Goal: Contribute content: Contribute content

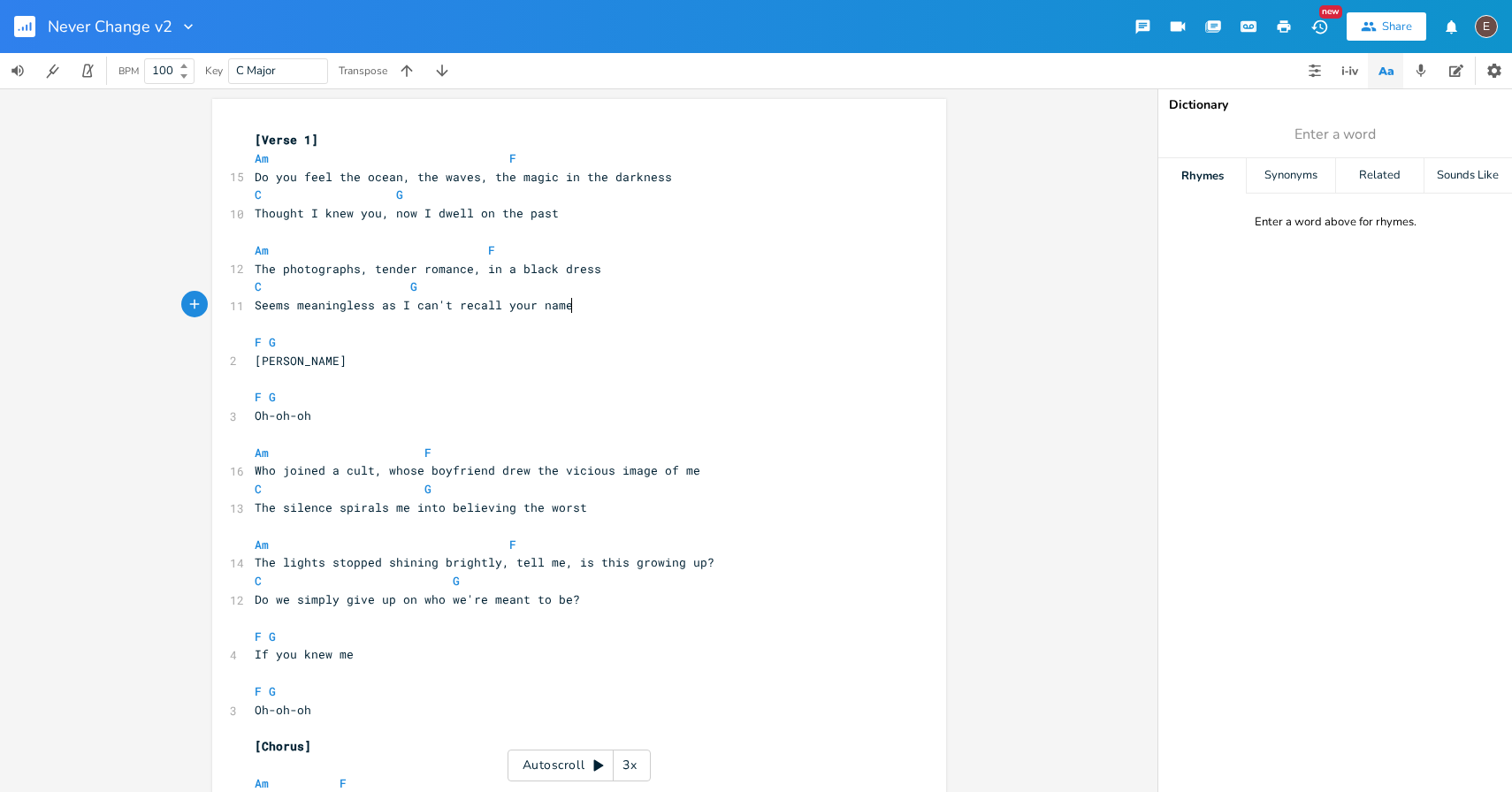
click at [585, 312] on pre "Seems meaningless as I can't recall your name" at bounding box center [570, 305] width 639 height 18
click at [490, 205] on span "Thought I knew you, now I dwell on the past" at bounding box center [407, 212] width 304 height 15
drag, startPoint x: 550, startPoint y: 212, endPoint x: 389, endPoint y: 216, distance: 161.0
click at [389, 216] on pre "Thought I knew you, now I dwell on the past" at bounding box center [570, 212] width 639 height 18
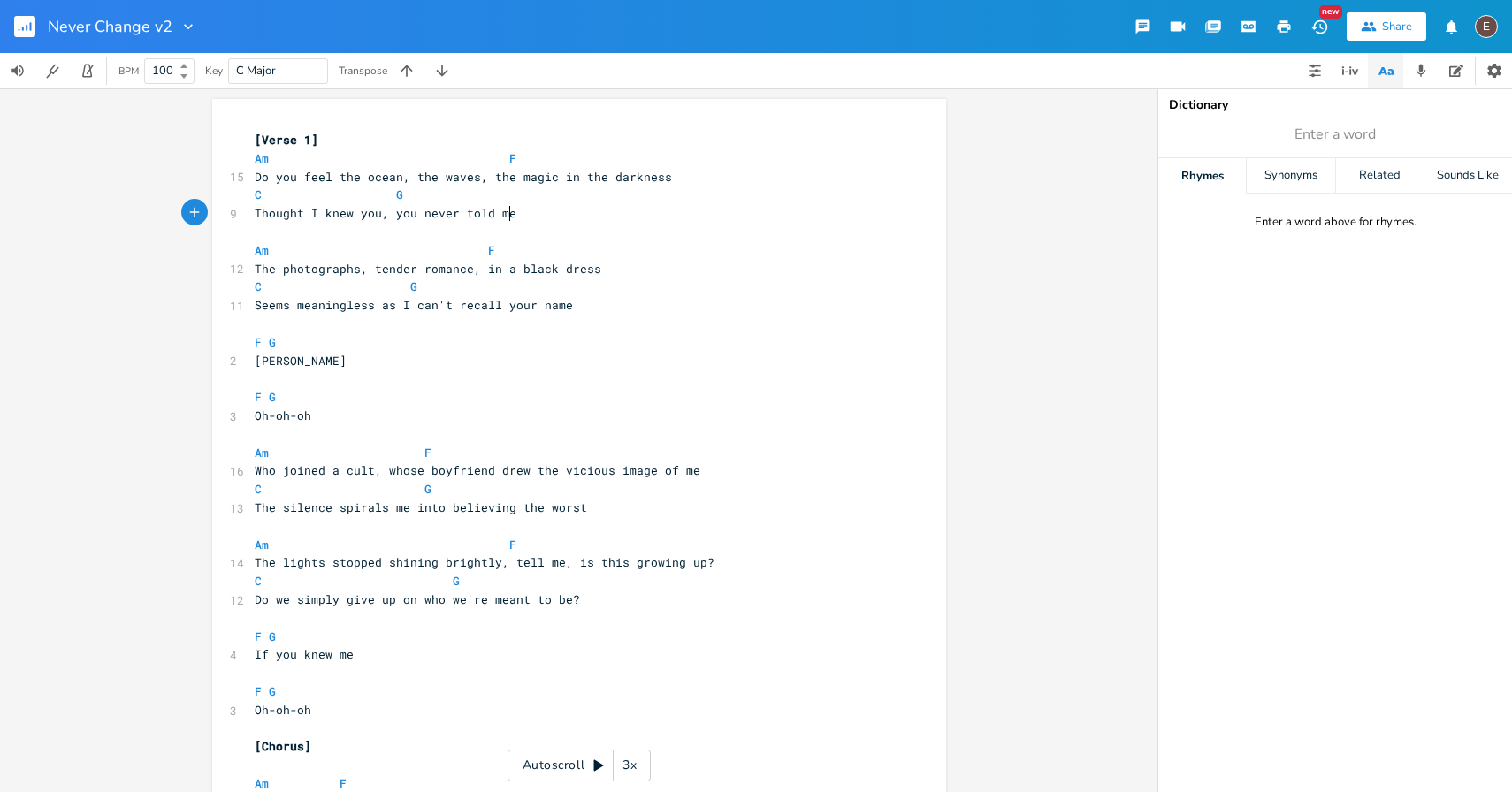
type textarea "you never told me"
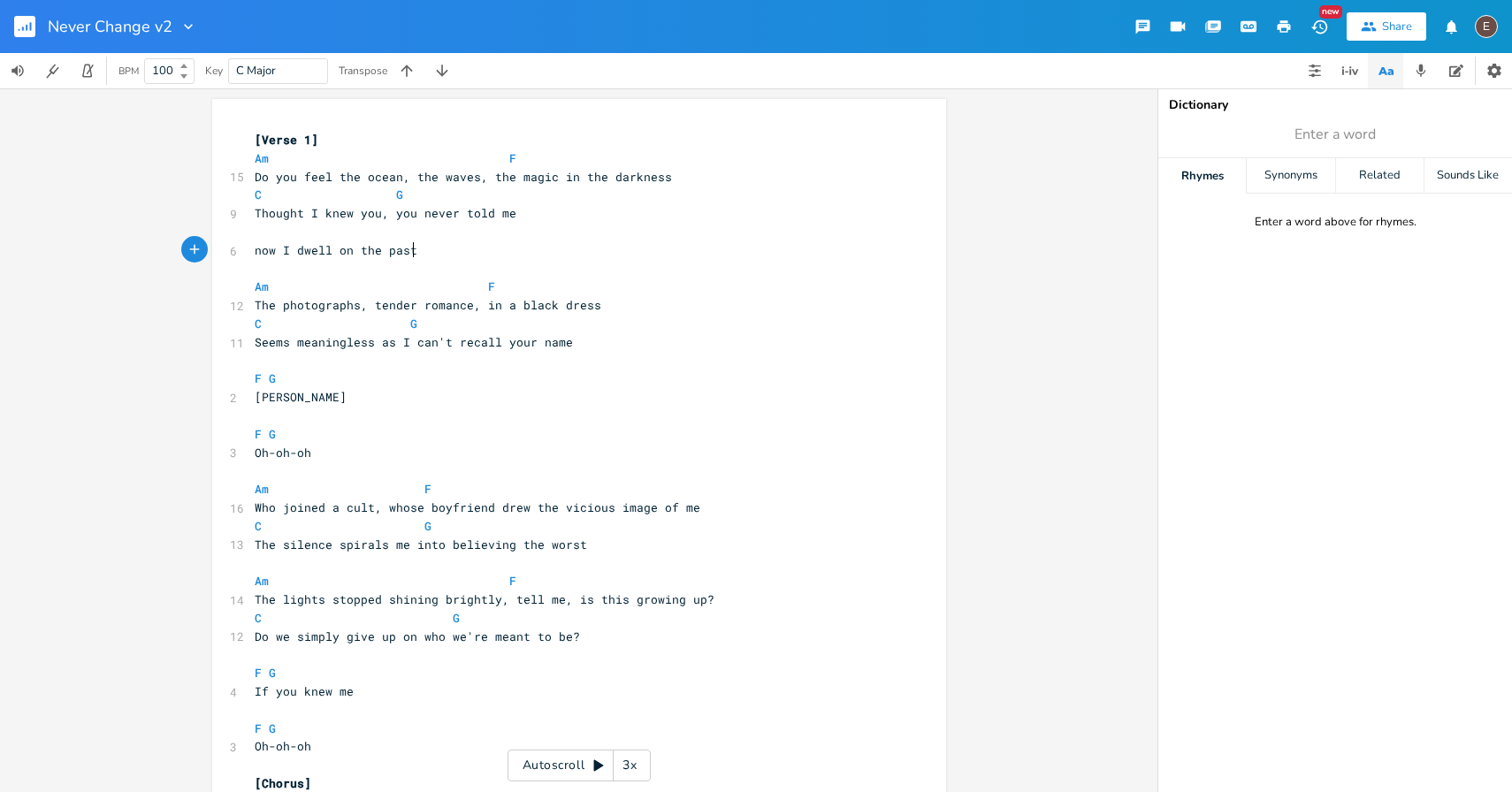
click at [632, 214] on pre "Thought I knew you, you never told me" at bounding box center [570, 212] width 639 height 18
click at [528, 212] on pre "Thought I knew you, you never told me" at bounding box center [570, 212] width 639 height 18
drag, startPoint x: 524, startPoint y: 213, endPoint x: 389, endPoint y: 221, distance: 135.2
click at [389, 221] on pre "Thought I knew you, you never told me" at bounding box center [570, 212] width 639 height 18
type textarea "t"
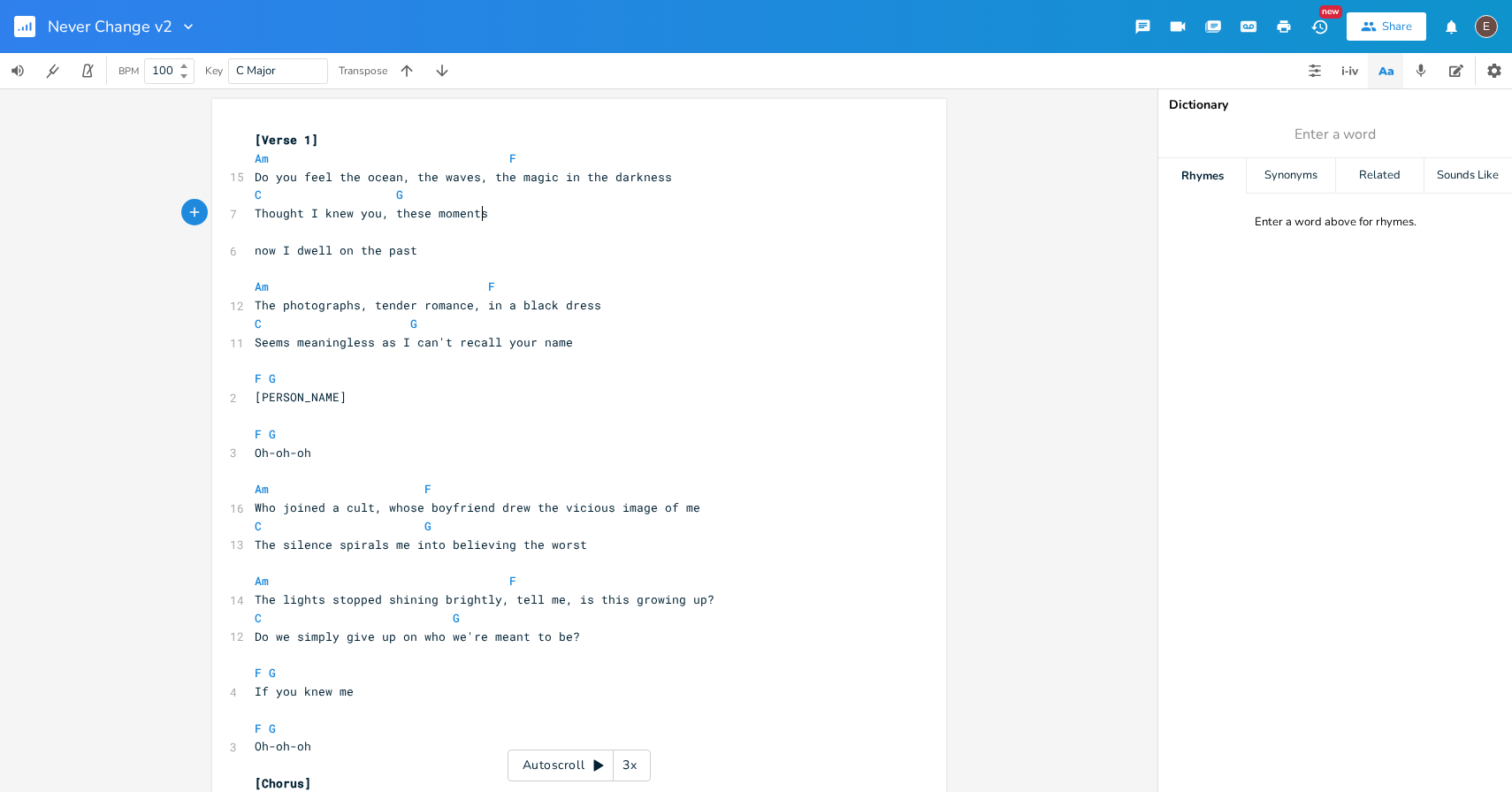
scroll to position [0, 87]
type textarea "these moments w"
type textarea "and"
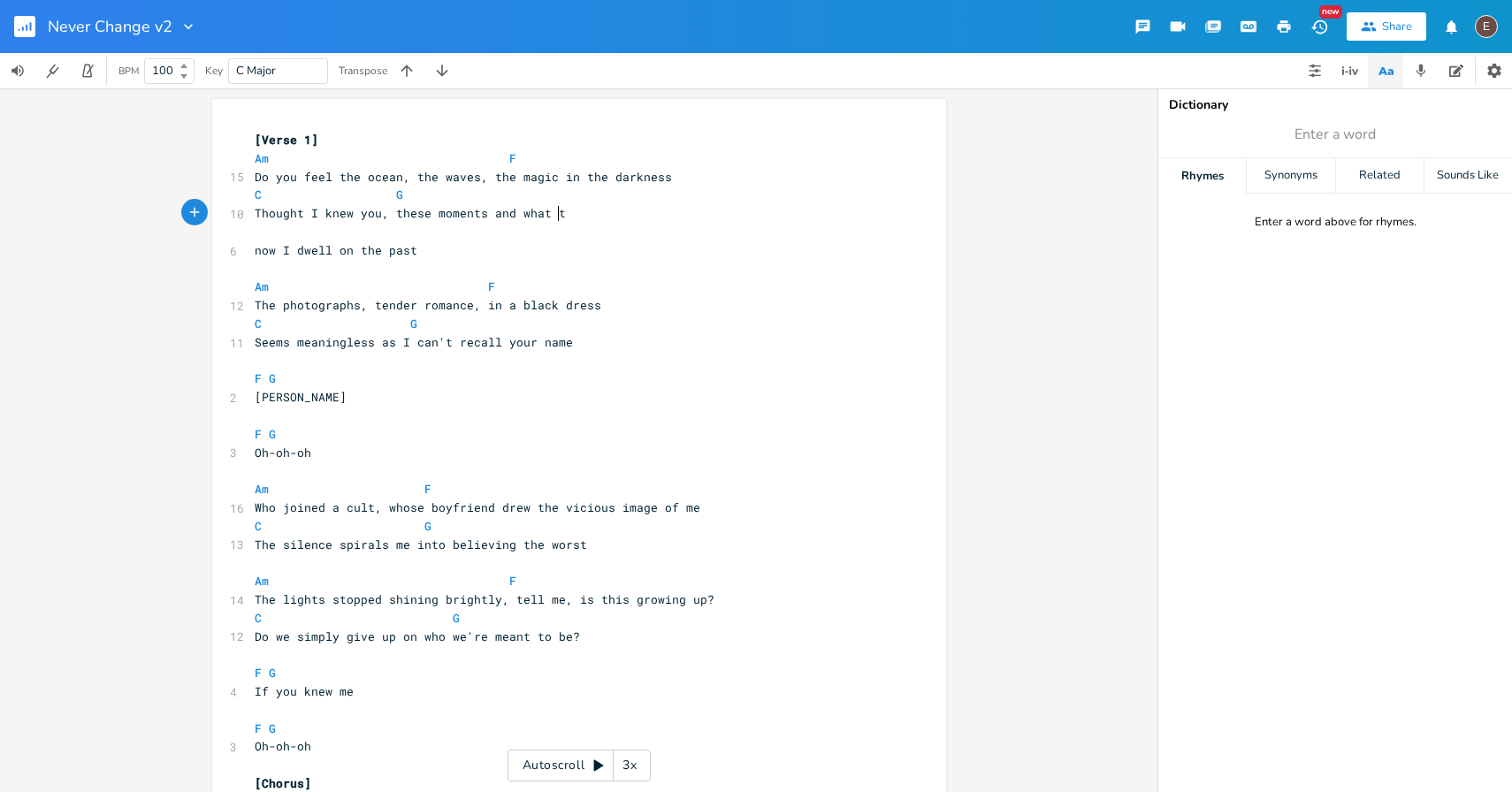
type textarea "and what te"
type textarea "e"
type textarea "hey emant"
type textarea "meant"
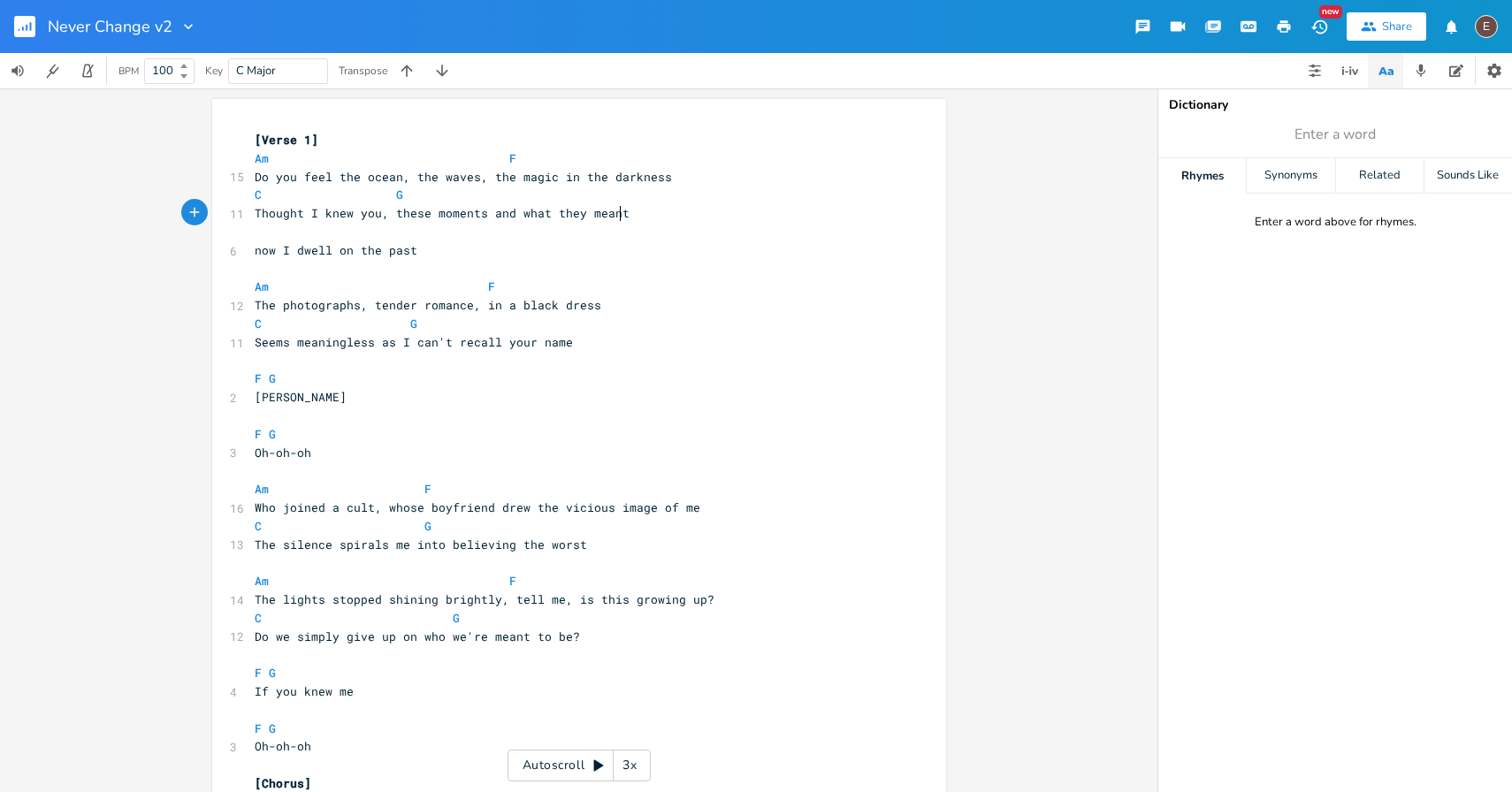
scroll to position [0, 35]
type textarea "and what they meant"
drag, startPoint x: 641, startPoint y: 211, endPoint x: 483, endPoint y: 213, distance: 158.0
click at [483, 213] on pre "Thought I knew you, these moments and what they meant" at bounding box center [570, 212] width 639 height 18
click at [387, 211] on span "Thought I knew you, these moments and what they meant" at bounding box center [442, 212] width 375 height 15
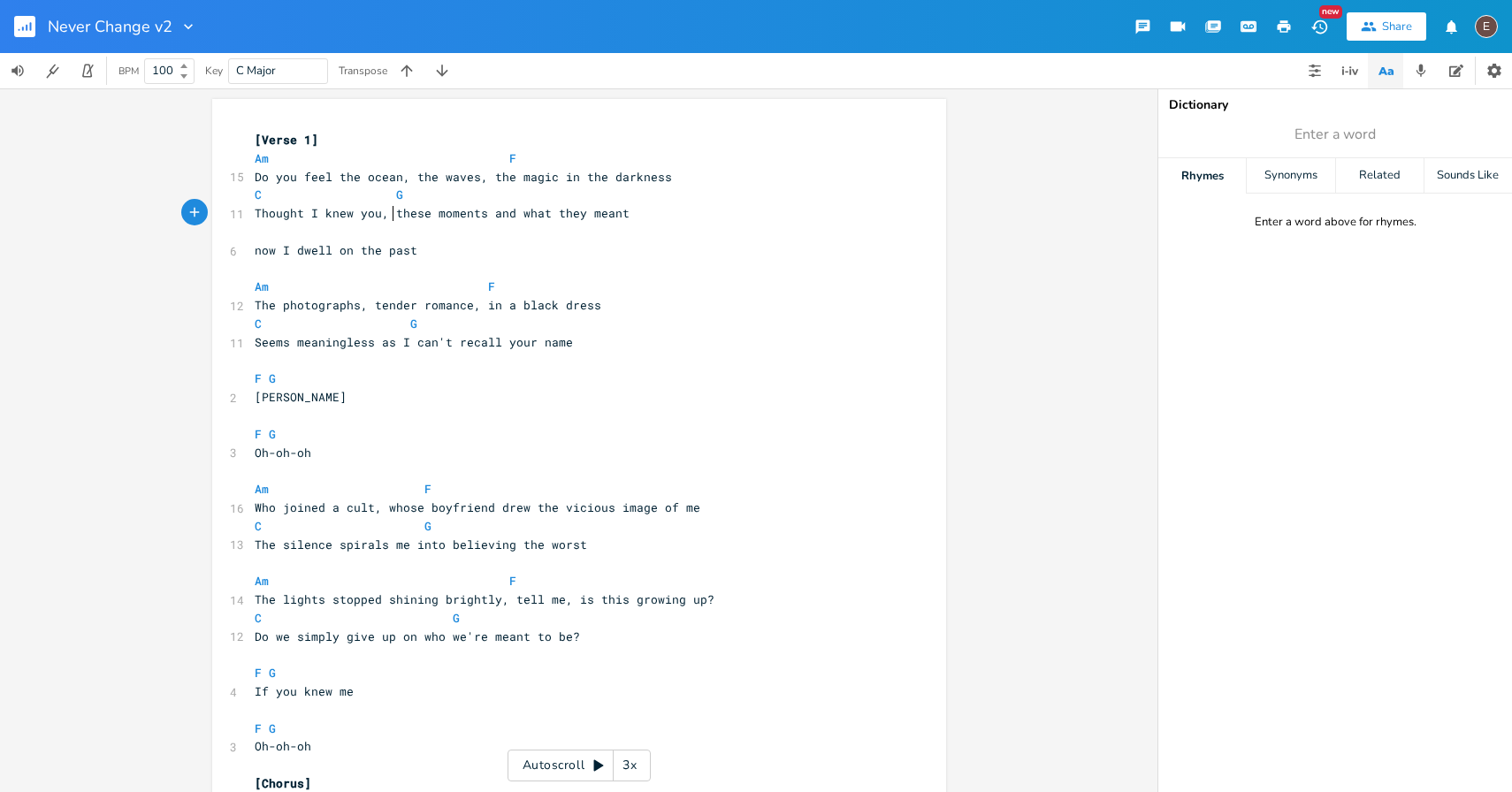
type textarea "d"
type input "dwell"
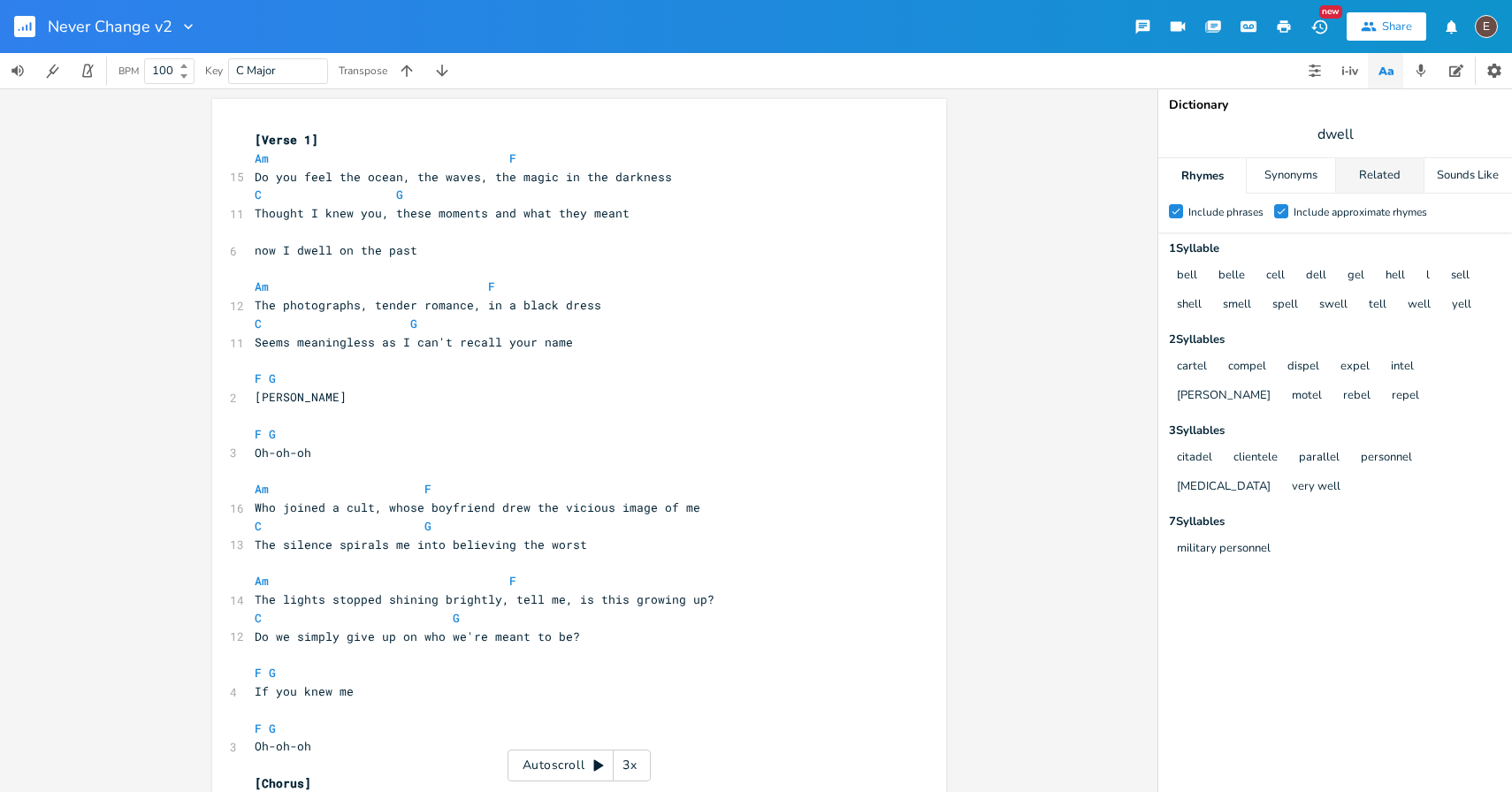
click at [1361, 178] on div "Related" at bounding box center [1379, 176] width 88 height 36
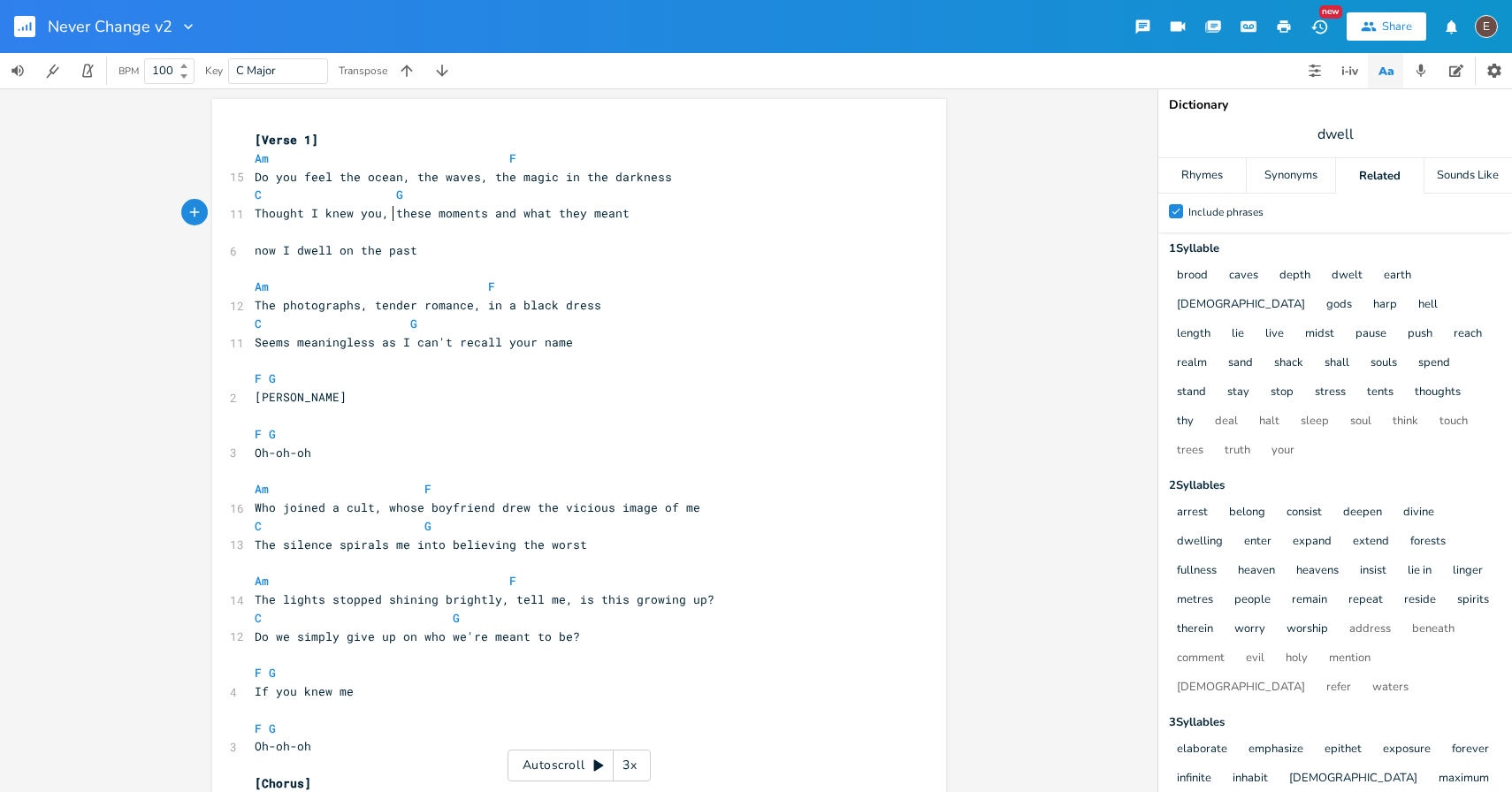
scroll to position [0, 0]
click at [387, 214] on span "Thought I knew you, these moments and what they meant" at bounding box center [442, 212] width 375 height 15
type textarea "the moments escaped o"
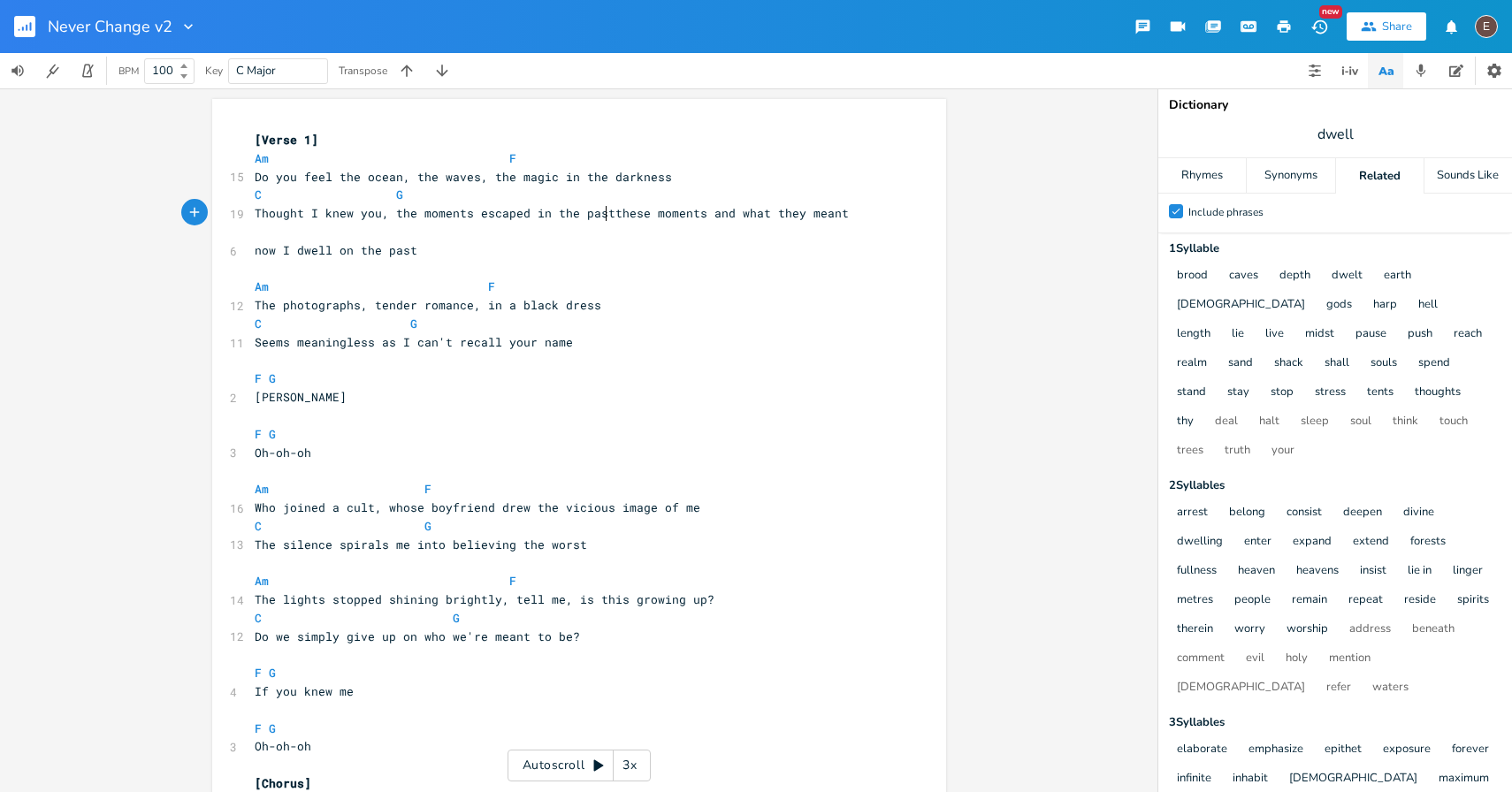
type textarea "in the past"
type textarea "these moments and what they meant"
drag, startPoint x: 844, startPoint y: 214, endPoint x: 600, endPoint y: 219, distance: 244.1
click at [600, 219] on pre "Thought I knew you, the moments escaped in the past these moments and what they…" at bounding box center [570, 212] width 639 height 18
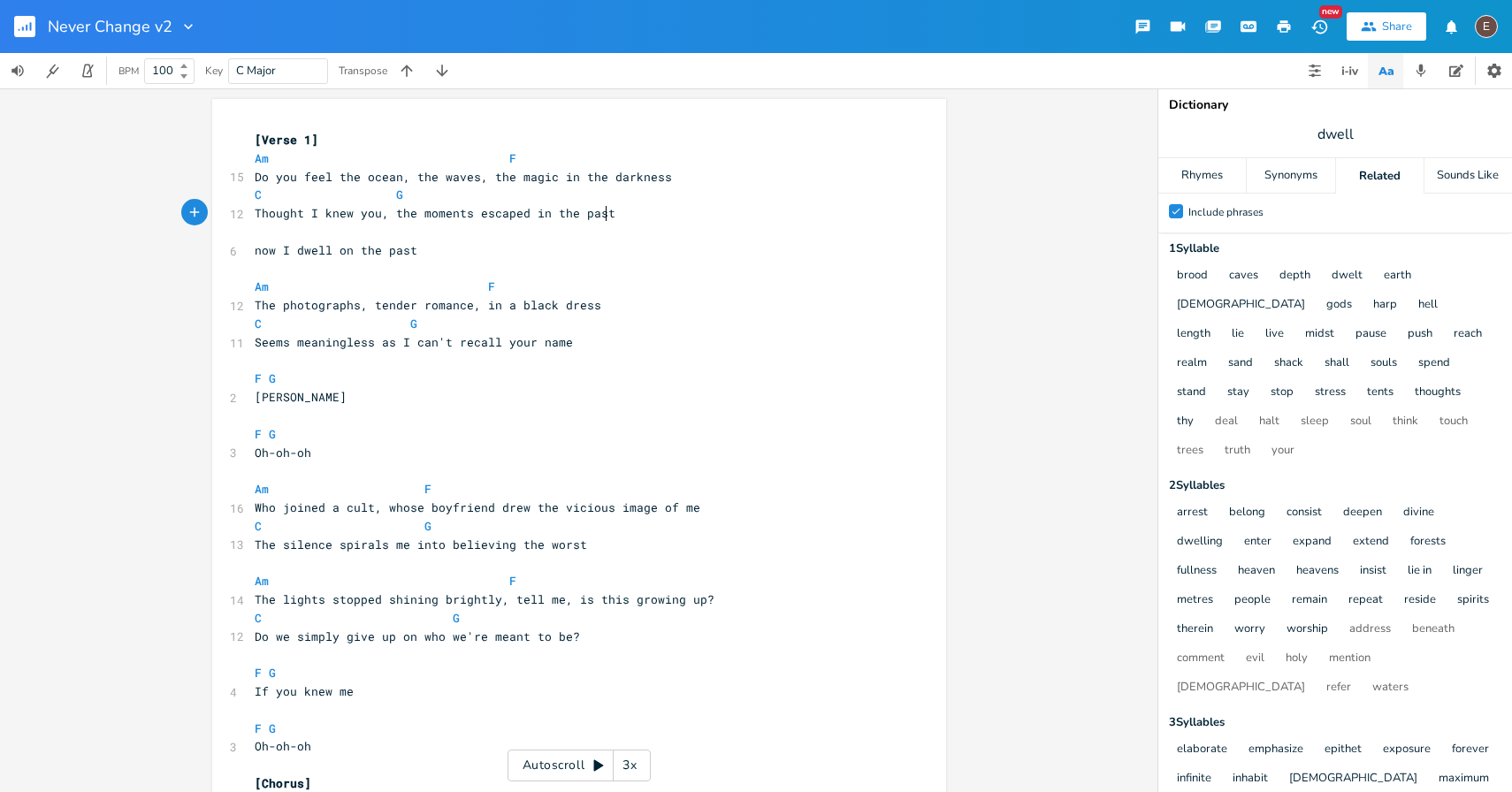
click at [393, 210] on span "Thought I knew you, the moments escaped in the past" at bounding box center [435, 212] width 360 height 15
type textarea "the"
click at [393, 210] on span "Thought I knew you, the moments escaped in the past" at bounding box center [435, 212] width 360 height 15
type textarea "the moments"
drag, startPoint x: 466, startPoint y: 217, endPoint x: 385, endPoint y: 216, distance: 81.0
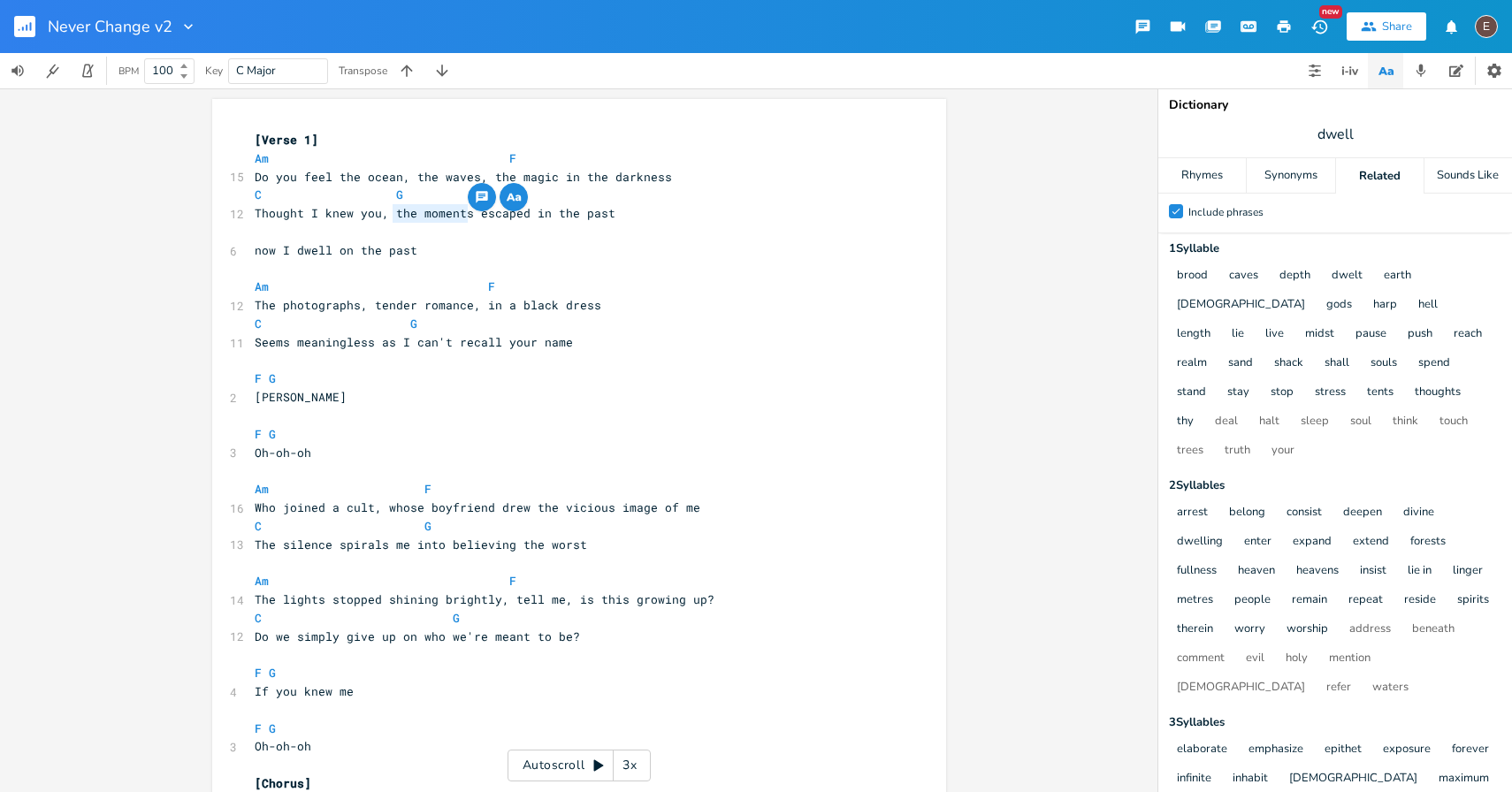
click at [385, 216] on span "Thought I knew you, the moments escaped in the past" at bounding box center [435, 212] width 360 height 15
click at [571, 216] on pre "Thought I knew you, escaped in the past" at bounding box center [570, 212] width 639 height 18
click at [385, 213] on span "Thought I knew you, escaped in the past" at bounding box center [392, 212] width 275 height 15
click at [452, 239] on pre "​" at bounding box center [570, 232] width 639 height 18
click at [469, 260] on pre "​" at bounding box center [570, 269] width 639 height 18
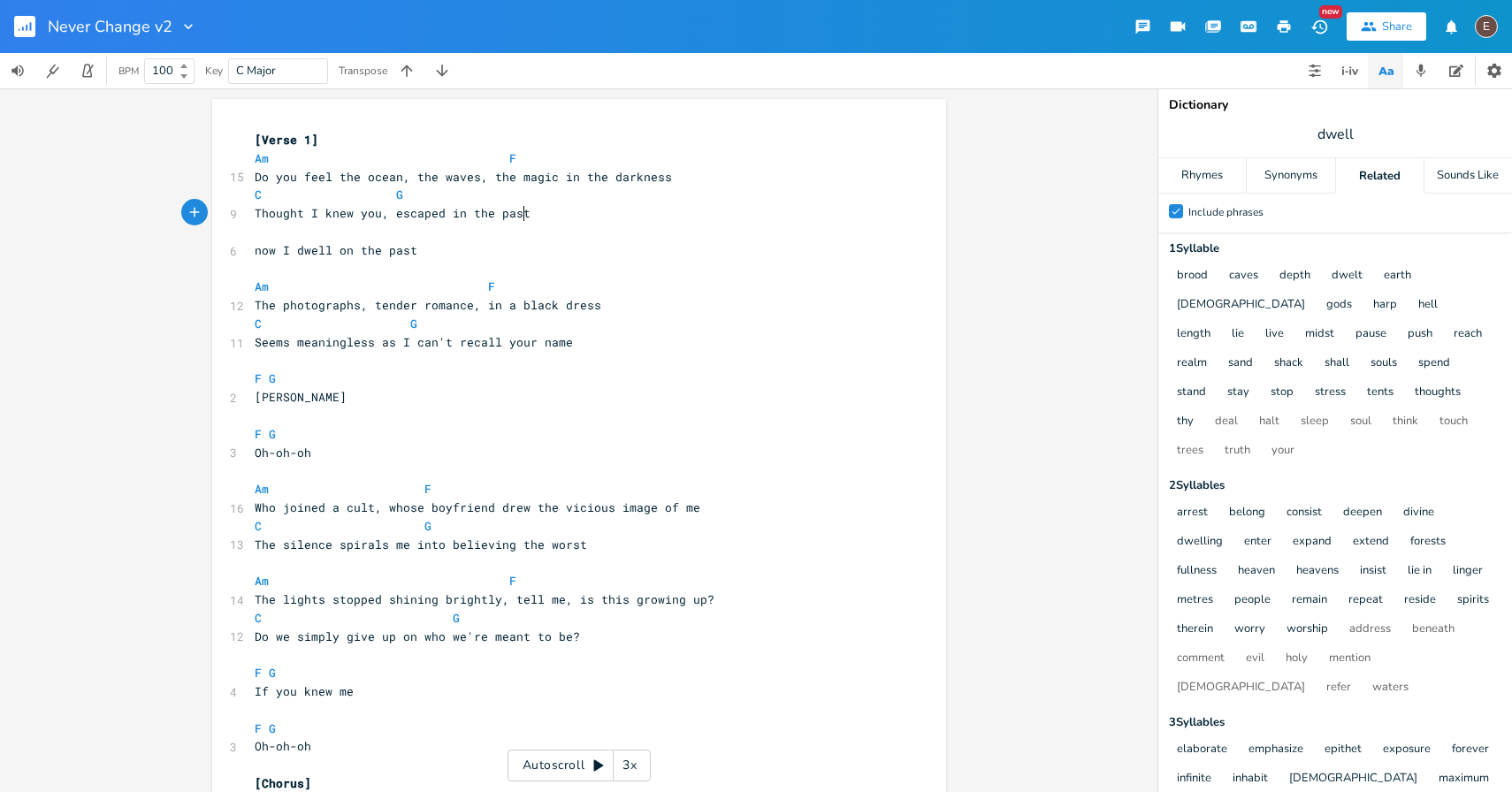
type textarea "he past"
drag, startPoint x: 528, startPoint y: 212, endPoint x: 468, endPoint y: 213, distance: 60.0
click at [468, 213] on pre "Thought I knew you, escaped in the past" at bounding box center [570, 212] width 639 height 18
click at [461, 213] on span "Thought I knew you, escaped in the past" at bounding box center [392, 212] width 275 height 15
click at [1314, 127] on span "dwell" at bounding box center [1335, 134] width 354 height 32
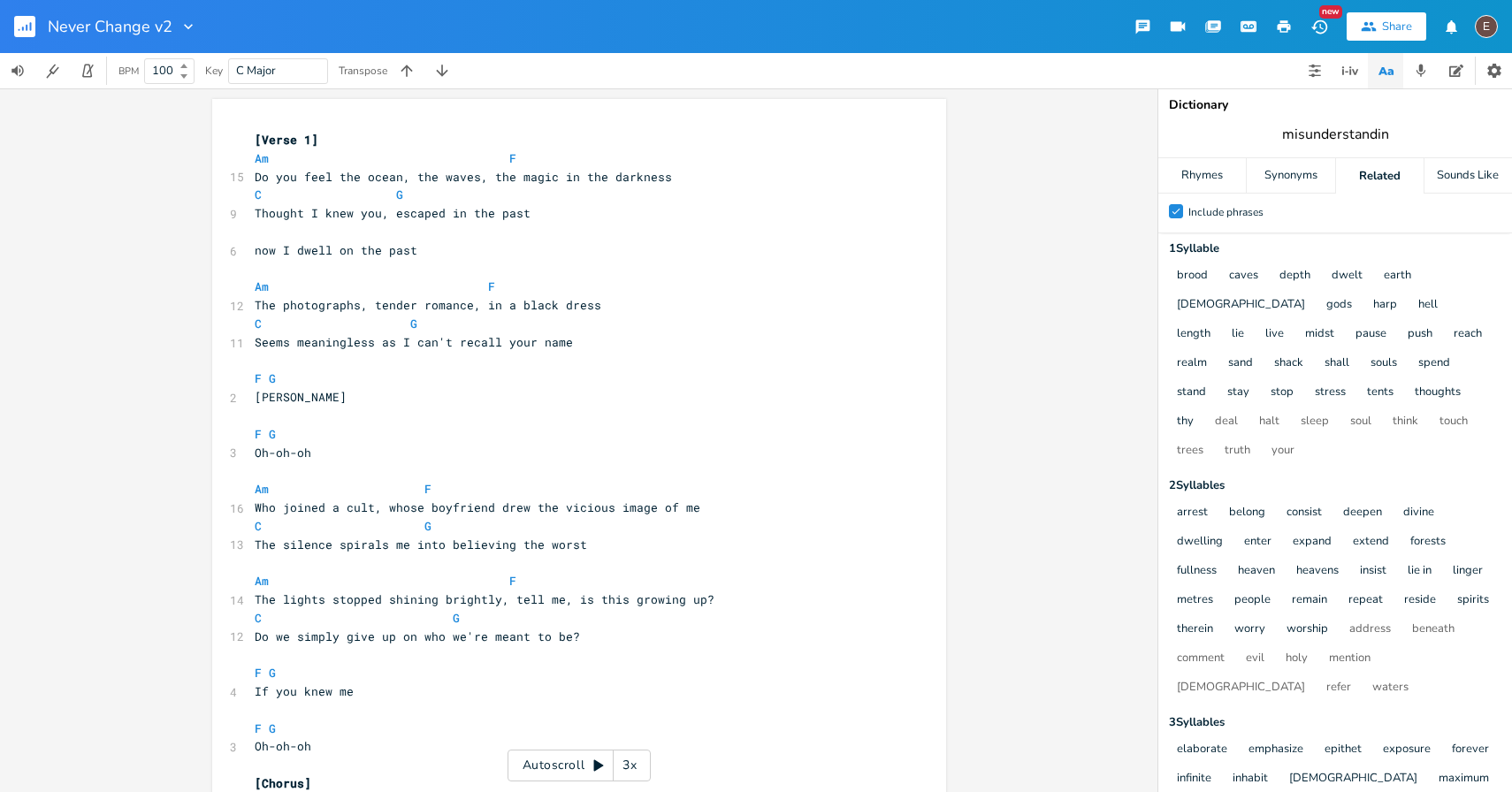
type input "misunderstanding"
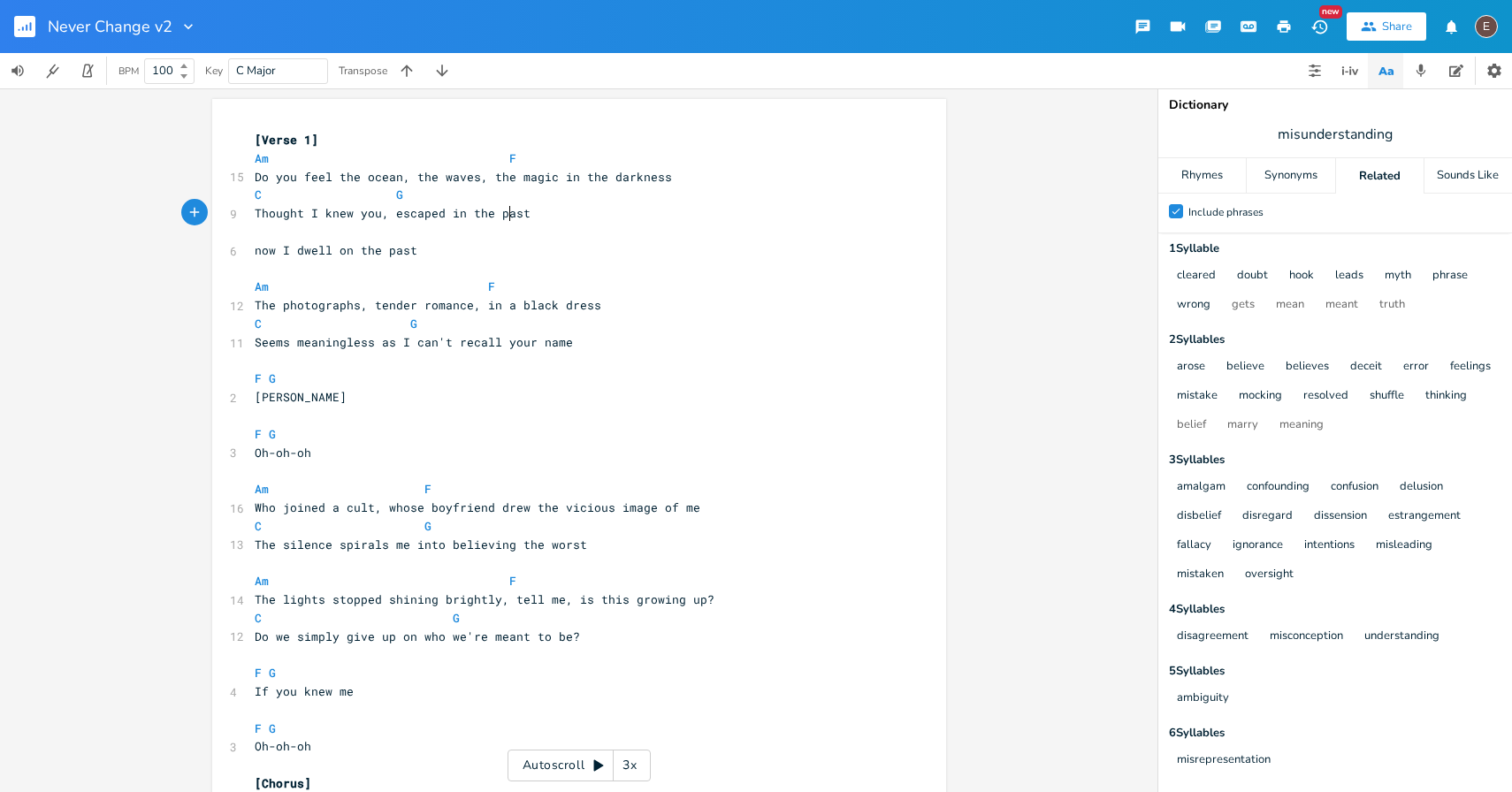
scroll to position [0, 0]
click at [503, 215] on span "Thought I knew you, escaped in the past" at bounding box center [392, 212] width 275 height 15
type textarea "doubt"
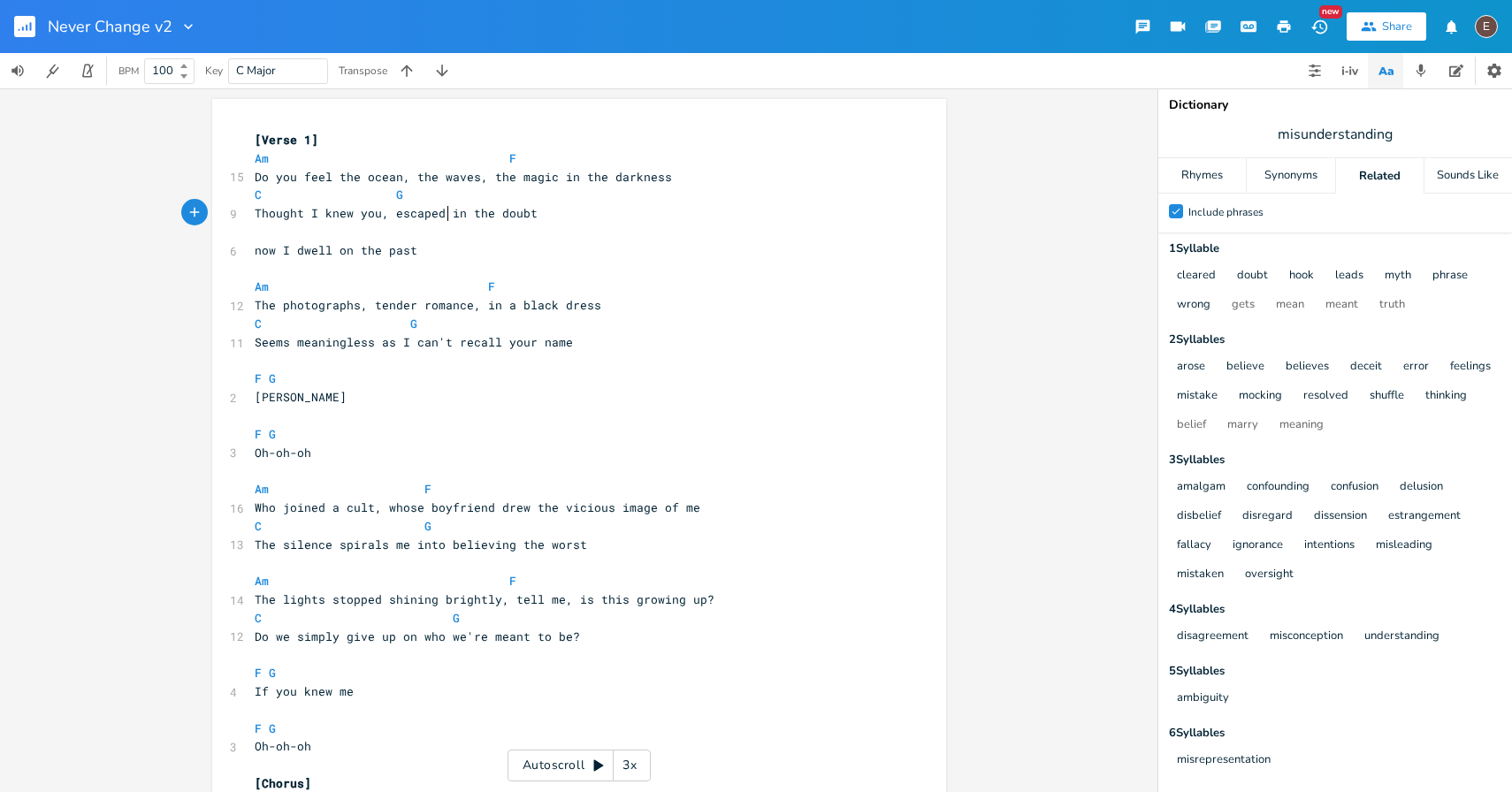
click at [442, 212] on span "Thought I knew you, escaped in the doubt" at bounding box center [396, 212] width 283 height 15
click at [389, 216] on span "Thought I knew you, escaped in the doubt" at bounding box center [396, 212] width 283 height 15
click at [523, 214] on span "Thought I knew you, escaped in the doubt" at bounding box center [396, 212] width 283 height 15
click at [385, 213] on span "Thought I knew you, escaped in the doubt" at bounding box center [396, 212] width 283 height 15
type textarea "the truth esacp"
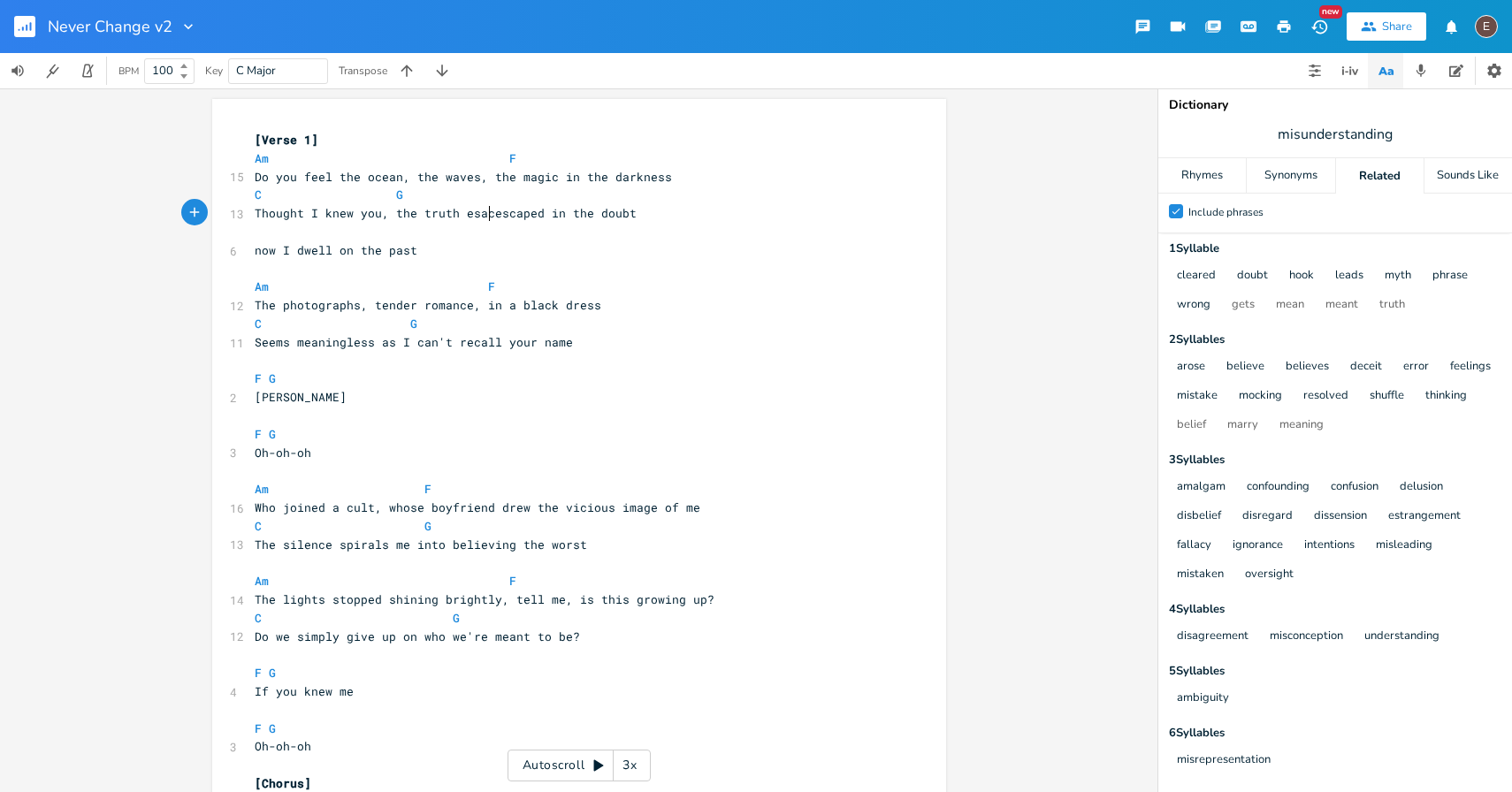
scroll to position [0, 78]
type textarea "CAPED"
type textarea "caped e"
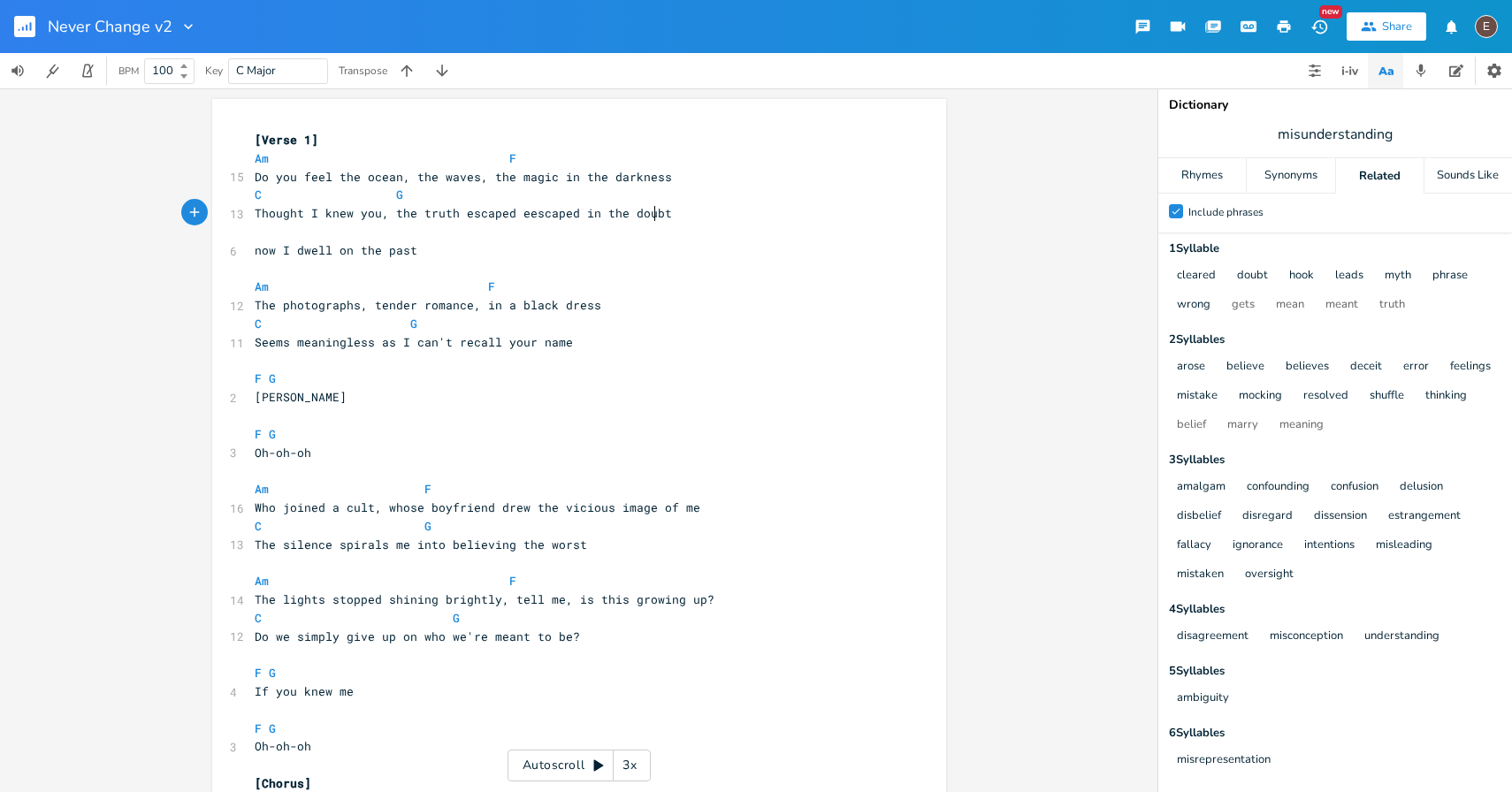
click at [649, 218] on span "Thought I knew you, the truth escaped eescaped in the doubt" at bounding box center [464, 212] width 417 height 15
type textarea "eescaped in the doubt"
drag, startPoint x: 662, startPoint y: 218, endPoint x: 511, endPoint y: 215, distance: 151.0
click at [511, 215] on pre "Thought I knew you, the truth escaped eescaped in the doubt" at bounding box center [570, 212] width 639 height 18
click at [388, 213] on span "Thought I knew you, the truth escaped eescaped in the doubt" at bounding box center [464, 212] width 417 height 15
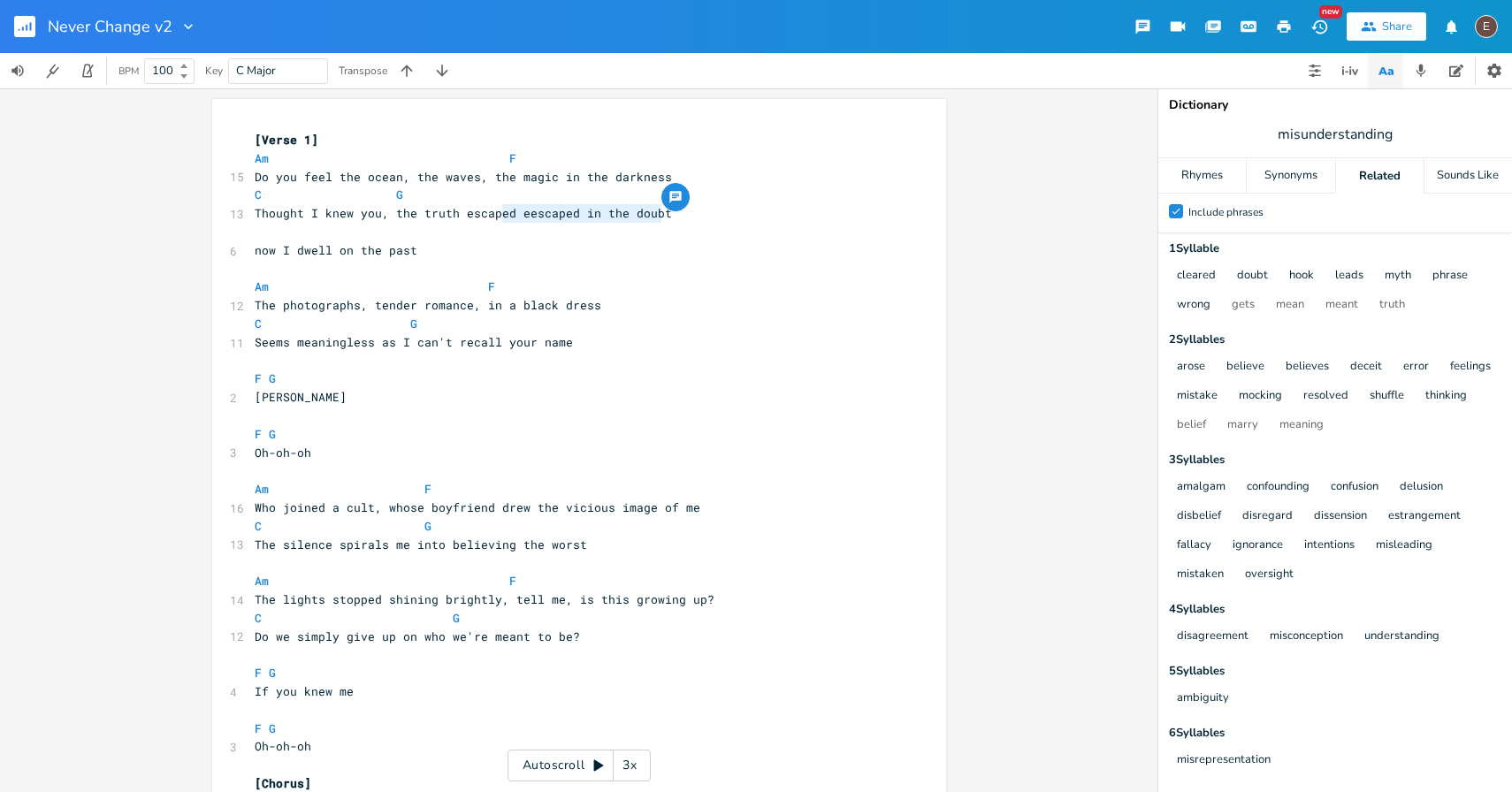
type textarea "eescaped in the doubt"
drag, startPoint x: 669, startPoint y: 212, endPoint x: 505, endPoint y: 212, distance: 164.0
click at [505, 212] on pre "Thought I knew you, the truth escaped eescaped in the doubt" at bounding box center [570, 212] width 639 height 18
type input "darkness"
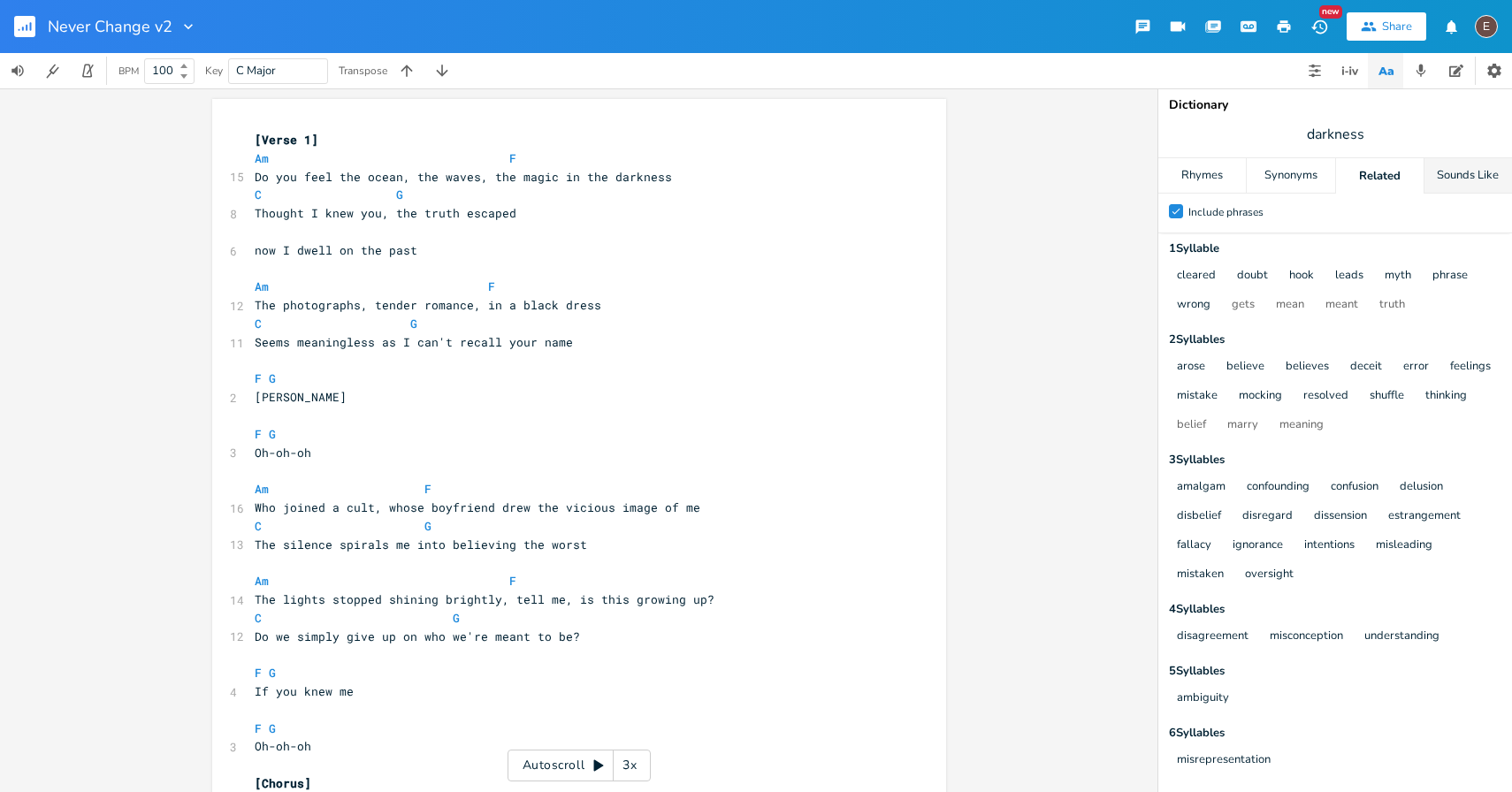
click at [1474, 172] on div "Sounds Like" at bounding box center [1468, 176] width 88 height 36
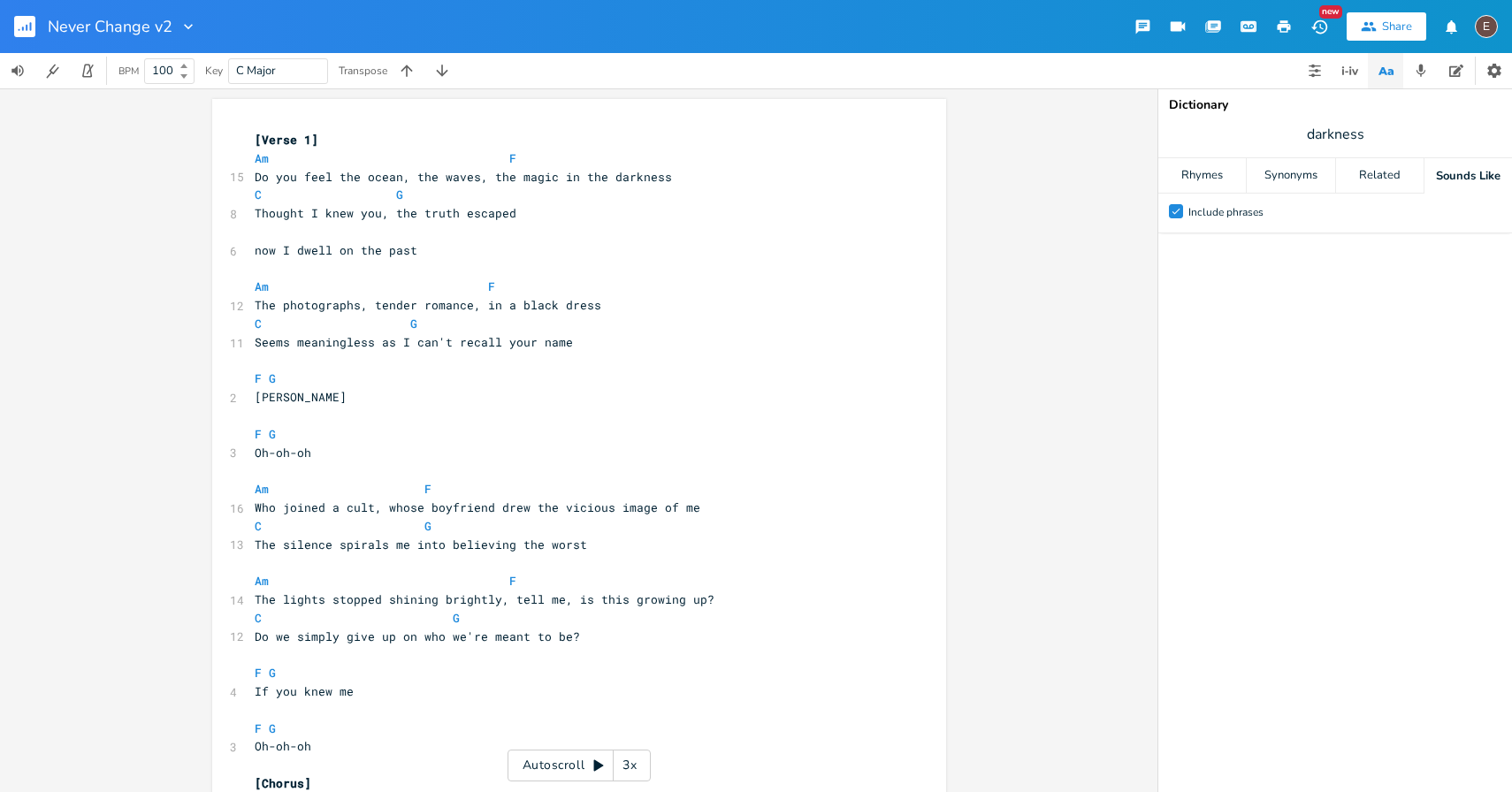
click at [1422, 142] on span "darkness" at bounding box center [1335, 134] width 354 height 32
click at [1397, 158] on div "Related" at bounding box center [1379, 176] width 88 height 36
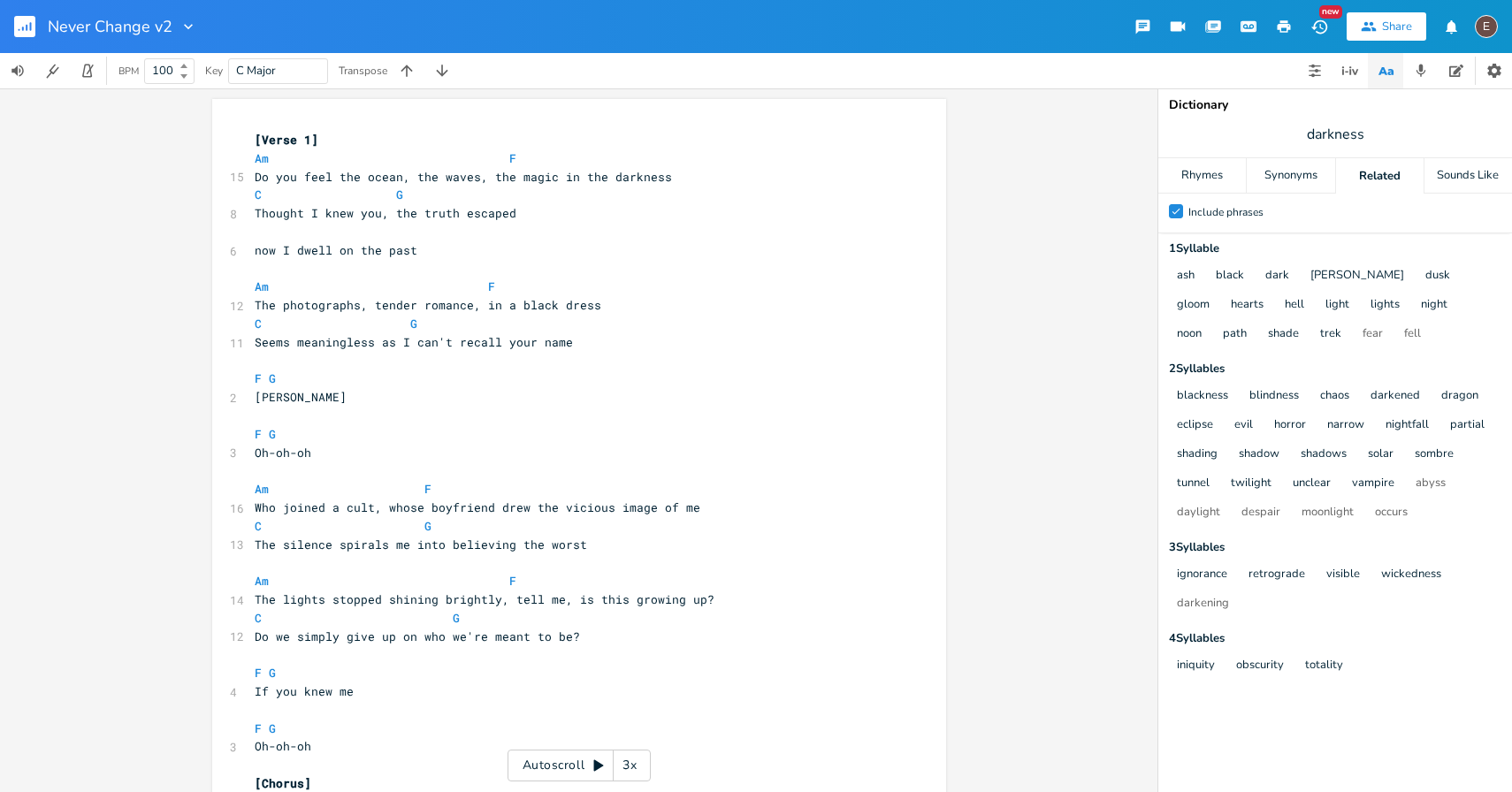
click at [1382, 136] on span "darkness" at bounding box center [1335, 134] width 354 height 32
click at [1214, 178] on div "Rhymes" at bounding box center [1202, 176] width 88 height 36
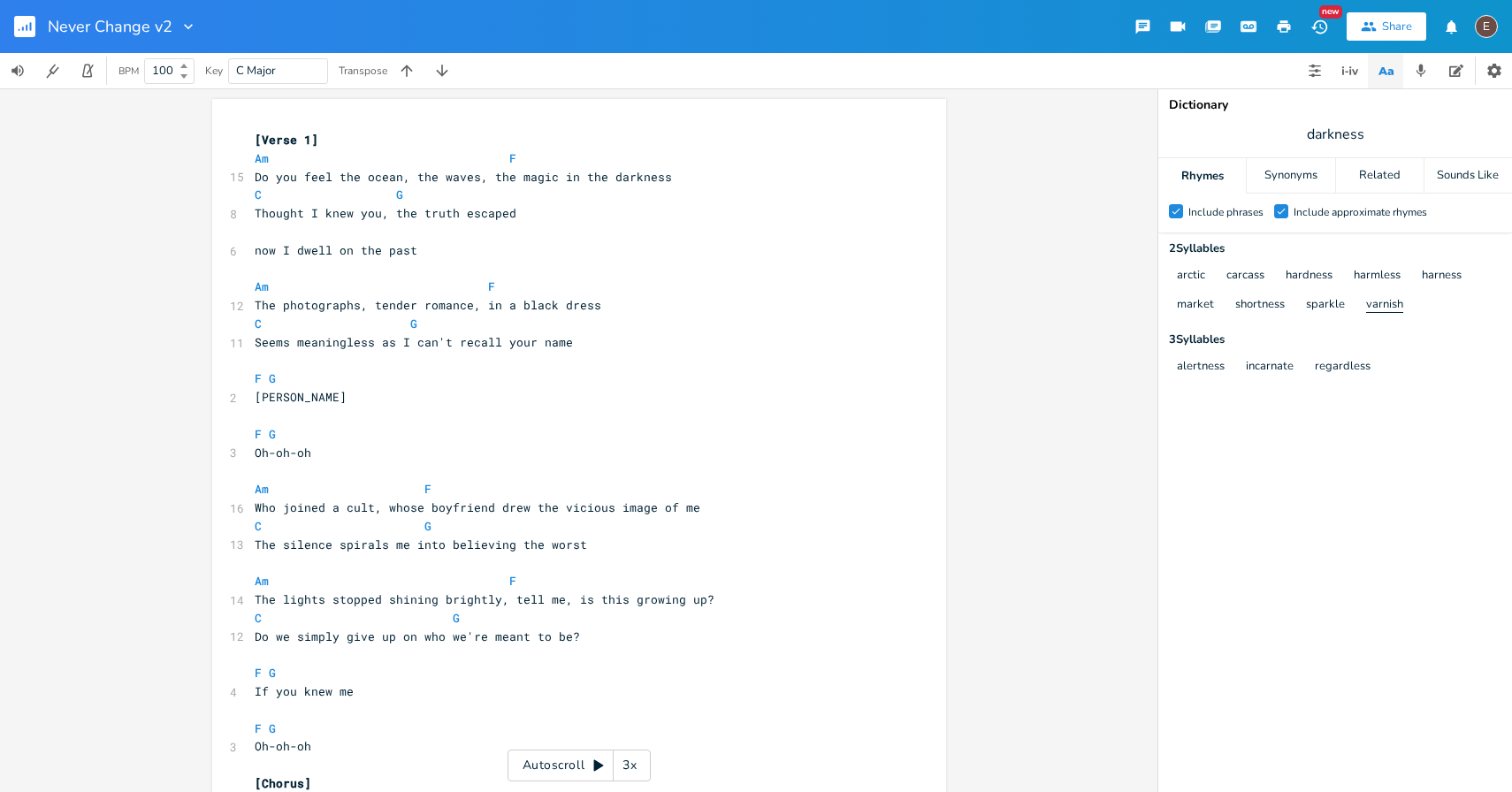
click at [1385, 303] on button "varnish" at bounding box center [1384, 305] width 37 height 15
click at [1303, 178] on div "Synonyms" at bounding box center [1290, 176] width 88 height 36
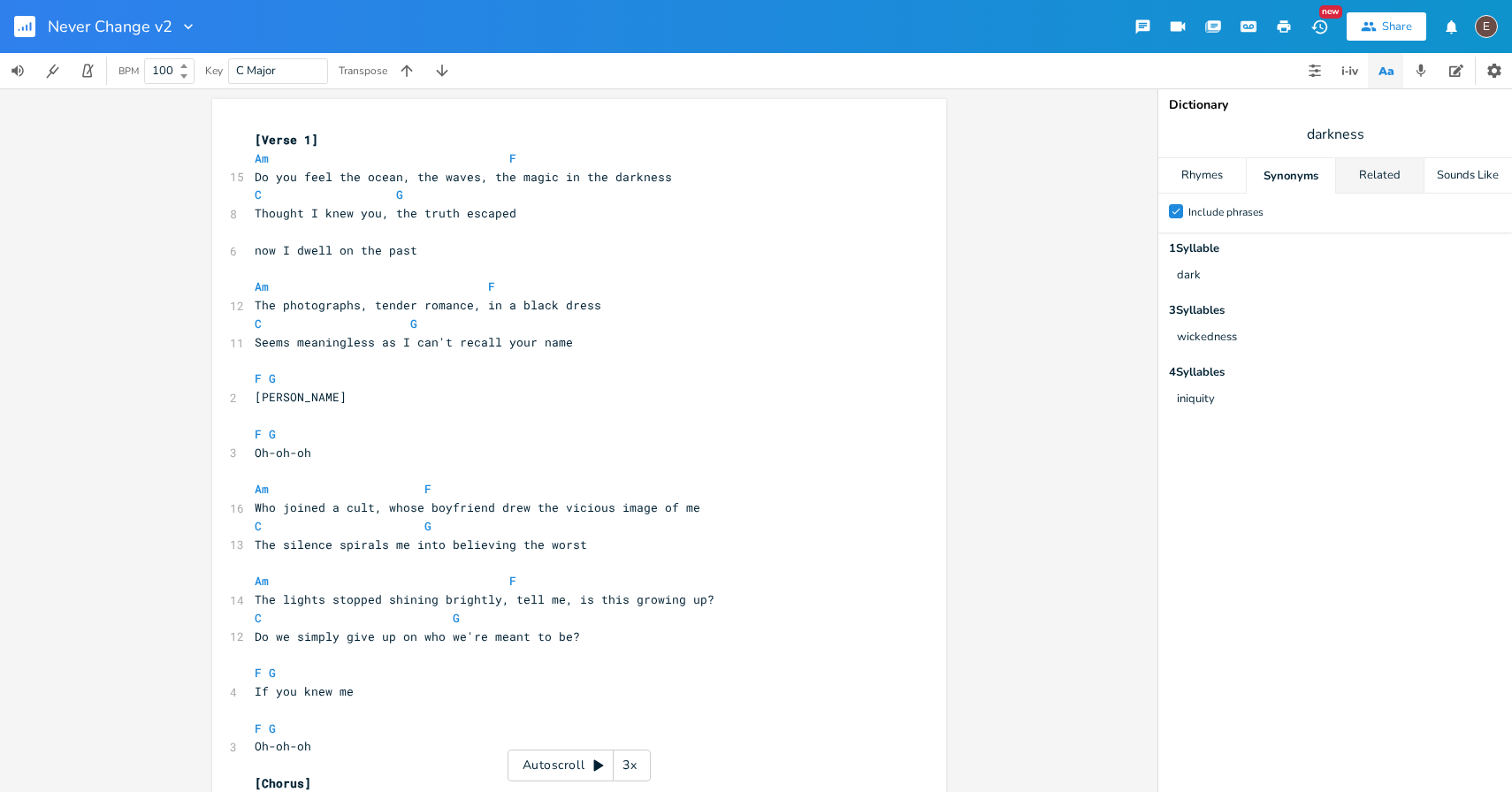
click at [1357, 185] on div "Related" at bounding box center [1379, 176] width 88 height 36
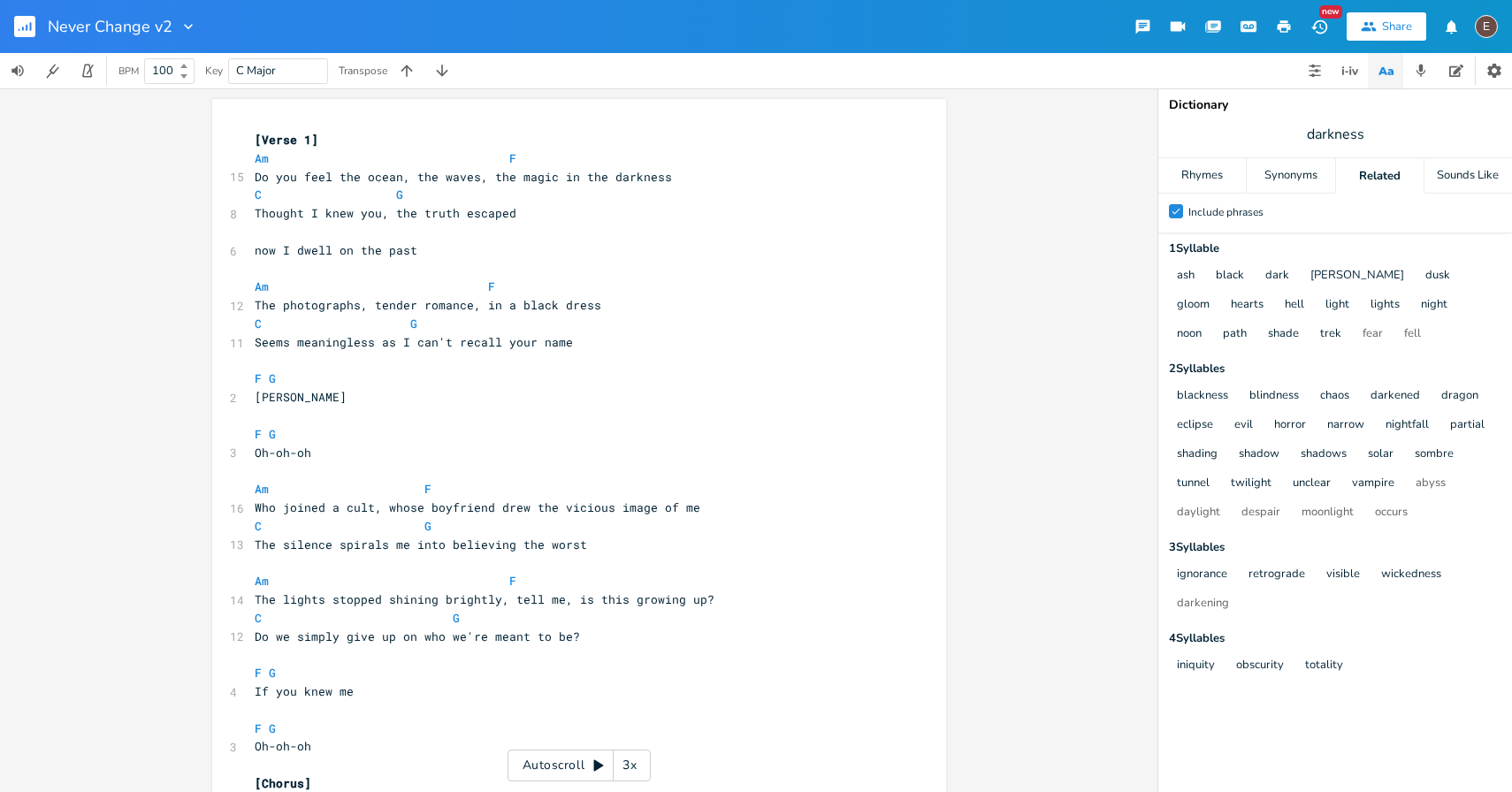
click at [1384, 139] on span "darkness" at bounding box center [1335, 134] width 354 height 32
click at [1346, 129] on input "darkness" at bounding box center [1333, 134] width 57 height 20
click at [516, 215] on pre "Thought I knew you, the truth escaped" at bounding box center [570, 212] width 639 height 18
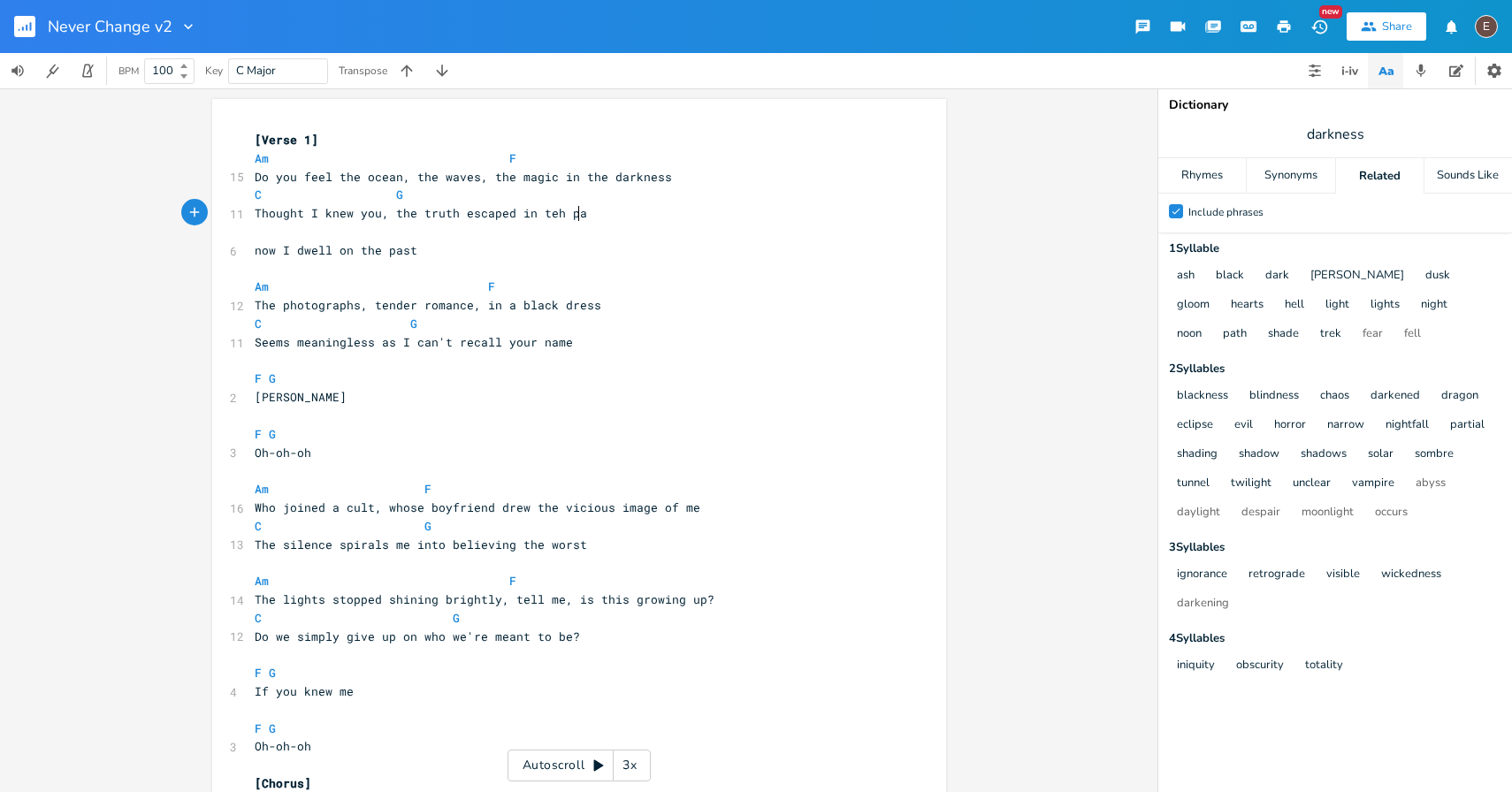
type textarea "in teh pas"
type textarea "he past"
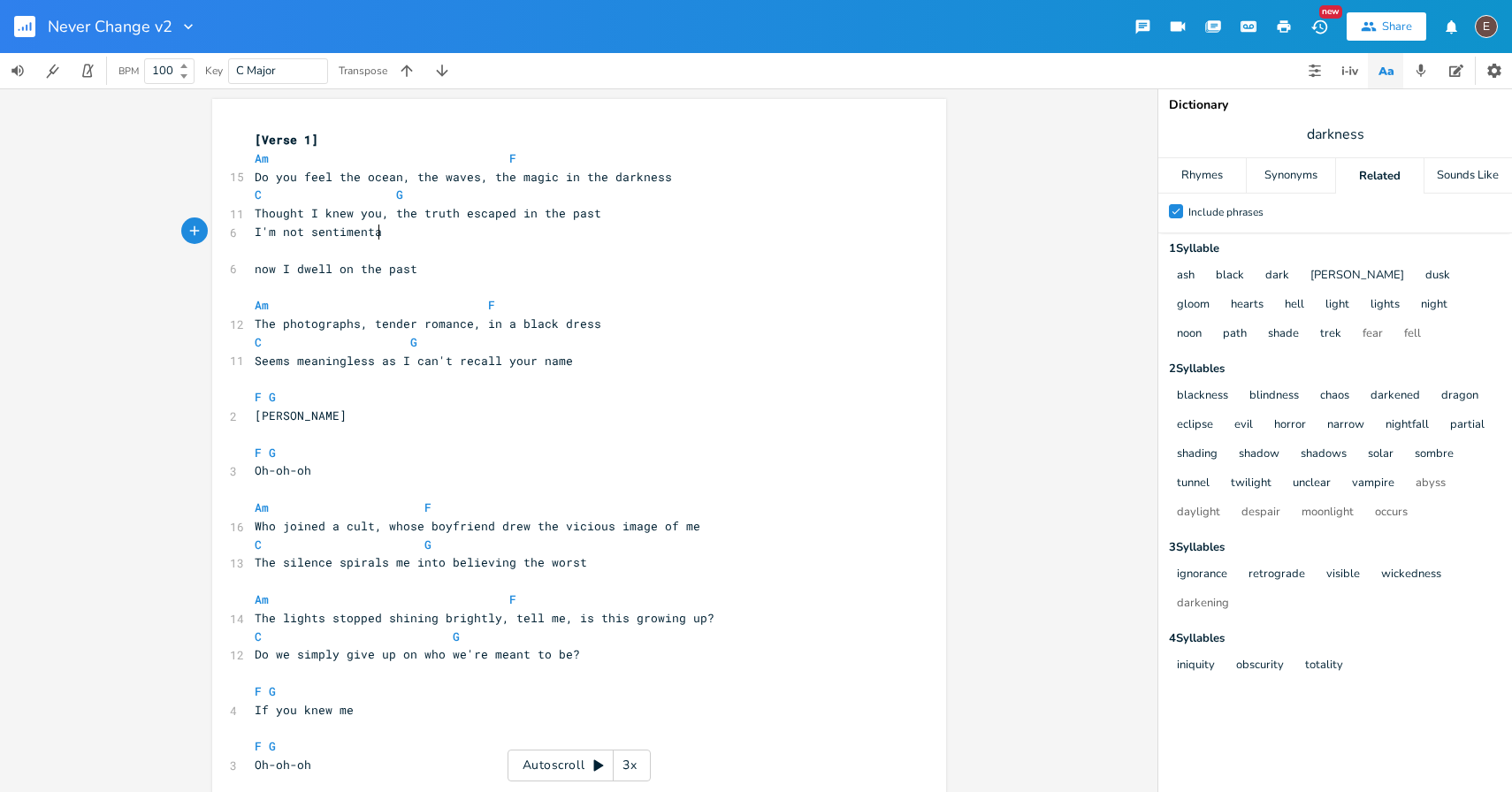
scroll to position [0, 100]
type textarea "I'm not sentimental"
drag, startPoint x: 390, startPoint y: 230, endPoint x: 244, endPoint y: 233, distance: 146.0
click at [251, 233] on pre "I'm not sentimental" at bounding box center [570, 232] width 639 height 18
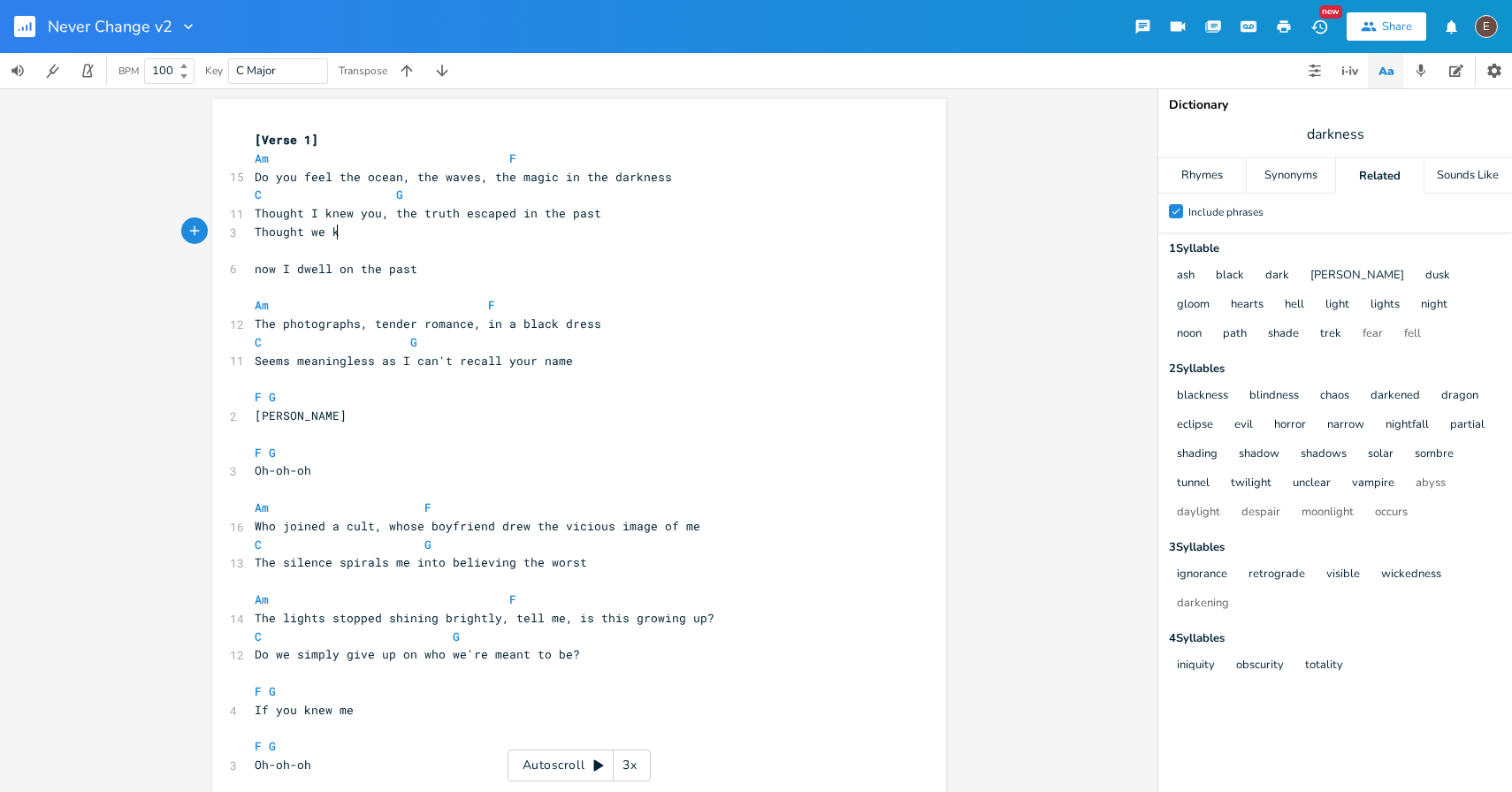
scroll to position [0, 78]
type textarea "Thought we knew each ot"
type textarea "other, I dwell on the truth"
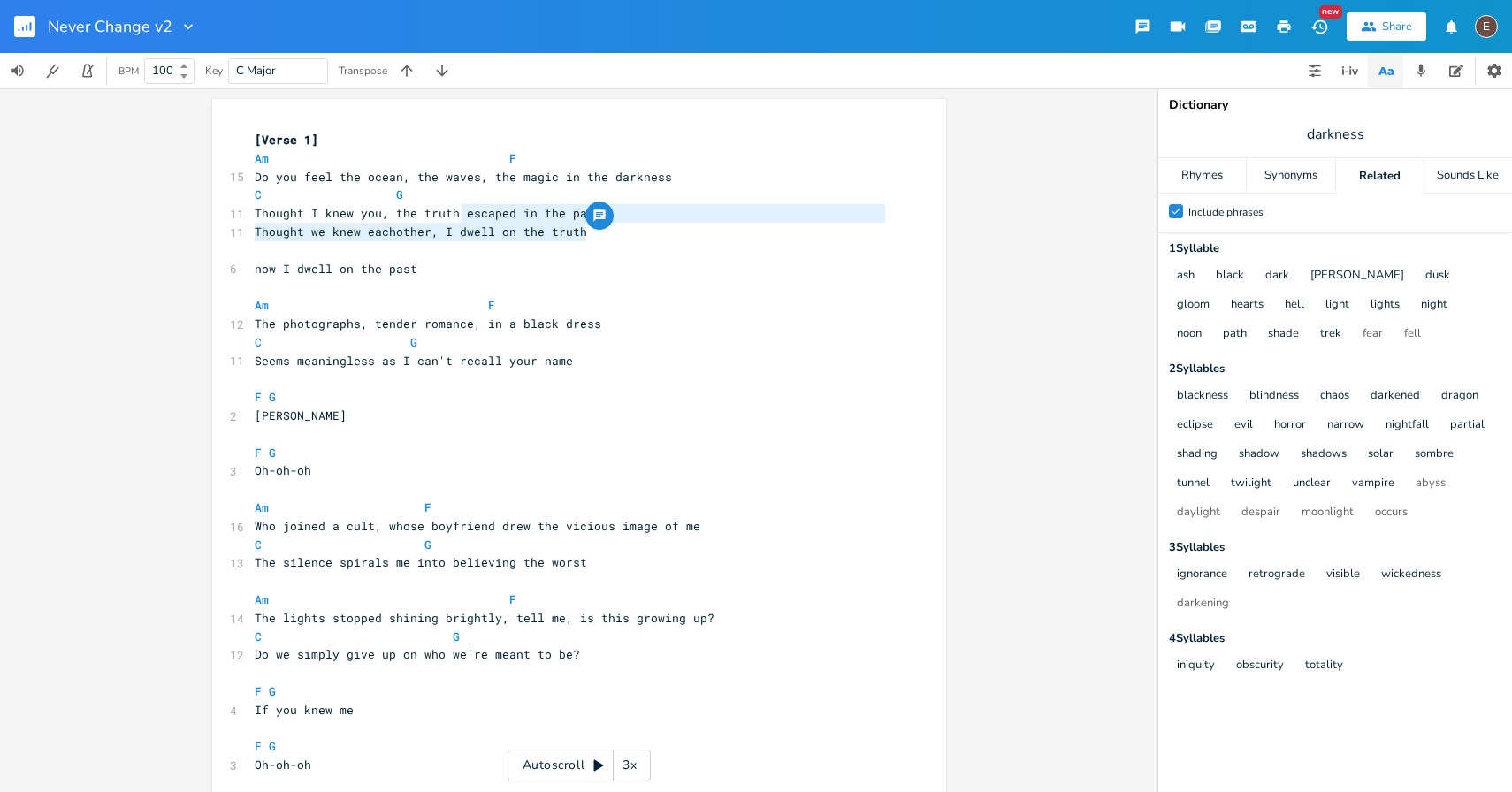
type textarea "I dwell on the truth"
drag, startPoint x: 611, startPoint y: 240, endPoint x: 438, endPoint y: 230, distance: 173.3
click at [438, 230] on pre "Thought we knew eachother, I dwell on the truth" at bounding box center [570, 232] width 639 height 18
click at [402, 226] on span "Thought we knew eachother, I dwell on the truth" at bounding box center [421, 231] width 332 height 15
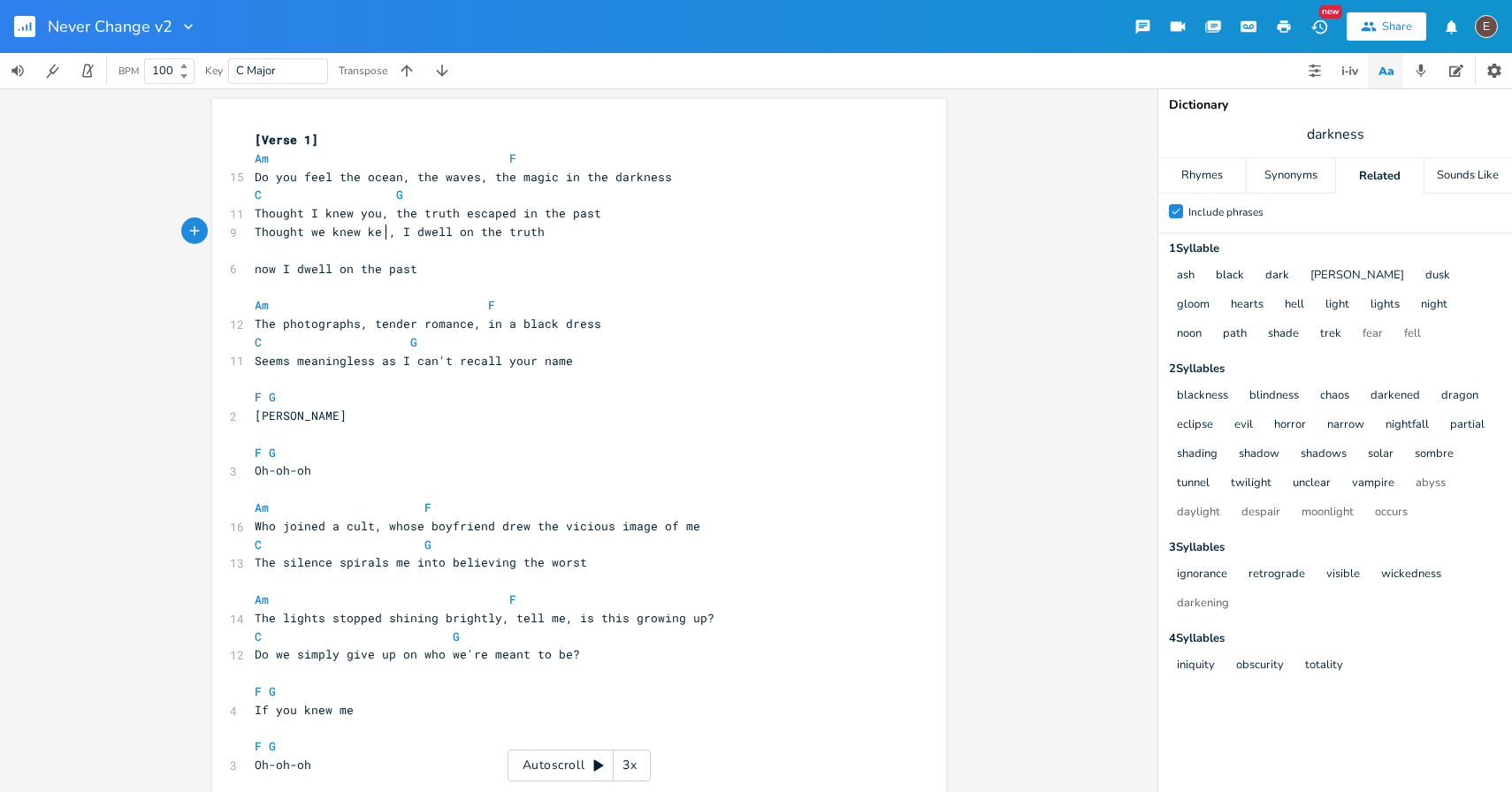
type textarea "ke a"
type textarea "me and you,"
click at [1311, 120] on span "darkness" at bounding box center [1335, 134] width 354 height 32
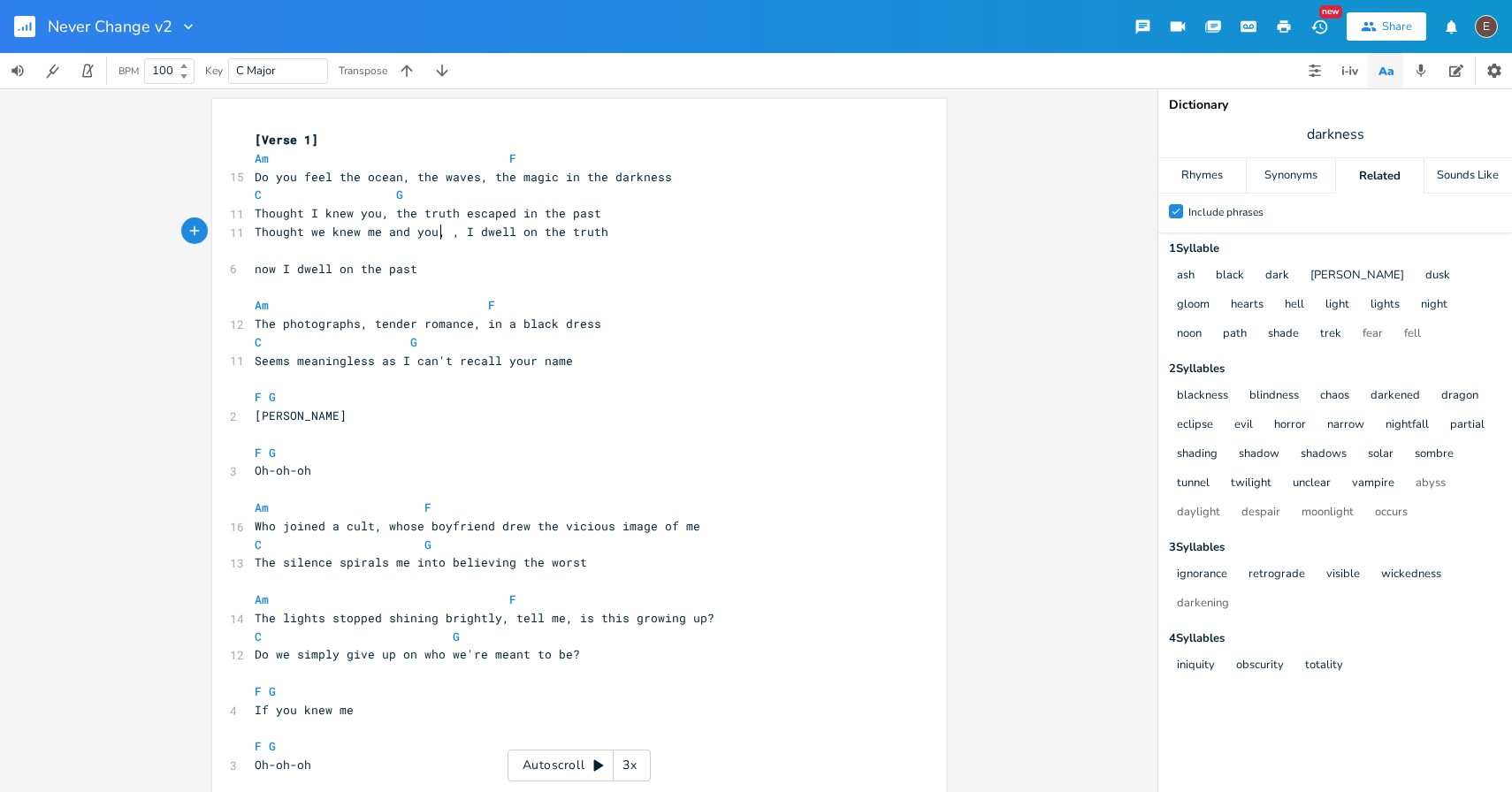
click at [439, 233] on span "Thought we knew me and you, , I dwell on the truth" at bounding box center [432, 231] width 354 height 15
type textarea "too many meanings of goodbye"
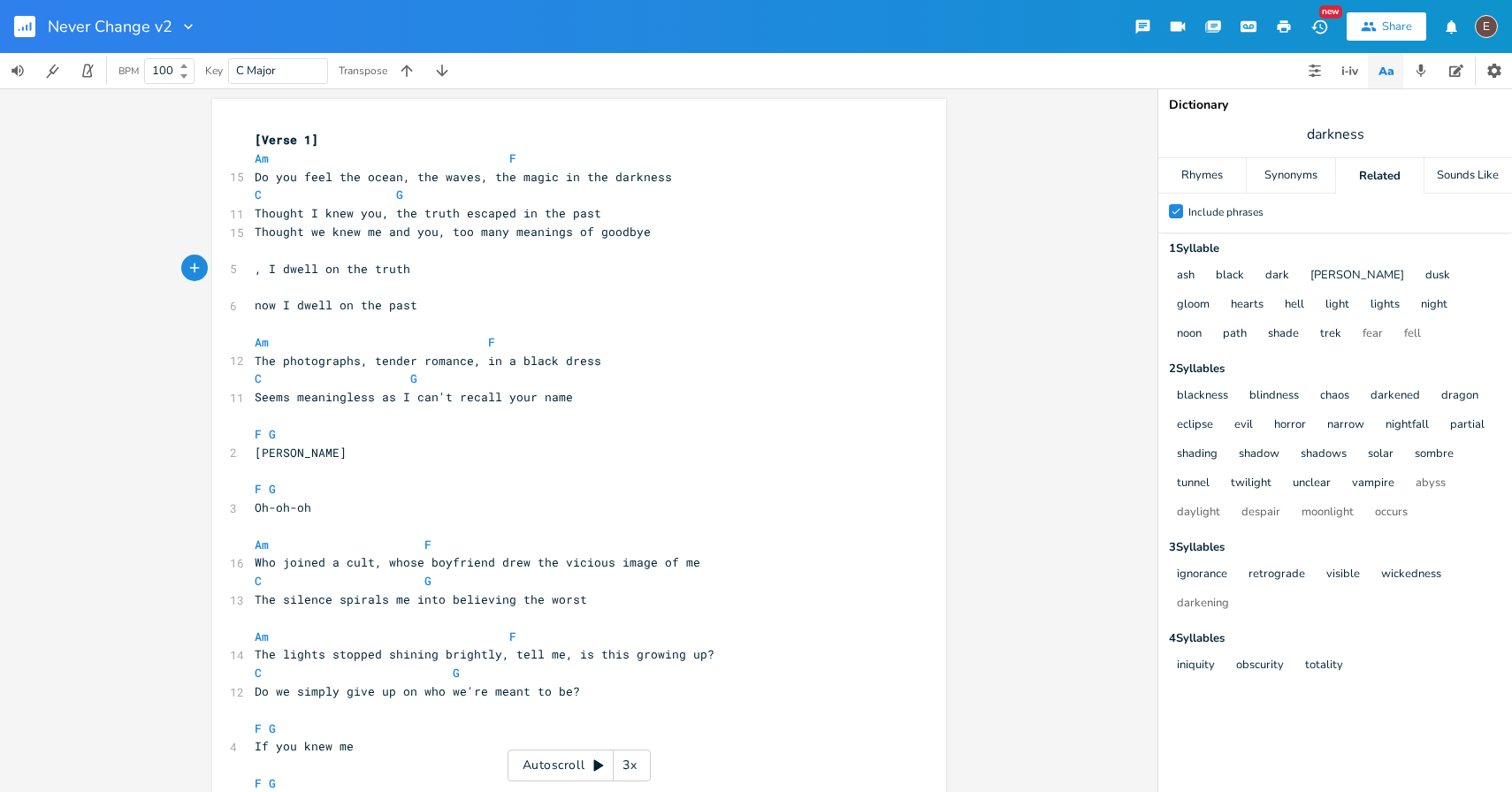
click at [460, 232] on span "Thought we knew me and you, too many meanings of goodbye" at bounding box center [453, 231] width 396 height 15
type textarea "so"
click at [470, 203] on pre "C G" at bounding box center [570, 194] width 639 height 18
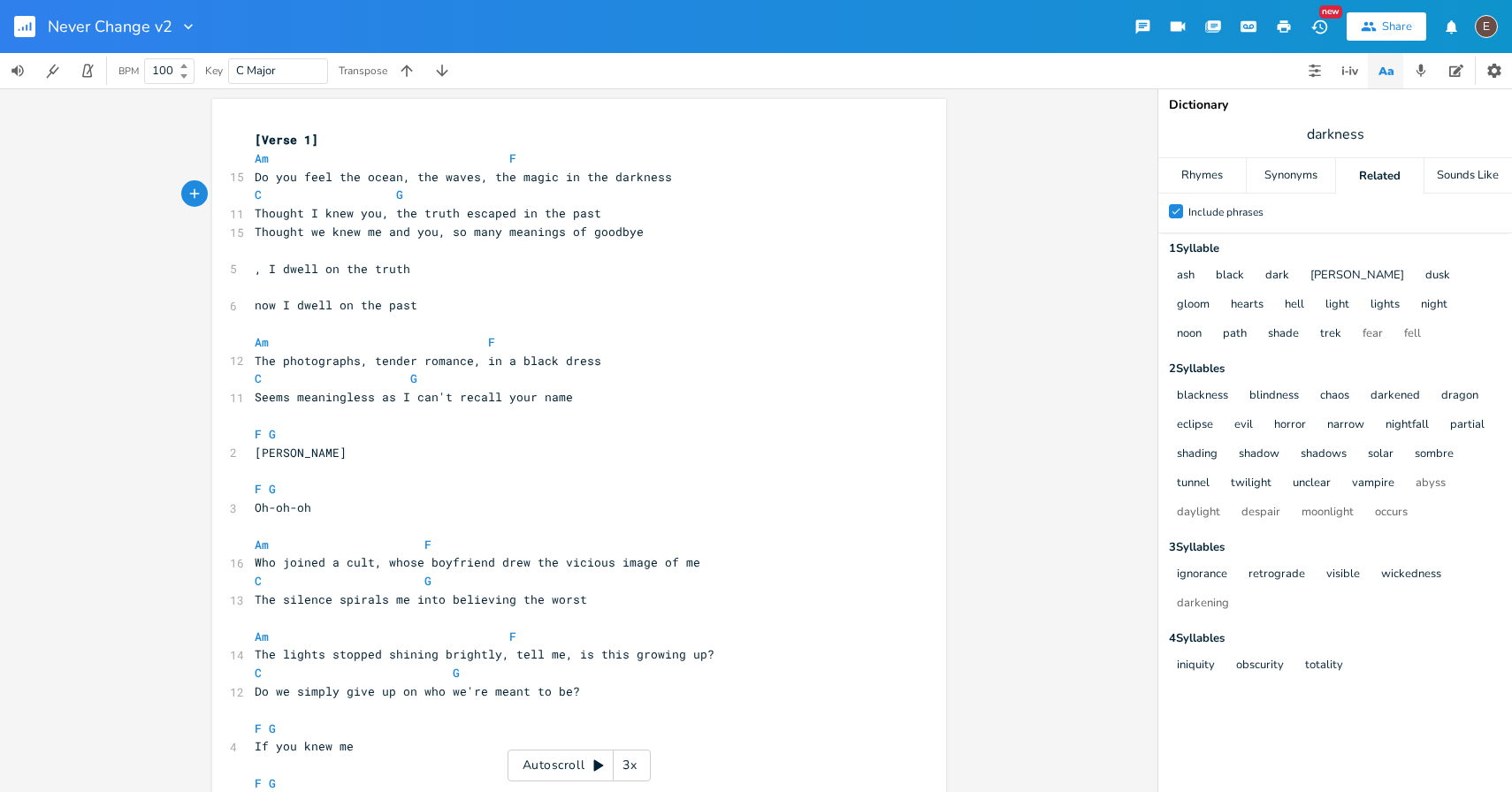
click at [525, 211] on span "Thought I knew you, the truth escaped in the past" at bounding box center [428, 212] width 347 height 15
click at [601, 219] on pre "Thought I knew you, the truth escaped in the past" at bounding box center [570, 212] width 639 height 18
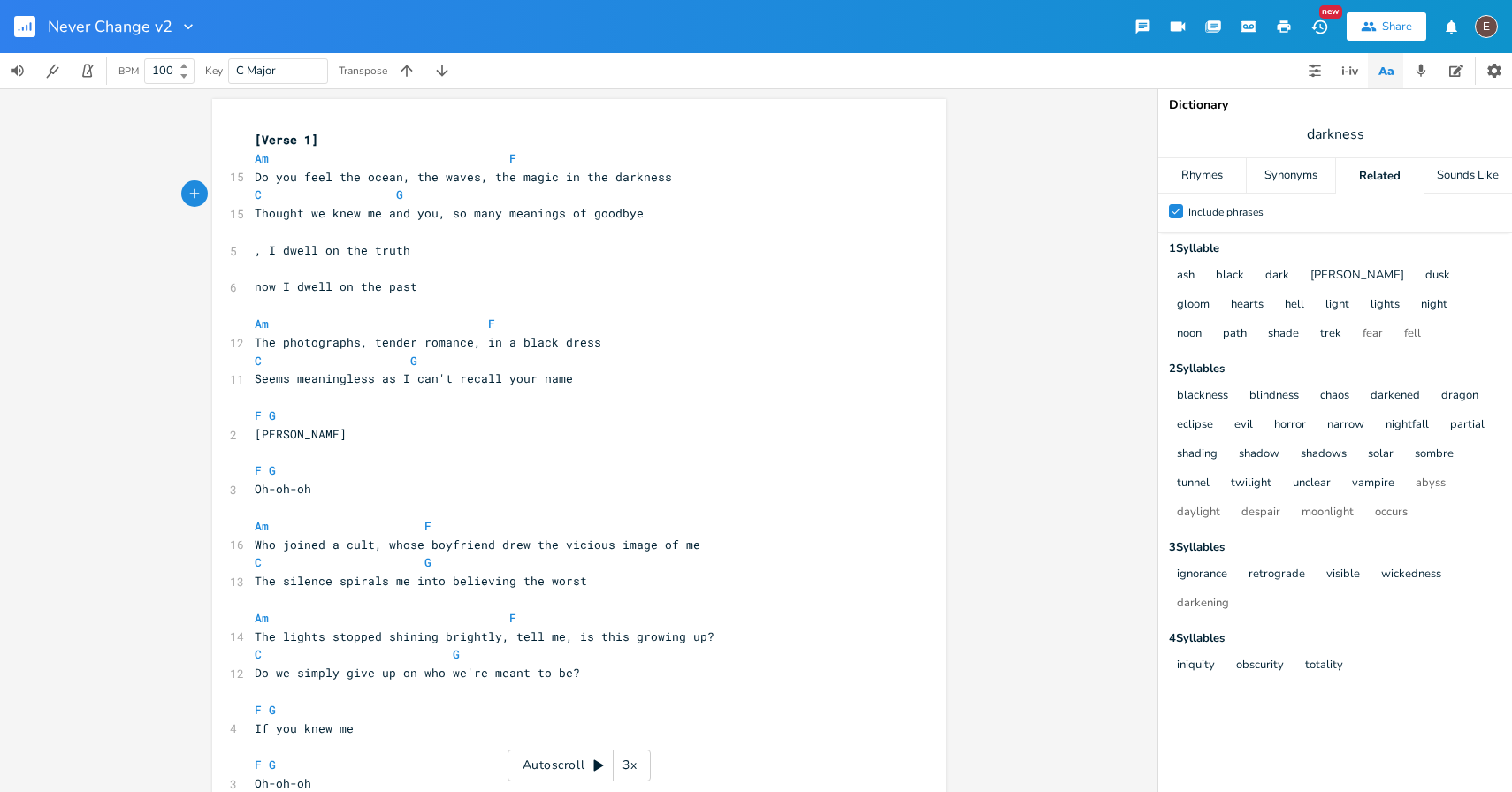
click at [429, 217] on span "Thought we knew me and you, so many meanings of goodbye" at bounding box center [449, 212] width 389 height 15
type textarea "were in this together"
click at [480, 219] on span "Thought we were in this together, so many meanings of goodbye" at bounding box center [471, 212] width 431 height 15
click at [492, 211] on span "Thought we were in this together, so many meanings of goodbye" at bounding box center [471, 212] width 431 height 15
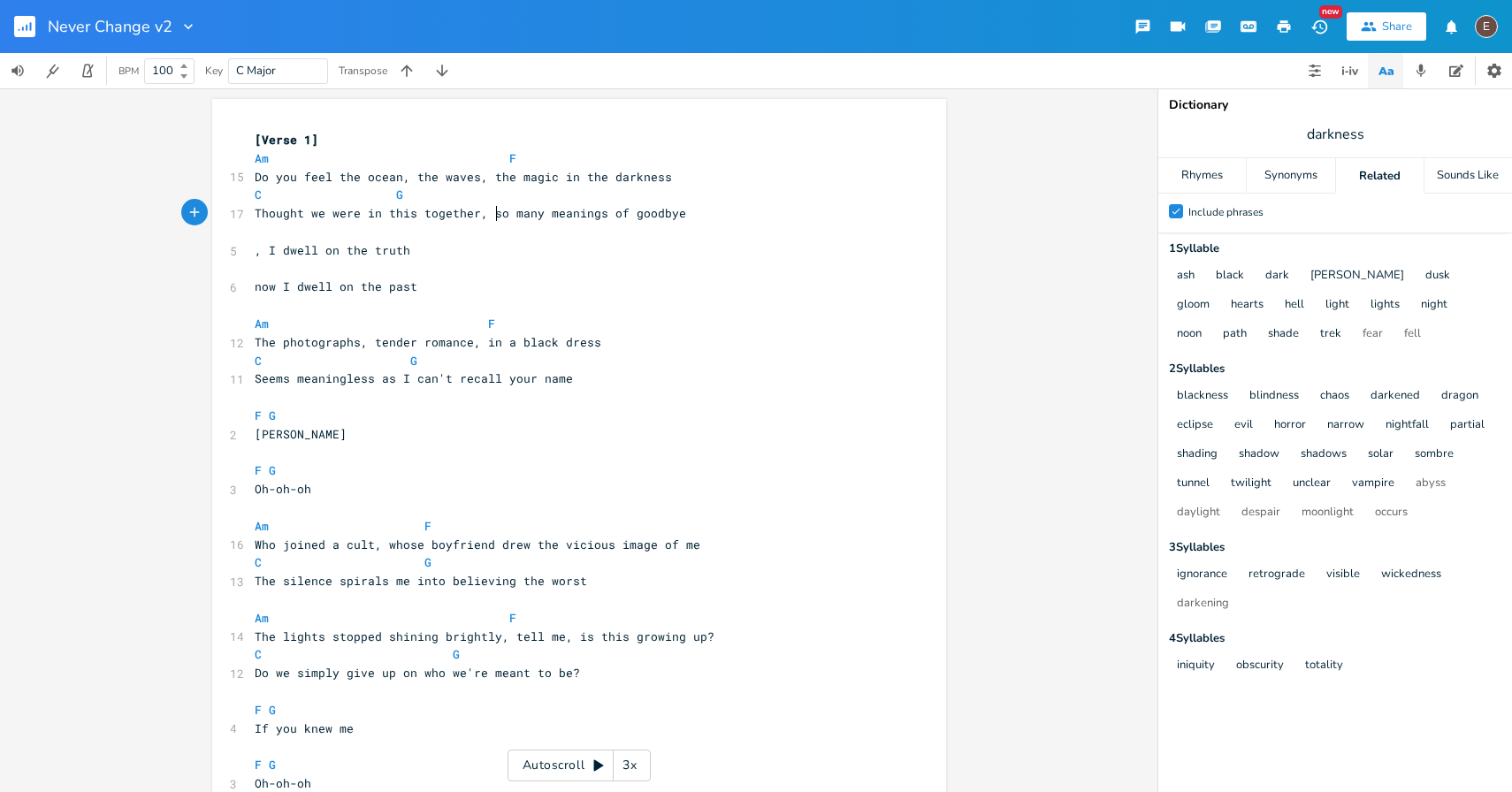
click at [492, 211] on span "Thought we were in this together, so many meanings of goodbye" at bounding box center [471, 212] width 431 height 15
type textarea "too"
click at [494, 251] on pre ", I dwell on the truth" at bounding box center [570, 250] width 639 height 18
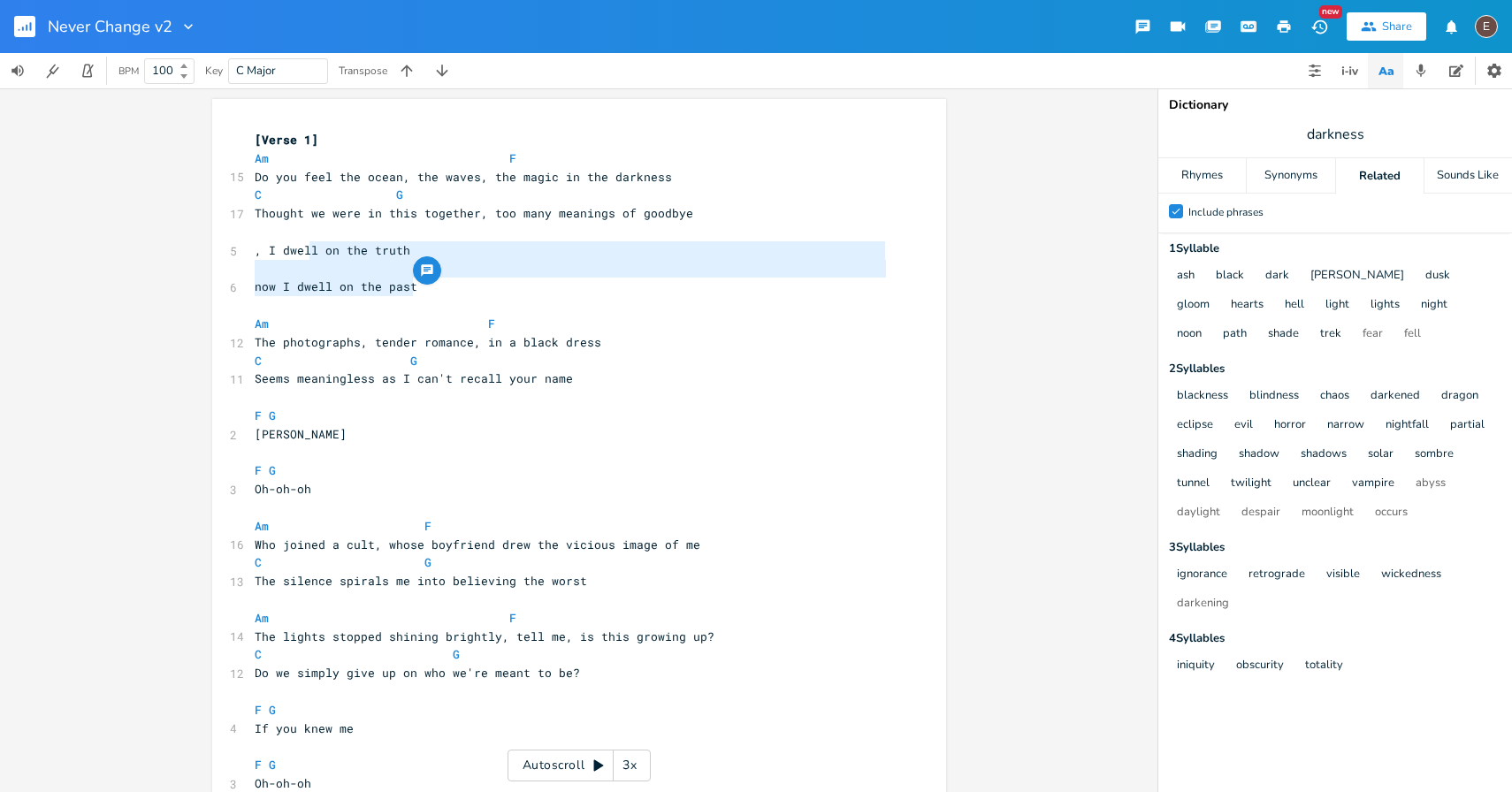
drag, startPoint x: 462, startPoint y: 286, endPoint x: 306, endPoint y: 252, distance: 159.7
type textarea "l on the truth now I dwell on the past"
click at [306, 252] on span ", I dwell on the truth" at bounding box center [332, 250] width 156 height 15
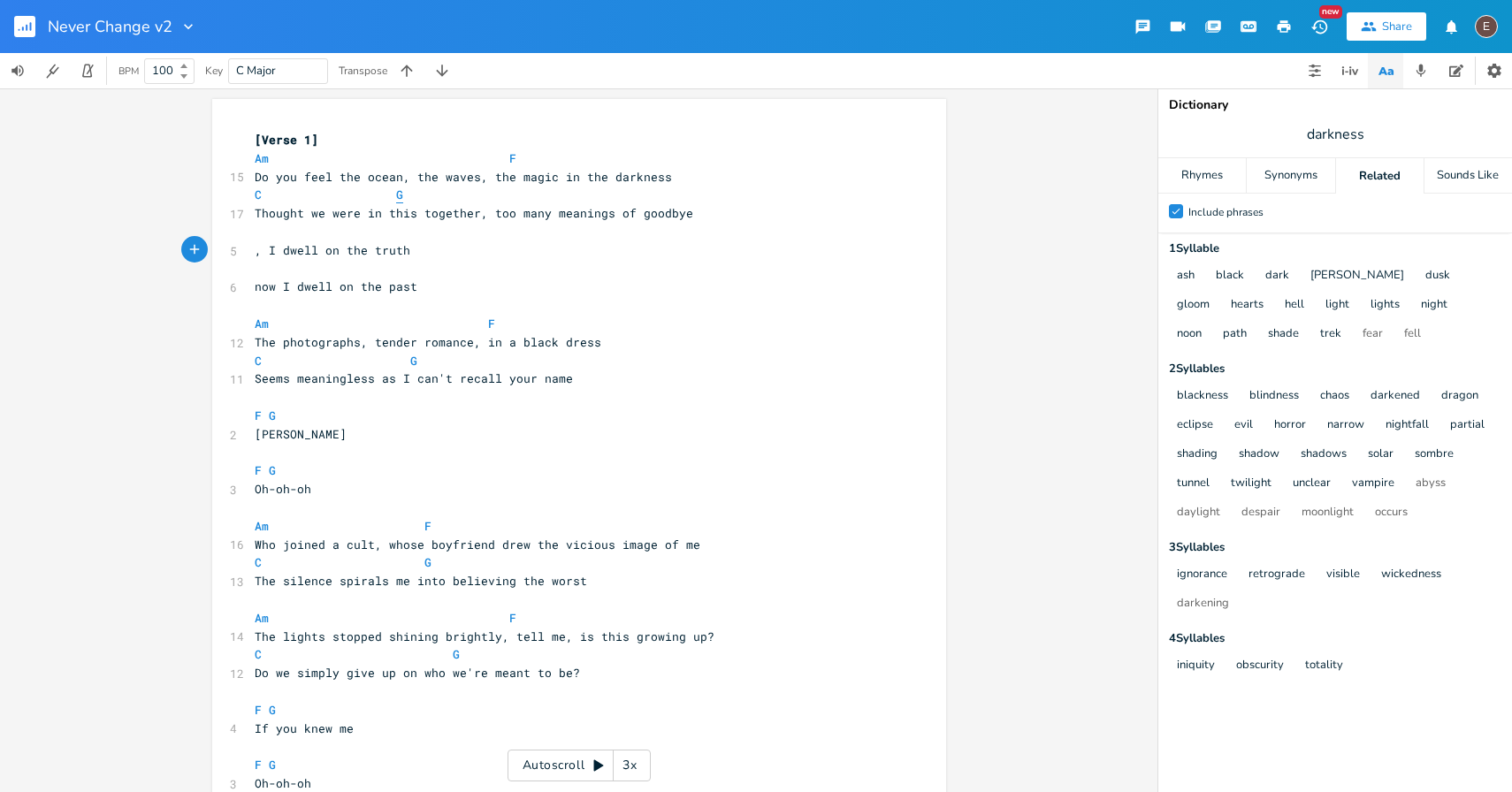
click at [396, 200] on span "G" at bounding box center [399, 194] width 7 height 16
type textarea "this together"
drag, startPoint x: 467, startPoint y: 215, endPoint x: 380, endPoint y: 221, distance: 87.2
click at [380, 221] on pre "Thought we were in this together, too many meanings of goodbye" at bounding box center [570, 212] width 639 height 18
click at [431, 198] on span at bounding box center [438, 194] width 28 height 18
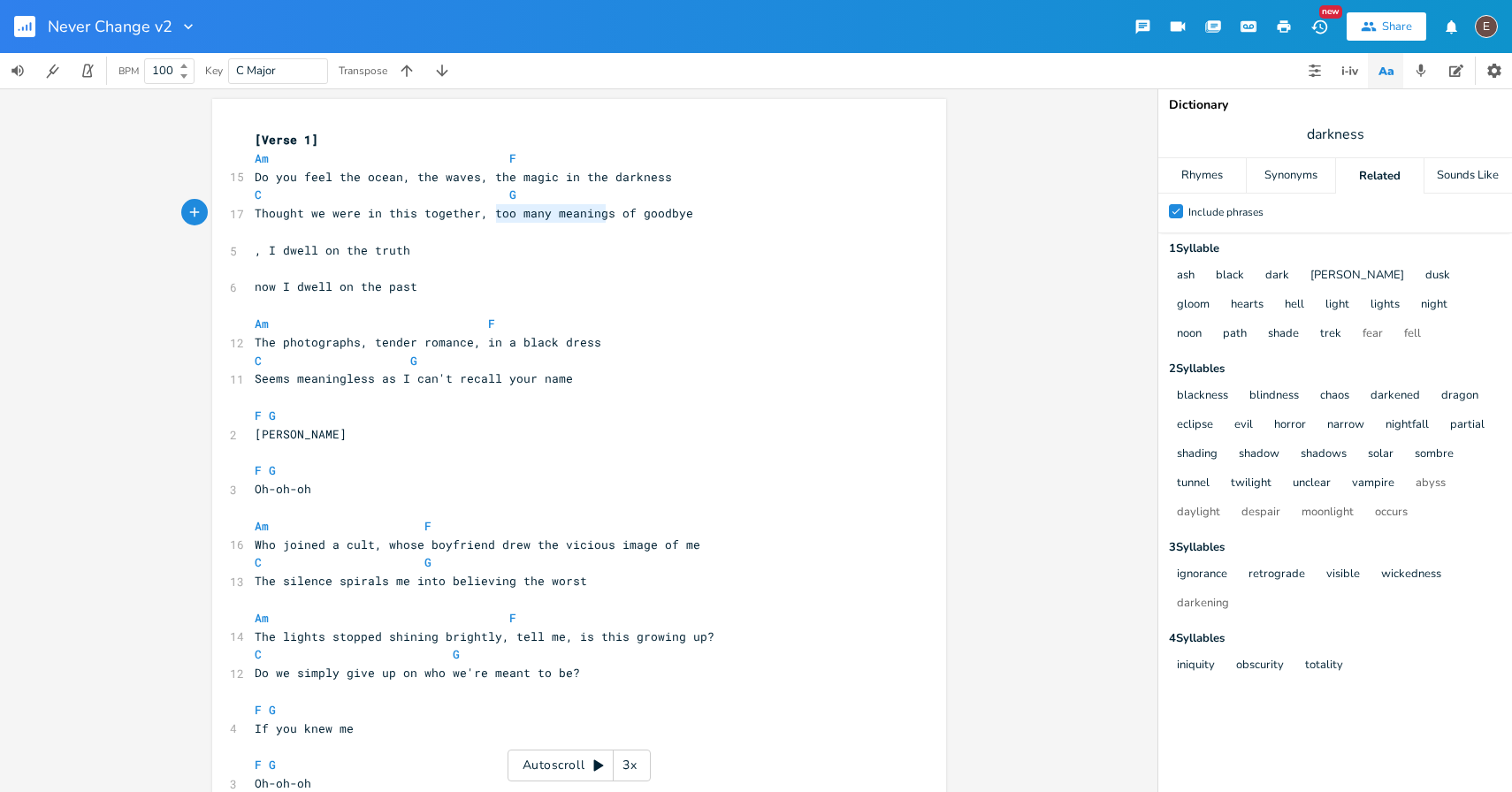
type textarea "too many meanings"
drag, startPoint x: 600, startPoint y: 213, endPoint x: 483, endPoint y: 217, distance: 117.1
click at [483, 217] on span "Thought we were in this together, too many meanings of goodbye" at bounding box center [474, 212] width 439 height 15
click at [508, 221] on pre "Thought we were in this together, too many meanings of goodbye" at bounding box center [570, 212] width 639 height 18
drag, startPoint x: 538, startPoint y: 215, endPoint x: 487, endPoint y: 216, distance: 51.0
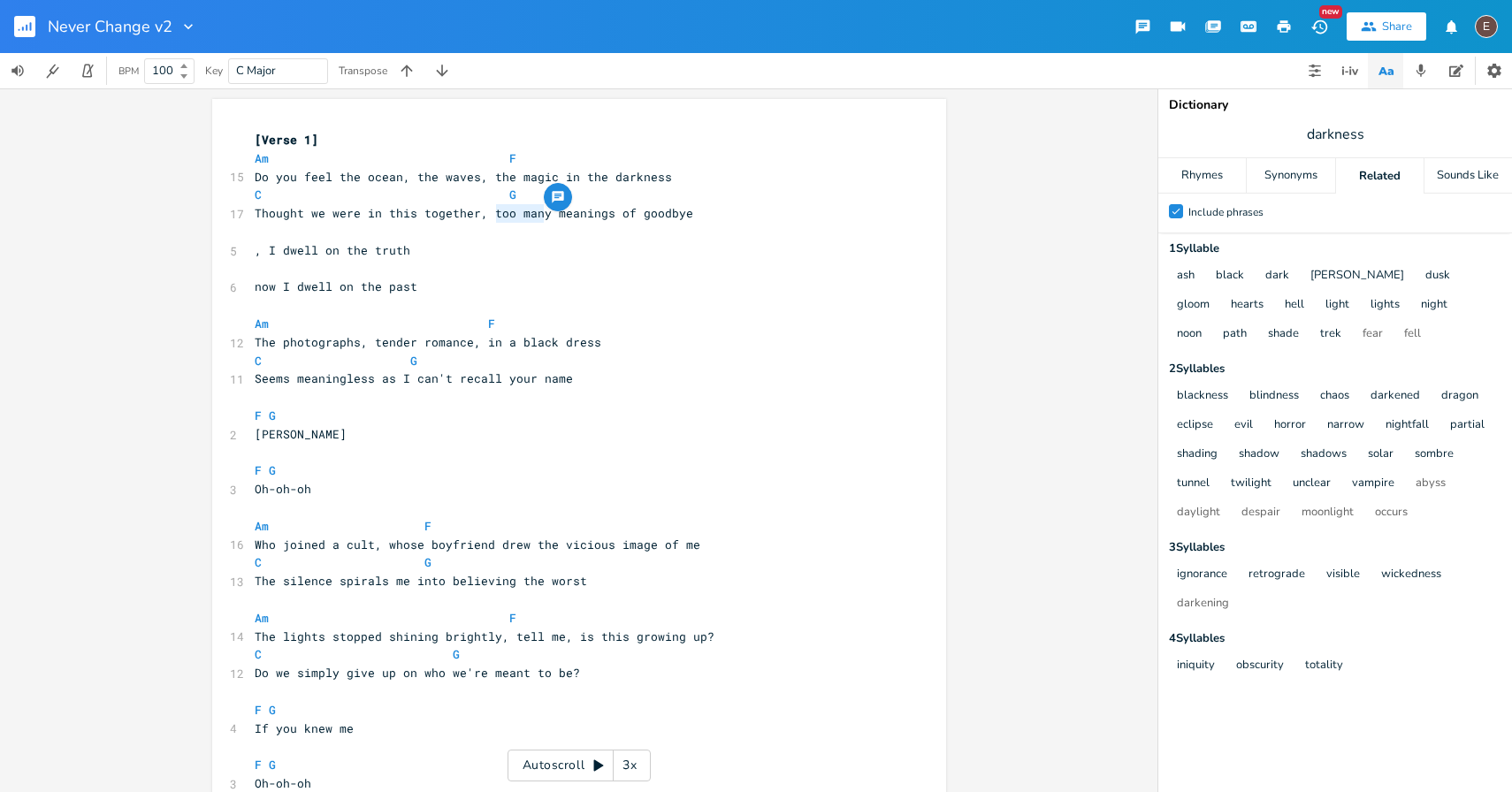
click at [487, 215] on span "Thought we were in this together, too many meanings of goodbye" at bounding box center [474, 212] width 439 height 15
type textarea "he"
click at [527, 230] on pre "​" at bounding box center [570, 232] width 639 height 18
click at [491, 196] on span at bounding box center [495, 194] width 28 height 18
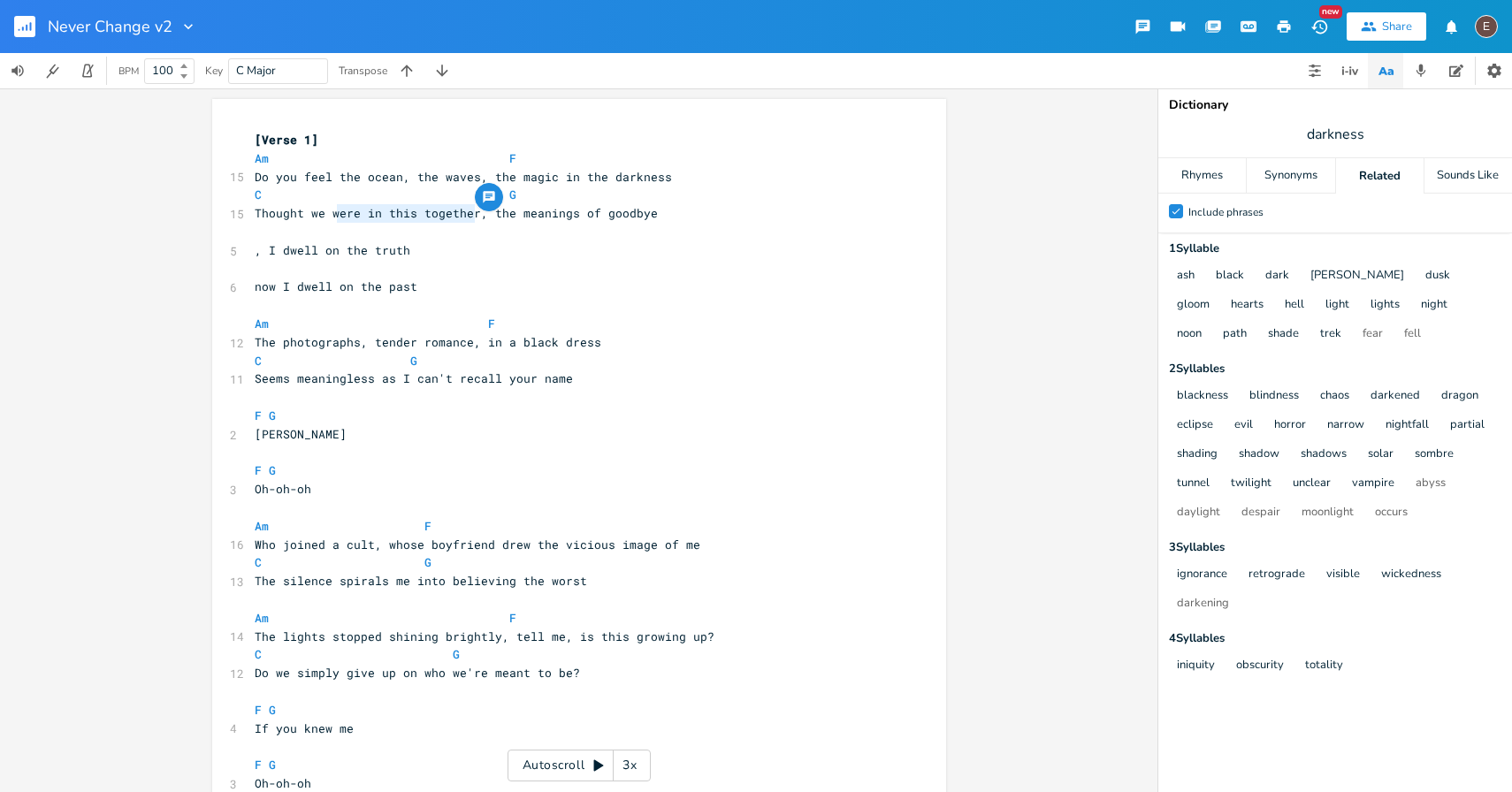
drag, startPoint x: 467, startPoint y: 213, endPoint x: 328, endPoint y: 220, distance: 139.2
click at [328, 219] on span "Thought we were in this together, the meanings of goodbye" at bounding box center [456, 212] width 403 height 15
type textarea "were in this together"
click at [328, 220] on span "Thought we were in this together, the meanings of goodbye" at bounding box center [456, 212] width 403 height 15
click at [367, 215] on span "Thought we were in this together, the meanings of goodbye" at bounding box center [456, 212] width 403 height 15
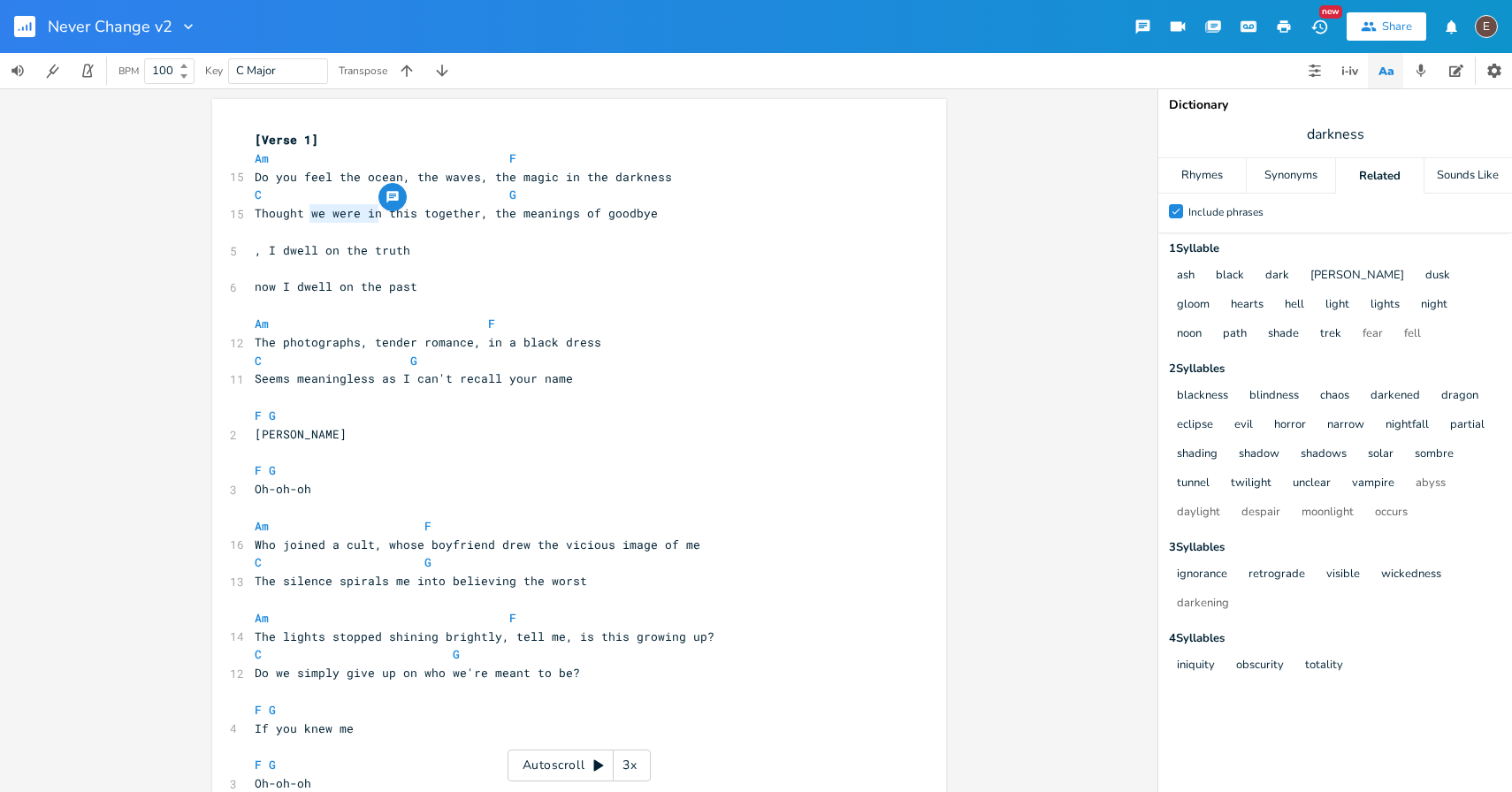
drag, startPoint x: 375, startPoint y: 213, endPoint x: 305, endPoint y: 214, distance: 70.0
click at [304, 214] on span "Thought we were in this together, the meanings of goodbye" at bounding box center [456, 212] width 403 height 15
type textarea "t"
type textarea "we'd fighter"
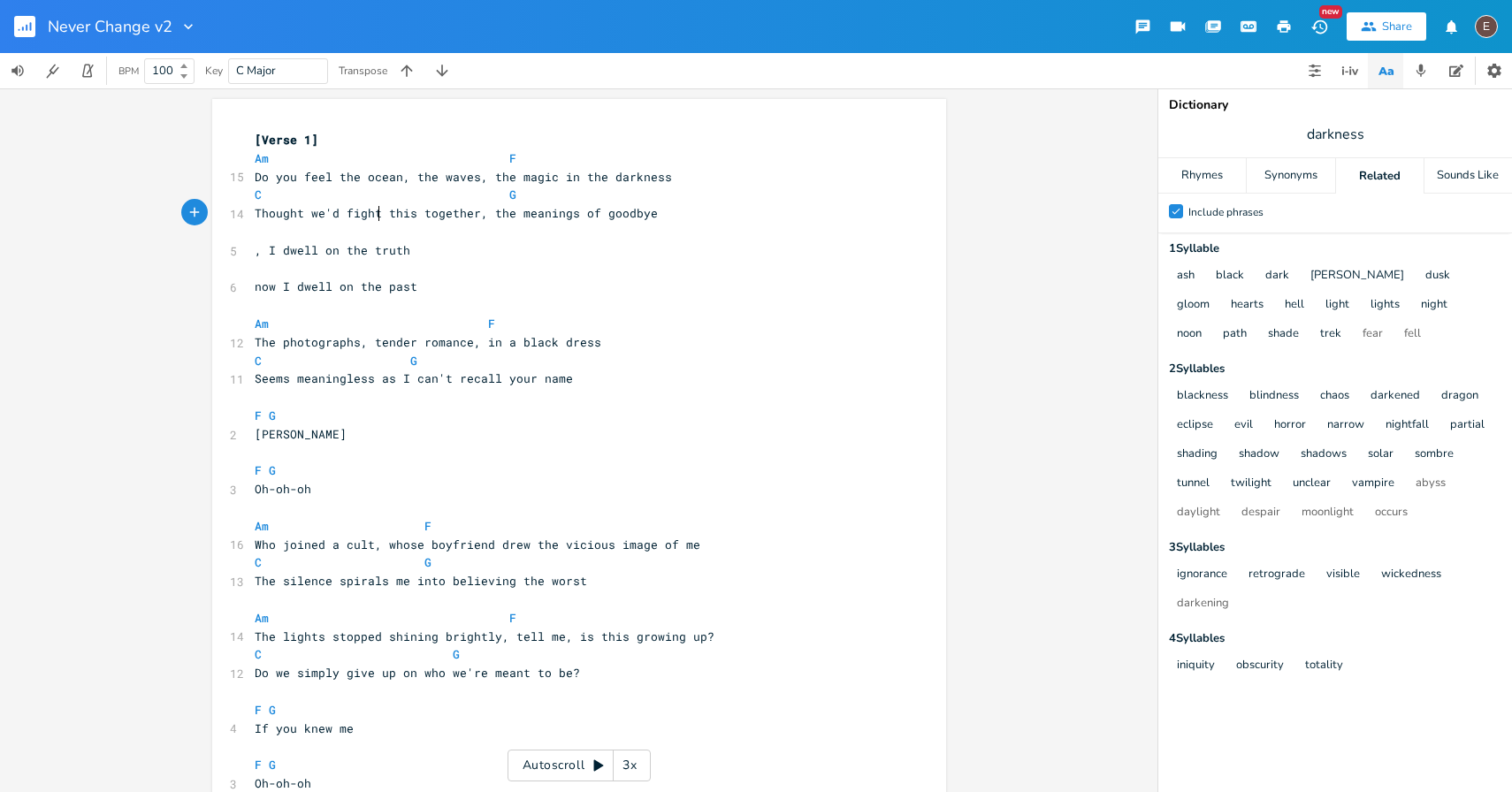
scroll to position [0, 62]
click at [409, 214] on span "Thought we'd fighter this together, the meanings of goodbye" at bounding box center [464, 212] width 417 height 15
type textarea "this"
click at [409, 214] on span "Thought we'd fighter this together, the meanings of goodbye" at bounding box center [464, 212] width 417 height 15
click at [445, 219] on span "Thought we'd fight together, the meanings of goodbye" at bounding box center [439, 212] width 368 height 15
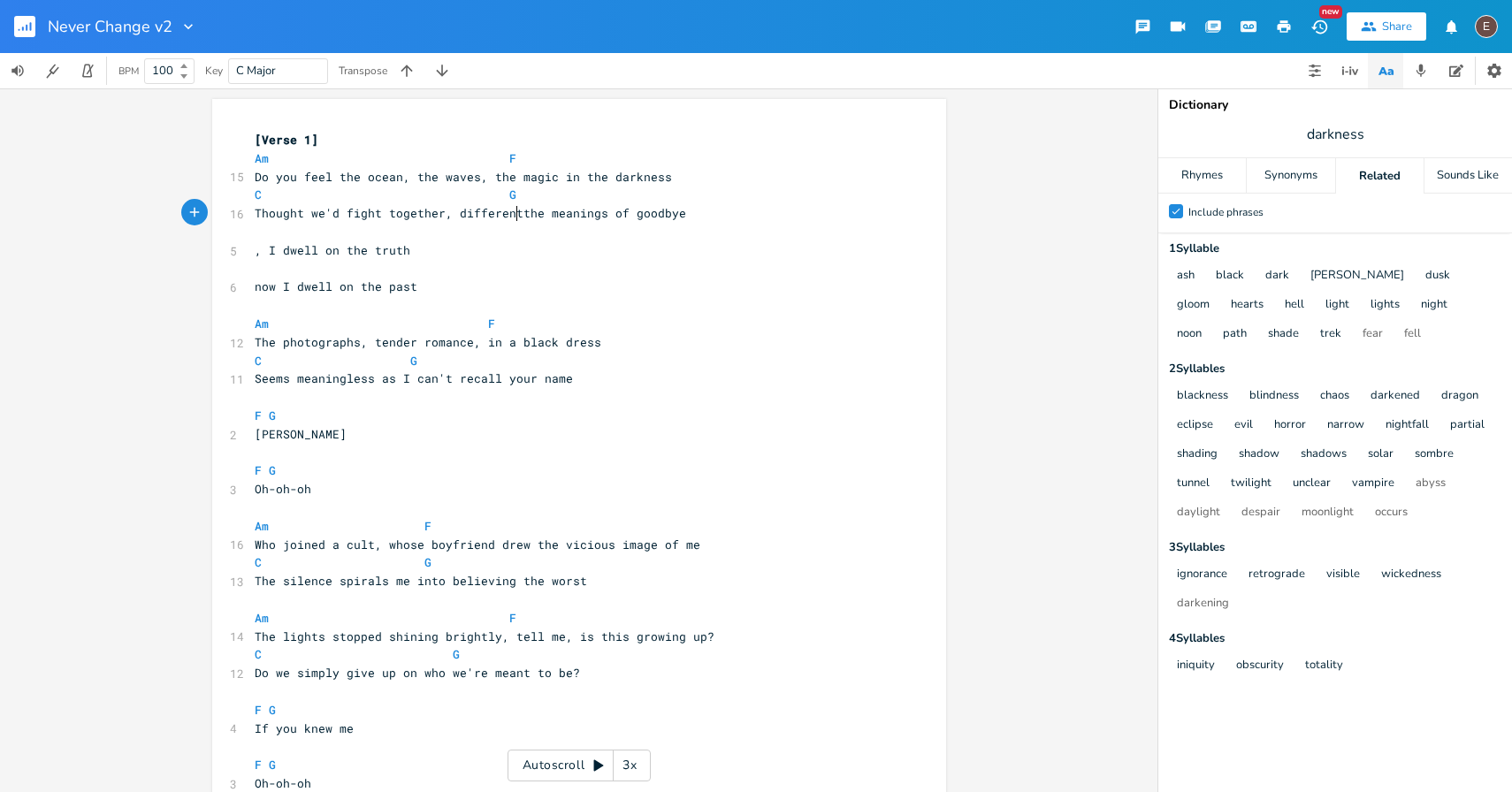
type textarea "different"
click at [533, 219] on span "Thought we'd fight together, different the meanings of goodbye" at bounding box center [474, 212] width 439 height 15
type textarea "the"
click at [533, 219] on span "Thought we'd fight together, different the meanings of goodbye" at bounding box center [474, 212] width 439 height 15
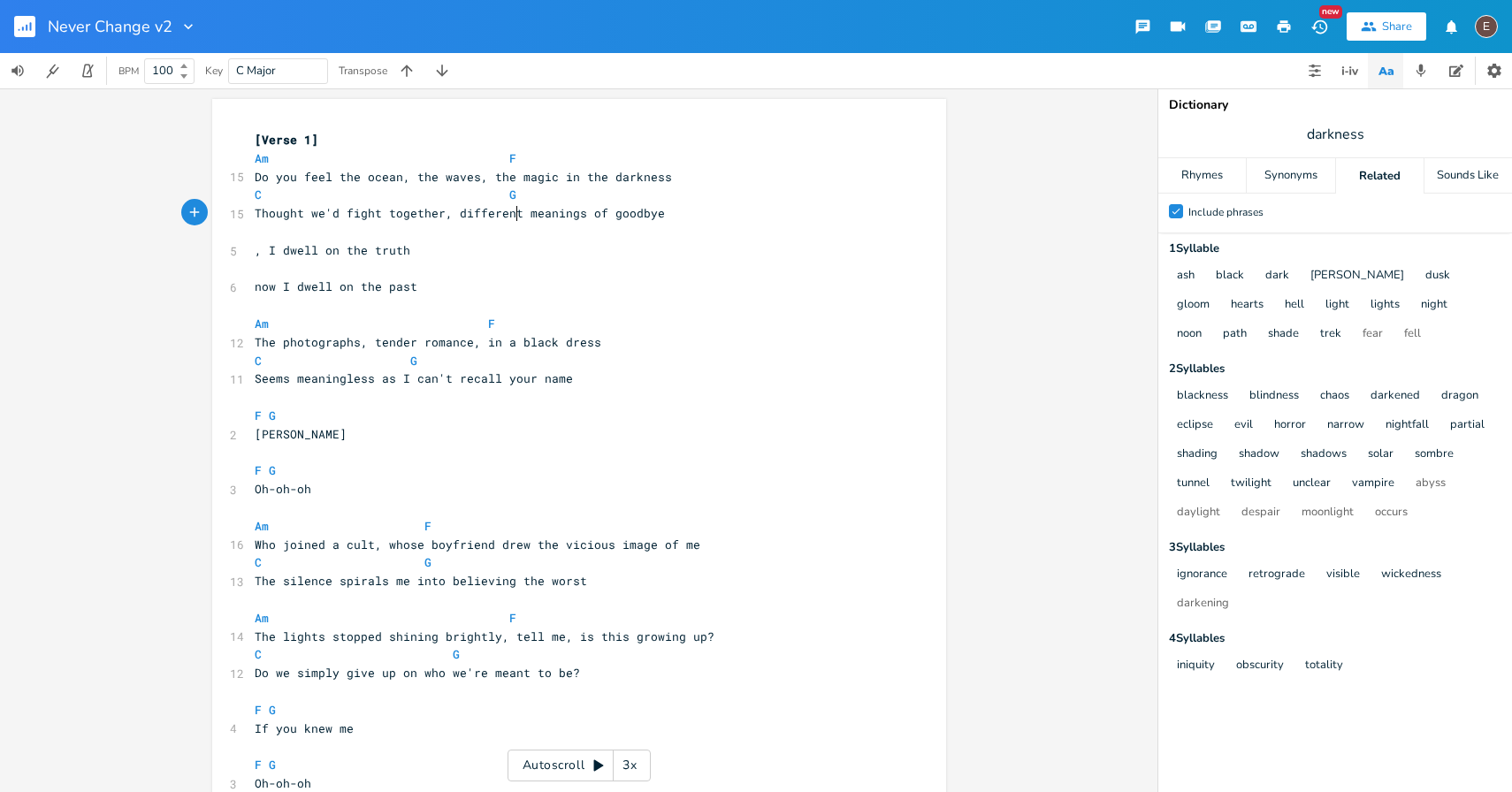
click at [447, 215] on span "Thought we'd fight together, different meanings of goodbye" at bounding box center [460, 212] width 411 height 15
click at [446, 275] on pre "​" at bounding box center [570, 269] width 639 height 18
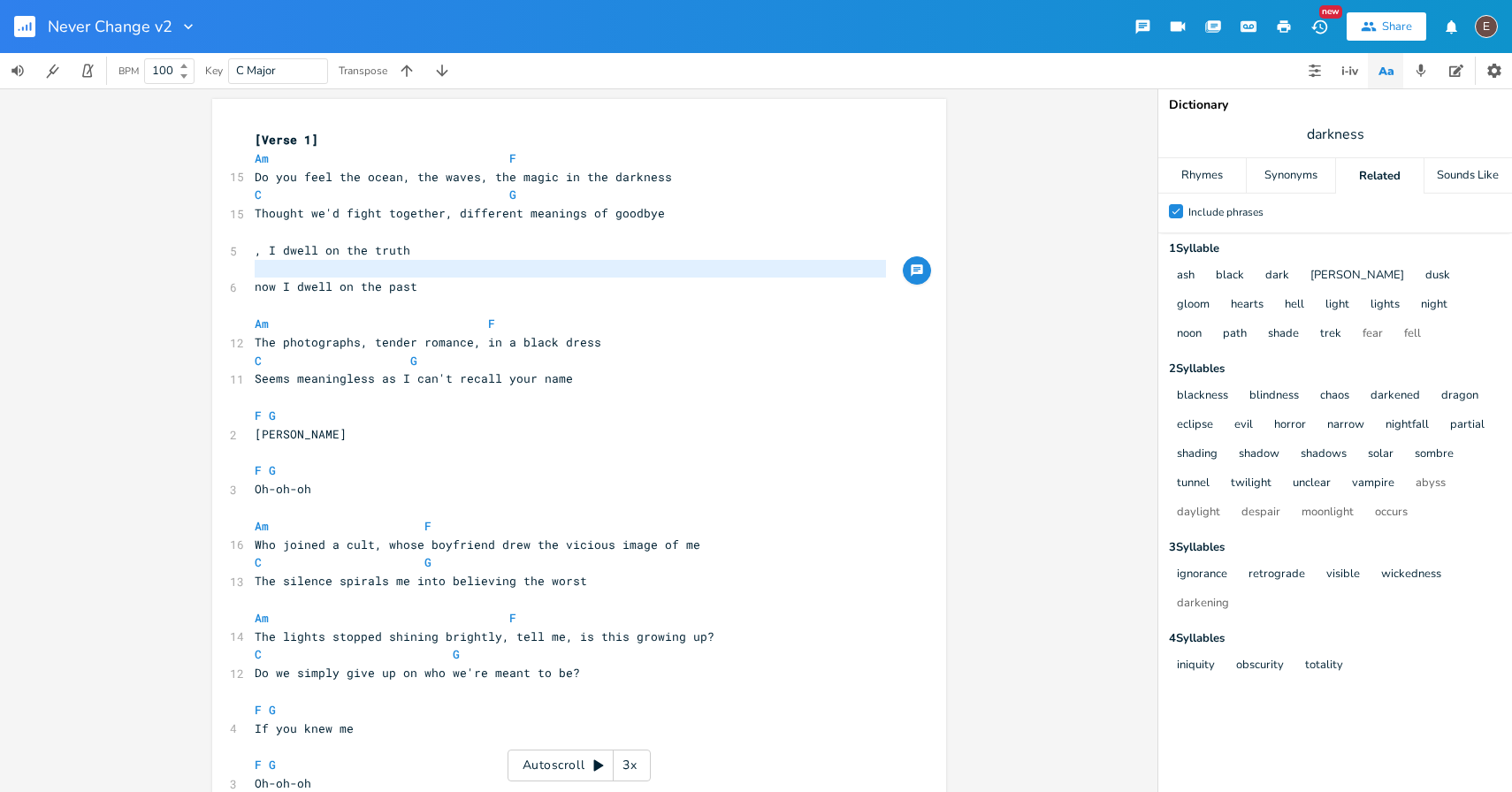
click at [446, 285] on pre "now I dwell on the past" at bounding box center [570, 286] width 639 height 18
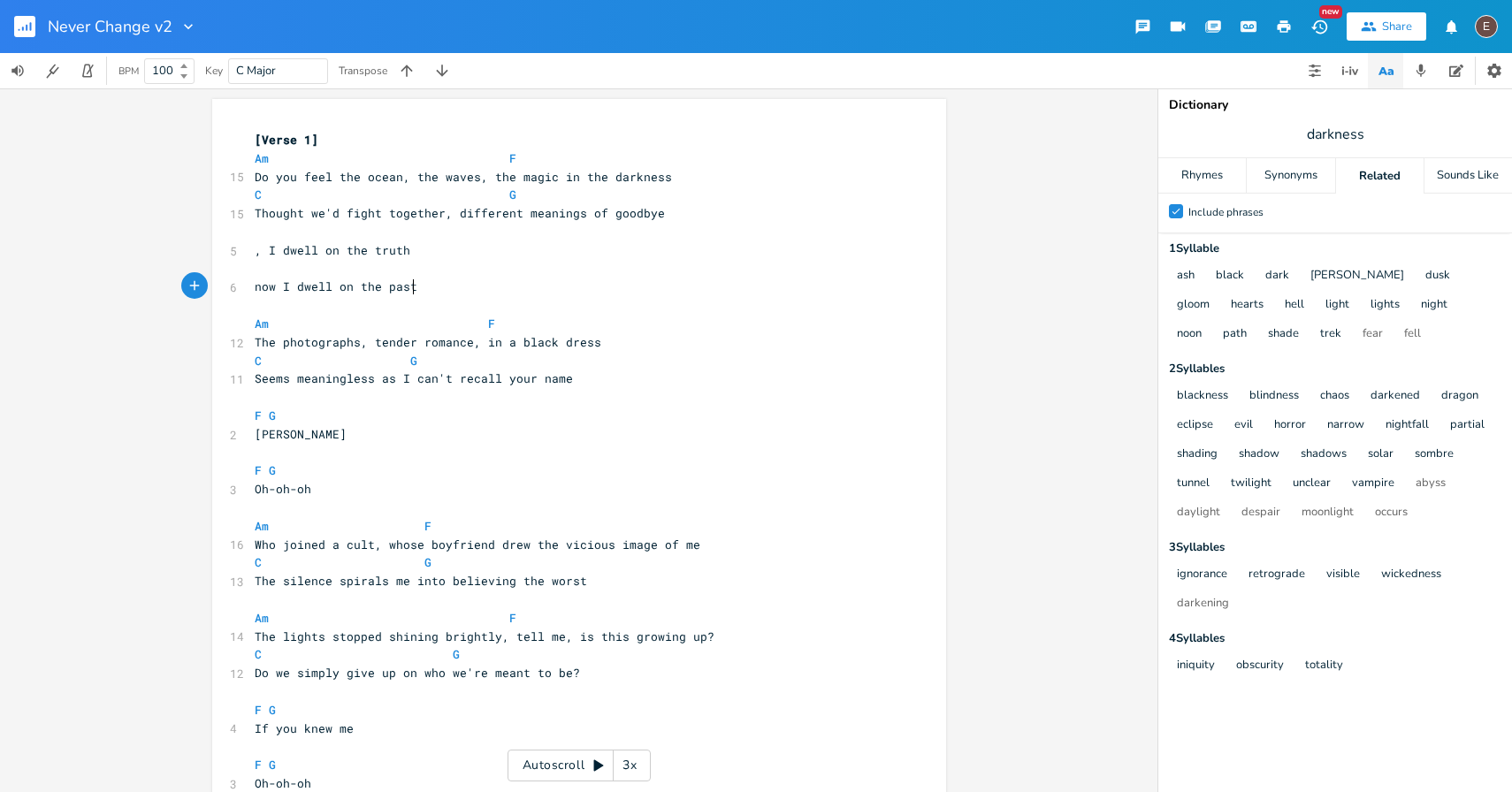
click at [446, 285] on pre "now I dwell on the past" at bounding box center [570, 286] width 639 height 18
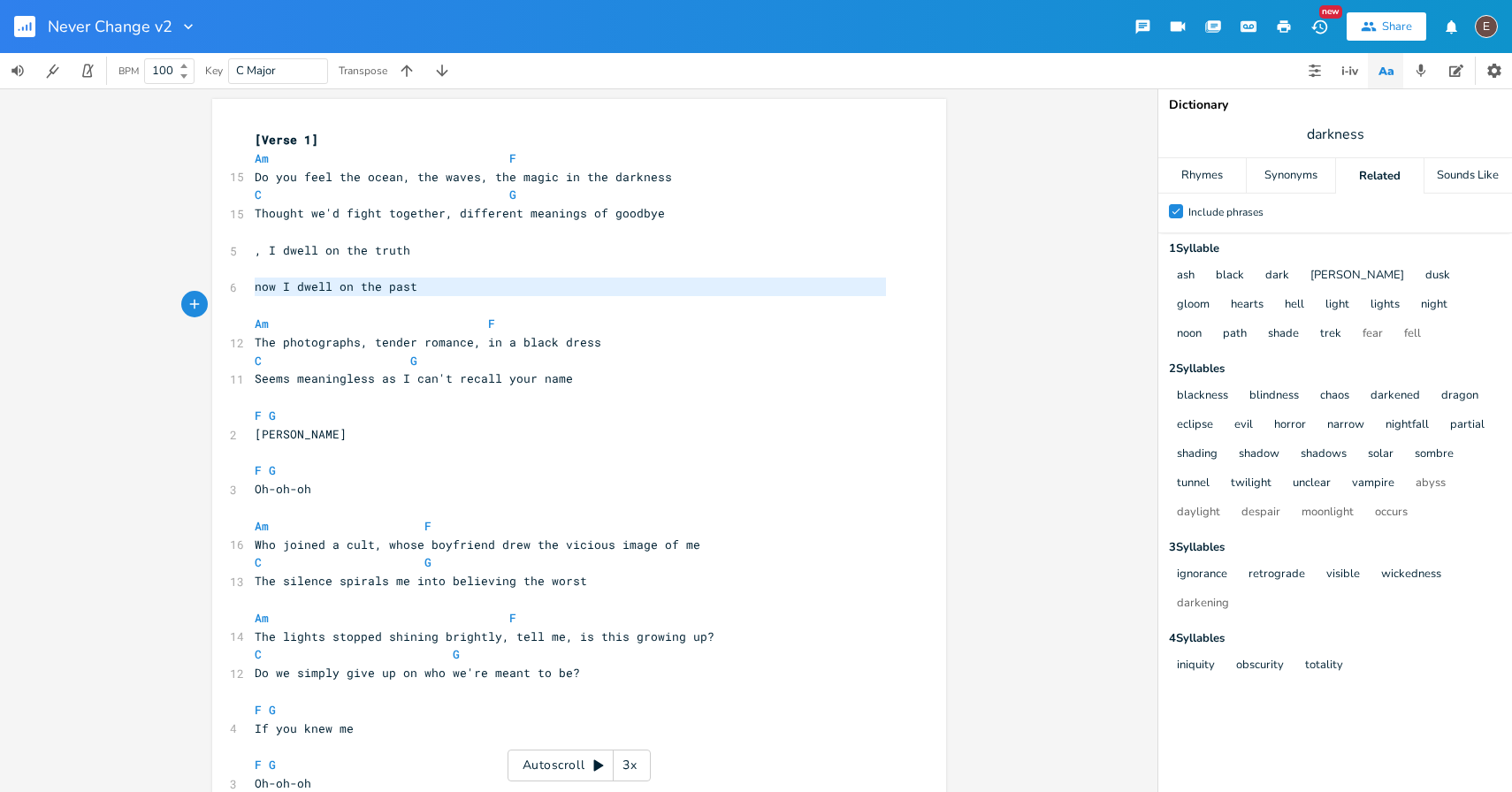
click at [446, 285] on pre "now I dwell on the past" at bounding box center [570, 286] width 639 height 18
type textarea "now I dwell on the past"
click at [463, 287] on pre "now I dwell on the past" at bounding box center [570, 286] width 639 height 18
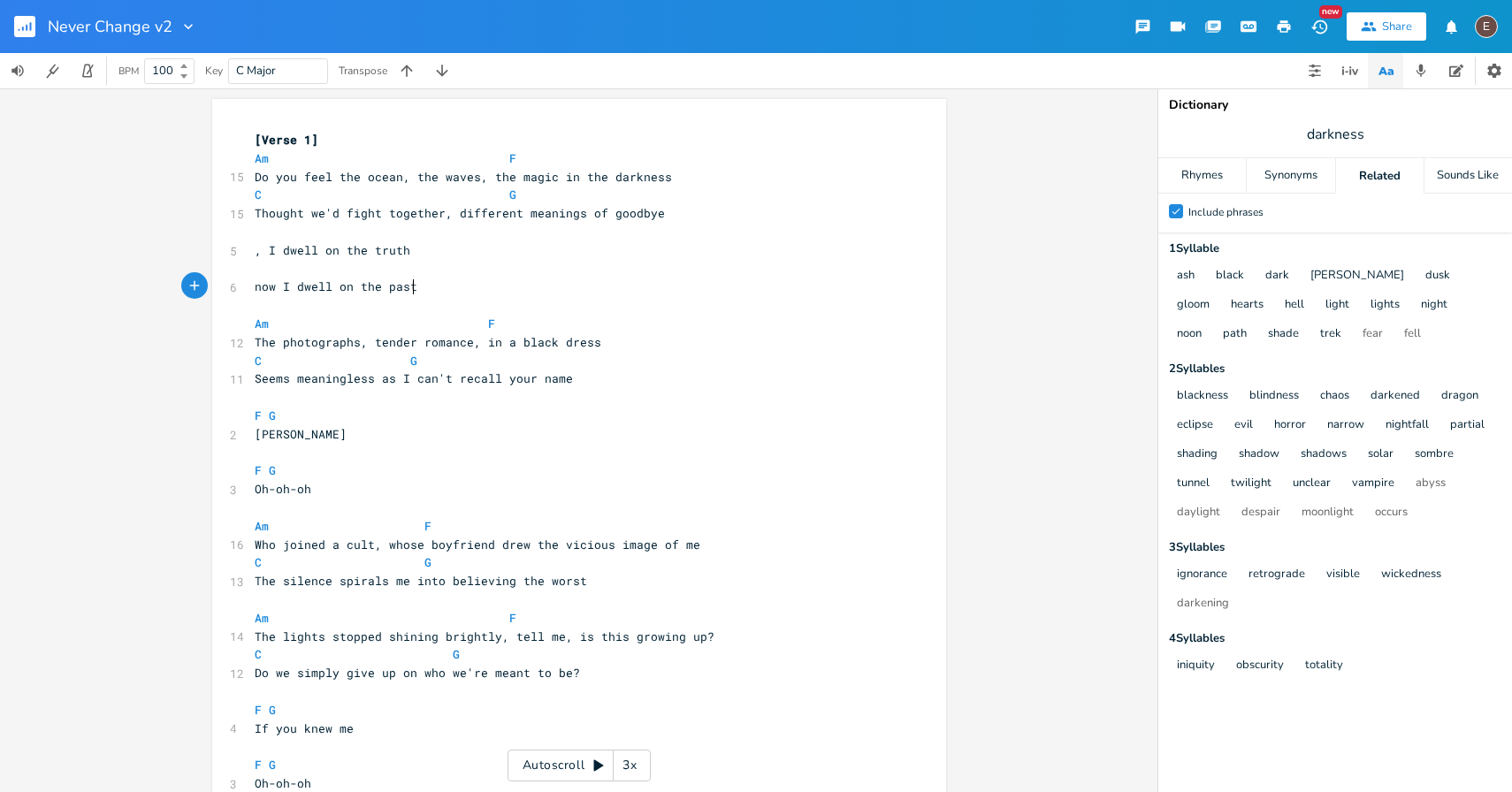
click at [494, 194] on span at bounding box center [495, 194] width 28 height 18
drag, startPoint x: 312, startPoint y: 216, endPoint x: 251, endPoint y: 218, distance: 61.0
click at [255, 217] on span "Thought we'd fight together, different meanings of goodbye" at bounding box center [460, 212] width 411 height 15
type textarea "W"
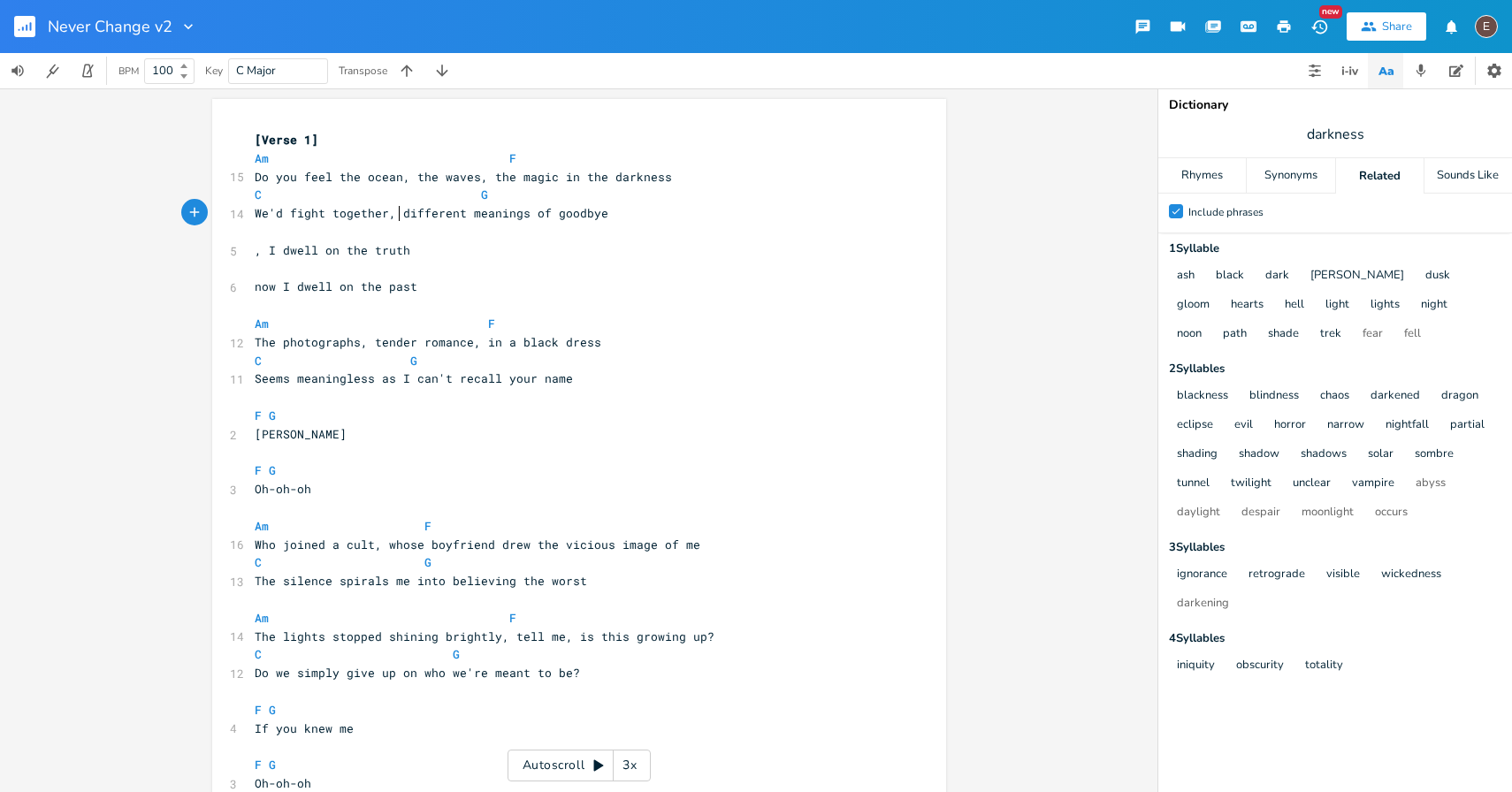
click at [390, 215] on span "We'd fight together, different meanings of goodbye" at bounding box center [432, 212] width 354 height 15
type textarea "or"
type textarea "how many"
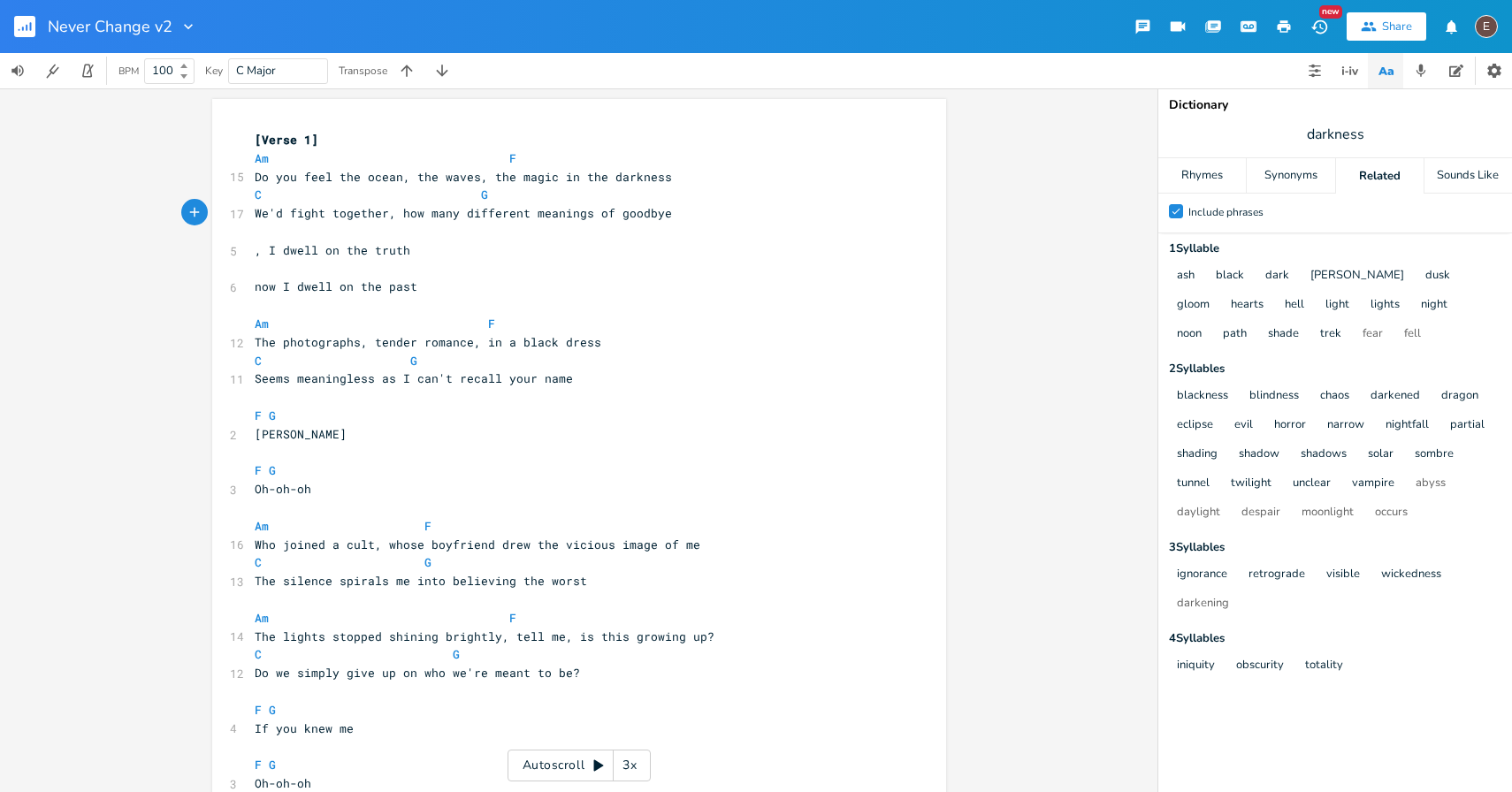
click at [587, 217] on span "We'd fight together, how many different meanings of goodbye" at bounding box center [464, 212] width 417 height 15
drag, startPoint x: 452, startPoint y: 216, endPoint x: 389, endPoint y: 217, distance: 63.0
click at [389, 217] on span "We'd fight together, how many different meanings of goodbye" at bounding box center [464, 212] width 417 height 15
type textarea "how many"
click at [444, 216] on span "We'd fight together, different meanings of goodbye" at bounding box center [432, 212] width 354 height 15
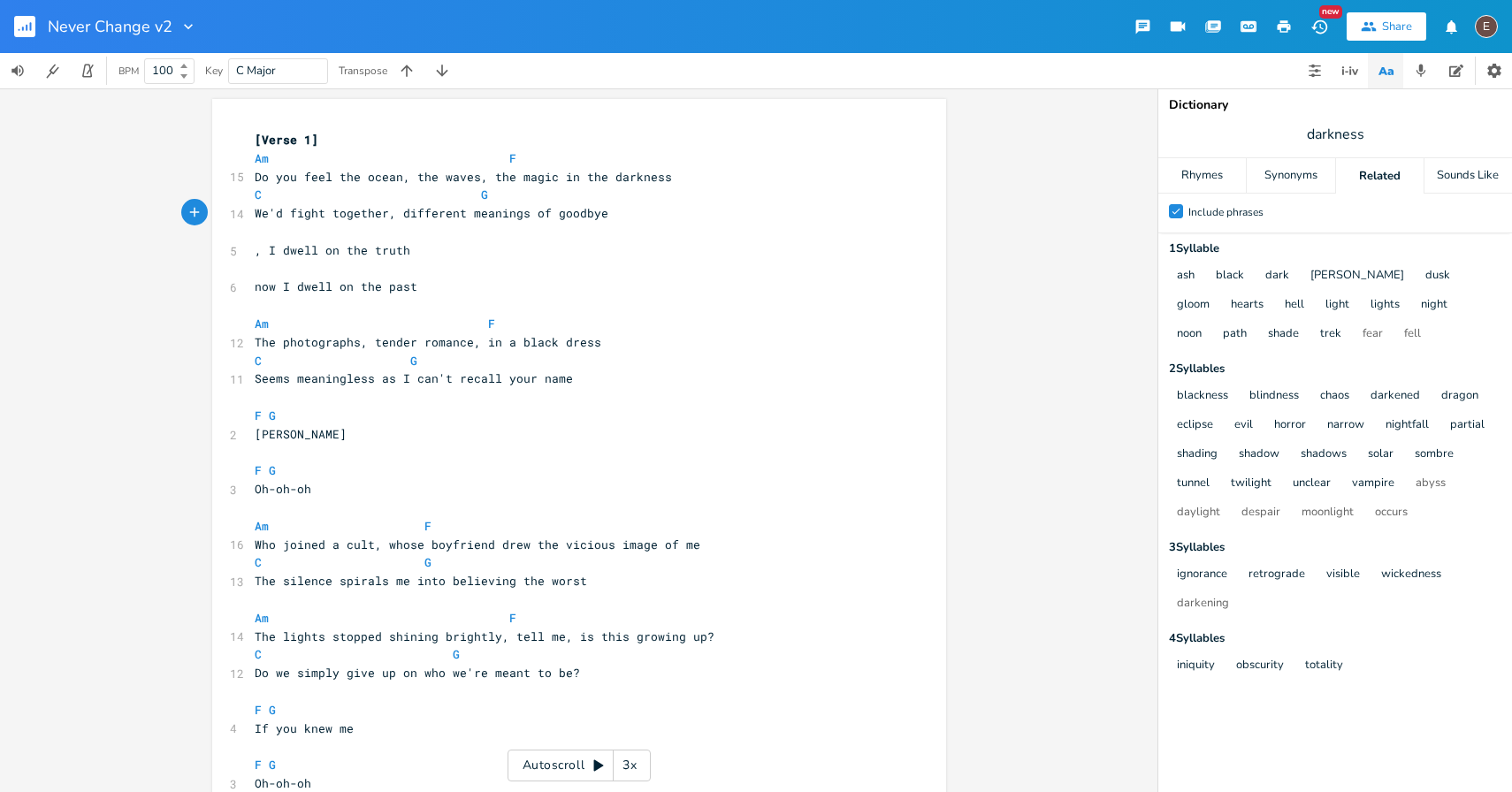
type textarea "different"
click at [444, 216] on span "We'd fight together, different meanings of goodbye" at bounding box center [432, 212] width 354 height 15
click at [489, 216] on span "We'd fight together, different meanings of goodbye" at bounding box center [432, 212] width 354 height 15
type textarea "meanings"
click at [489, 216] on span "We'd fight together, different meanings of goodbye" at bounding box center [432, 212] width 354 height 15
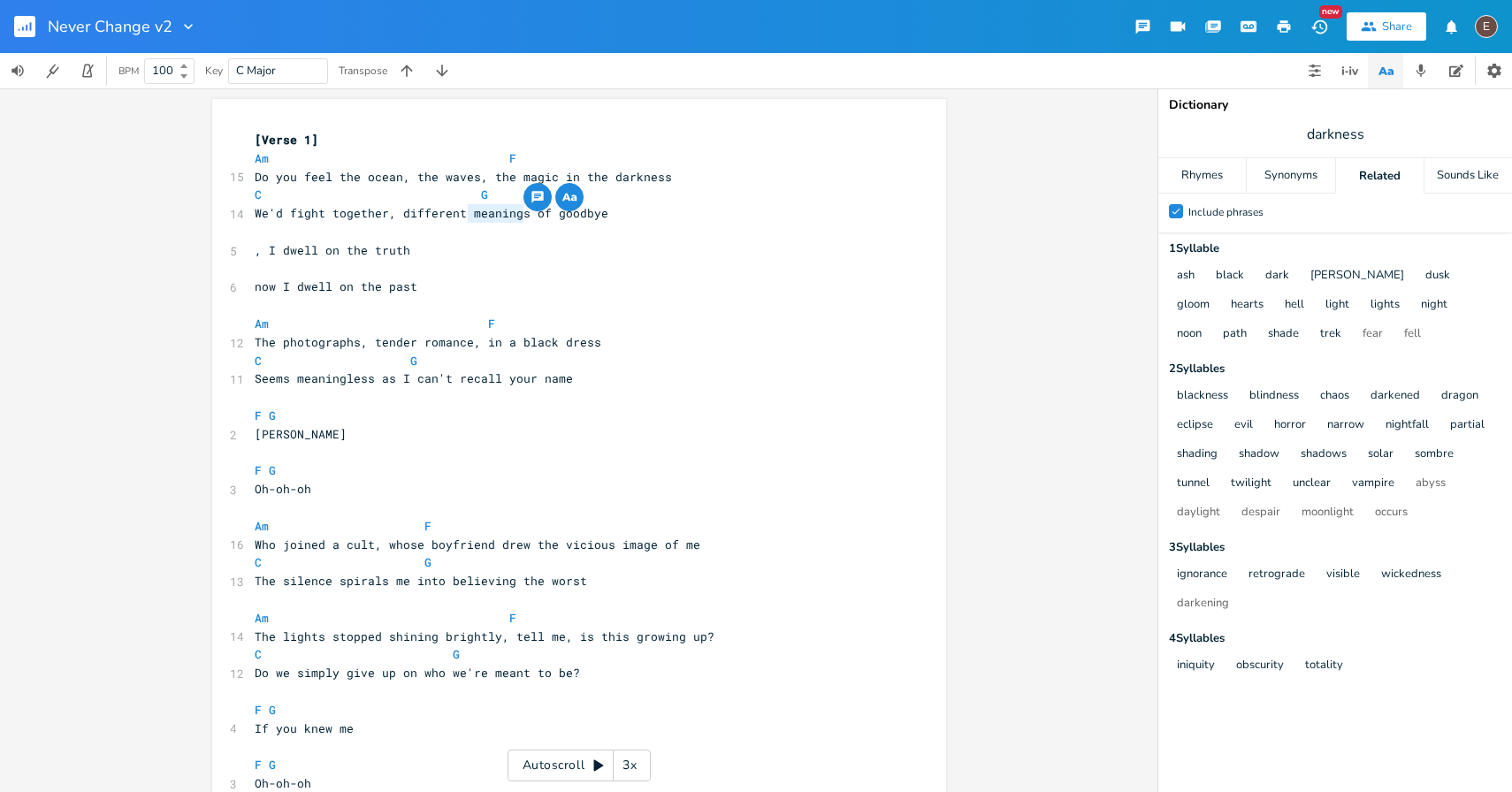
click at [526, 229] on pre "​" at bounding box center [570, 232] width 639 height 18
click at [1298, 182] on div "Synonyms" at bounding box center [1290, 176] width 88 height 36
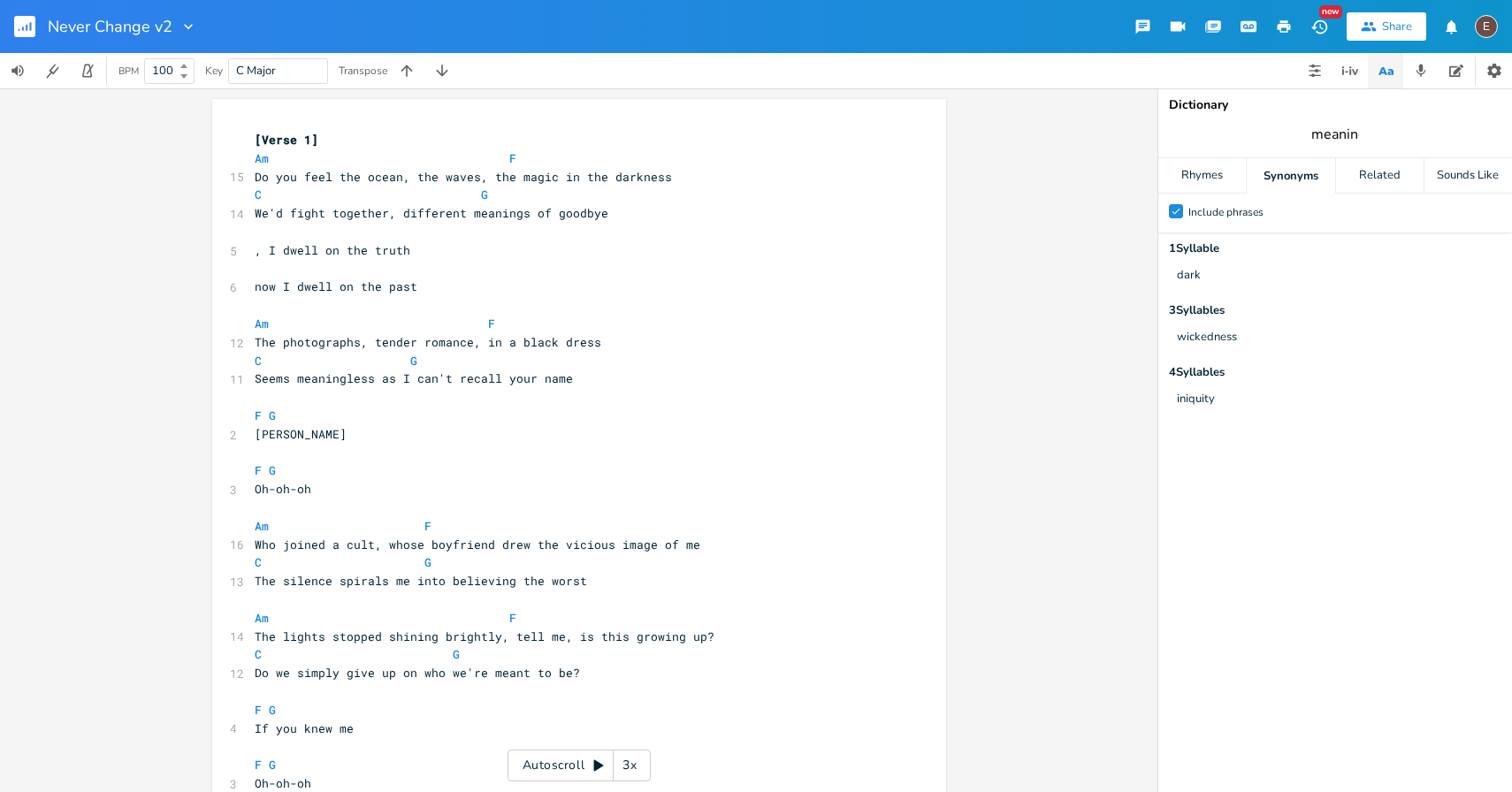
type input "meaning"
click at [1221, 182] on div "Rhymes" at bounding box center [1202, 176] width 88 height 36
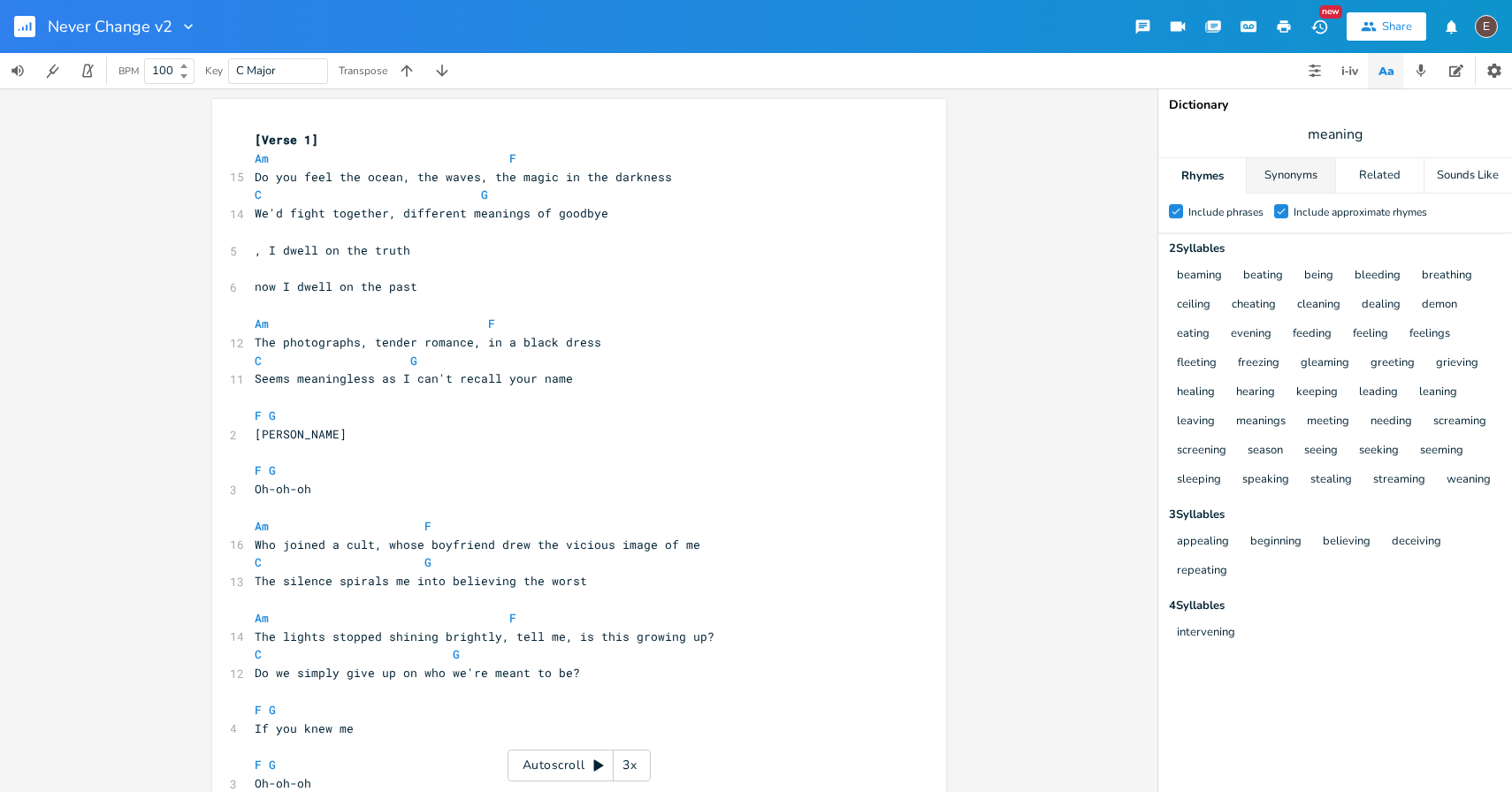
click at [1278, 183] on div "Synonyms" at bounding box center [1290, 176] width 88 height 36
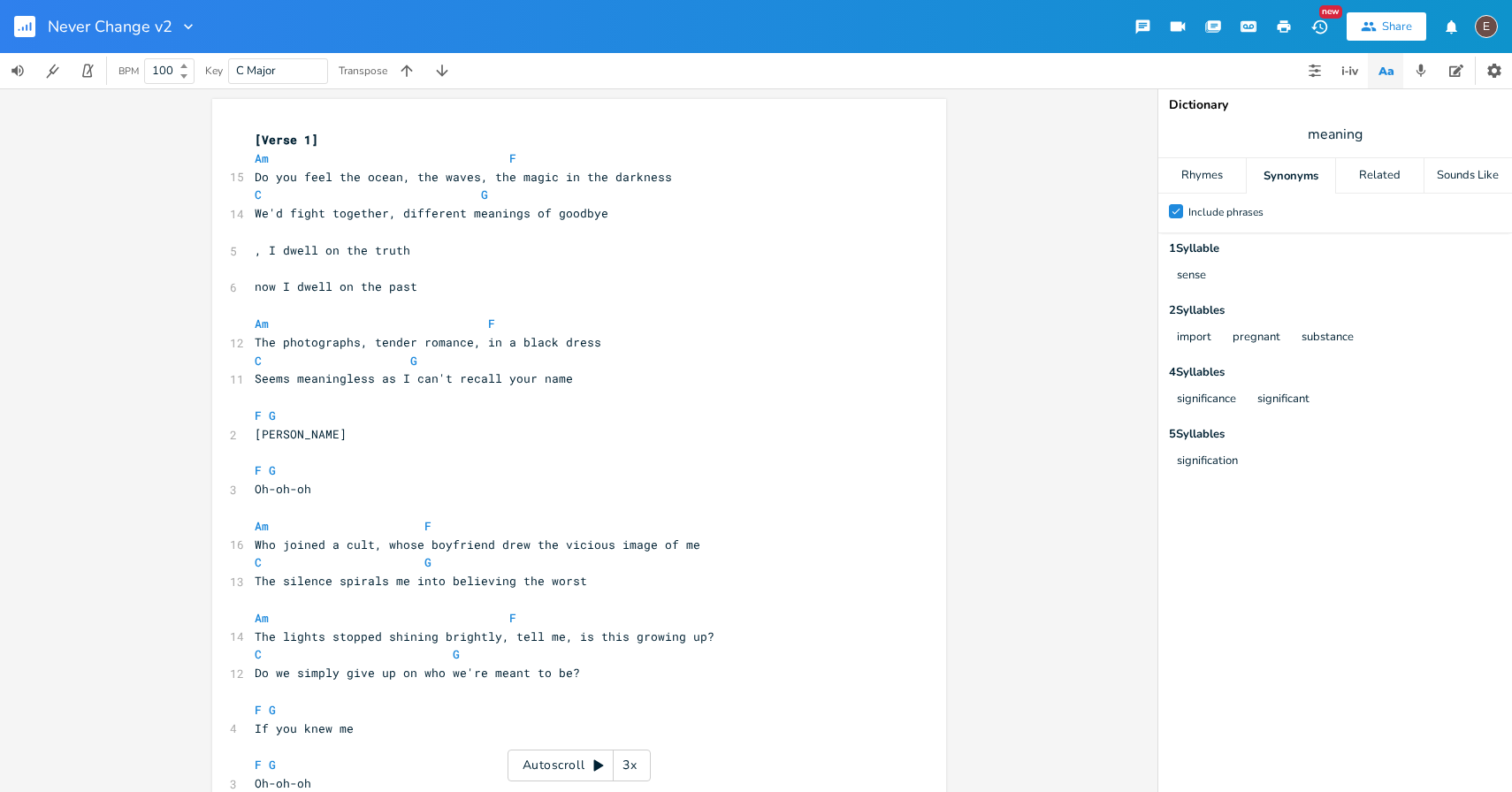
click at [1367, 136] on span "meaning" at bounding box center [1335, 134] width 354 height 32
type input "different"
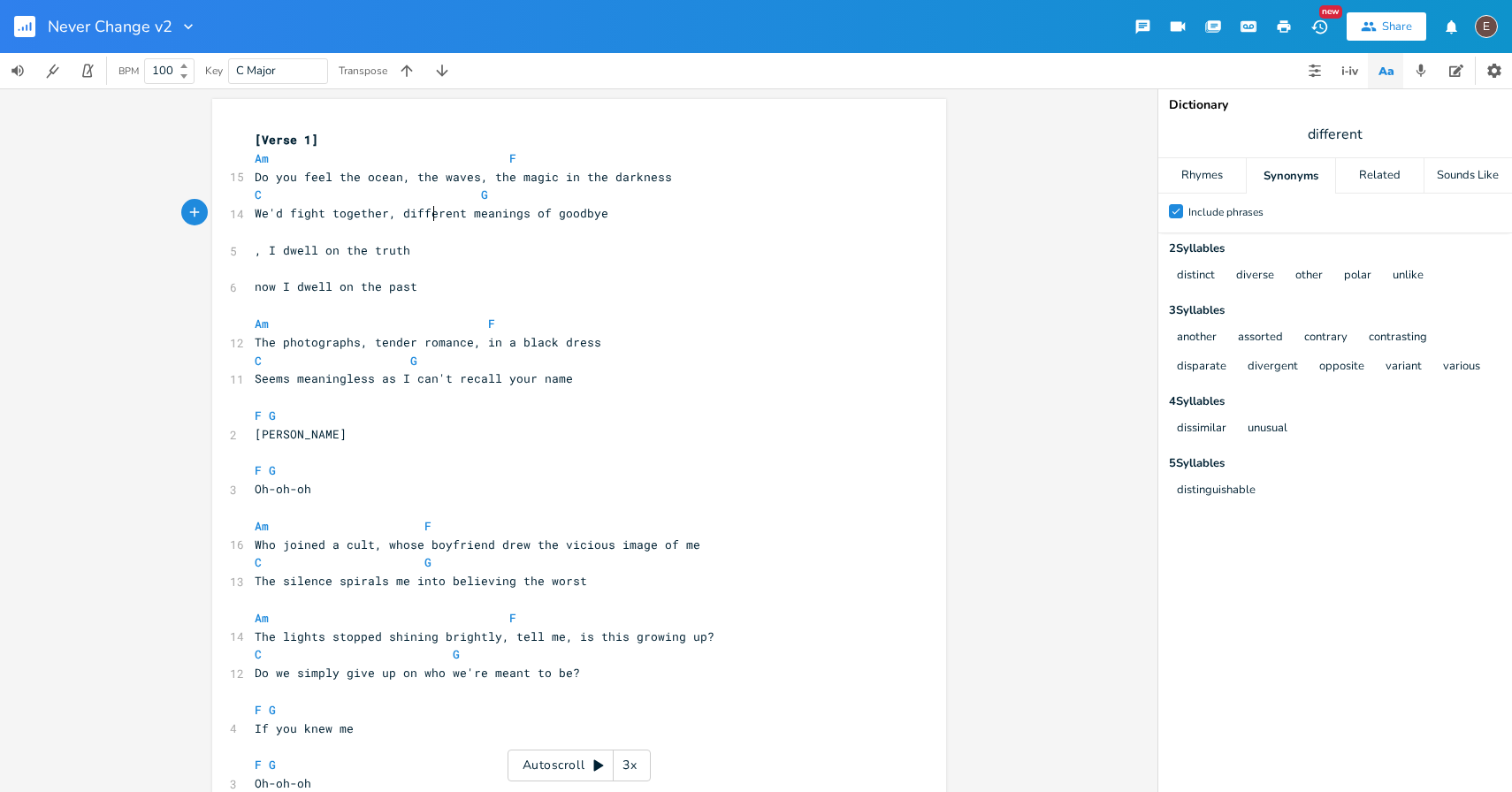
scroll to position [0, 0]
click at [431, 215] on span "We'd fight together, different meanings of goodbye" at bounding box center [432, 212] width 354 height 15
type textarea "different"
click at [431, 215] on span "We'd fight together, different meanings of goodbye" at bounding box center [432, 212] width 354 height 15
click at [490, 223] on pre "​" at bounding box center [570, 232] width 639 height 18
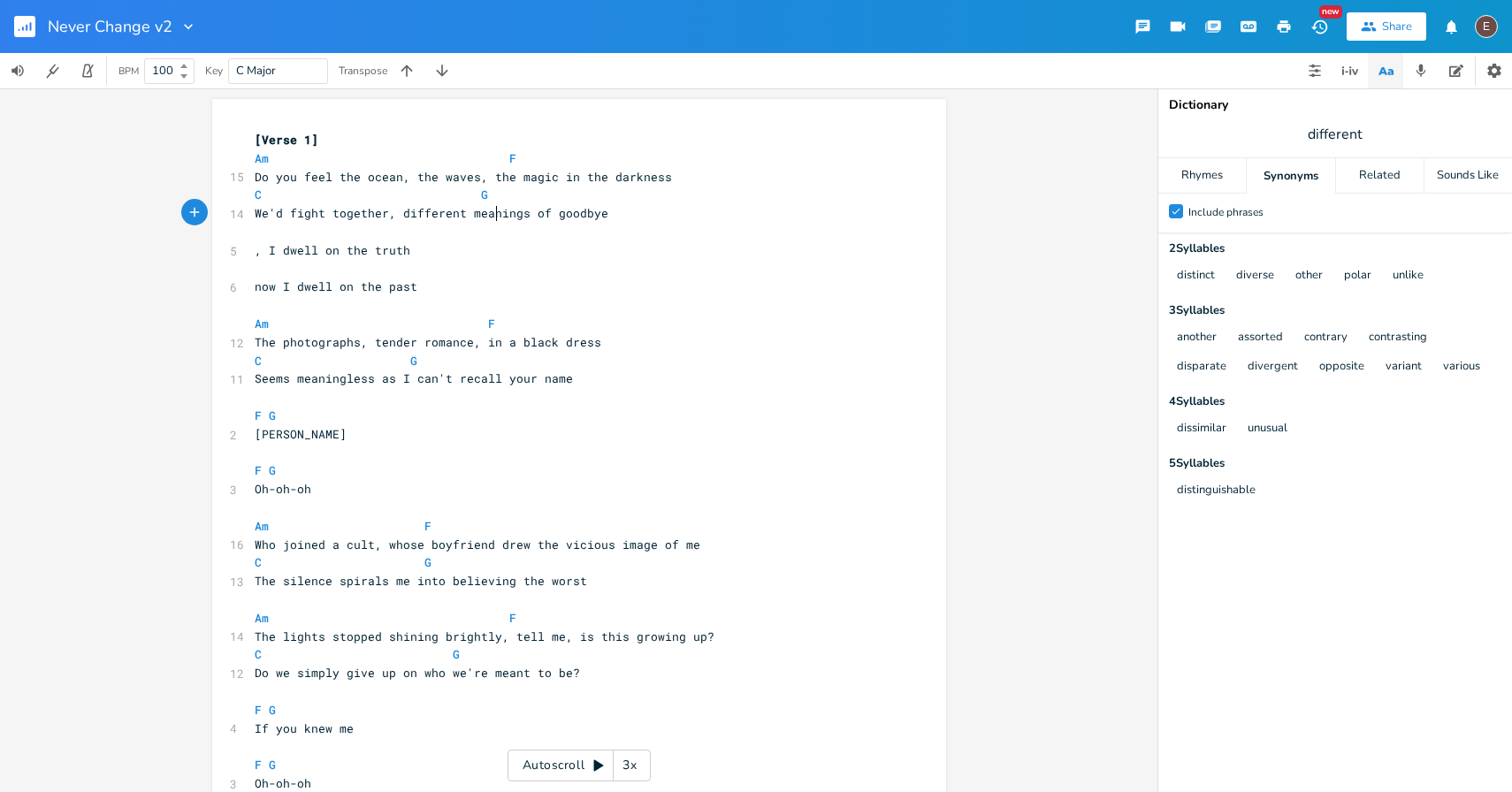
click at [494, 220] on span "We'd fight together, different meanings of goodbye" at bounding box center [432, 212] width 354 height 15
type textarea "sense"
click at [584, 222] on pre "We'd fight together, different sense of goodbye" at bounding box center [570, 212] width 639 height 18
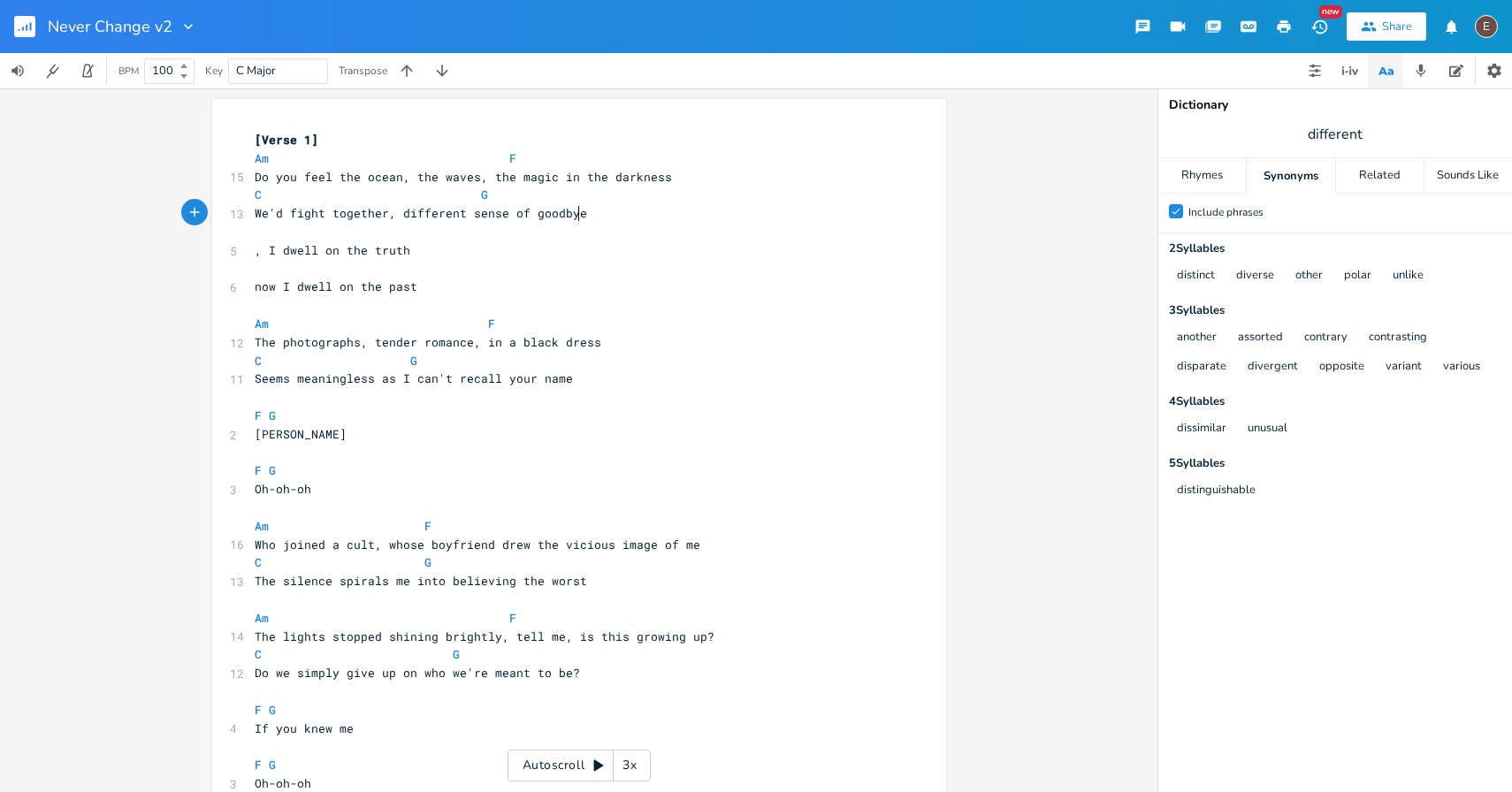
click at [554, 215] on span "We'd fight together, different sense of goodbye" at bounding box center [421, 212] width 332 height 15
type textarea "goodn"
type textarea "byes"
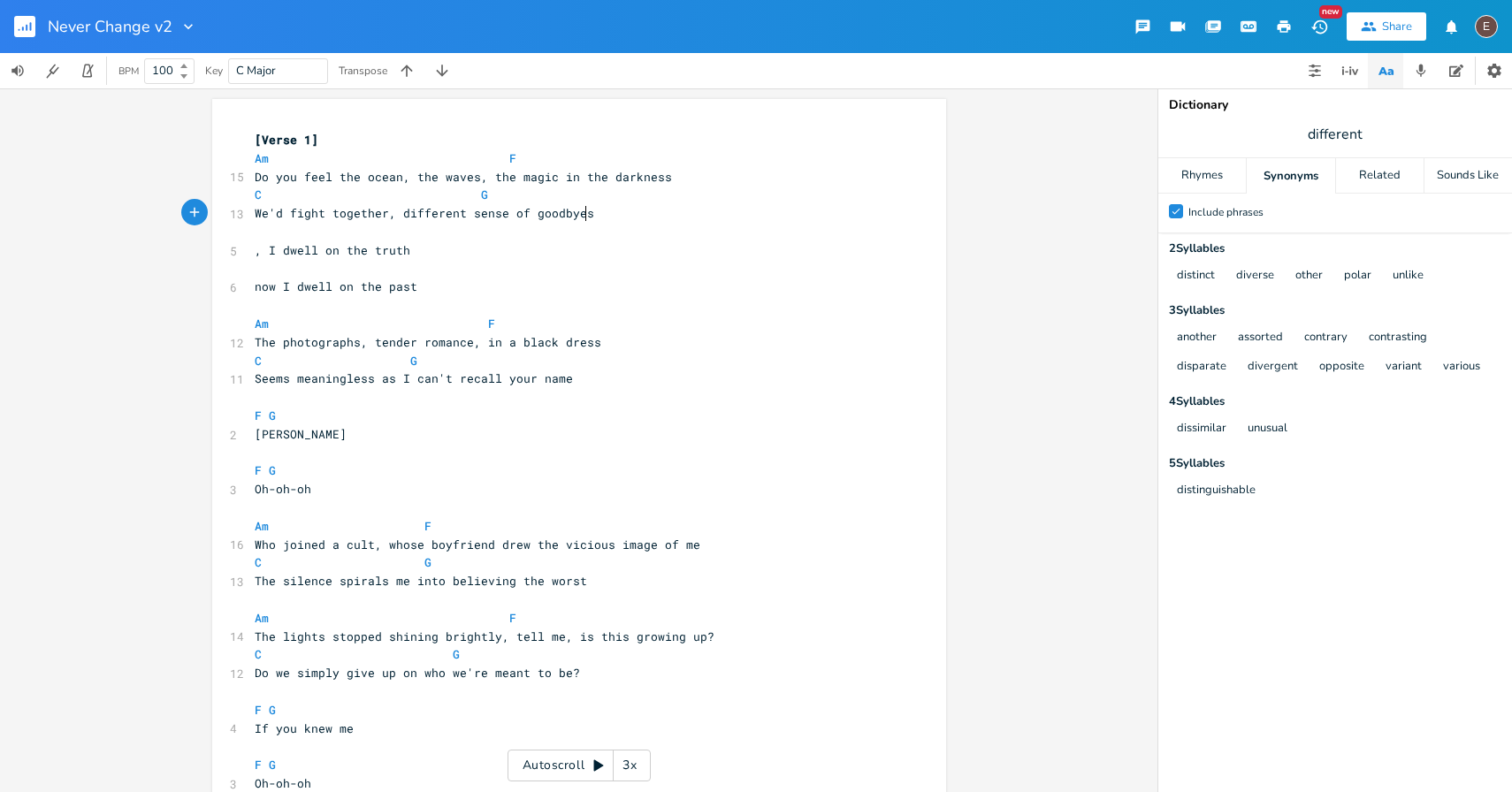
click at [488, 213] on span "We'd fight together, different sense of goodbyes" at bounding box center [424, 212] width 339 height 15
click at [522, 215] on span "We'd fight together, different sense of goodbyes" at bounding box center [424, 212] width 339 height 15
click at [442, 211] on span "We'd fight together, different sense of goodbyes" at bounding box center [424, 212] width 339 height 15
type textarea "different"
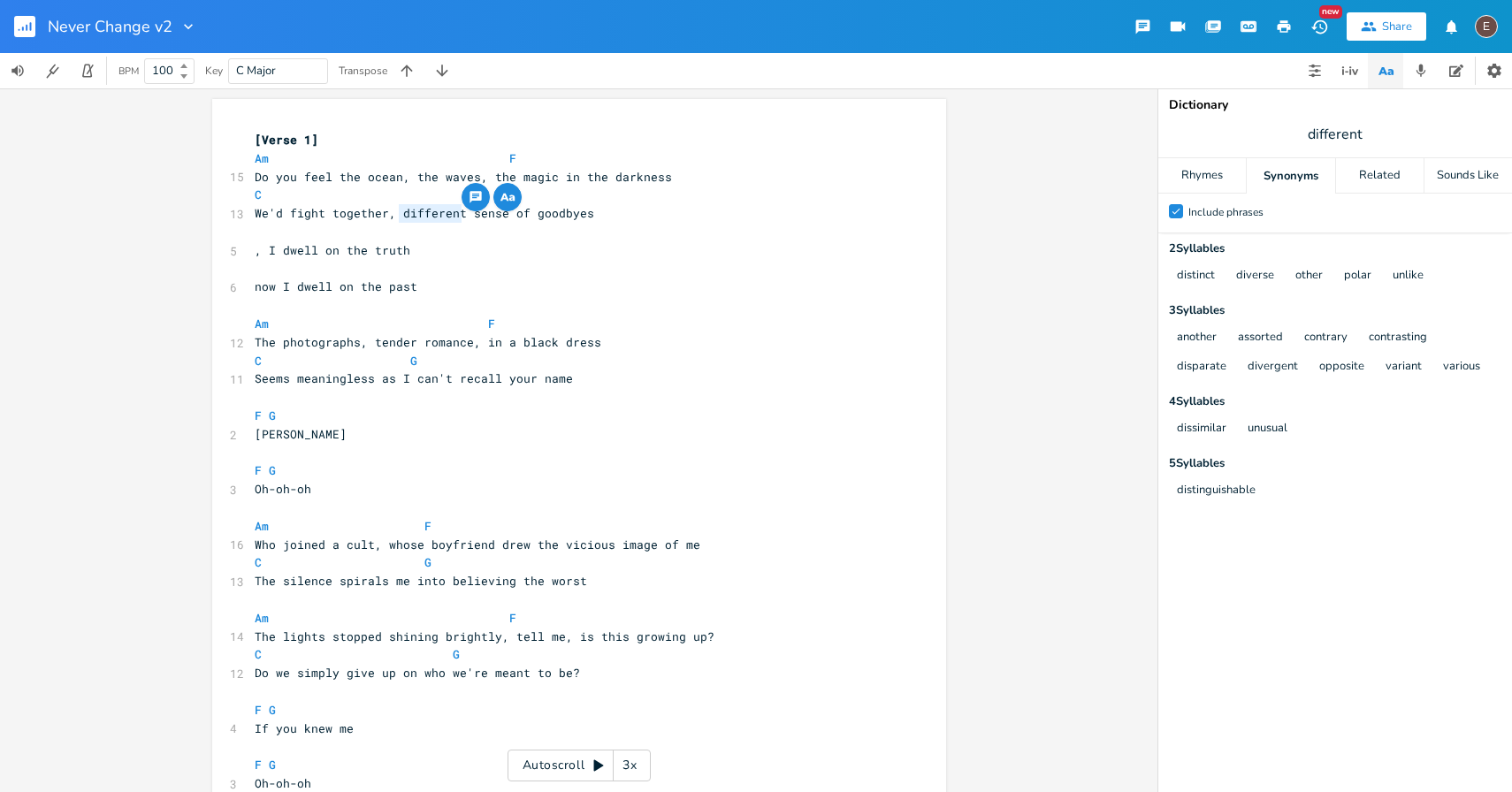
click at [1363, 132] on span "different" at bounding box center [1335, 134] width 354 height 32
click at [1368, 441] on div "dissimilar unusual" at bounding box center [1333, 429] width 335 height 29
click at [535, 205] on span "We'd fight together, different sense of goodbyes" at bounding box center [424, 212] width 339 height 15
click at [261, 216] on span "We'd fight together, different sense of goodbyes" at bounding box center [424, 212] width 339 height 15
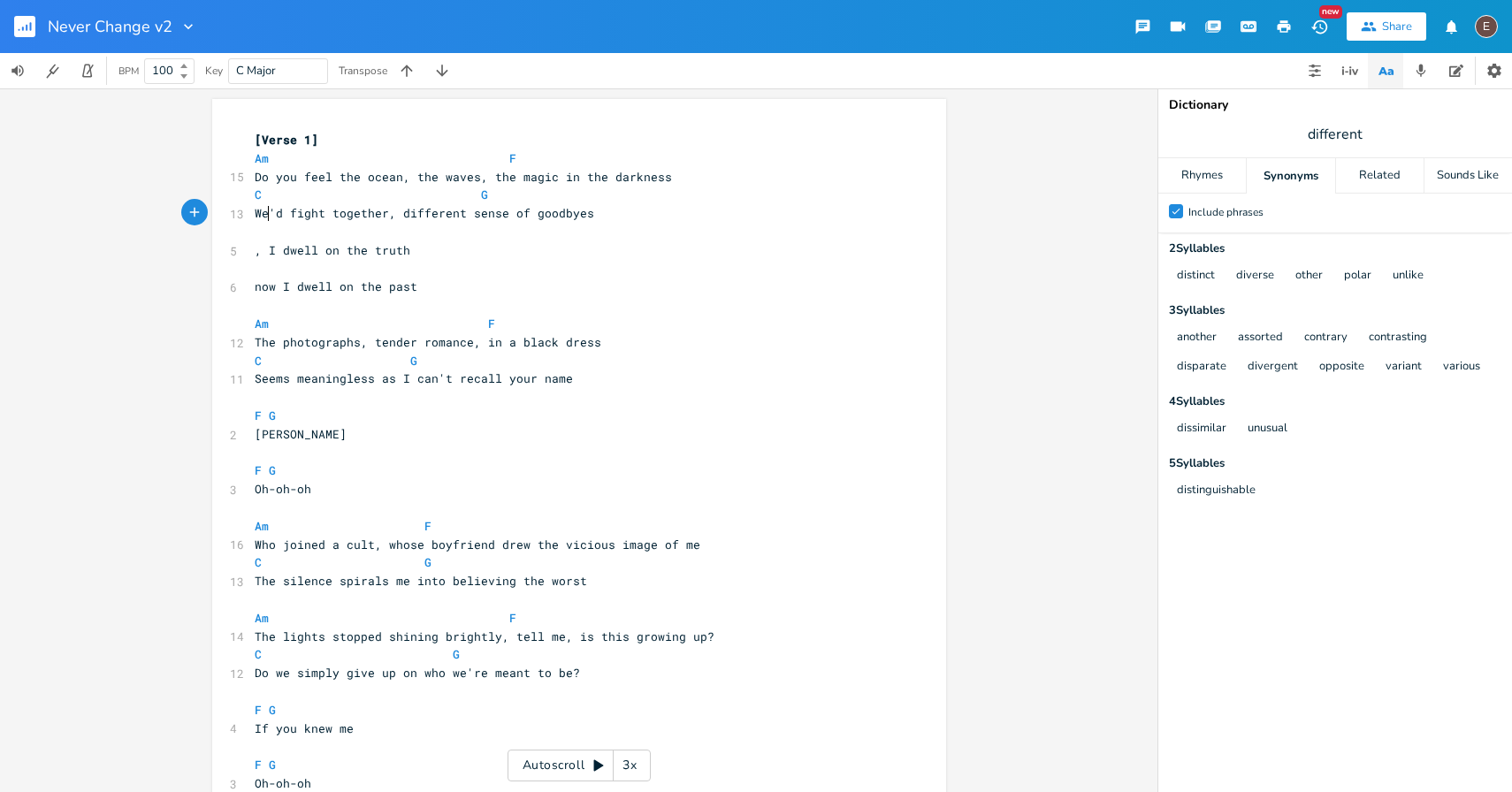
type textarea "We"
click at [261, 216] on span "We'd fight together, different sense of goodbyes" at bounding box center [424, 212] width 339 height 15
click at [278, 220] on span "We'd fight together, different sense of goodbyes" at bounding box center [424, 212] width 339 height 15
click at [255, 214] on span "We'd fight together, different sense of goodbyes" at bounding box center [424, 212] width 339 height 15
click at [280, 218] on span "We'd fight together, different sense of goodbyes" at bounding box center [424, 212] width 339 height 15
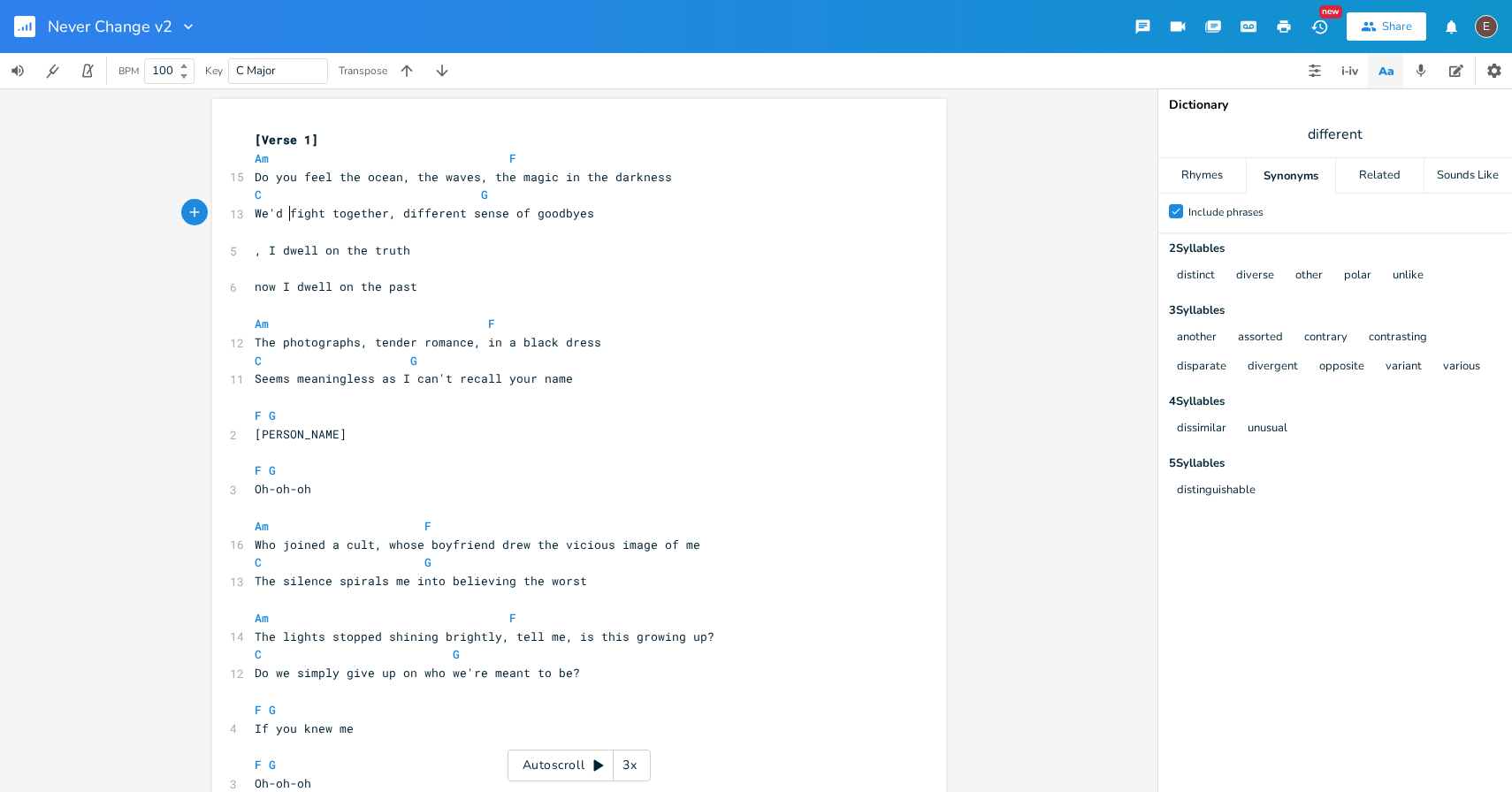
type textarea "e"
click at [373, 214] on span "We fight together, different sense of goodbyes" at bounding box center [417, 212] width 326 height 15
click at [297, 219] on span "We fight together, different sense of goodbyes" at bounding box center [417, 212] width 326 height 15
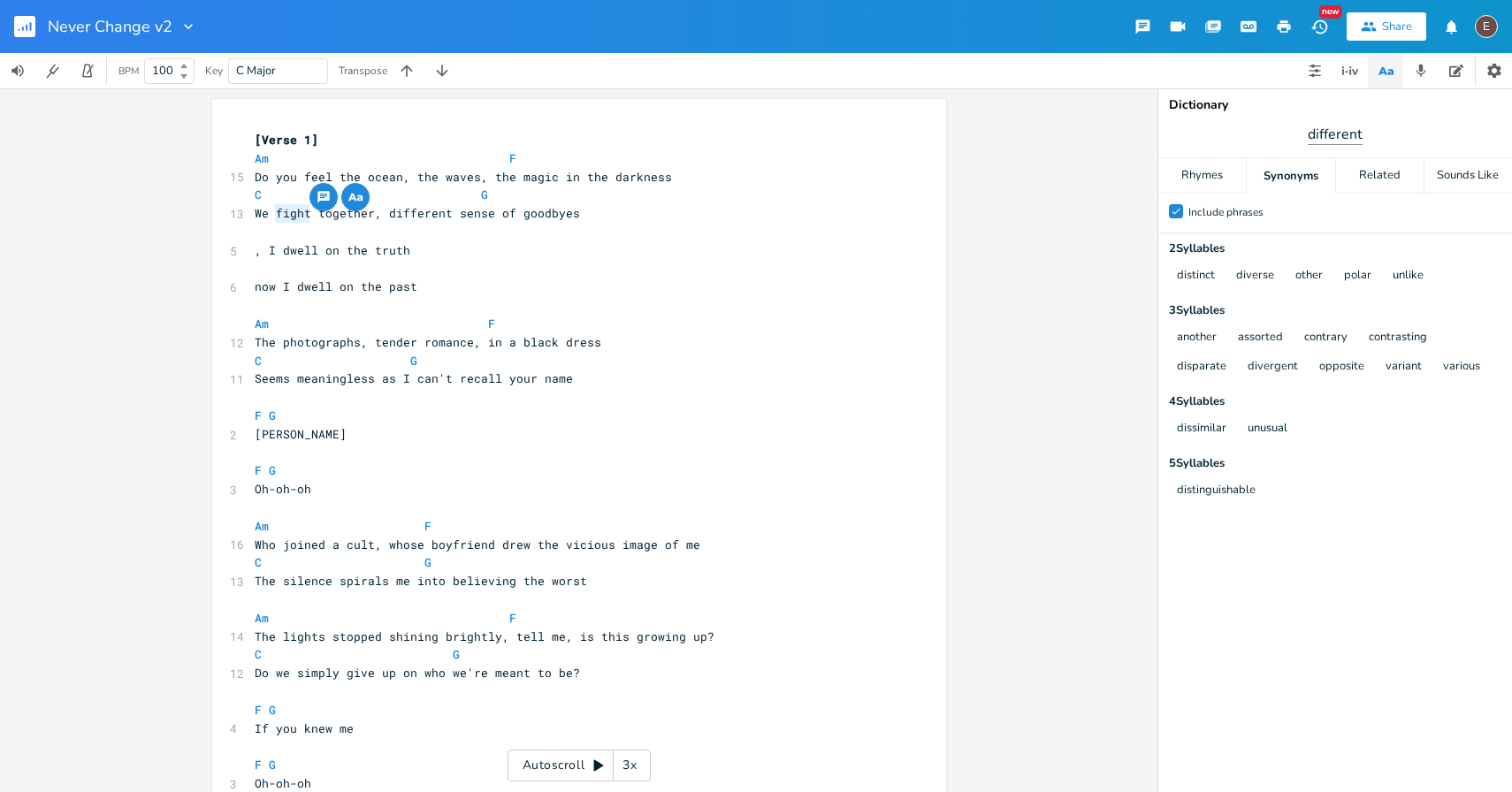
type textarea "fight"
type input "share"
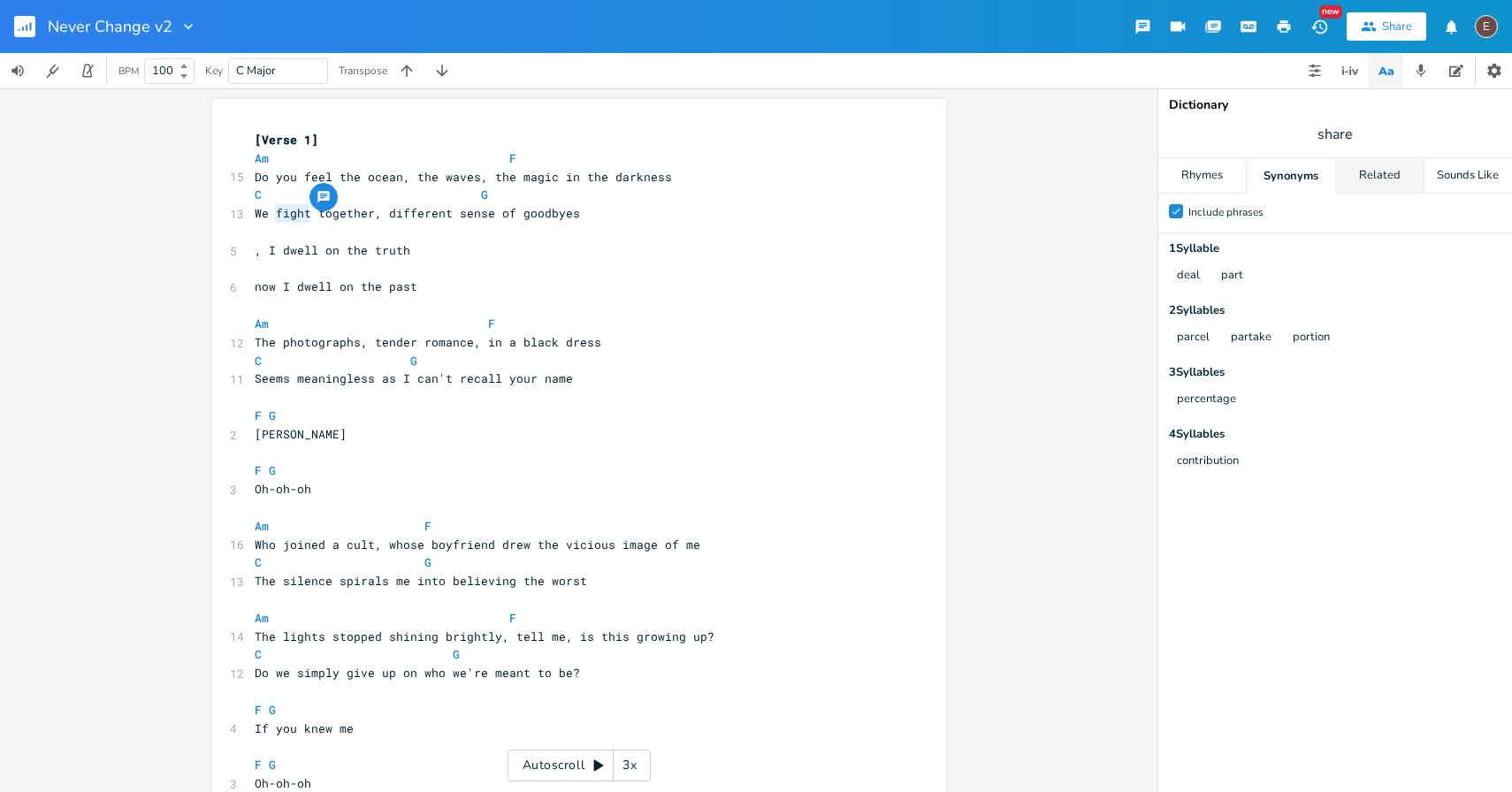
click at [1376, 179] on div "Related" at bounding box center [1379, 176] width 88 height 36
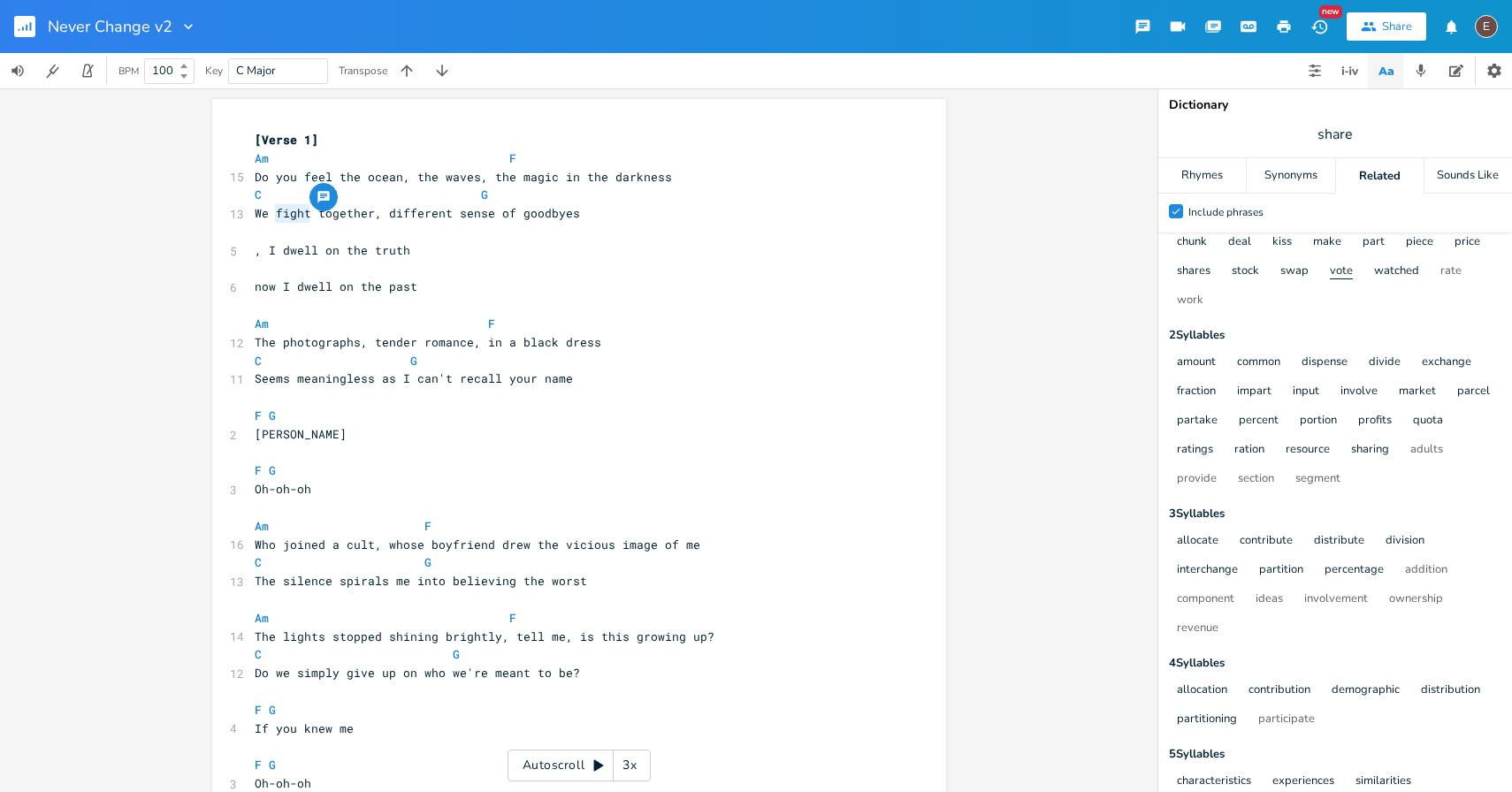
scroll to position [0, 0]
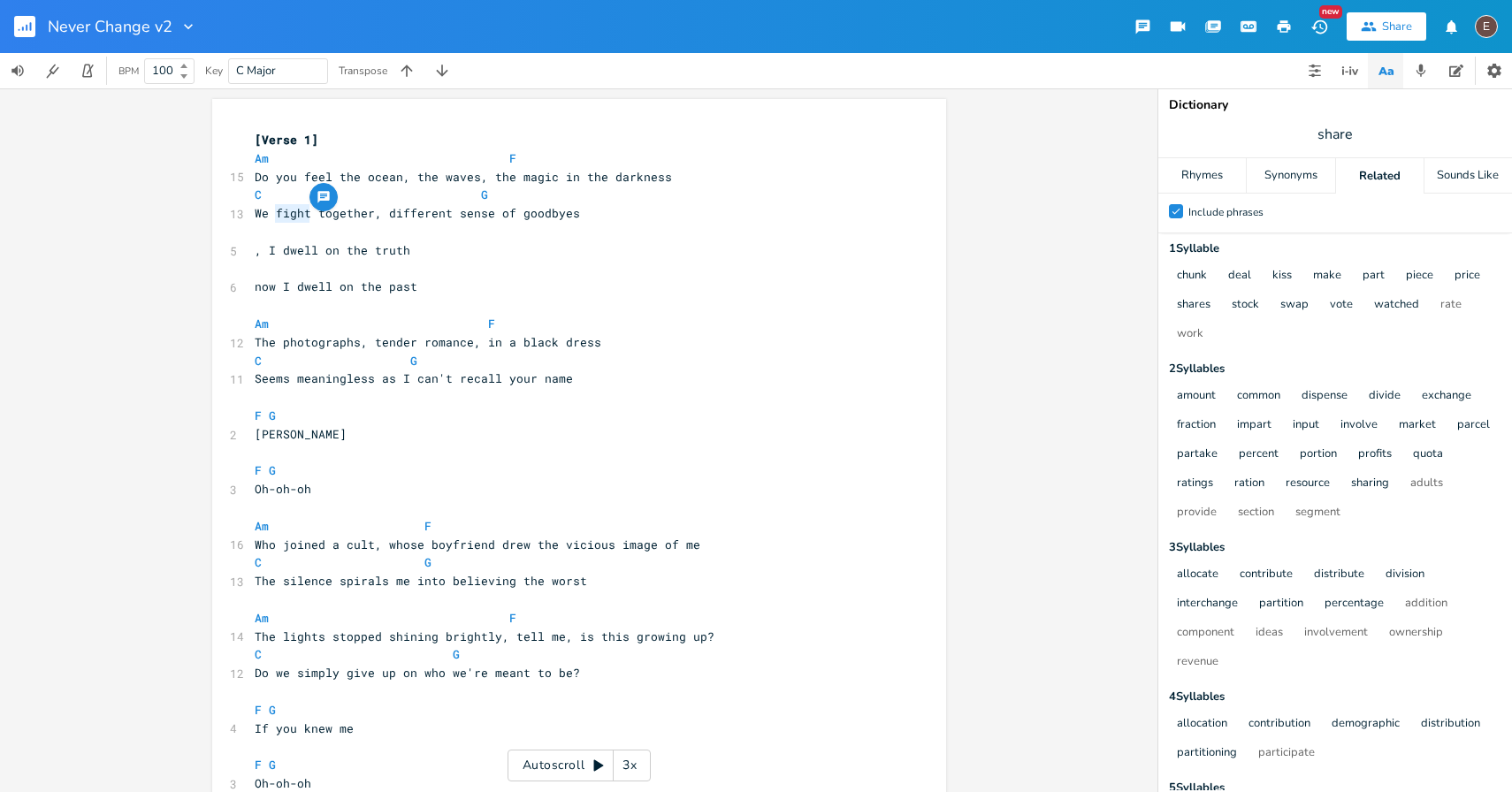
click at [1361, 141] on span "share" at bounding box center [1335, 134] width 354 height 32
type input "fight"
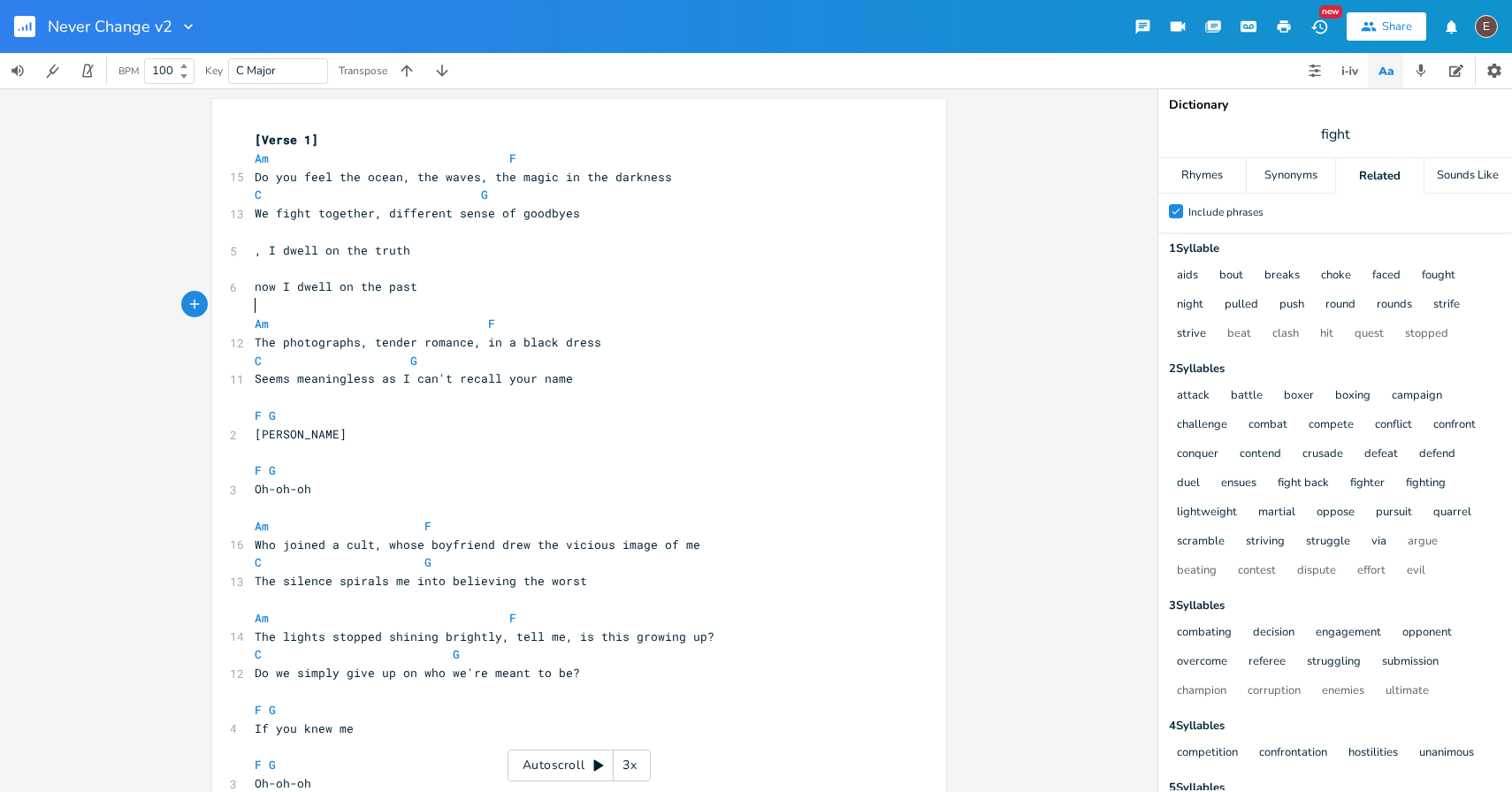
click at [522, 301] on pre "​" at bounding box center [570, 305] width 639 height 18
click at [399, 213] on span "We fight together, different sense of goodbyes" at bounding box center [417, 212] width 326 height 15
type textarea "different"
click at [399, 213] on span "We fight together, different sense of goodbyes" at bounding box center [417, 212] width 326 height 15
click at [483, 213] on span "We fight together, different sense of goodbyes" at bounding box center [417, 212] width 326 height 15
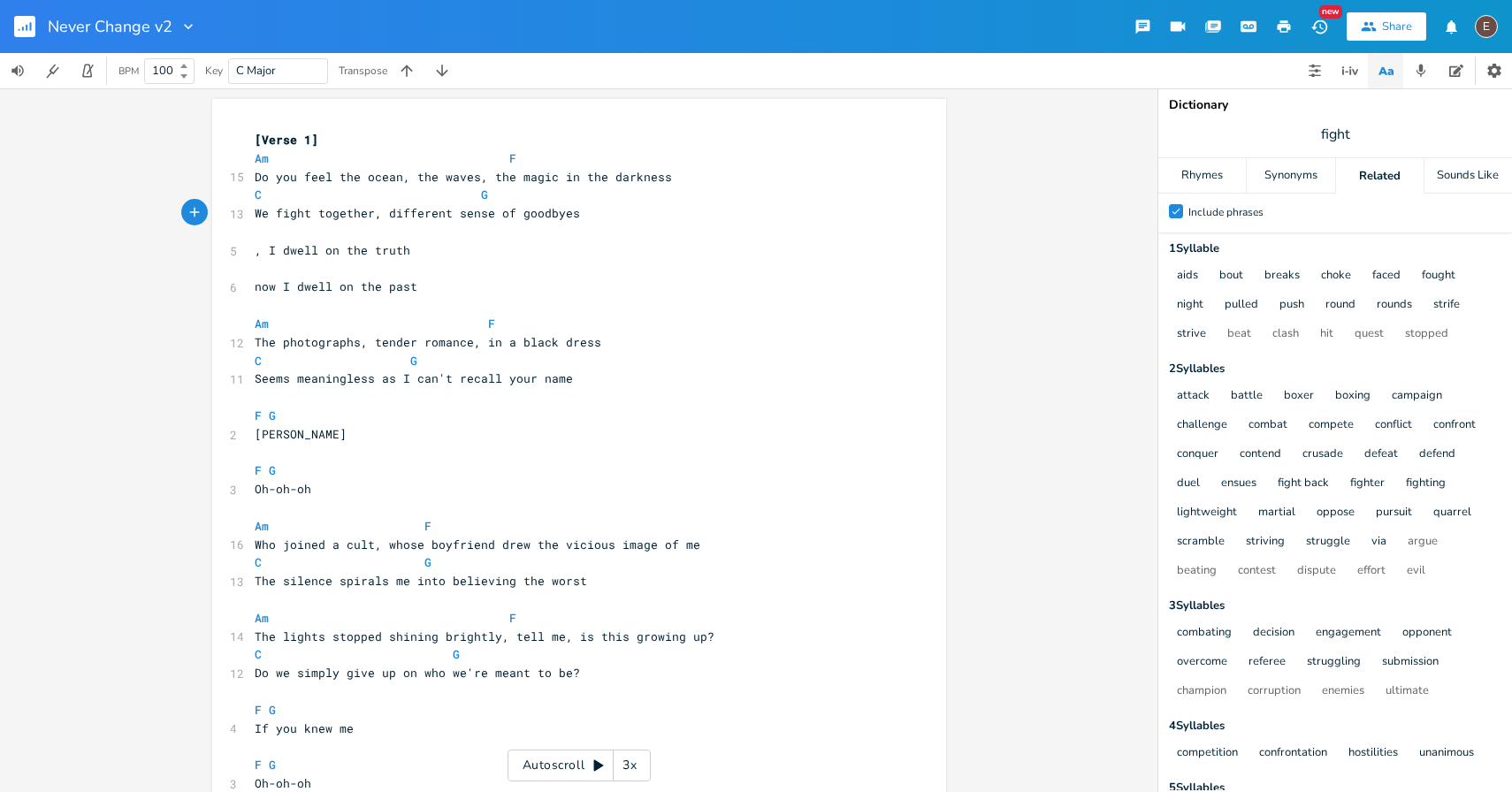
click at [466, 210] on span "We fight together, different sense of goodbyes" at bounding box center [417, 212] width 326 height 15
type textarea "meaning"
click at [414, 212] on span "We fight together, different meaning of goodbyes" at bounding box center [424, 212] width 339 height 15
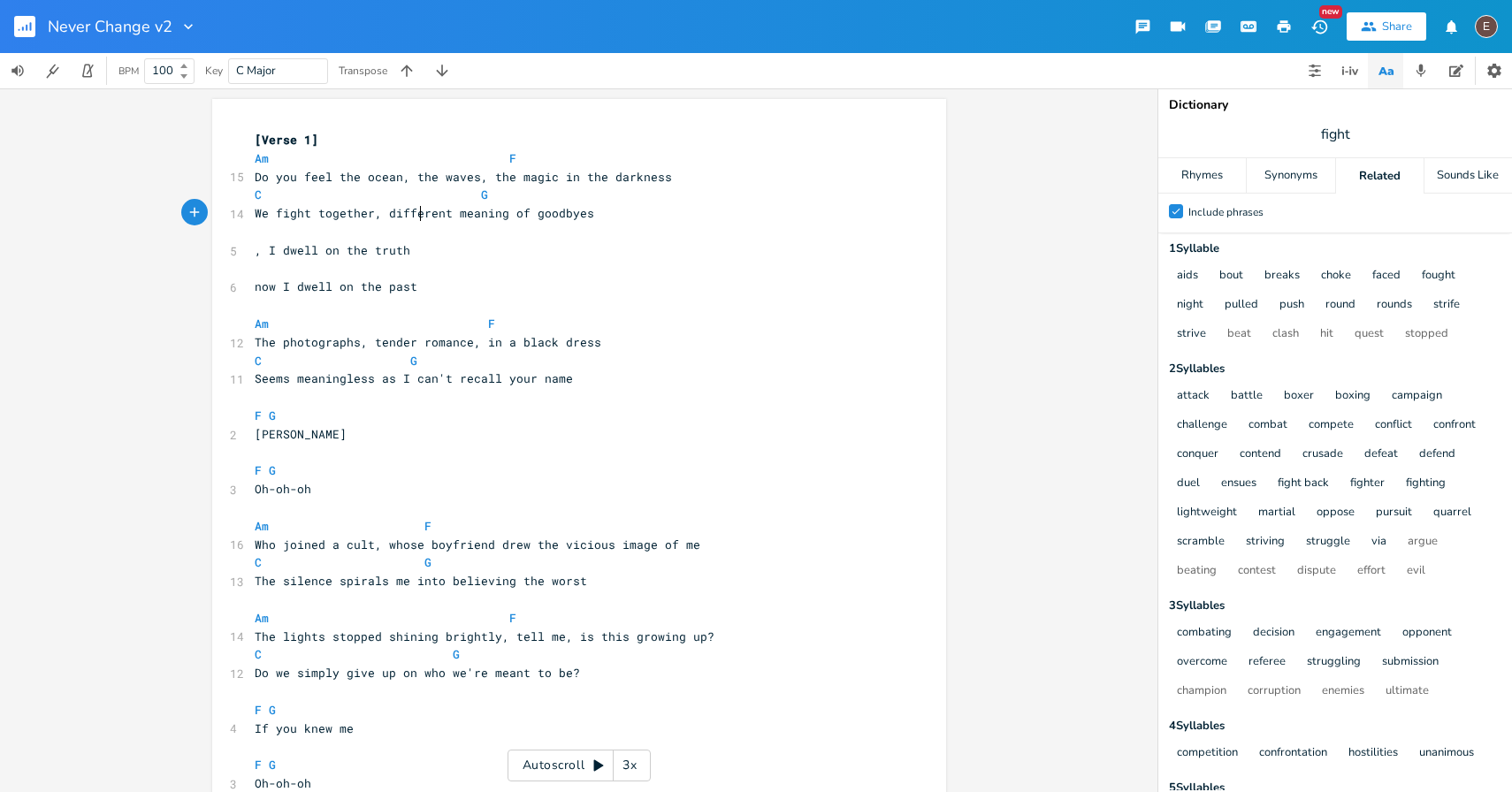
click at [414, 212] on span "We fight together, different meaning of goodbyes" at bounding box center [424, 212] width 339 height 15
type textarea "different"
click at [1296, 138] on span "fight" at bounding box center [1335, 134] width 354 height 32
type input "different"
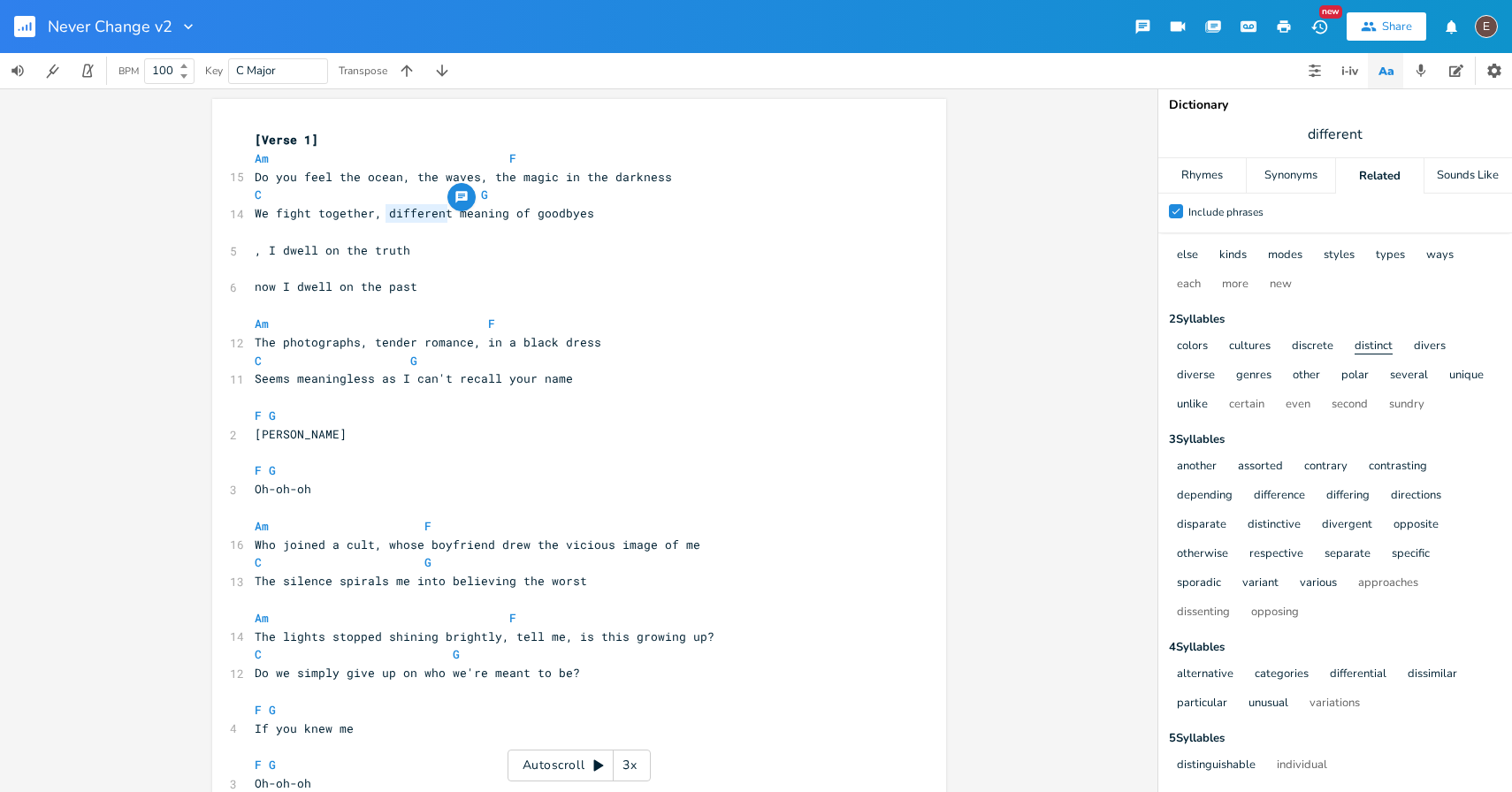
scroll to position [0, 0]
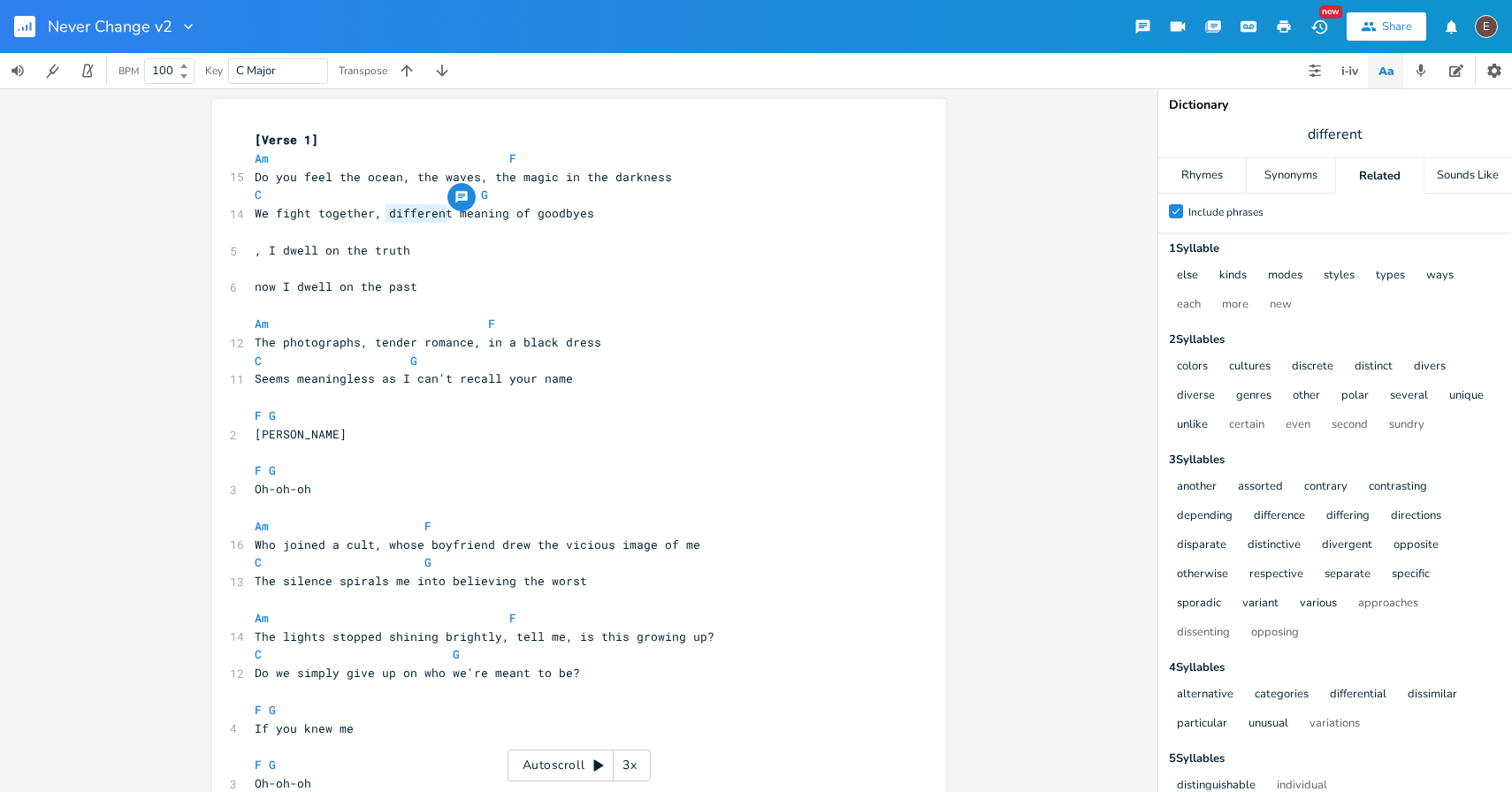
click at [1297, 197] on div "Check Include phrases" at bounding box center [1335, 212] width 354 height 39
click at [1306, 186] on div "Synonyms" at bounding box center [1290, 176] width 88 height 36
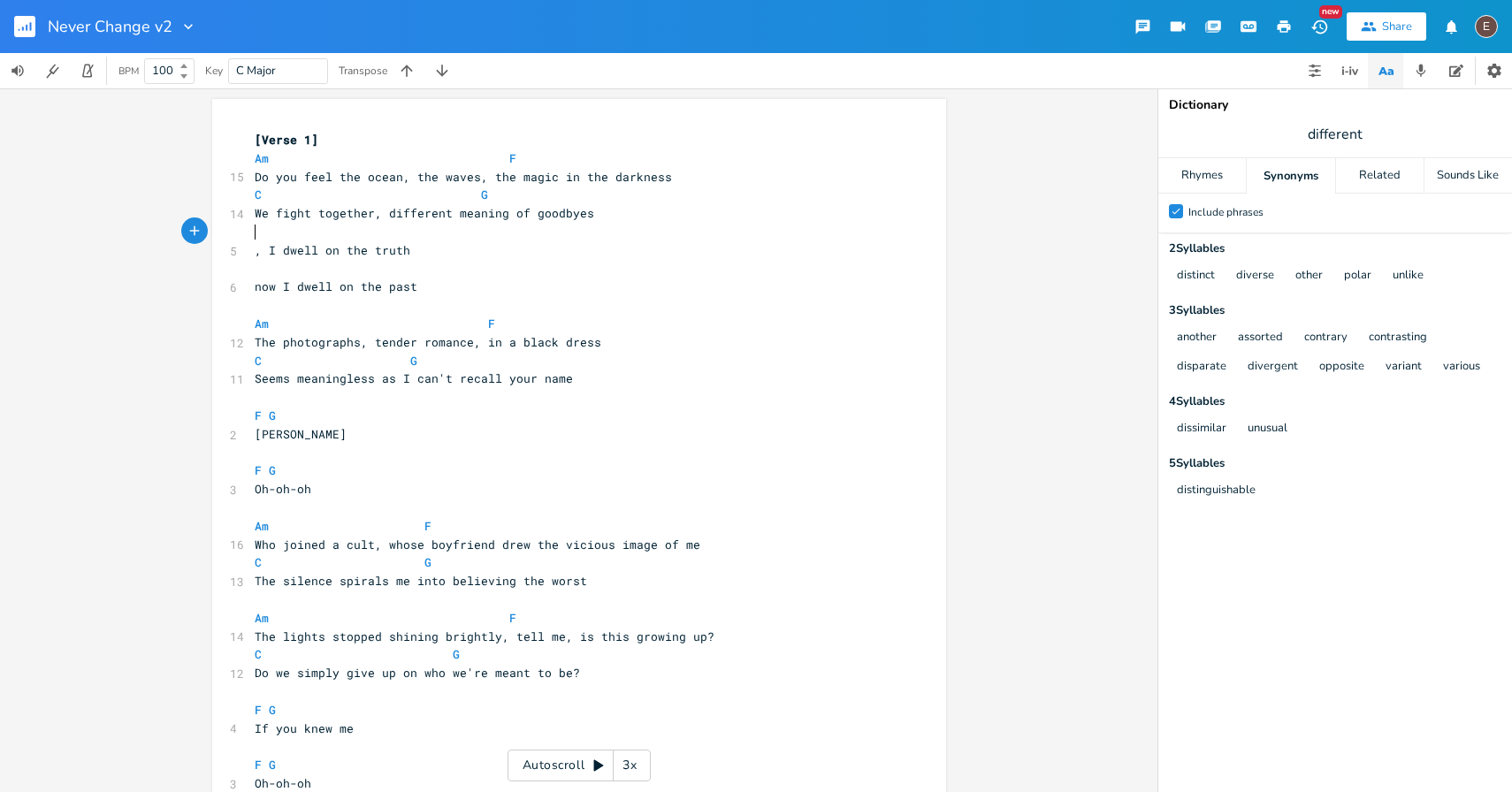
click at [739, 228] on pre "​" at bounding box center [570, 232] width 639 height 18
click at [574, 211] on span "We fight together, different meaning of goodbyes" at bounding box center [424, 212] width 339 height 15
click at [419, 216] on span "We fight together, different meaning of goodbyes" at bounding box center [424, 212] width 339 height 15
type textarea "different"
click at [419, 216] on span "We fight together, different meaning of goodbyes" at bounding box center [424, 212] width 339 height 15
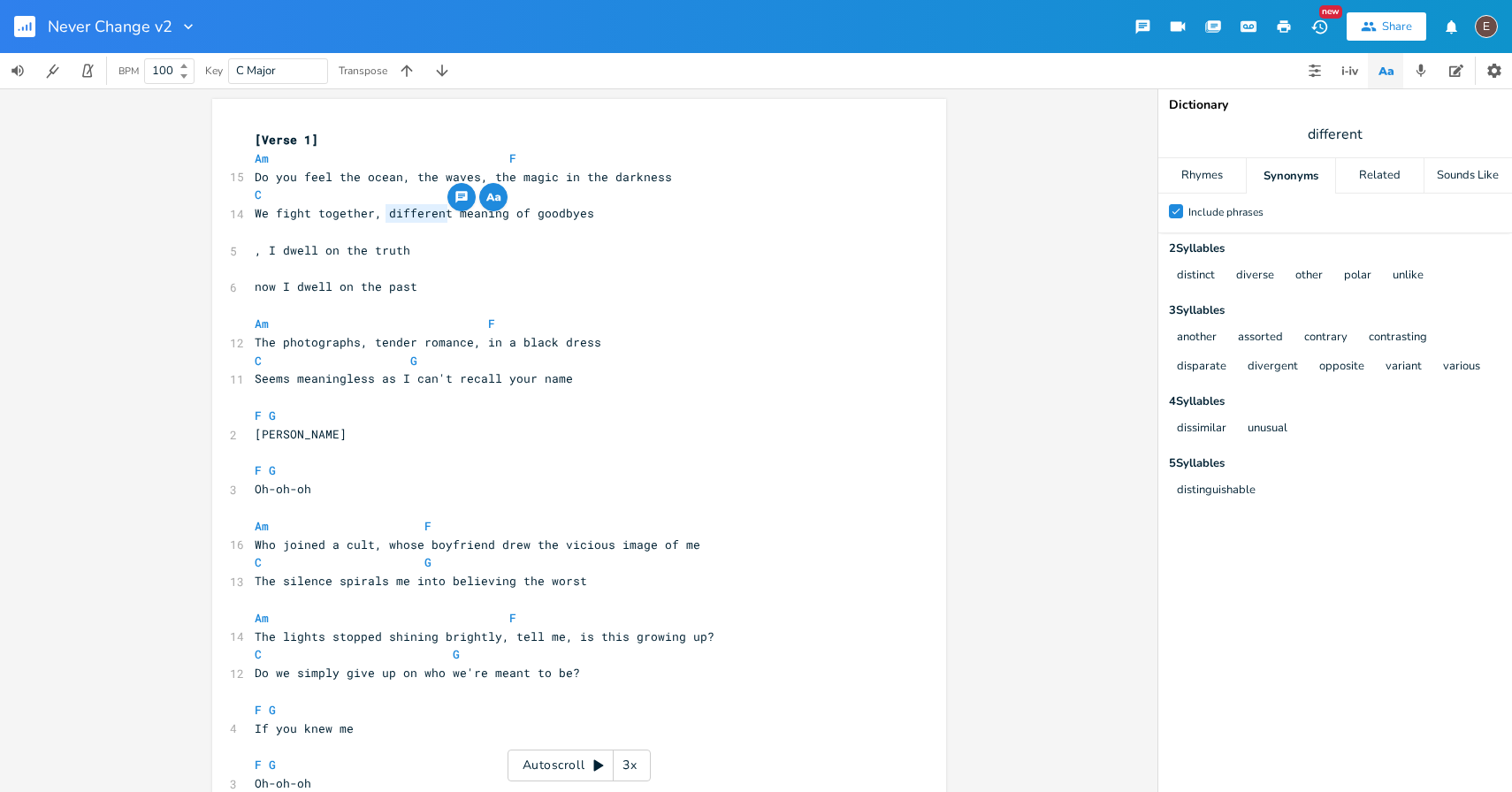
click at [306, 212] on span "We fight together, different meaning of goodbyes" at bounding box center [424, 212] width 339 height 15
click at [289, 212] on span "We fight together, different meaning of goodbyes" at bounding box center [424, 212] width 339 height 15
type textarea "fight"
click at [289, 212] on span "We fight together, different meaning of goodbyes" at bounding box center [424, 212] width 339 height 15
click at [628, 223] on pre "​" at bounding box center [570, 232] width 639 height 18
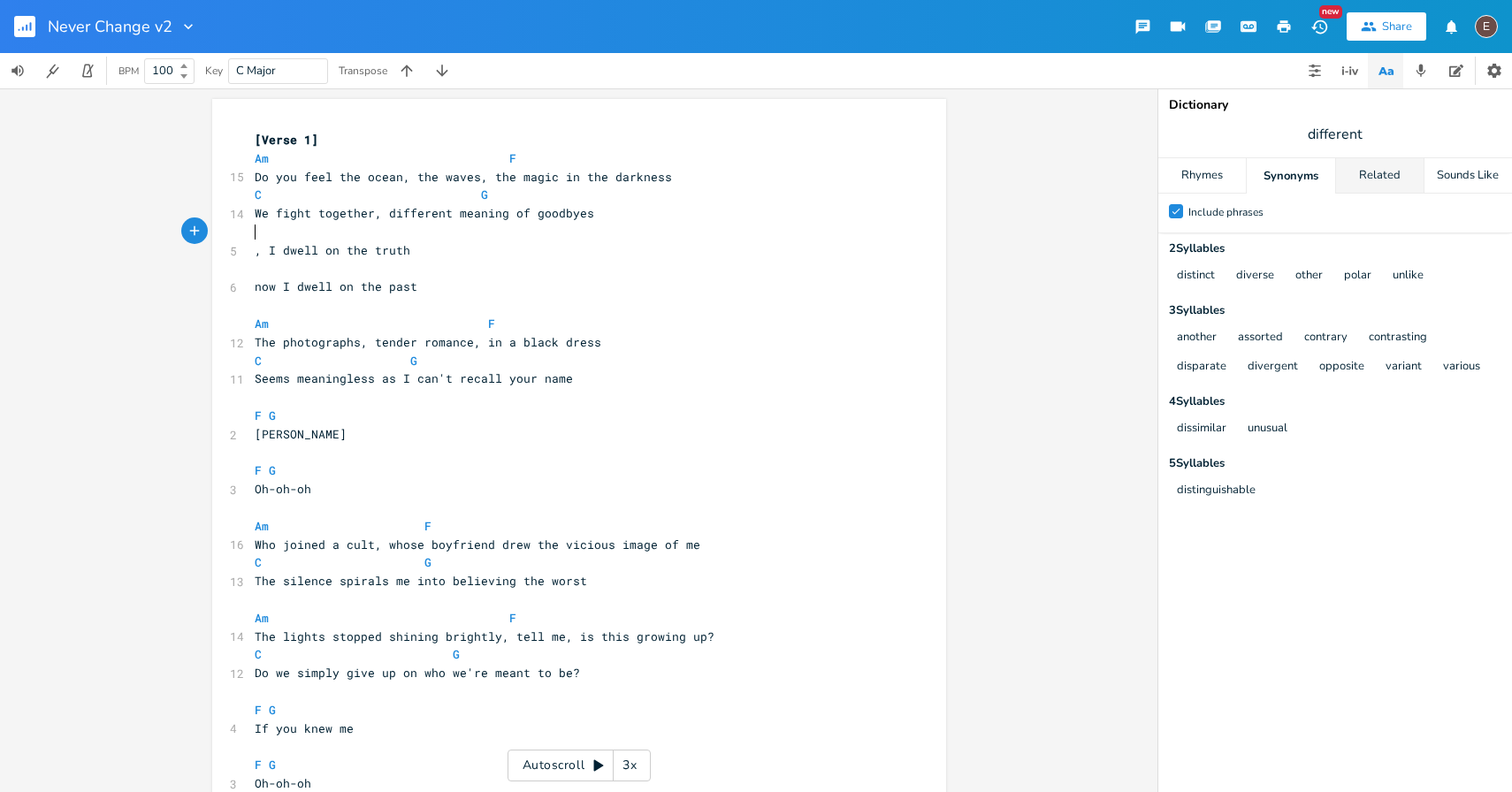
click at [1403, 185] on div "Related" at bounding box center [1379, 176] width 88 height 36
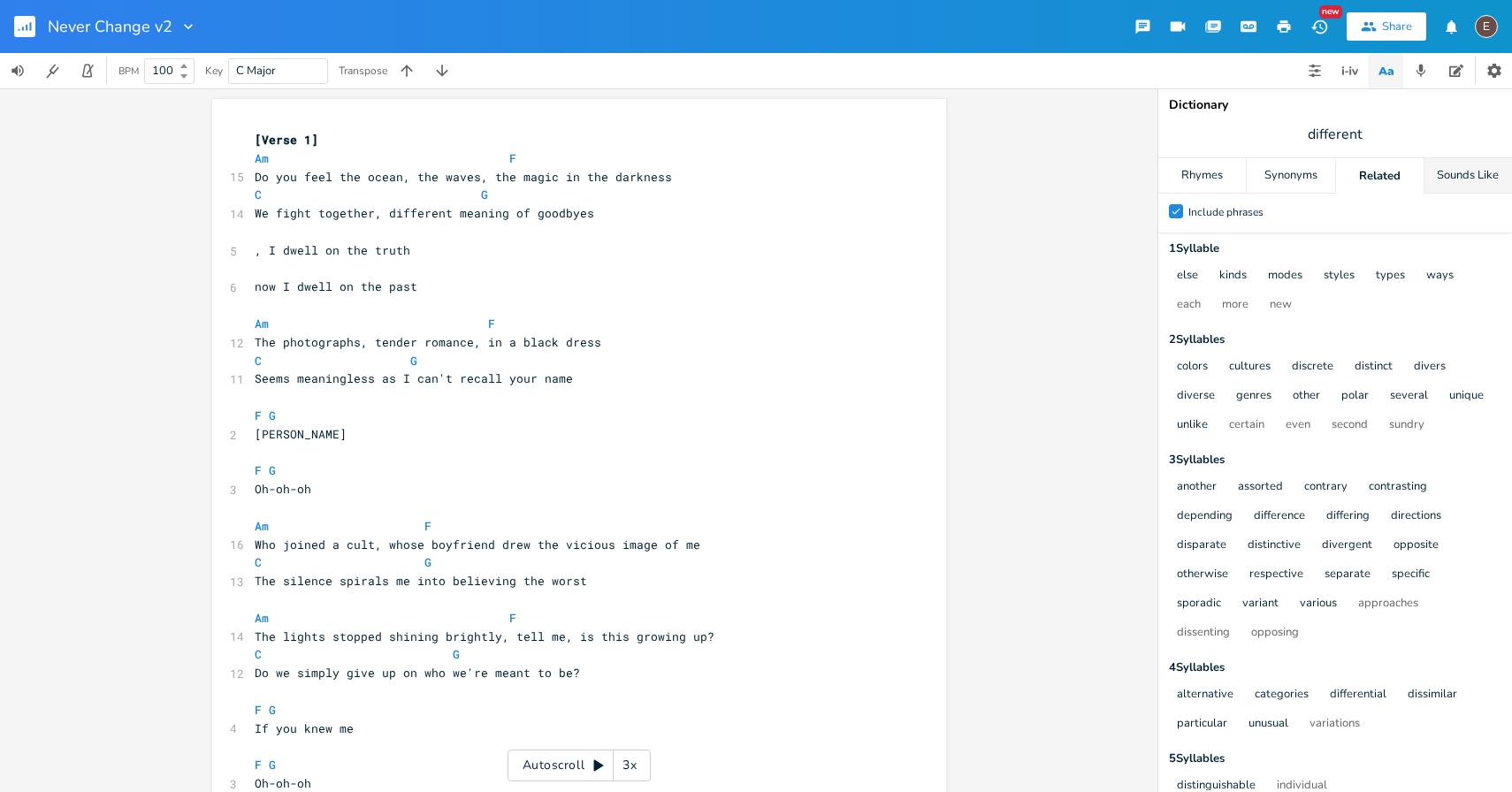
click at [1449, 185] on div "Sounds Like" at bounding box center [1468, 176] width 88 height 36
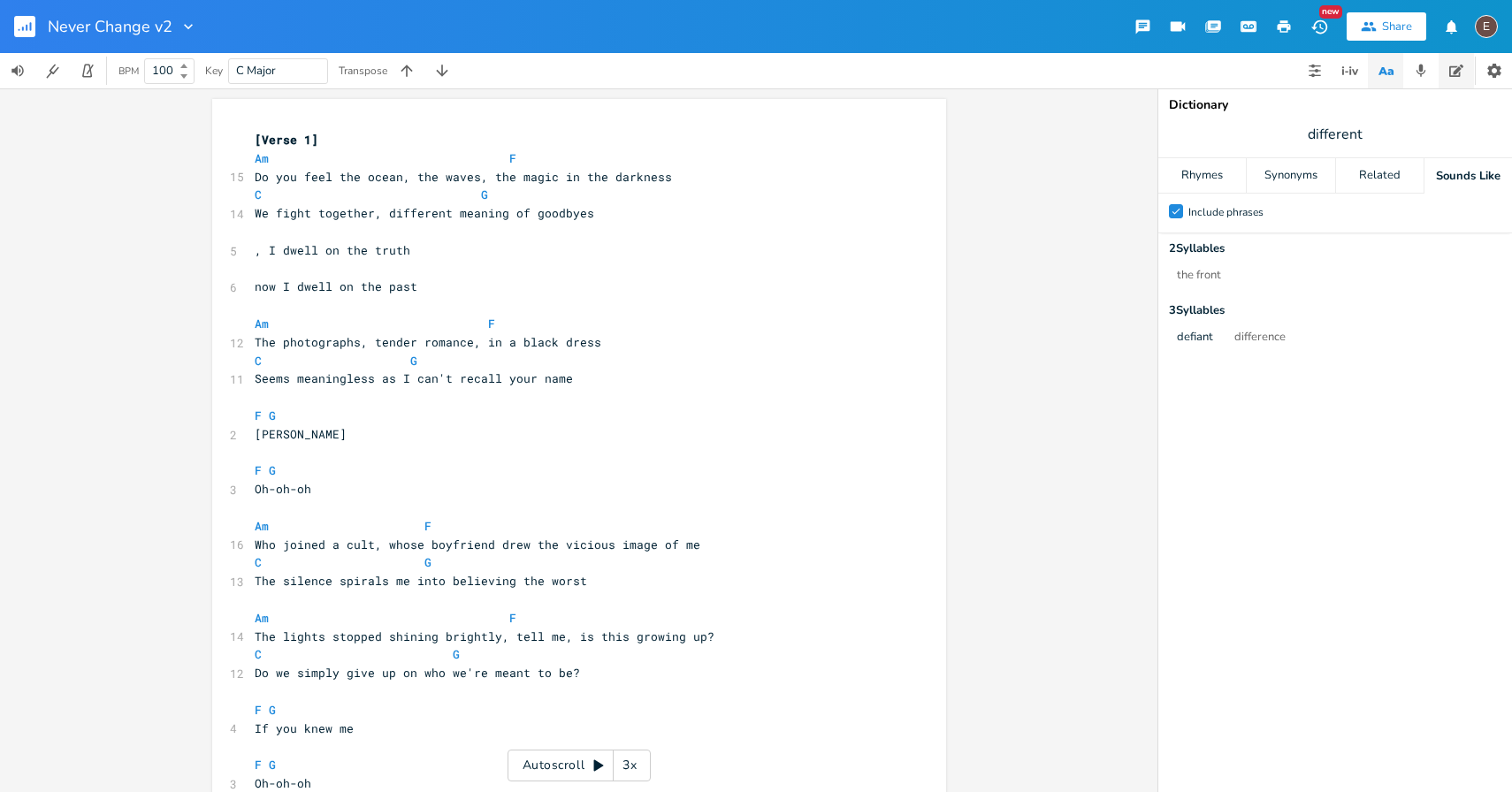
click at [1446, 83] on button "button" at bounding box center [1456, 71] width 36 height 36
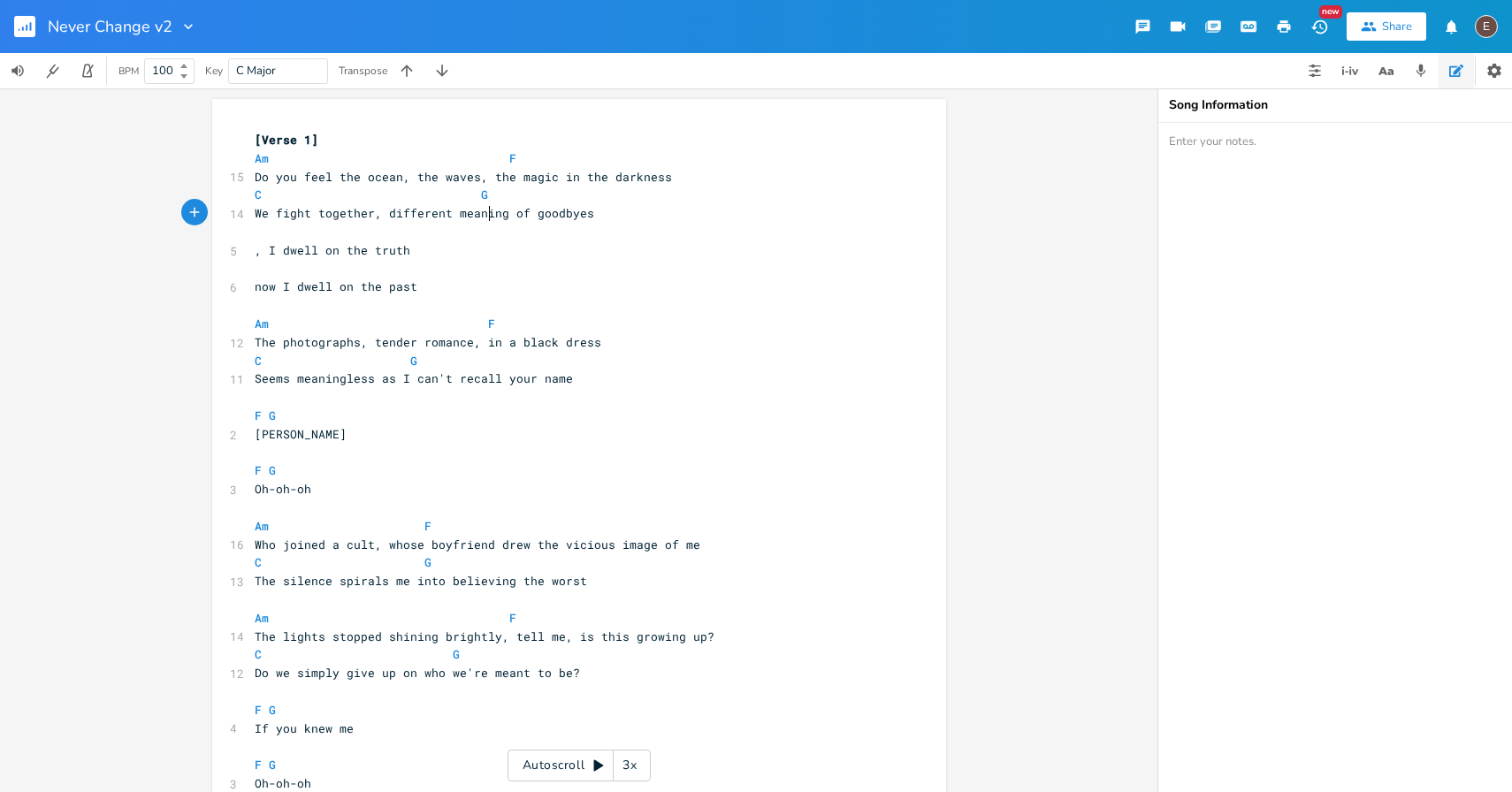
click at [486, 214] on span "We fight together, different meaning of goodbyes" at bounding box center [424, 212] width 339 height 15
click at [366, 213] on span "We fight together, different meaning of goodbyes" at bounding box center [424, 212] width 339 height 15
type textarea "eaning"
click at [505, 223] on pre "​" at bounding box center [570, 232] width 639 height 18
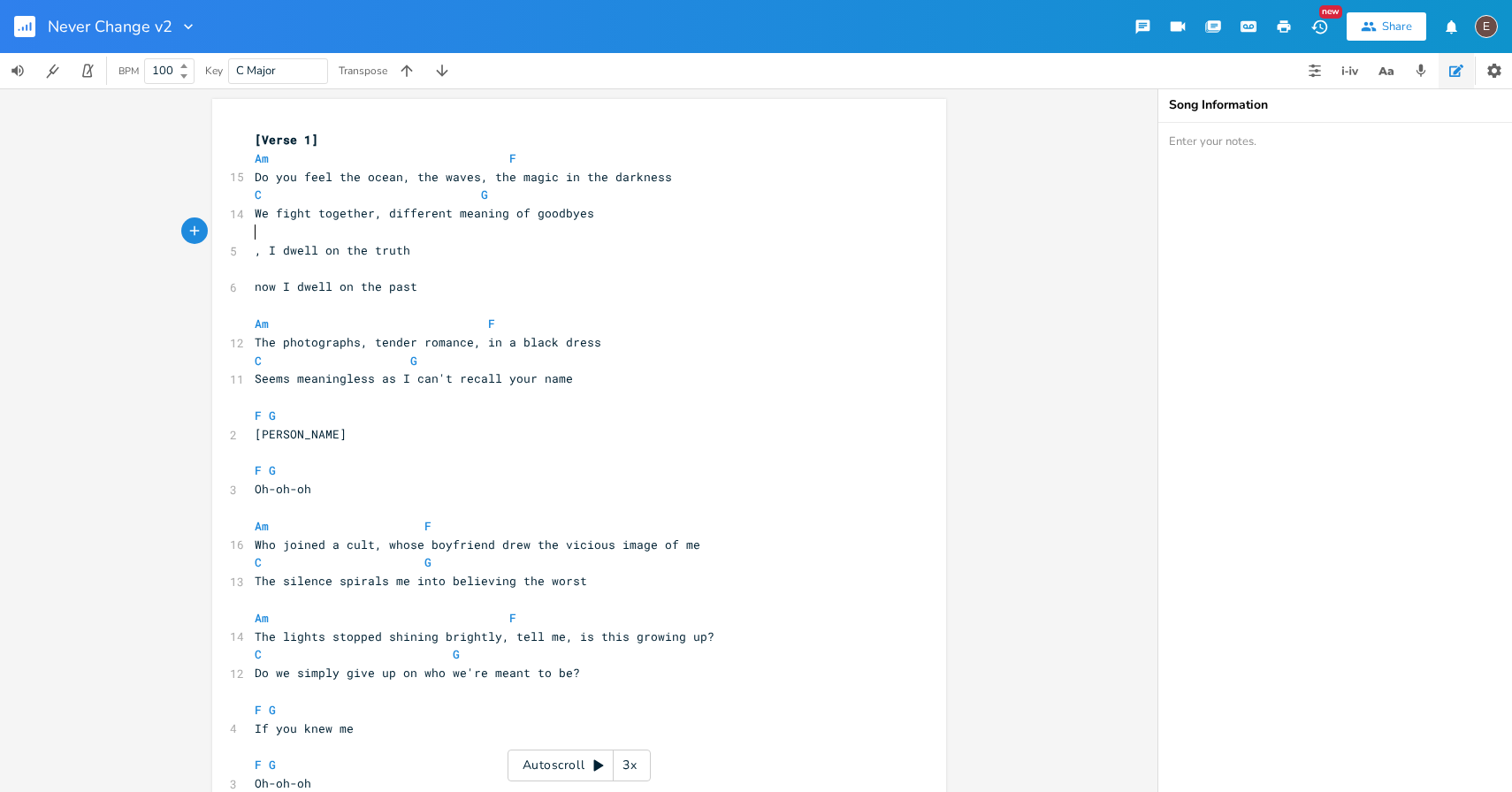
click at [505, 223] on pre "​" at bounding box center [570, 232] width 639 height 18
click at [512, 218] on span "We fight together, different meaning of goodbyes" at bounding box center [424, 212] width 339 height 15
type textarea "We fight together, different meaning of goodbyes"
click at [512, 218] on span "We fight together, different meaning of goodbyes" at bounding box center [424, 212] width 339 height 15
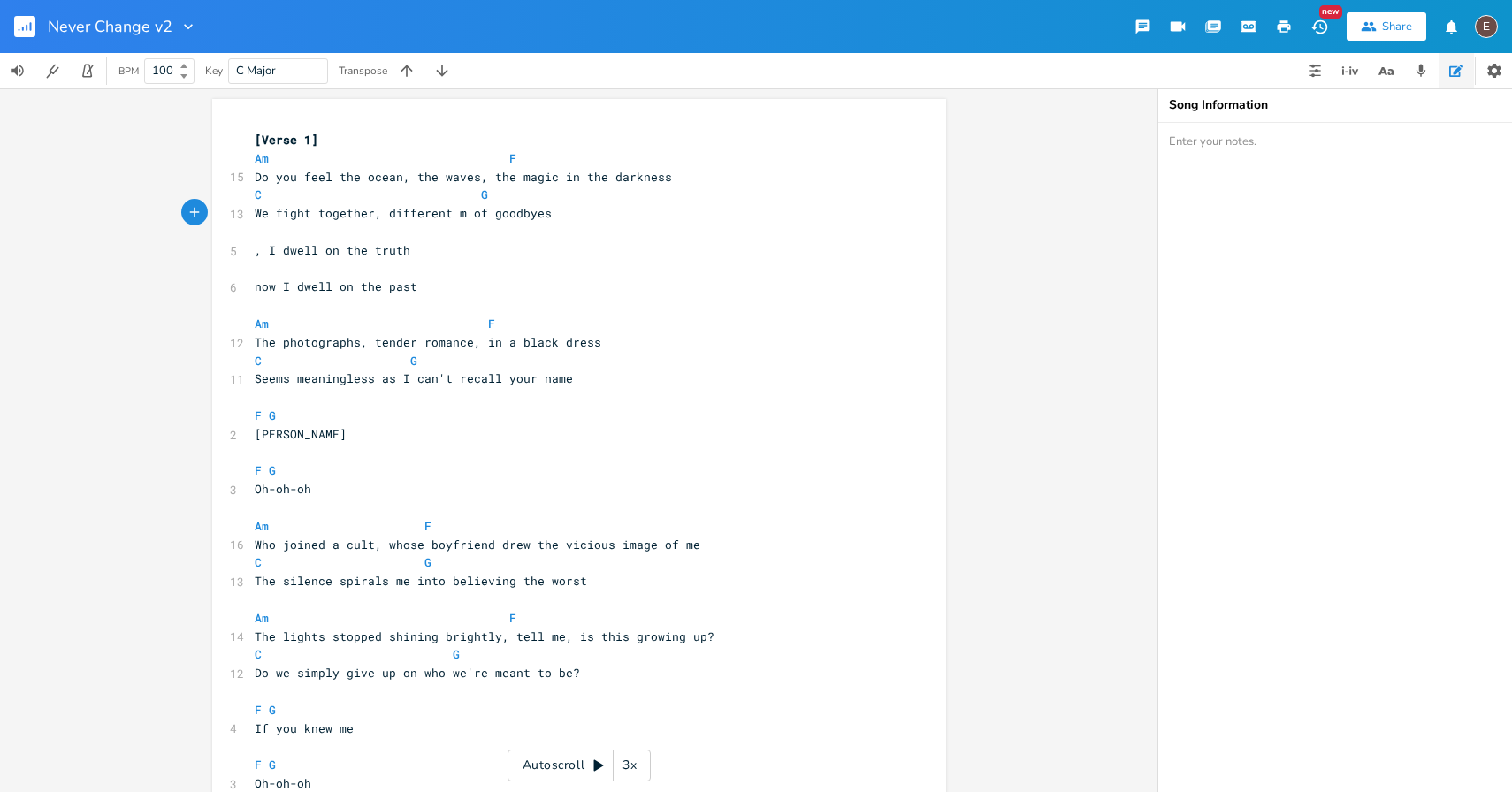
type textarea "sense"
type textarea "goodbye"
type textarea "how many"
type textarea "Thought w"
type textarea "the"
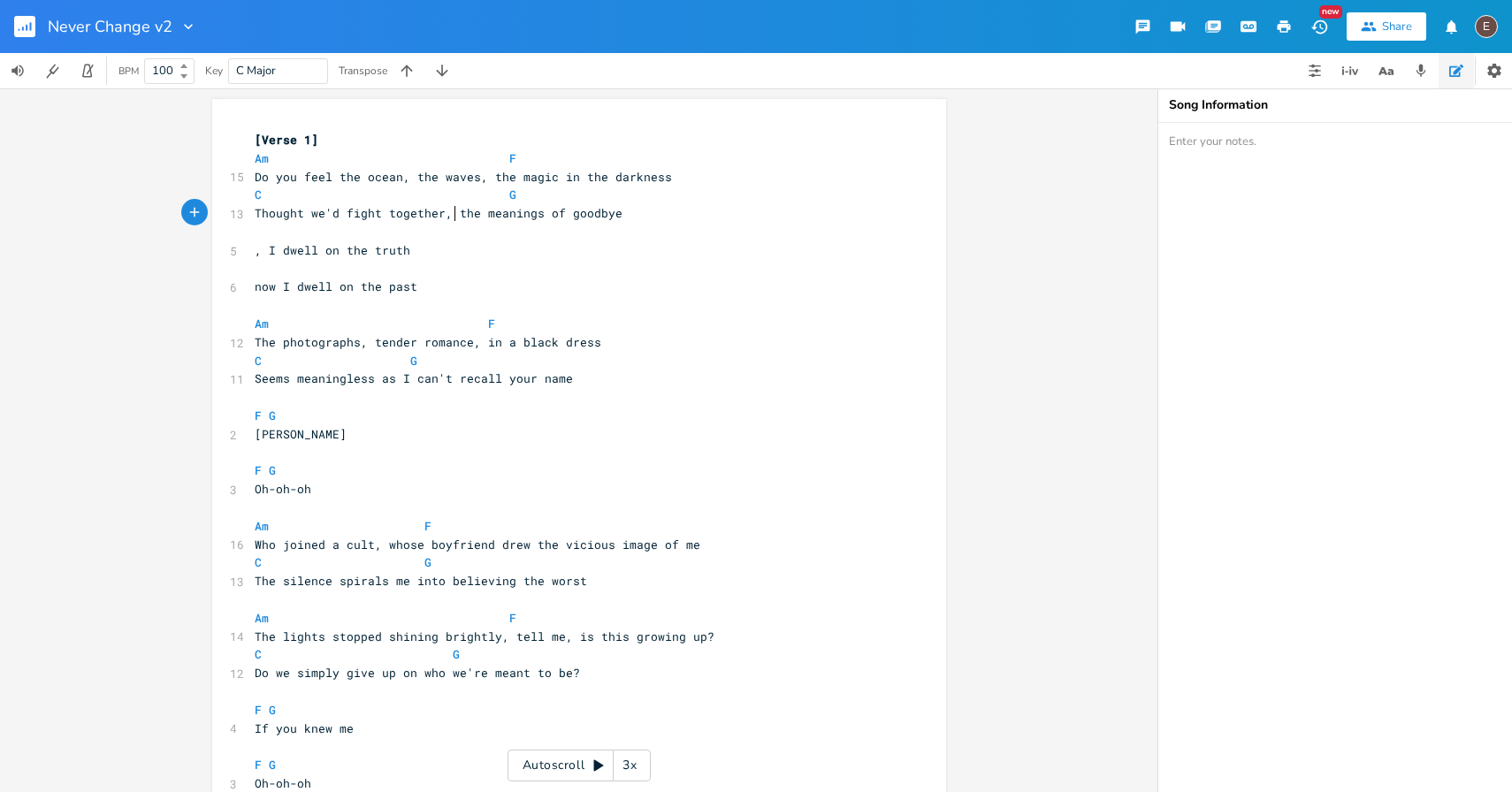
type textarea "this"
type textarea "we were in"
type textarea "oo many"
click at [1284, 145] on textarea at bounding box center [1335, 457] width 354 height 669
paste textarea "We fight together, different meaning of goodbyes"
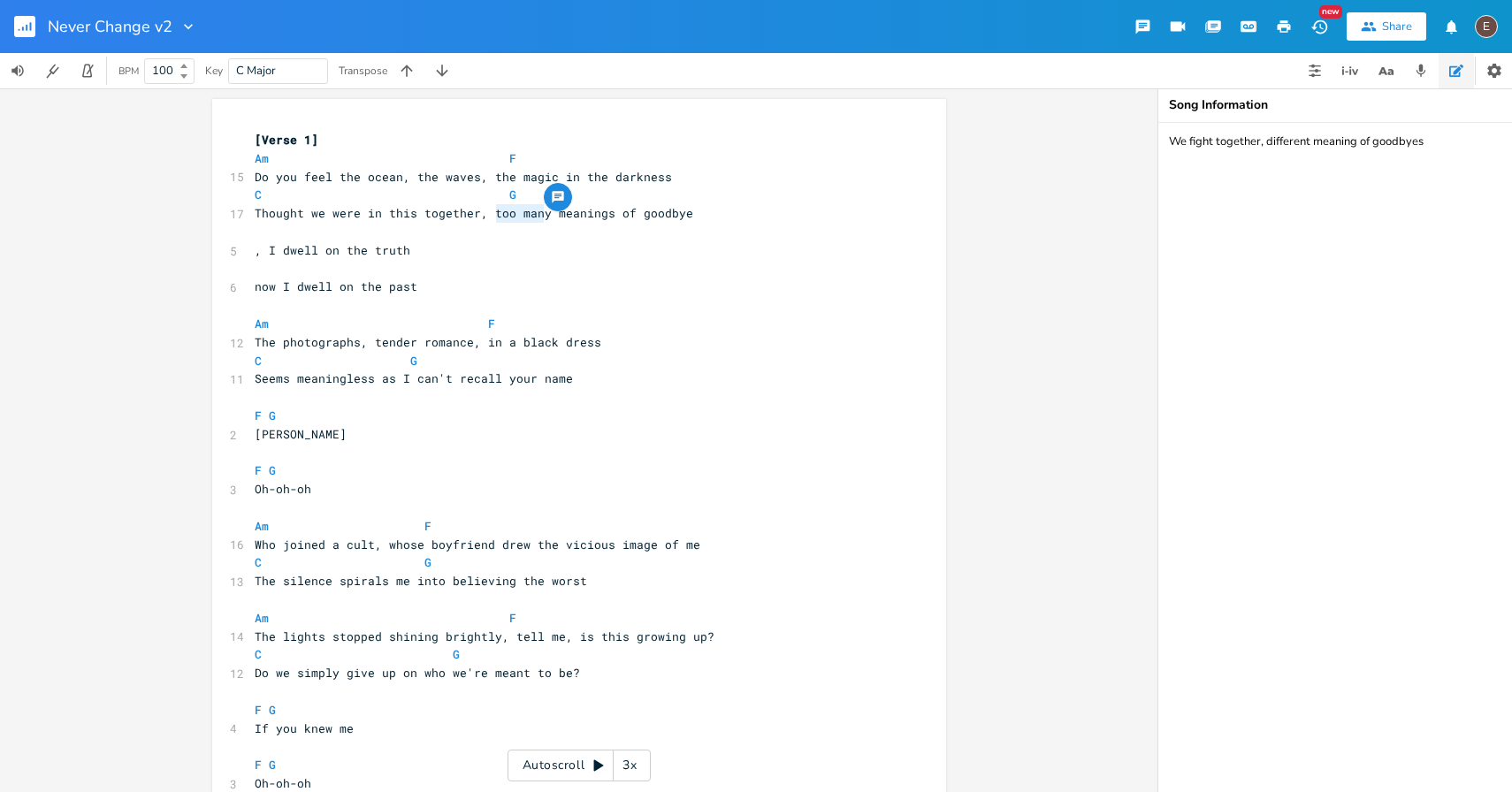
type textarea "We fight together, different meaning of goodbyes"
click at [514, 223] on pre "​" at bounding box center [570, 232] width 639 height 18
type textarea "so"
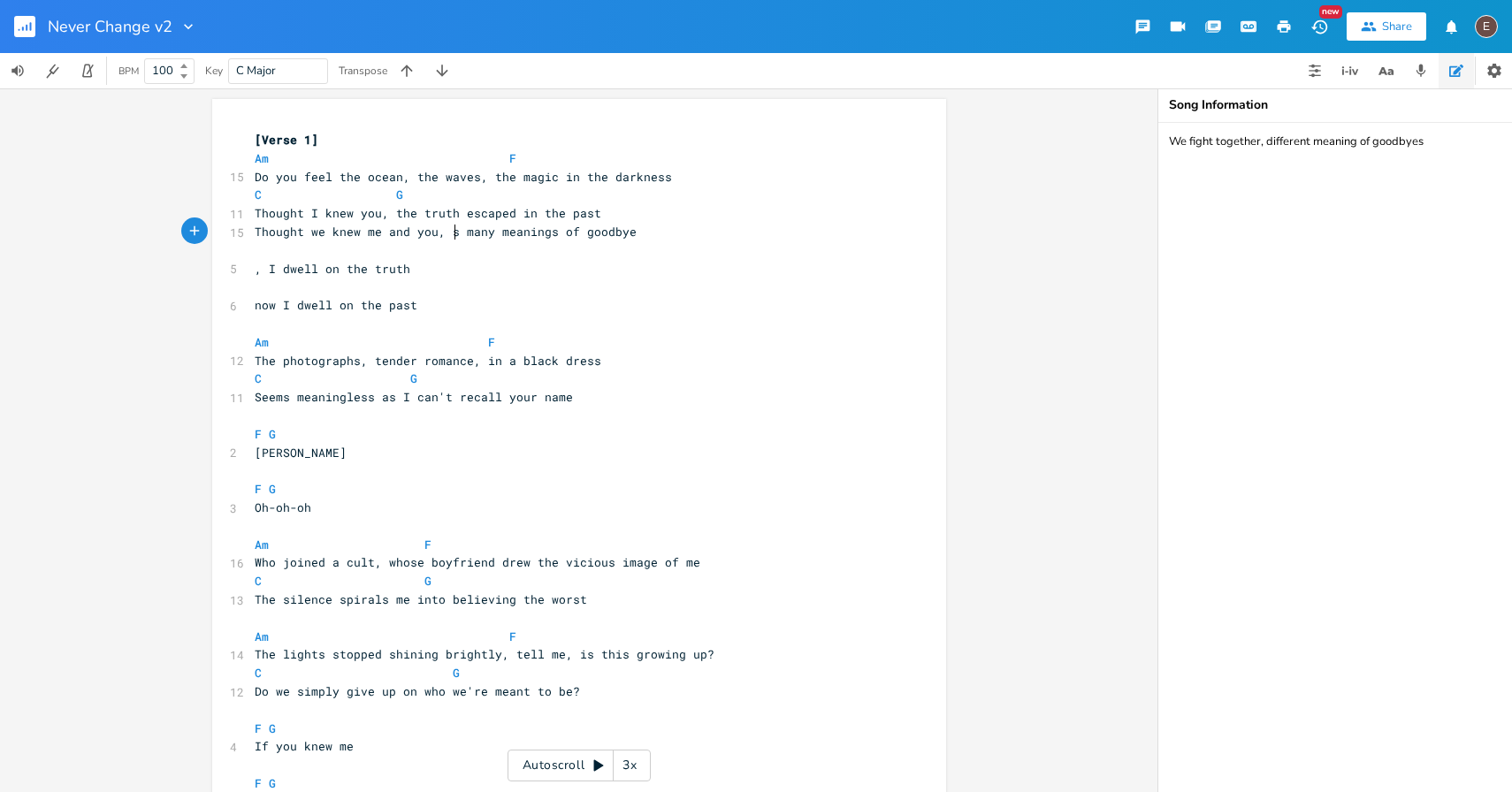
type textarea "too"
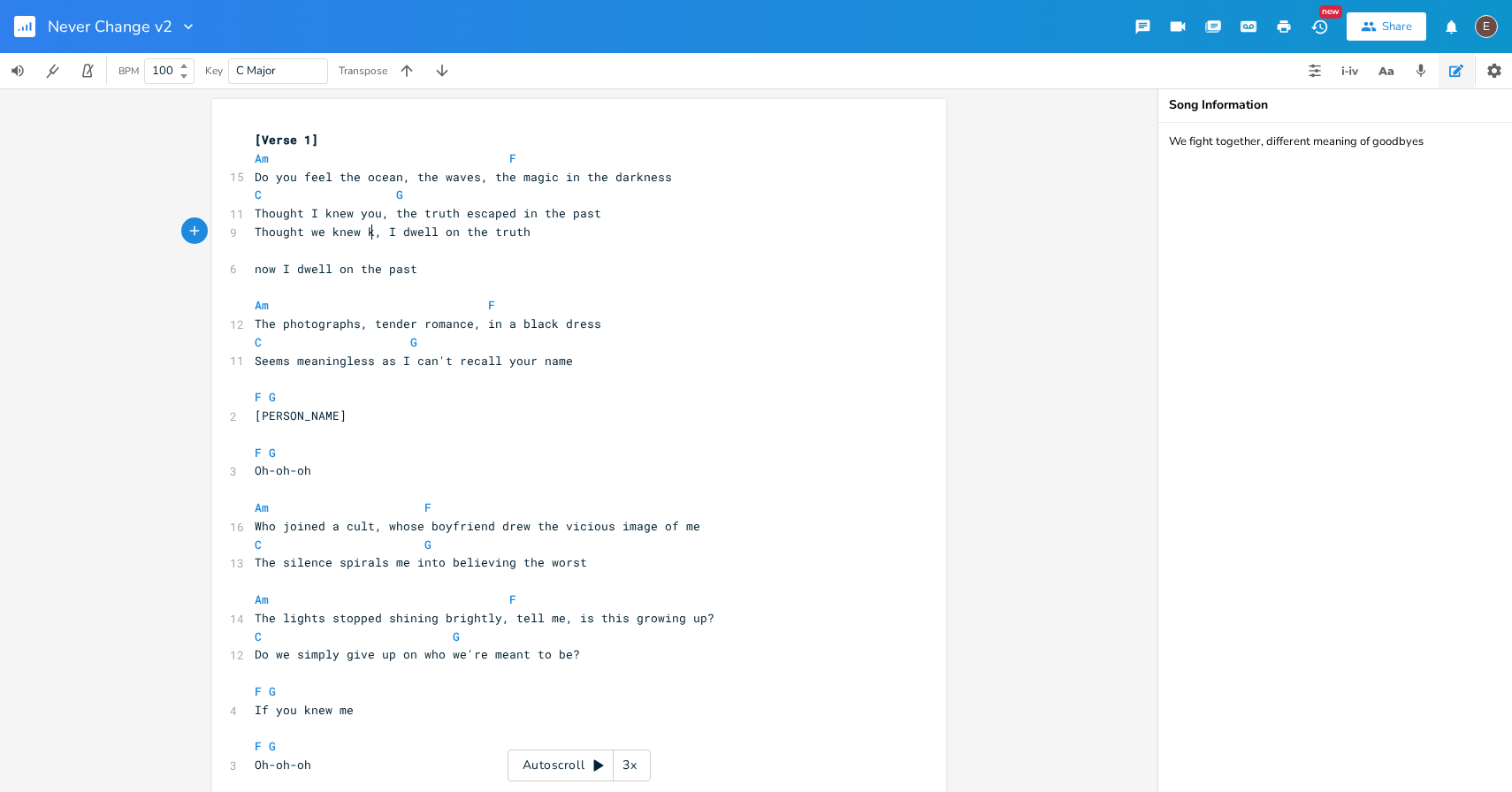
type textarea "eachother"
click at [607, 199] on pre "C G" at bounding box center [570, 194] width 639 height 18
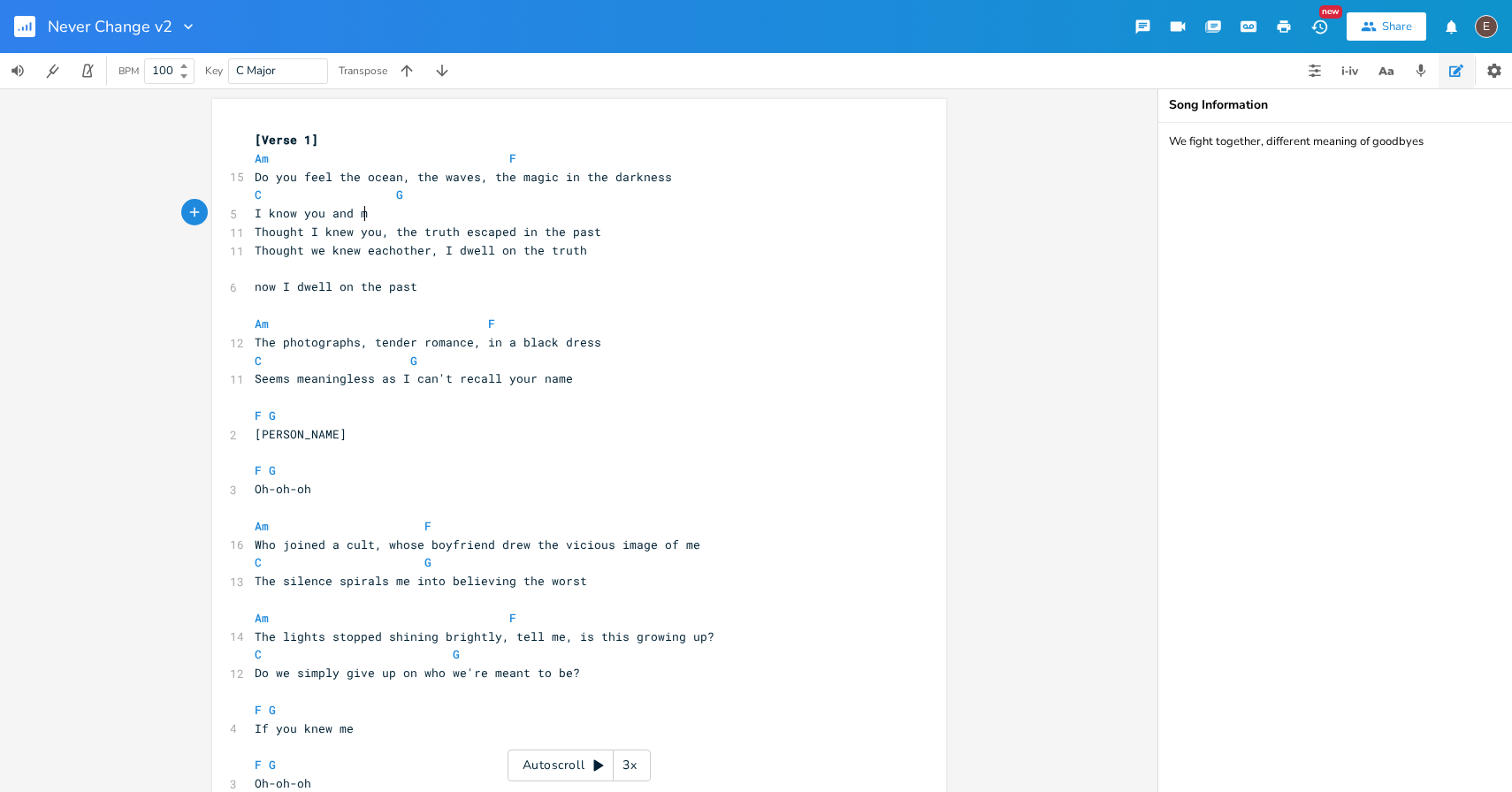
scroll to position [0, 92]
type textarea "I know you and me"
drag, startPoint x: 370, startPoint y: 212, endPoint x: 221, endPoint y: 212, distance: 149.0
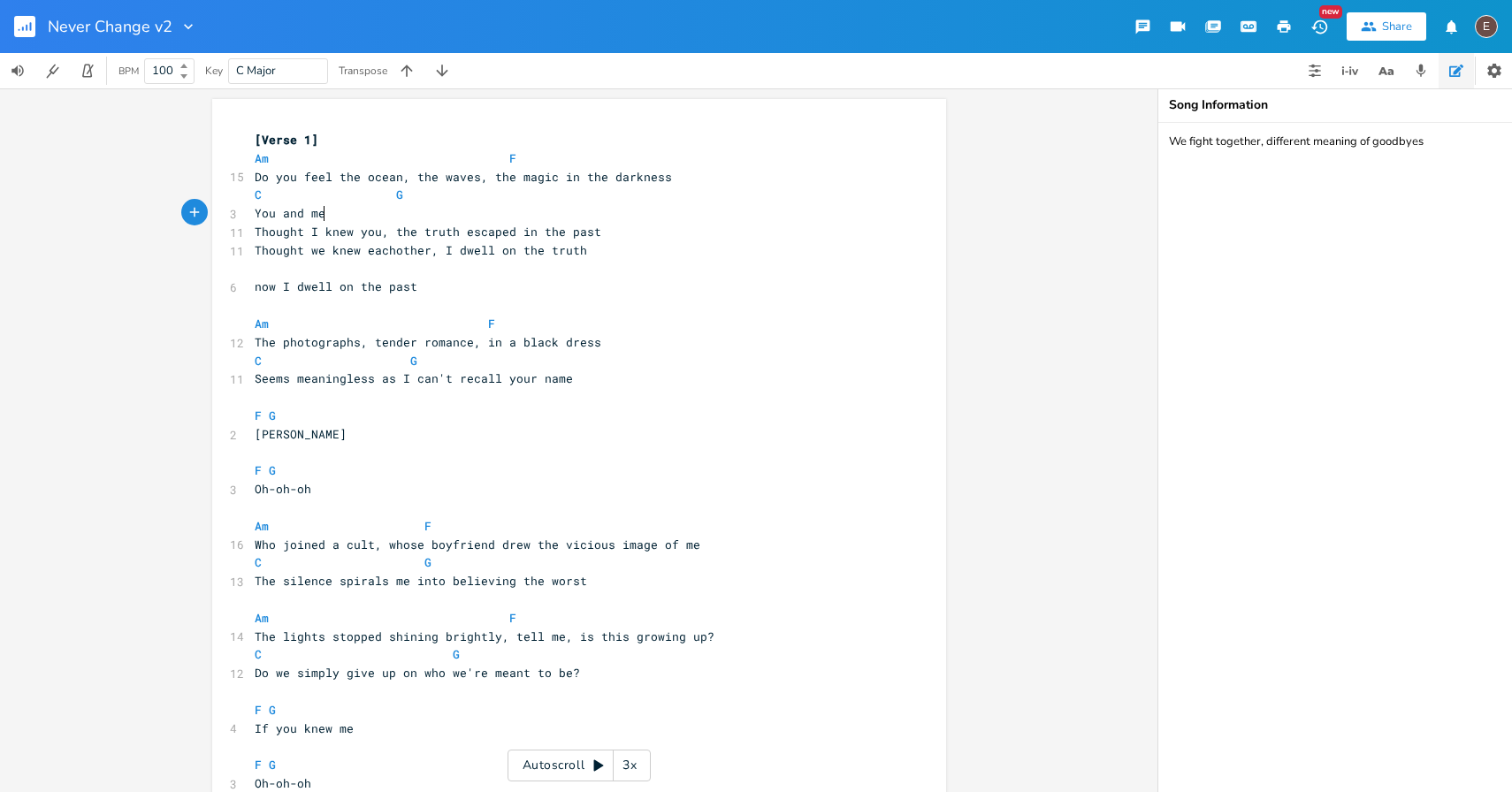
scroll to position [0, 63]
type textarea "You and me"
type textarea ", fee"
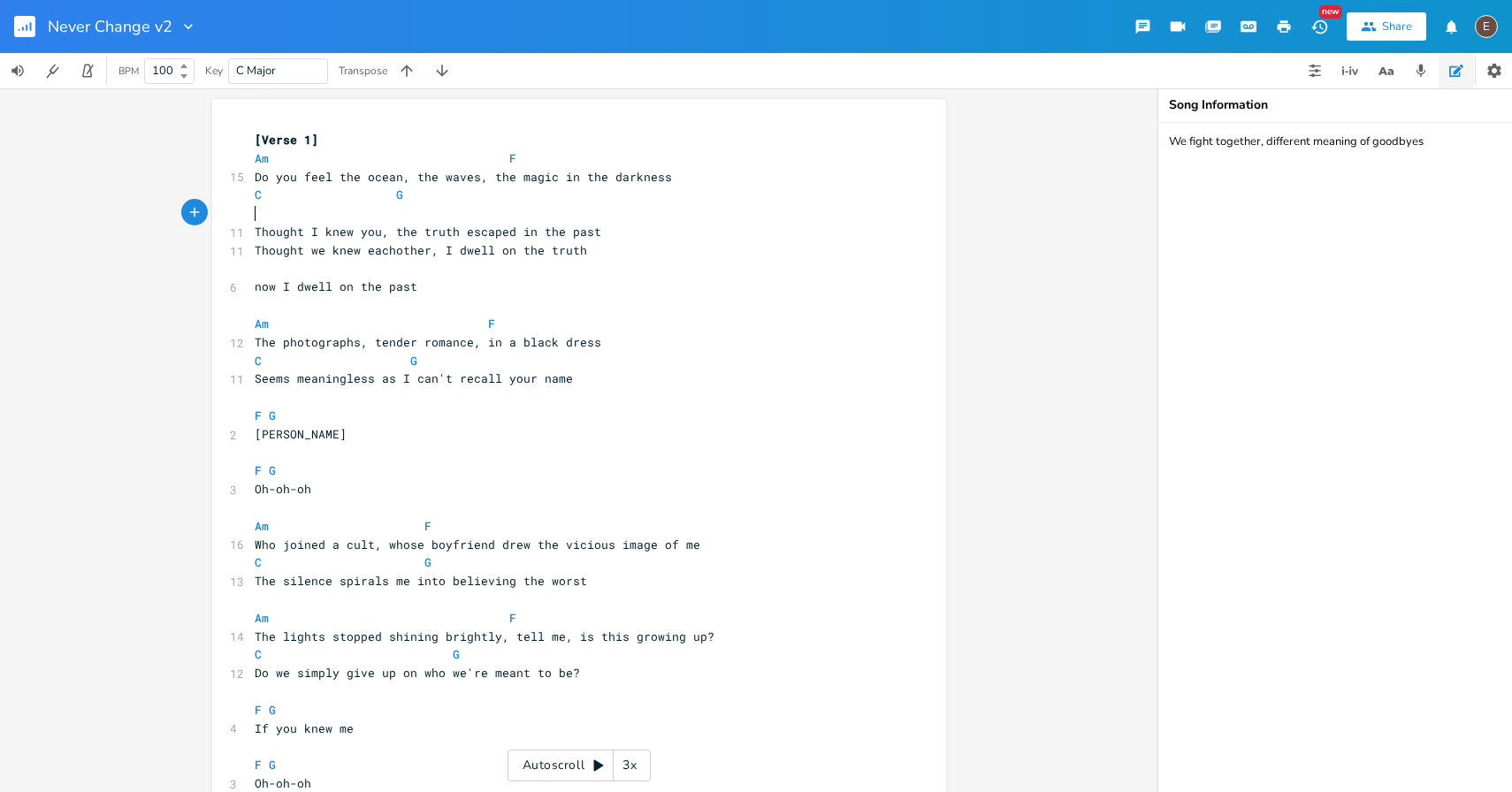
type textarea "W"
type textarea "Fighting together, with different meaning of goodbyes"
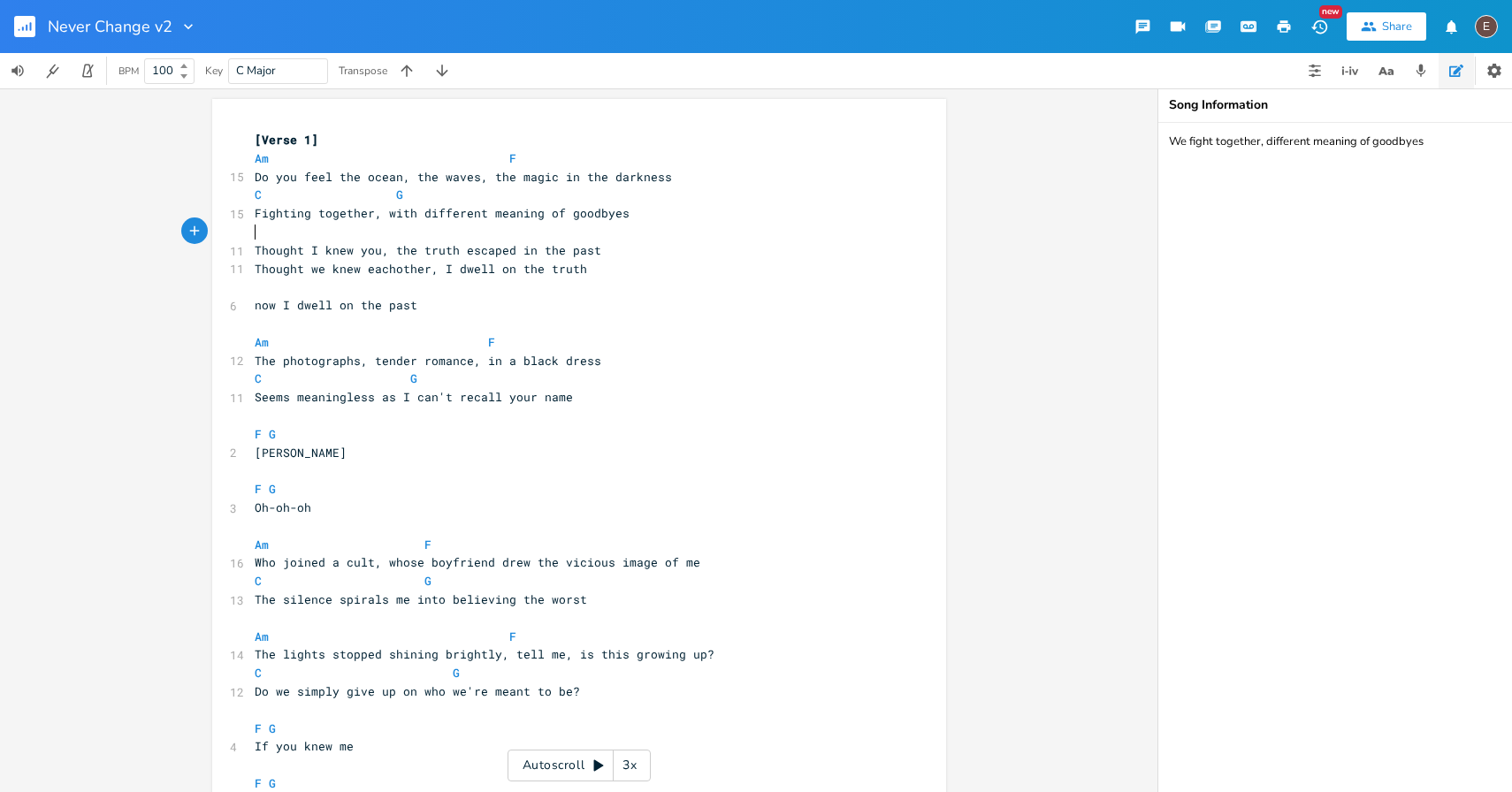
click at [385, 199] on span at bounding box center [382, 194] width 28 height 18
drag, startPoint x: 419, startPoint y: 213, endPoint x: 368, endPoint y: 218, distance: 51.2
click at [368, 218] on span "Fighting together, with different meaning of goodbyes" at bounding box center [442, 212] width 375 height 15
type textarea ", with d"
click at [368, 218] on span "Fighting together, with different meaning of goodbyes" at bounding box center [442, 212] width 375 height 15
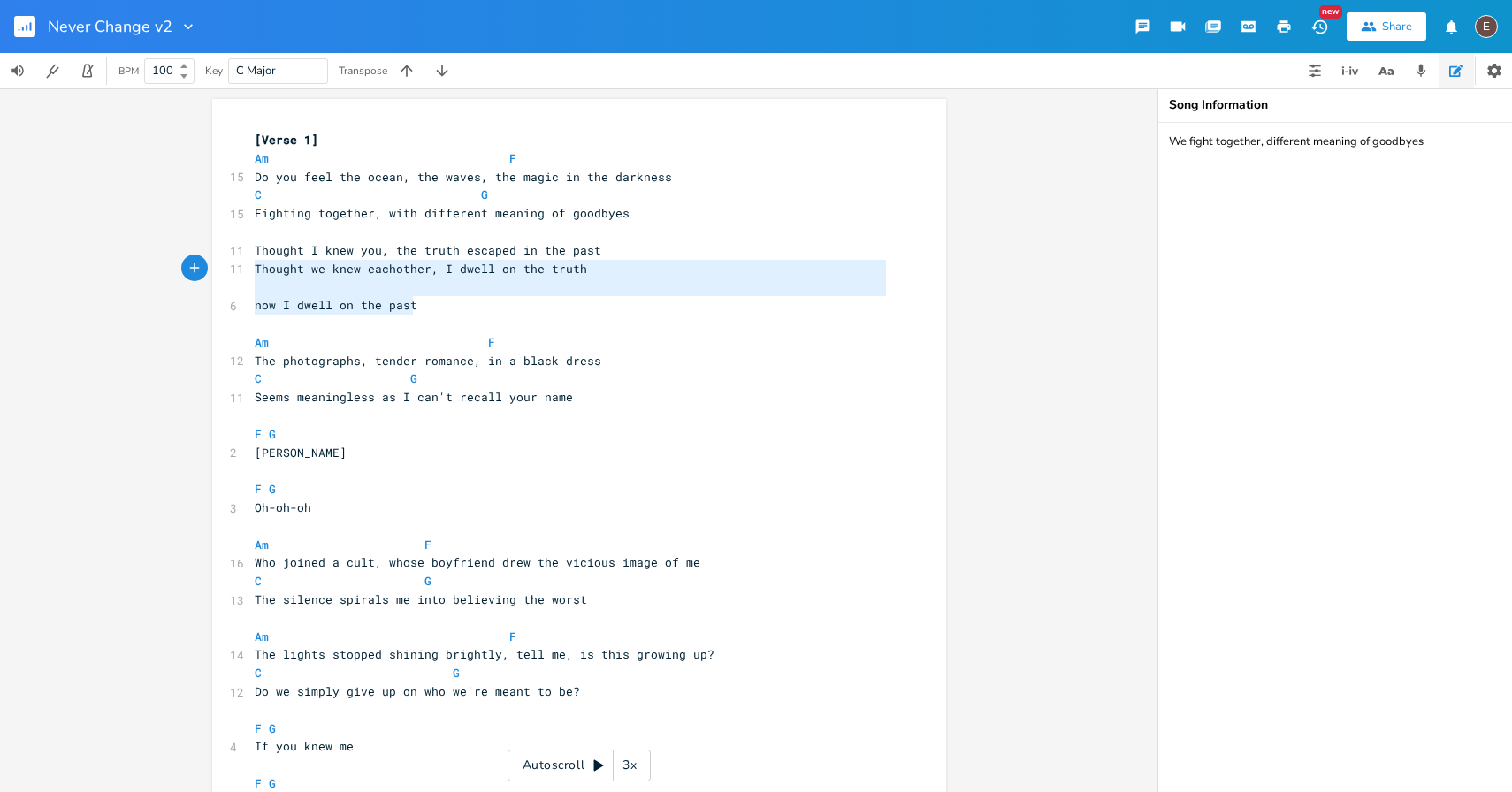
type textarea "Thought I knew you, the truth escaped in the past Thought we knew eachother, I …"
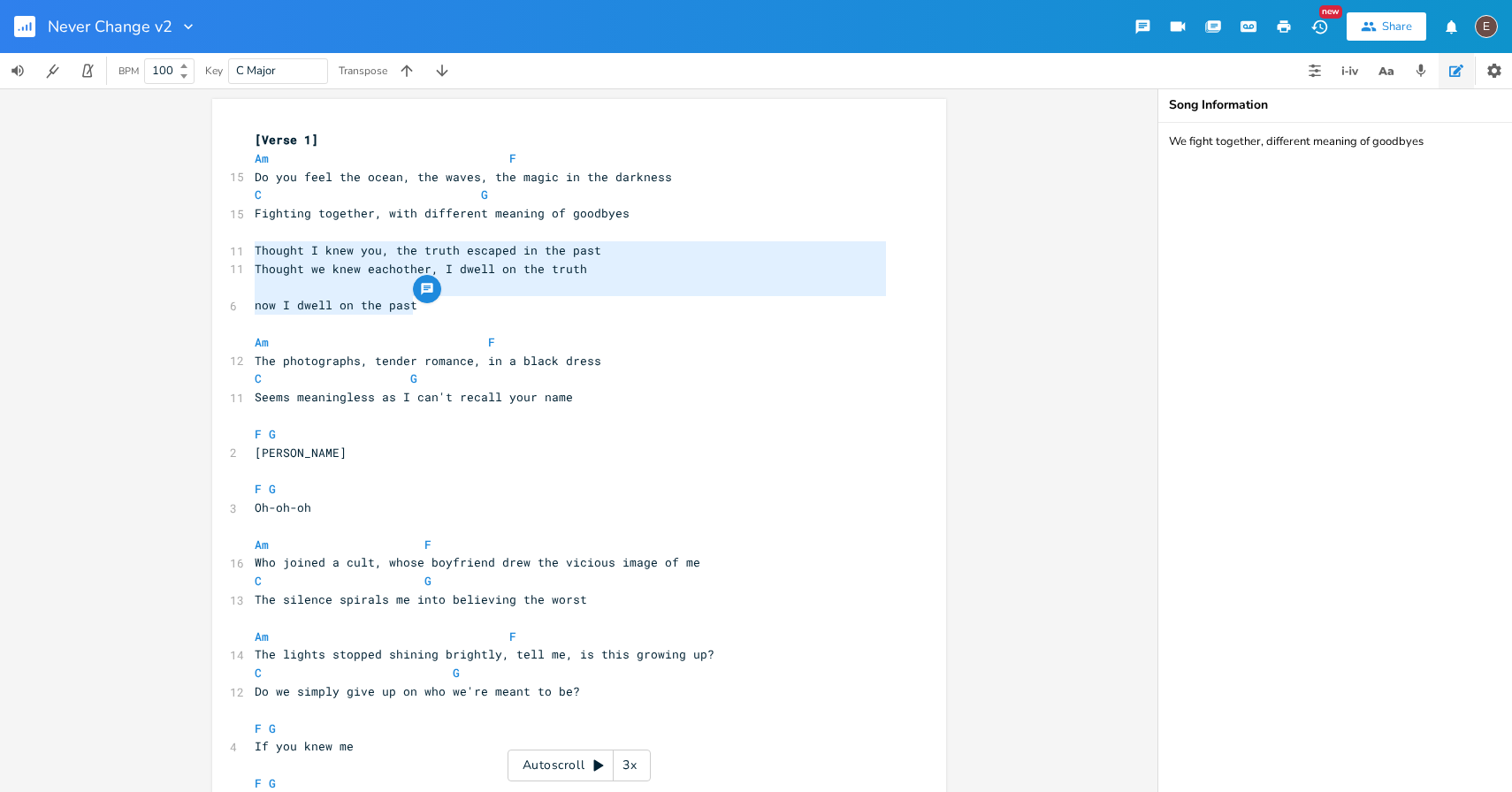
drag, startPoint x: 511, startPoint y: 310, endPoint x: 221, endPoint y: 256, distance: 295.0
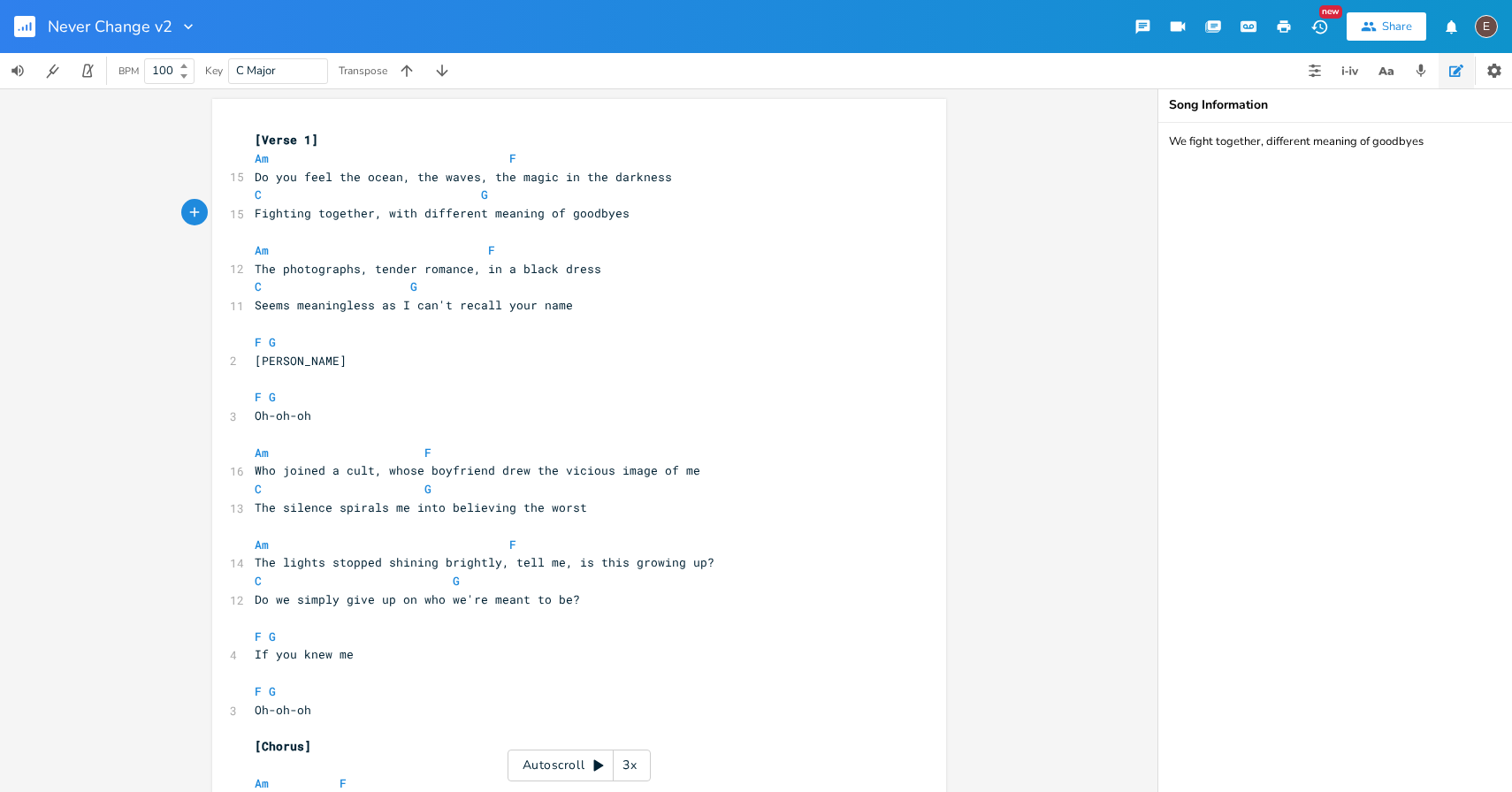
click at [1410, 190] on textarea "We fight together, different meaning of goodbyes" at bounding box center [1335, 457] width 354 height 669
paste textarea "Thought I knew you, the truth escaped in the past Thought we knew eachother, I …"
type textarea "We fight together, different meaning of goodbyes Thought I knew you, the truth …"
click at [551, 244] on pre "Am F" at bounding box center [570, 250] width 639 height 18
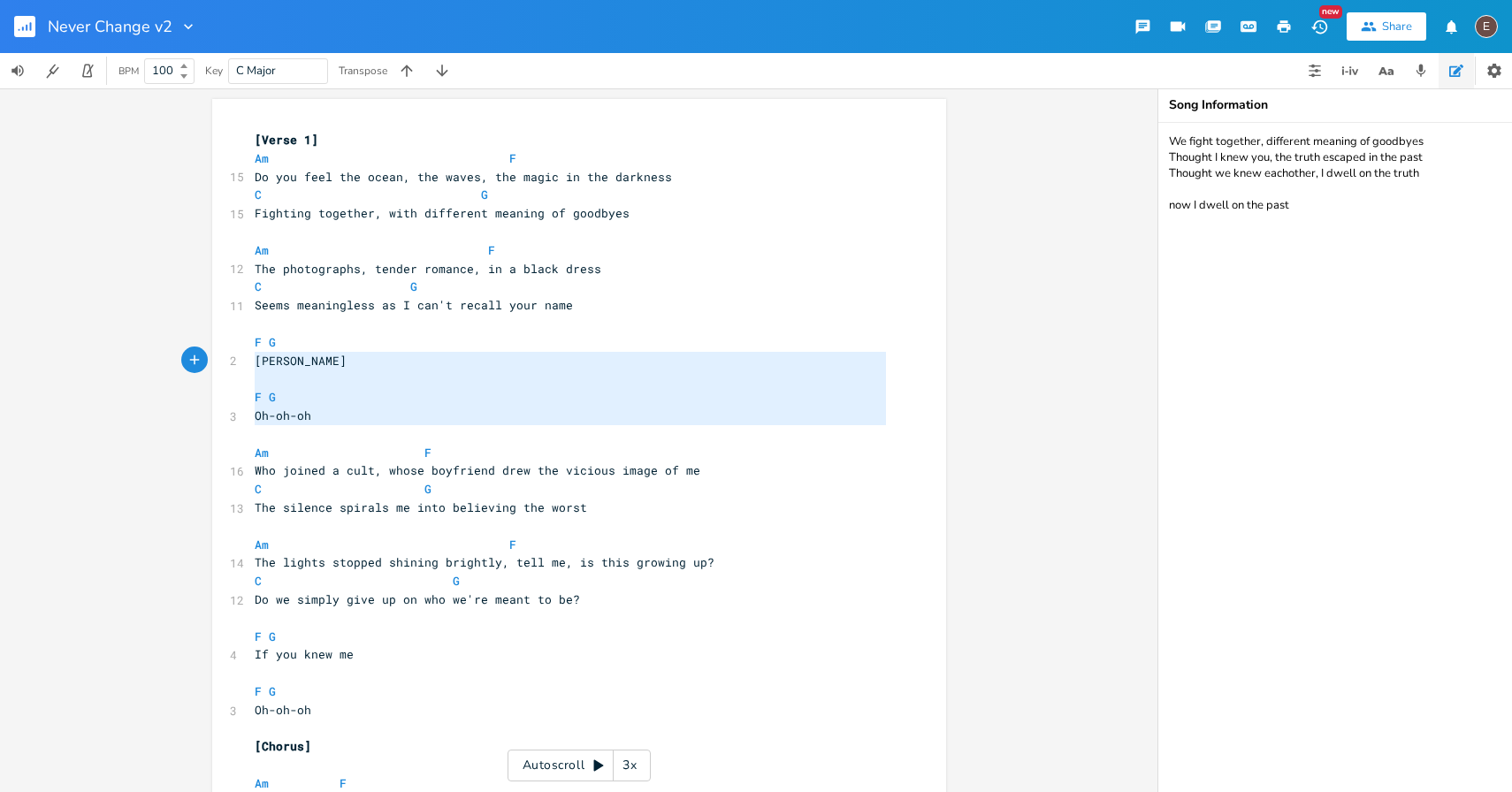
type textarea "F G [PERSON_NAME] F G Oh-oh-oh"
drag, startPoint x: 387, startPoint y: 429, endPoint x: 177, endPoint y: 346, distance: 225.8
click at [177, 345] on div "F G [PERSON_NAME] F G Oh-oh-oh xxxxxxxxxx [Verse 1] Am F 15 Do you feel the oce…" at bounding box center [579, 439] width 1157 height 703
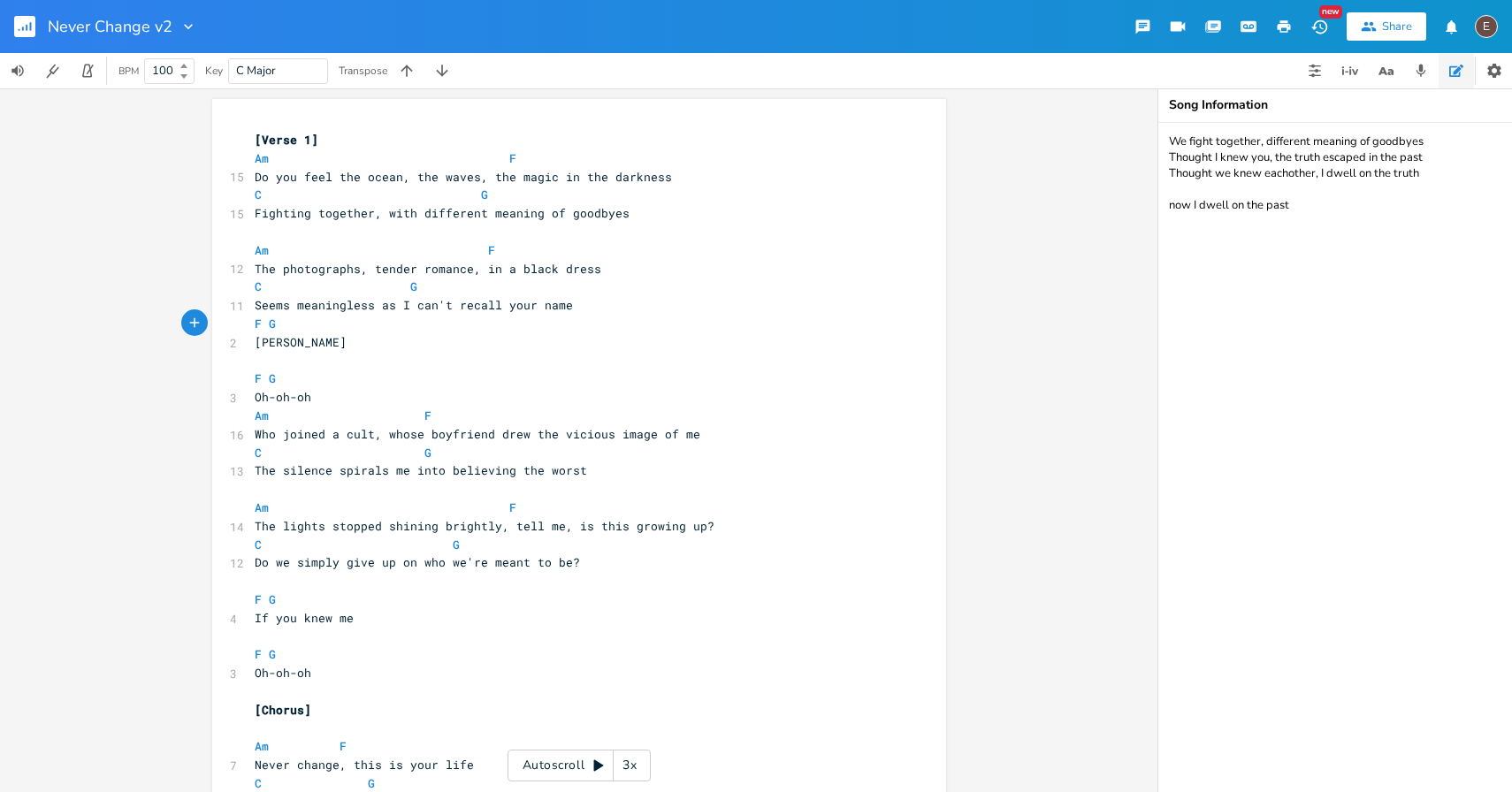
click at [1410, 229] on textarea "We fight together, different meaning of goodbyes Thought I knew you, the truth …" at bounding box center [1335, 457] width 354 height 669
paste textarea "F G [PERSON_NAME] F G Oh-oh-oh"
type textarea "We fight together, different meaning of goodbyes Thought I knew you, the truth …"
click at [368, 407] on span at bounding box center [382, 415] width 28 height 18
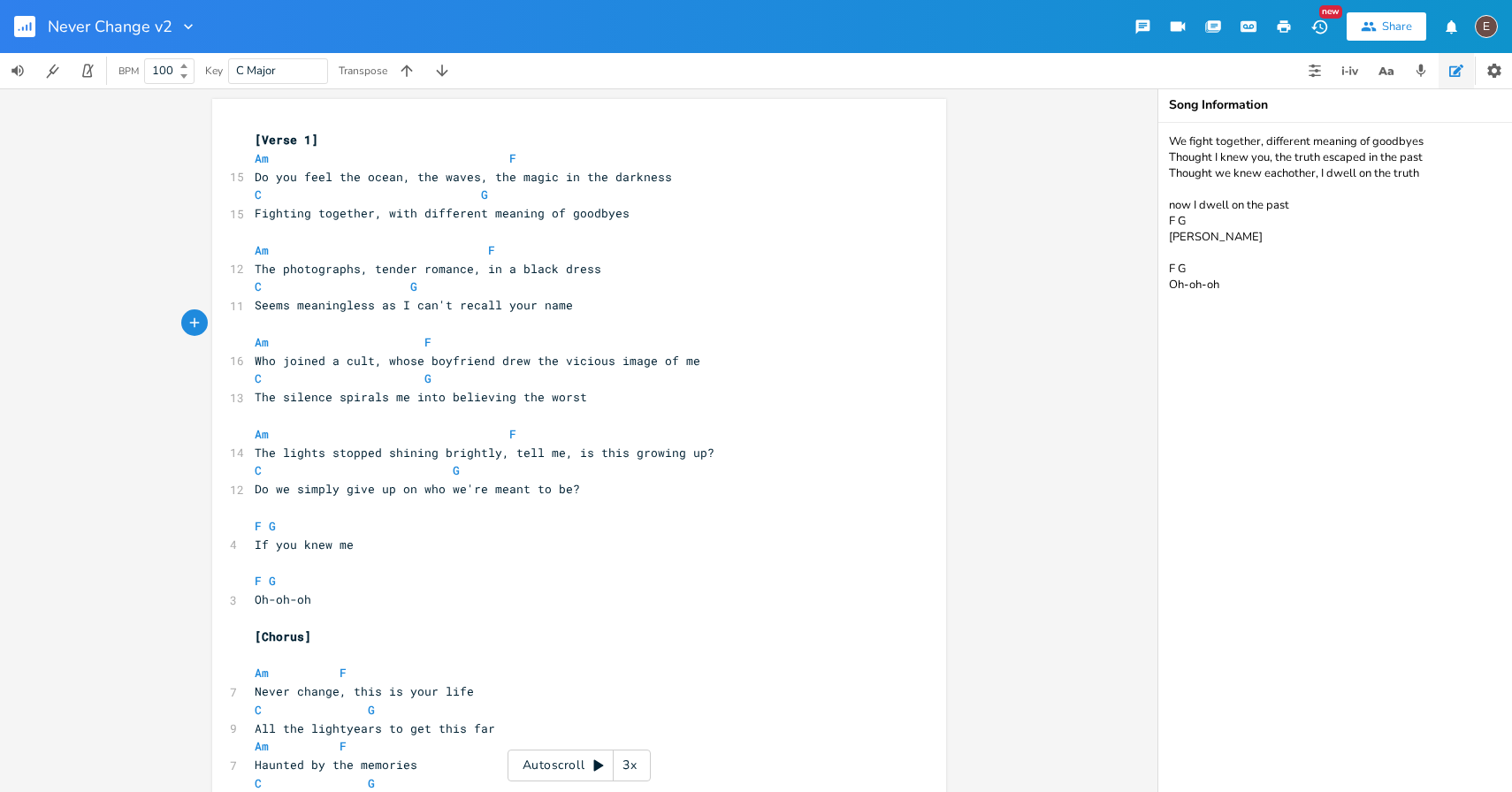
click at [255, 361] on span "Who joined a cult, whose boyfriend drew the vicious image of me" at bounding box center [477, 360] width 445 height 15
click at [610, 338] on pre "Am F" at bounding box center [570, 342] width 639 height 18
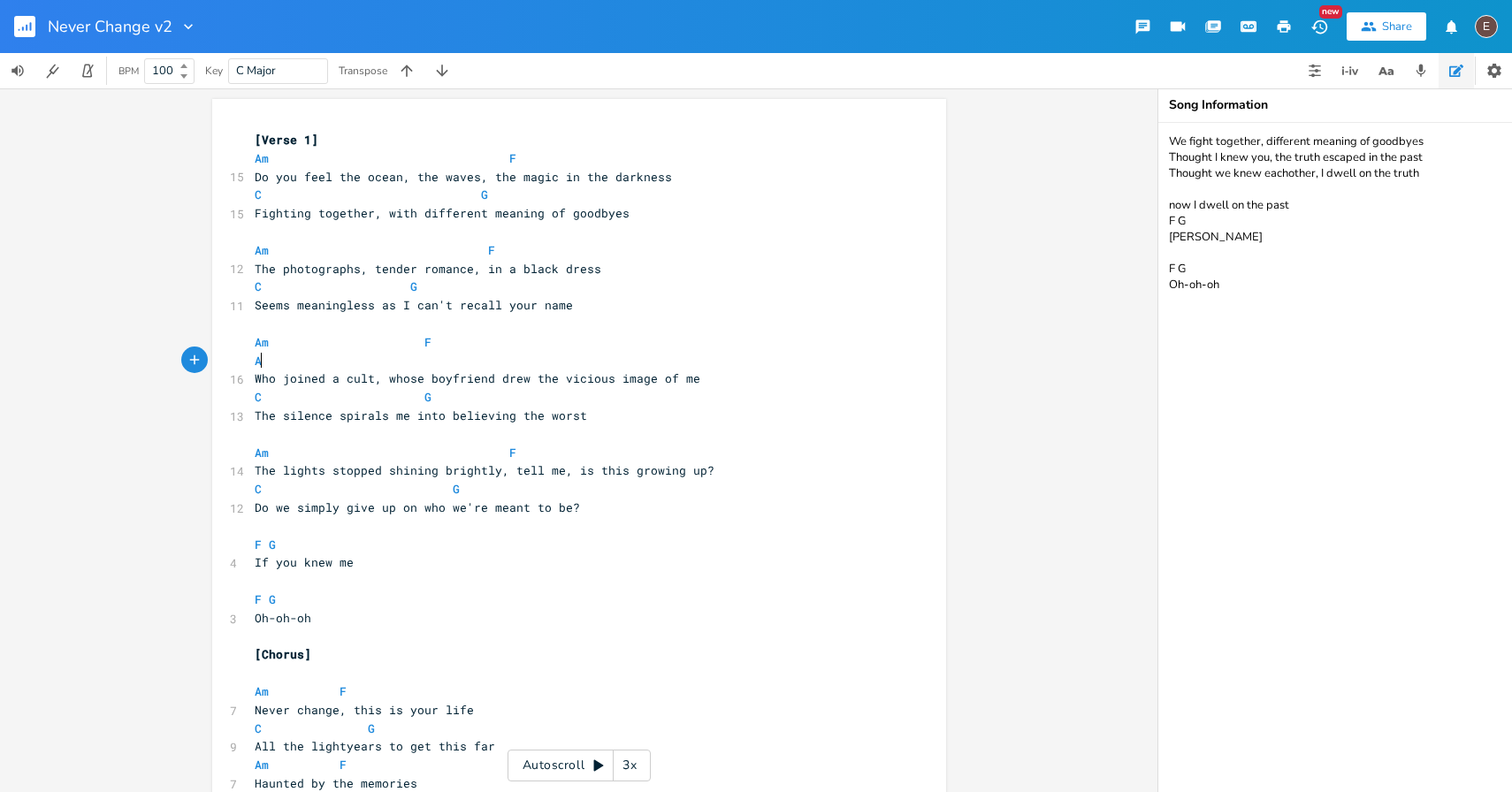
type textarea "Ak"
type textarea "m"
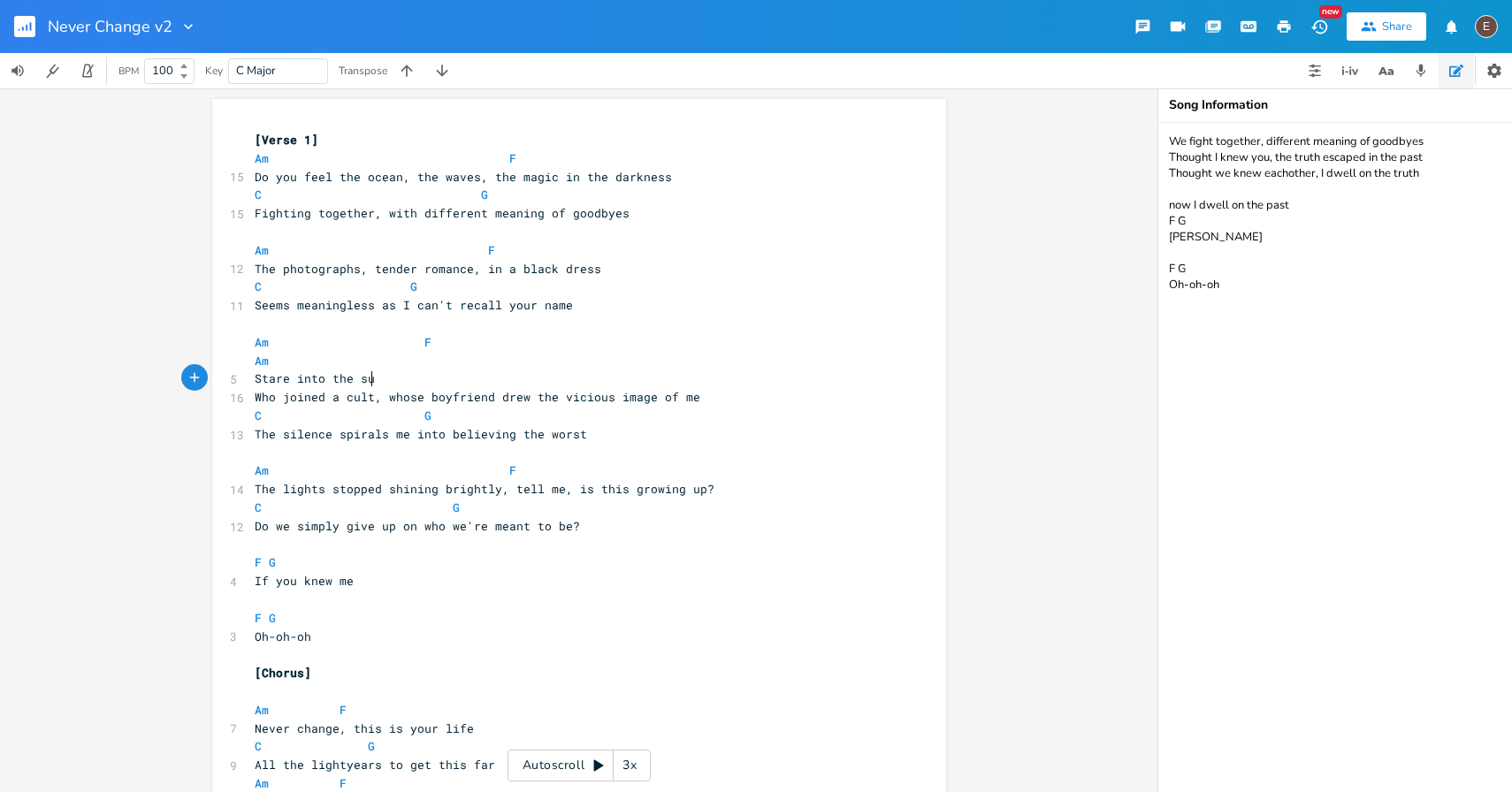
scroll to position [0, 92]
type textarea "Stare into the sun, where did ver"
type textarea "everyone go to"
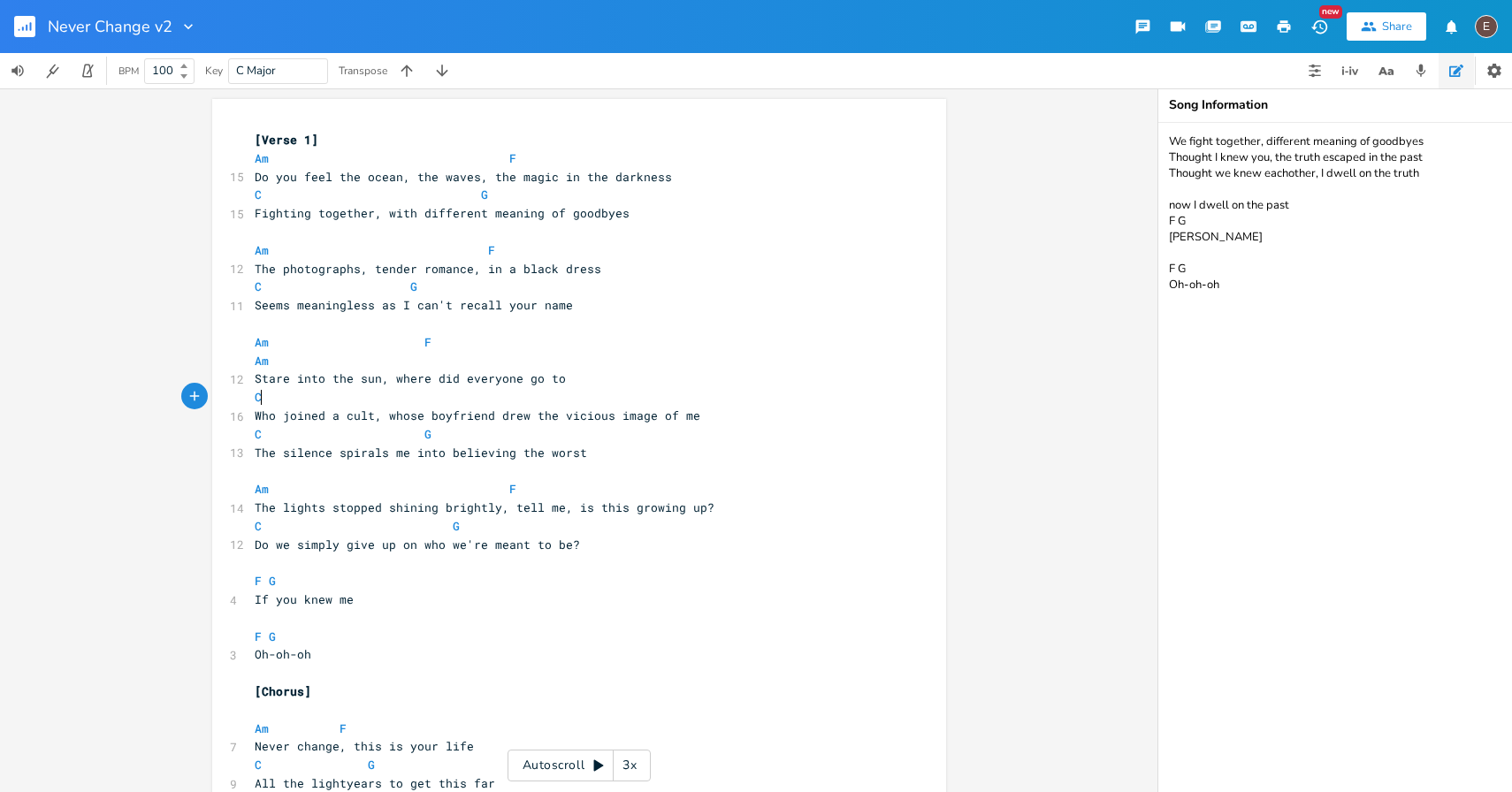
type textarea "C"
type textarea "G"
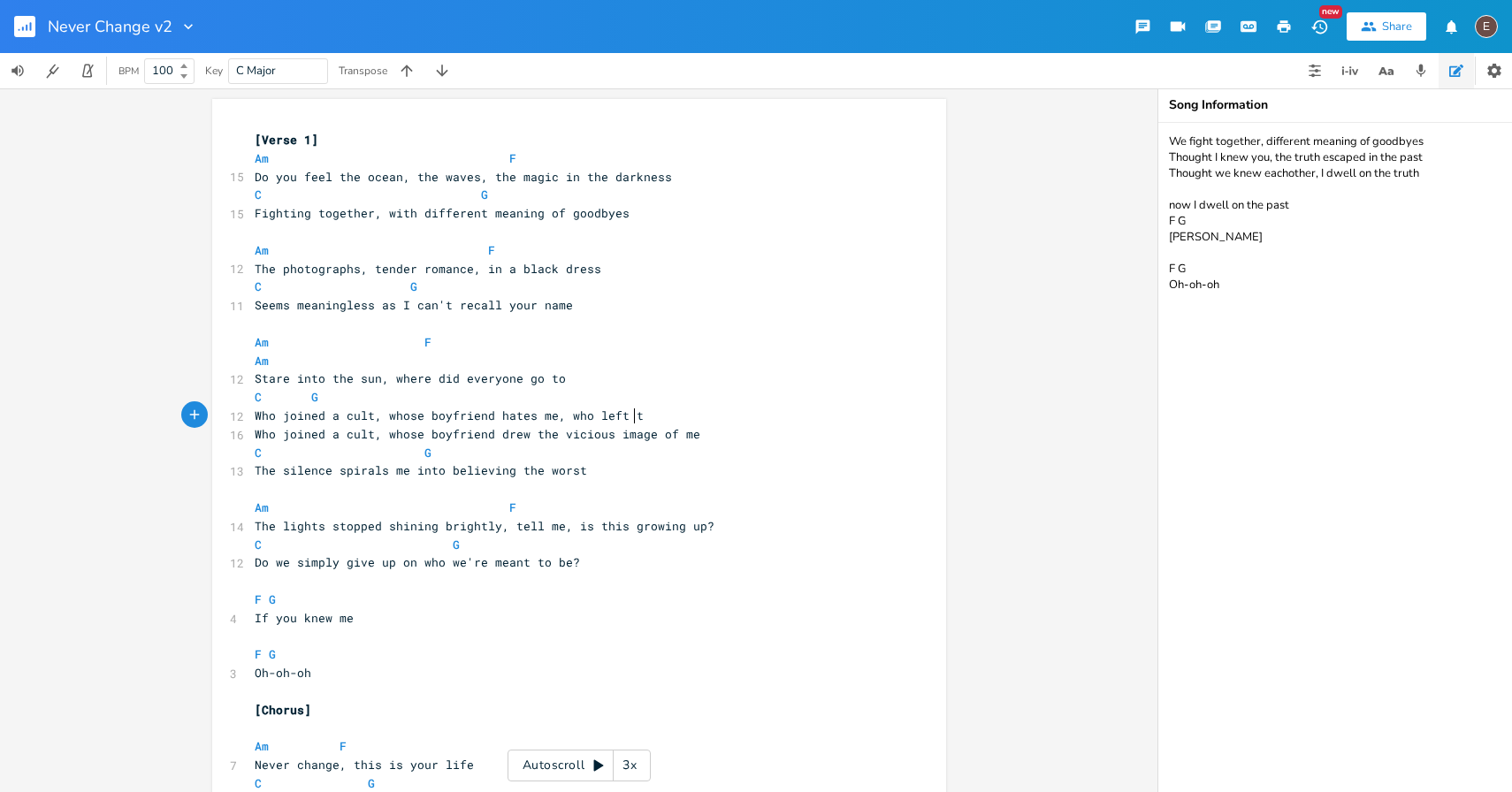
scroll to position [0, 304]
type textarea "Who joined a cult, whose boyfriend hates me, who left to find a"
type textarea "find a"
drag, startPoint x: 691, startPoint y: 415, endPoint x: 643, endPoint y: 415, distance: 48.0
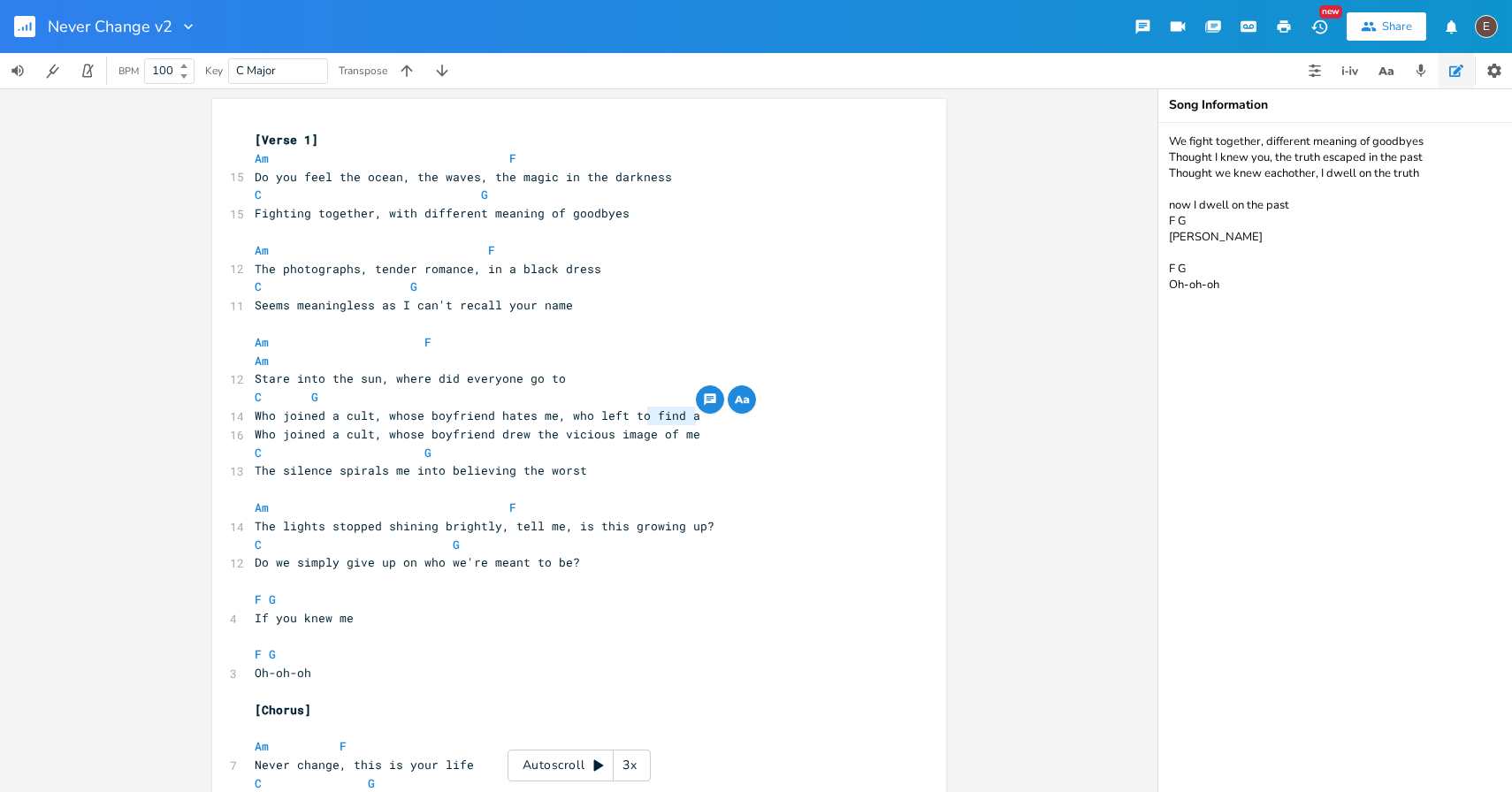
click at [642, 415] on pre "Who joined a cult, whose boyfriend hates me, who left to find a" at bounding box center [570, 415] width 639 height 18
type textarea "hates me"
drag, startPoint x: 546, startPoint y: 421, endPoint x: 490, endPoint y: 420, distance: 56.0
click at [490, 420] on span "Who joined a cult, whose boyfriend hates me, who left to find a" at bounding box center [477, 415] width 445 height 15
drag, startPoint x: 698, startPoint y: 413, endPoint x: 642, endPoint y: 413, distance: 56.0
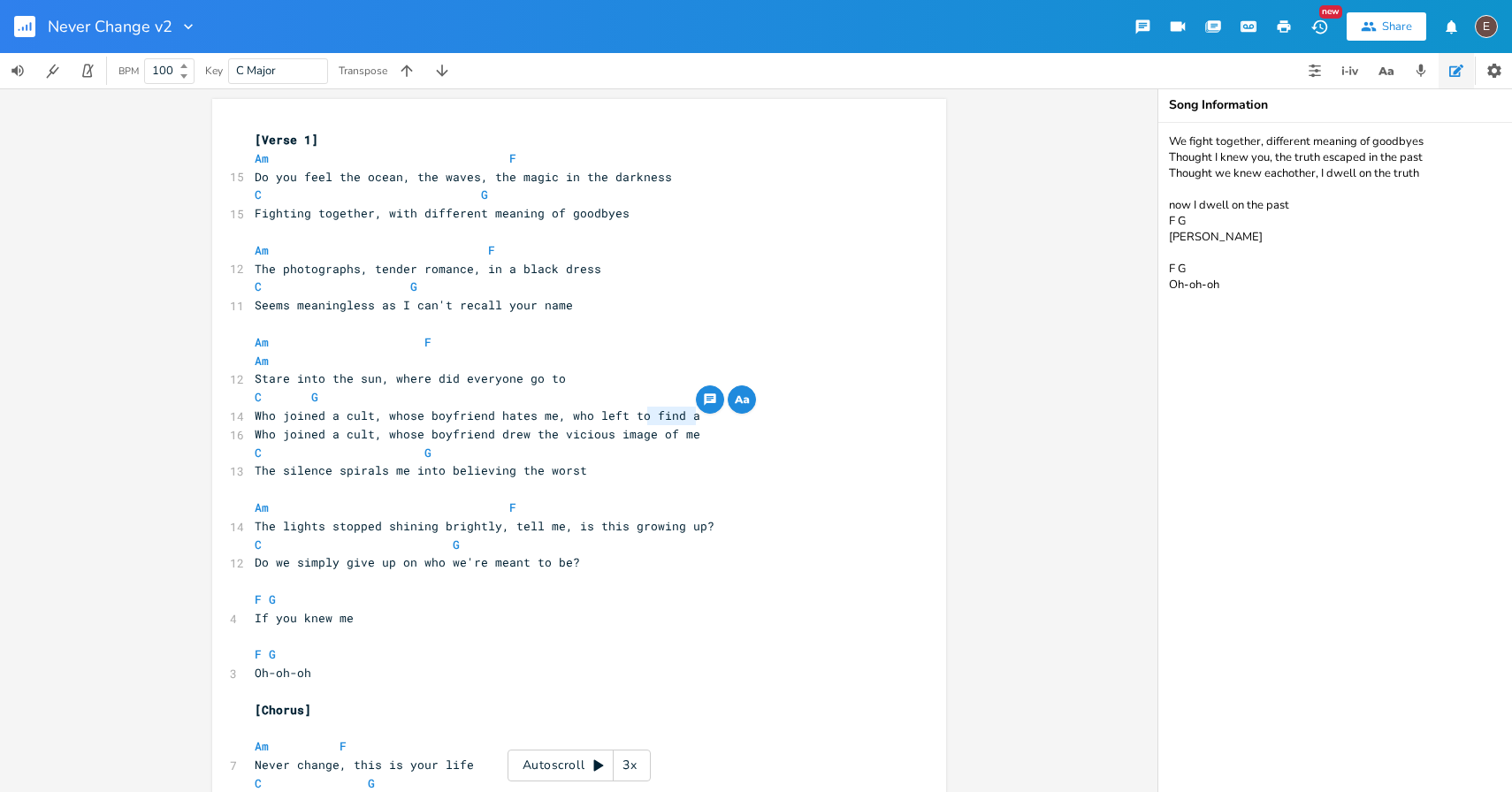
click at [642, 413] on pre "Who joined a cult, whose boyfriend hates me, who left to find a" at bounding box center [570, 415] width 639 height 18
type textarea "find a home"
type textarea "better hgome"
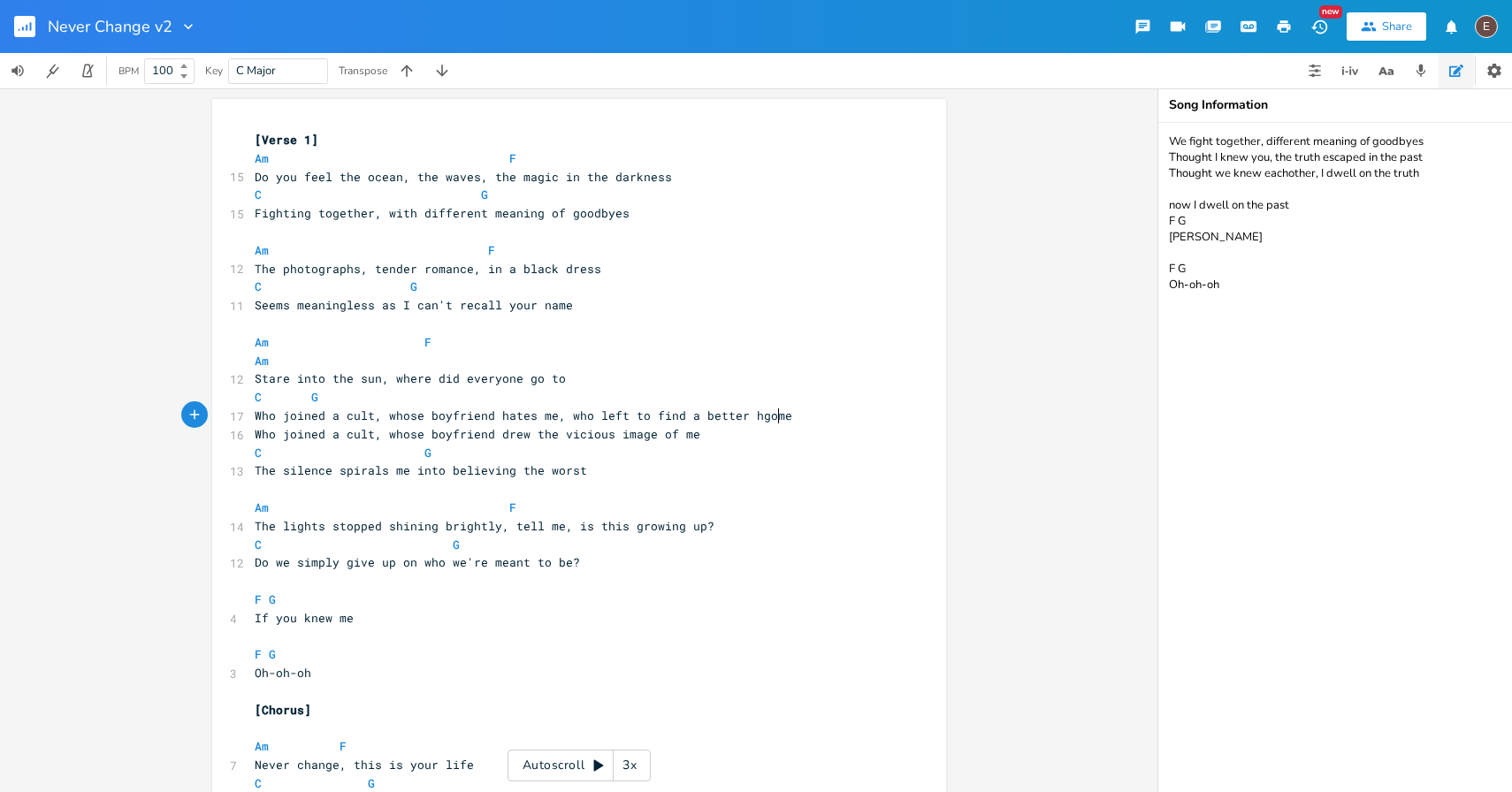
scroll to position [0, 76]
type textarea "ome"
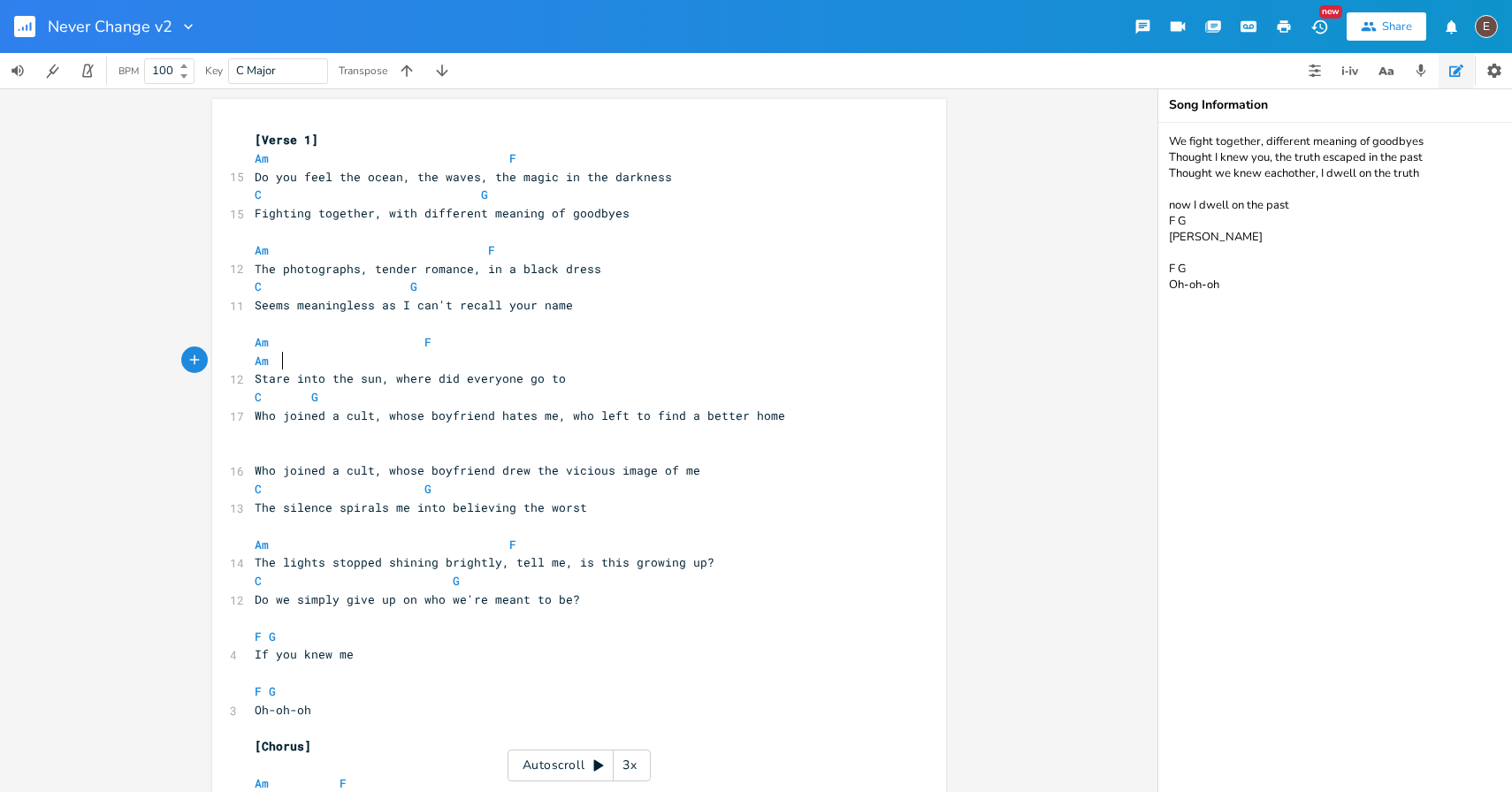
click at [380, 356] on pre "Am" at bounding box center [570, 360] width 639 height 18
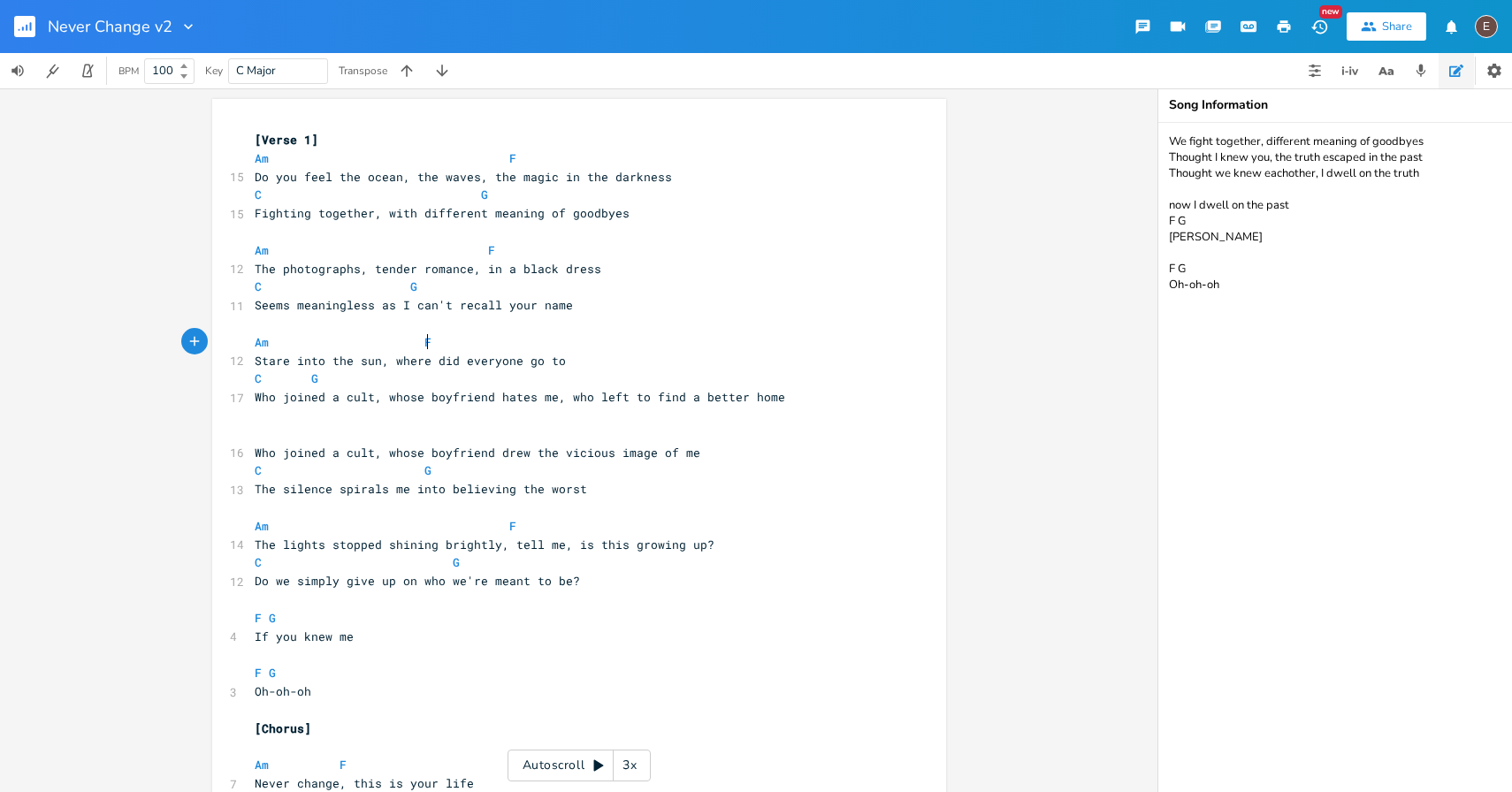
click at [406, 353] on span "Stare into the sun, where did everyone go to" at bounding box center [411, 360] width 311 height 15
click at [411, 347] on span at bounding box center [410, 342] width 28 height 18
click at [556, 402] on span "Who joined a cult, whose boyfriend hates me, who left to find a better home" at bounding box center [520, 397] width 530 height 15
drag, startPoint x: 557, startPoint y: 367, endPoint x: 518, endPoint y: 368, distance: 39.0
click at [518, 368] on pre "Stare into the sun, where did everyone go to" at bounding box center [570, 360] width 639 height 18
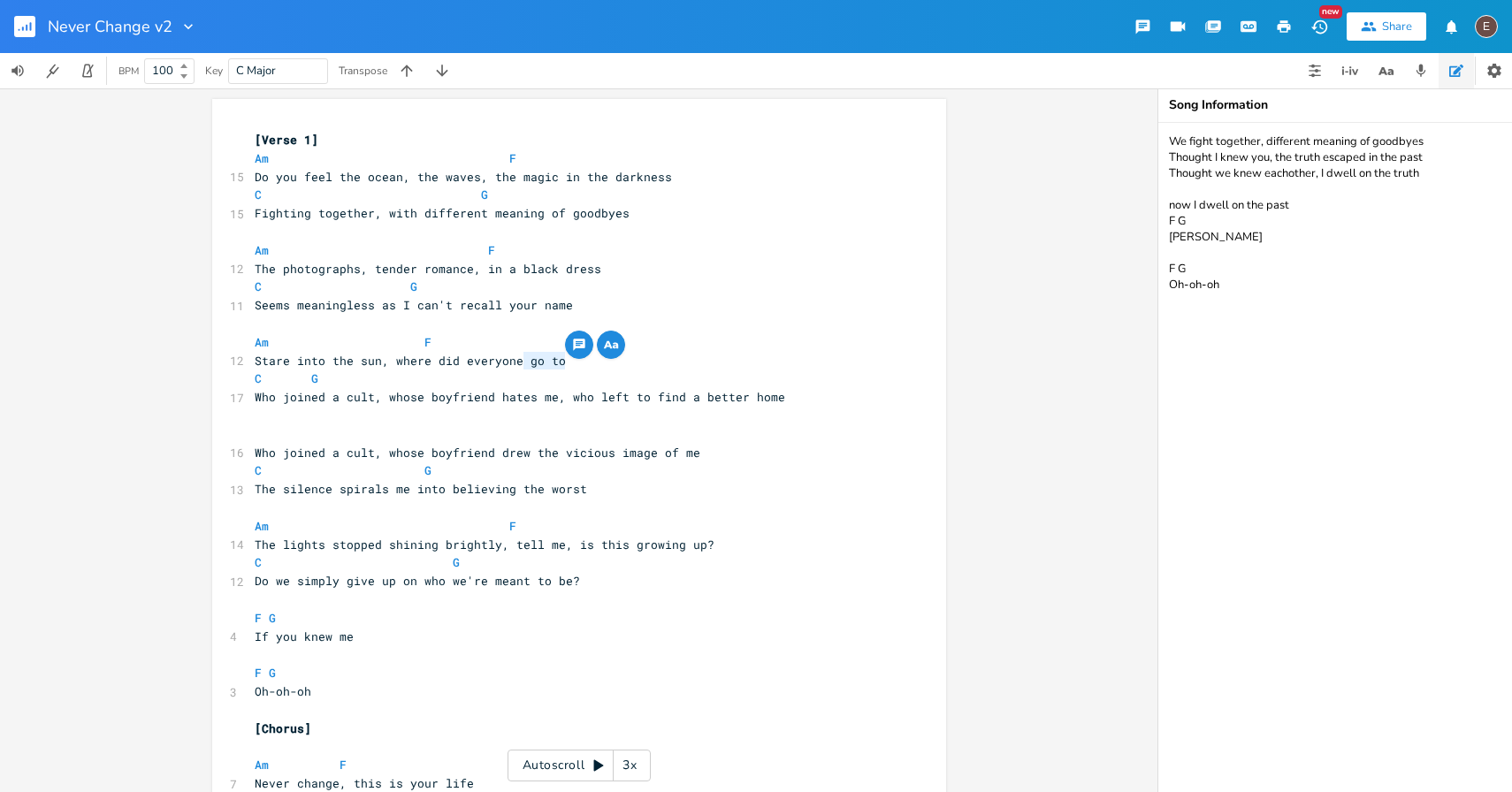
scroll to position [0, 16]
type textarea "run"
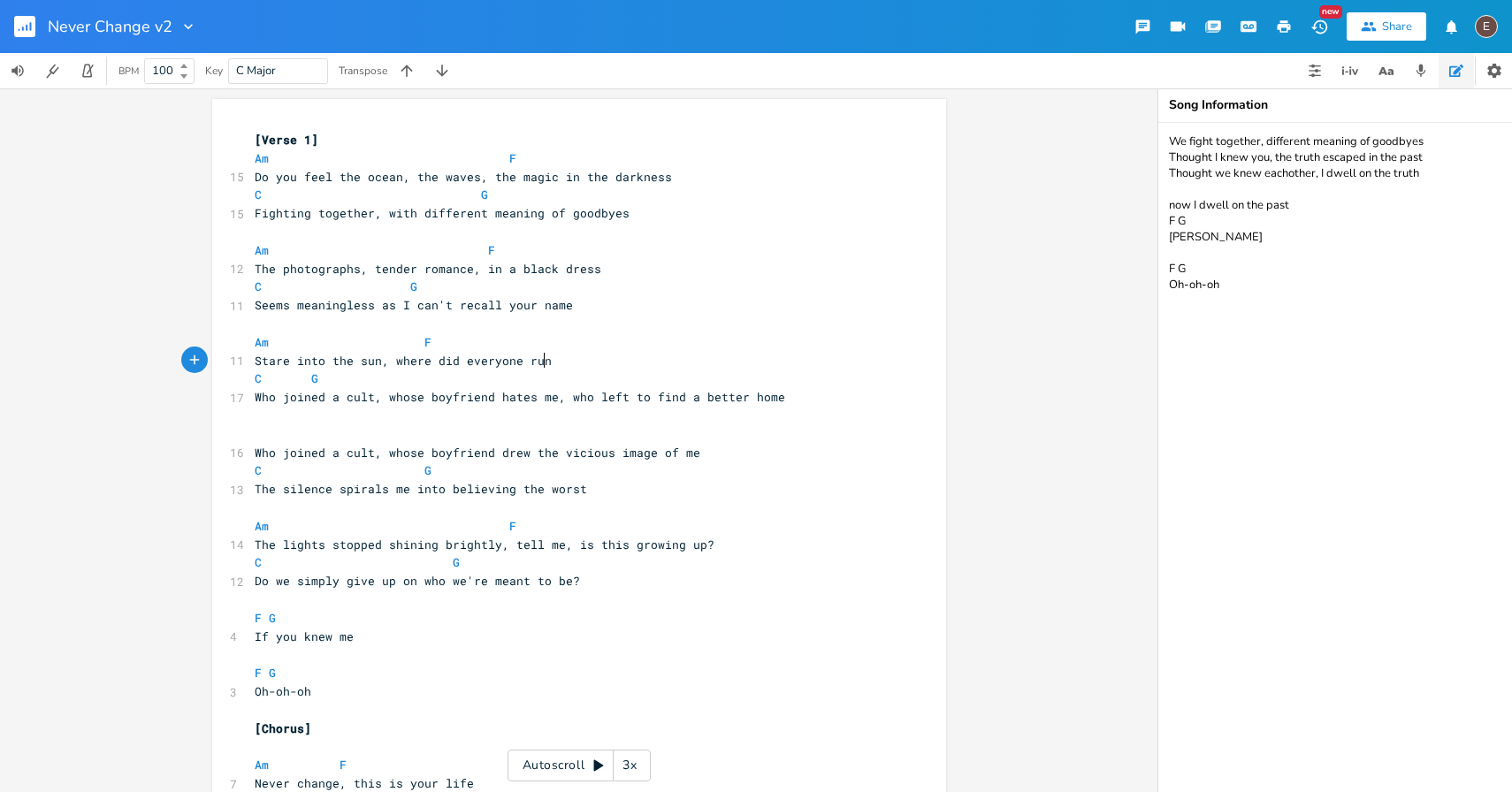
click at [302, 380] on span at bounding box center [297, 378] width 28 height 18
click at [777, 389] on pre "Who joined a cult, whose boyfriend hates me, who left to find a better home" at bounding box center [570, 397] width 639 height 18
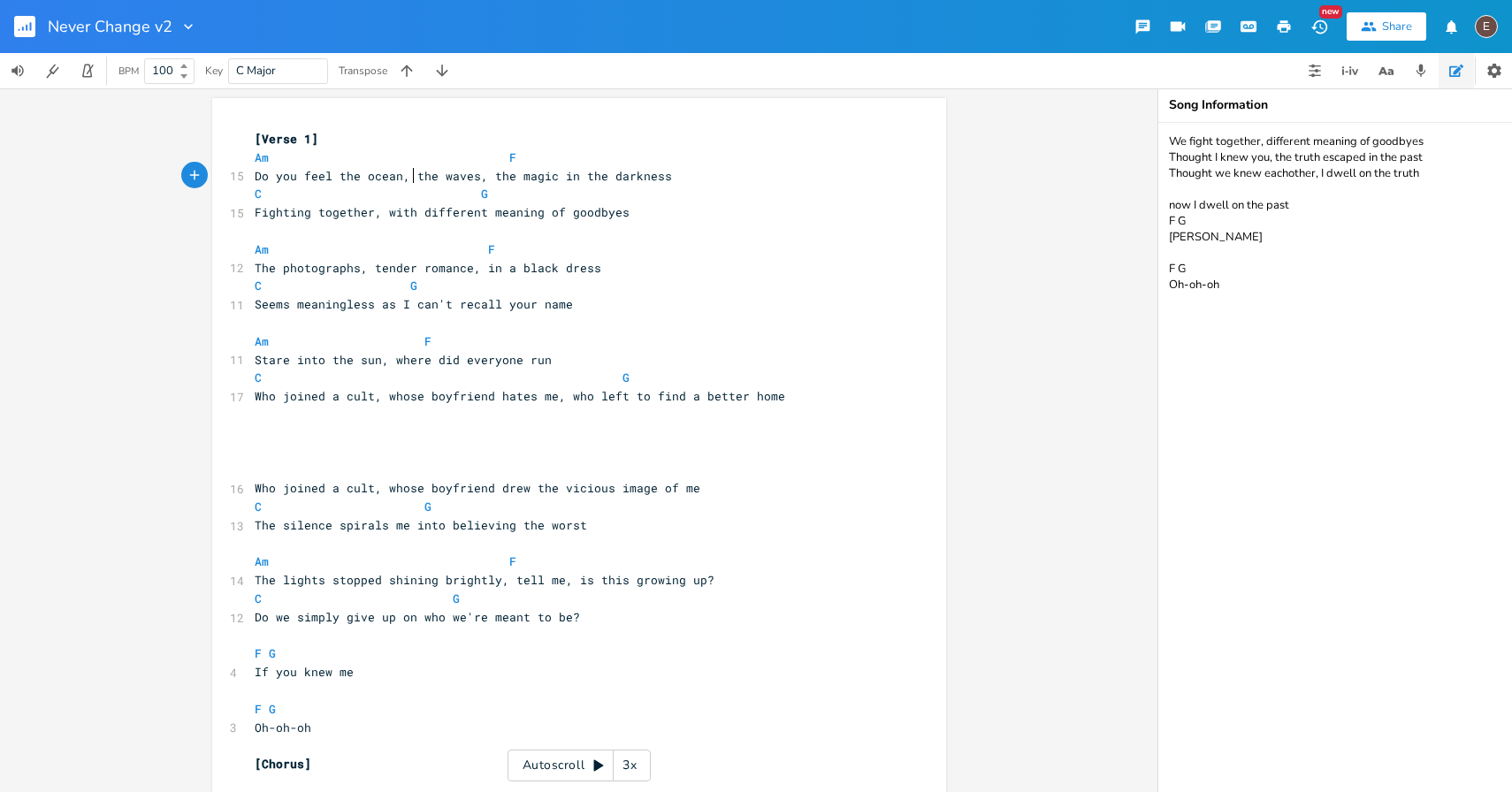
click at [405, 180] on span "Do you feel the ocean, the waves, the magic in the darkness" at bounding box center [464, 176] width 417 height 15
type textarea ", the waves hit our b"
type textarea "o"
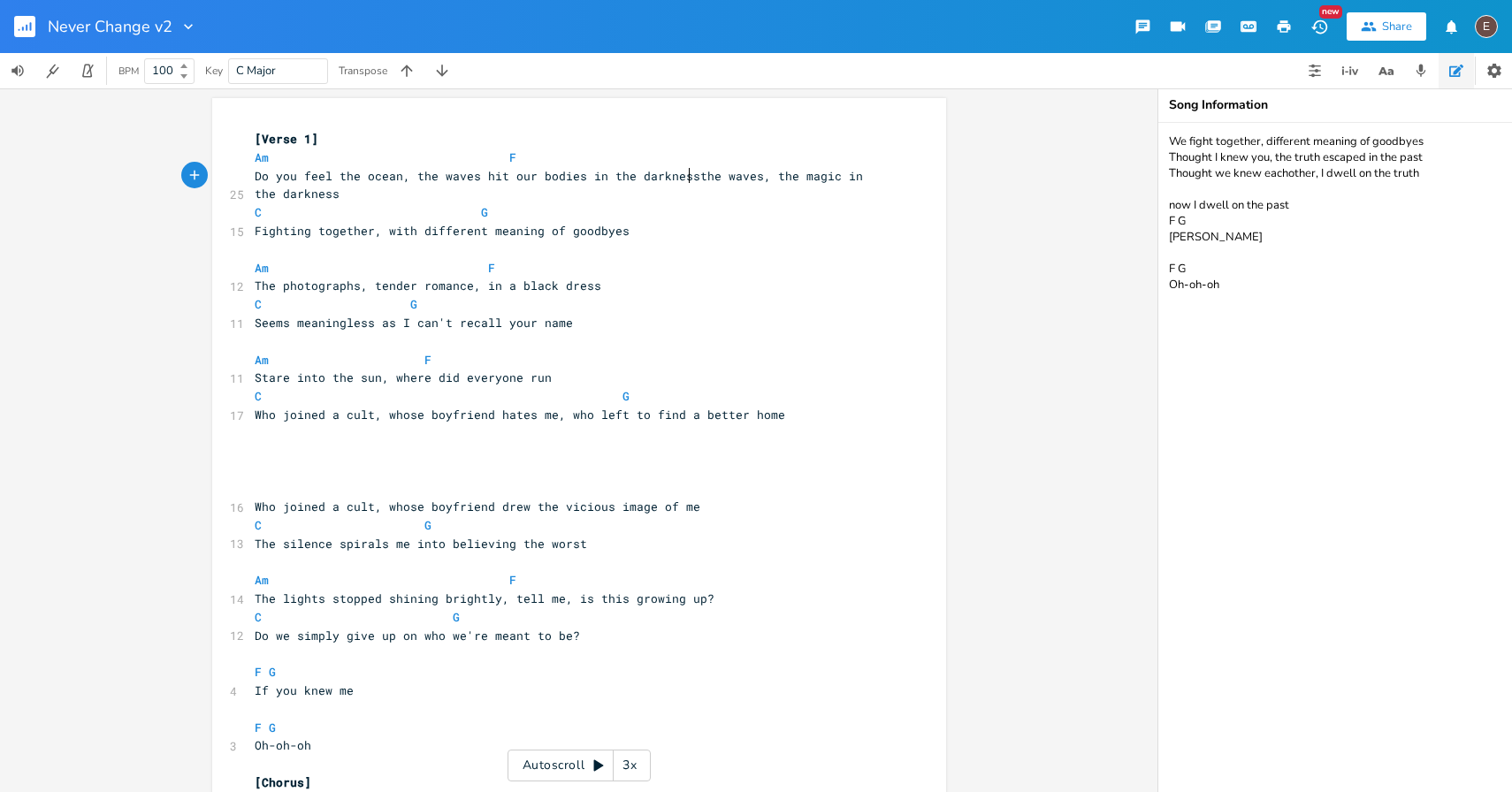
type textarea "bodies in the darkness"
click at [413, 194] on pre "Do you feel the ocean, the waves hit our bodies in the darkness the waves, the …" at bounding box center [570, 185] width 639 height 37
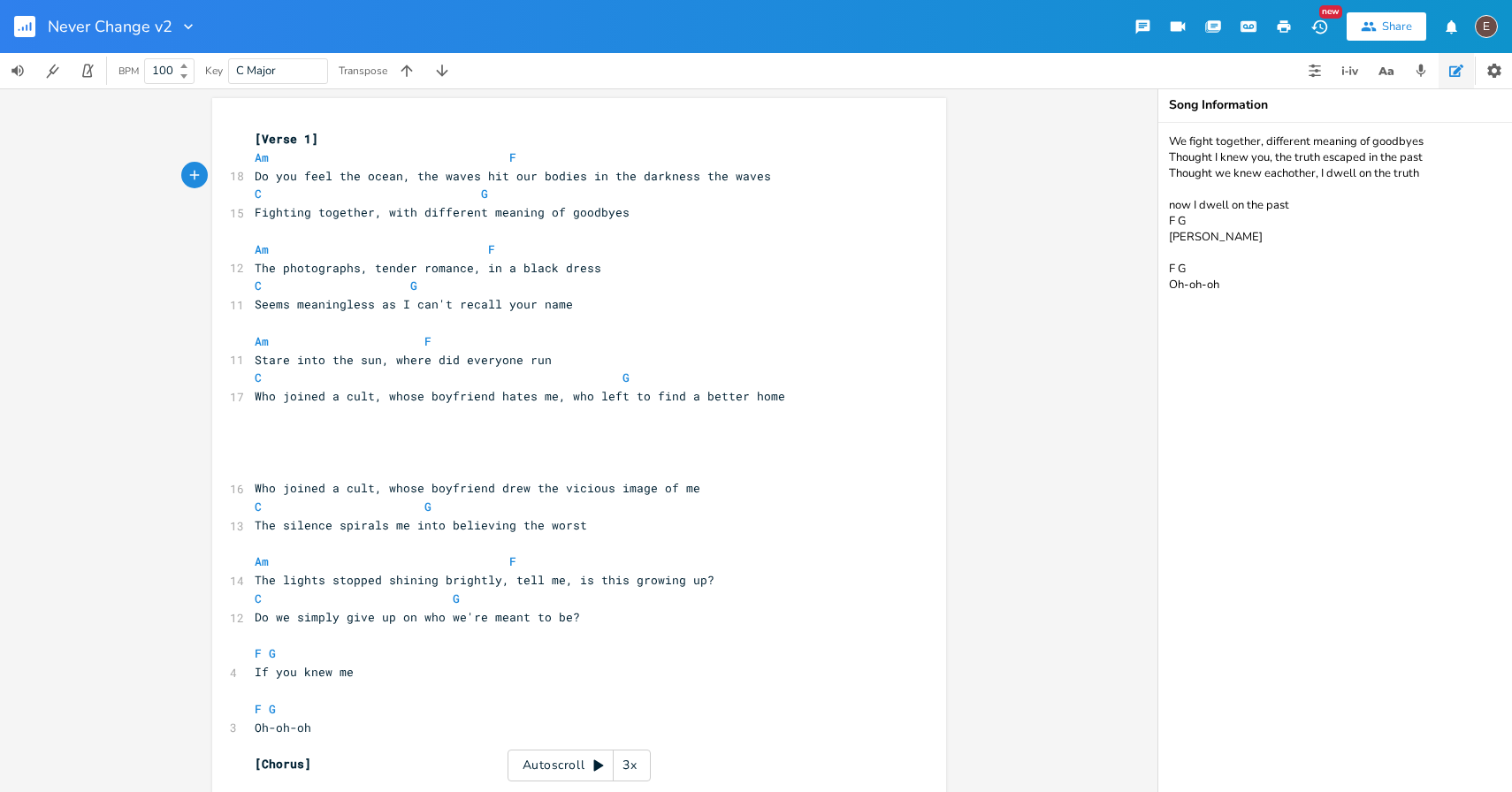
click at [491, 161] on span at bounding box center [495, 157] width 28 height 18
click at [758, 173] on pre "Do you feel the ocean, the waves hit our bodies in the darkness the waves" at bounding box center [570, 176] width 639 height 18
click at [255, 213] on span "Fighting together, with different meaning of goodbyes" at bounding box center [442, 212] width 375 height 15
type textarea "So much ahead"
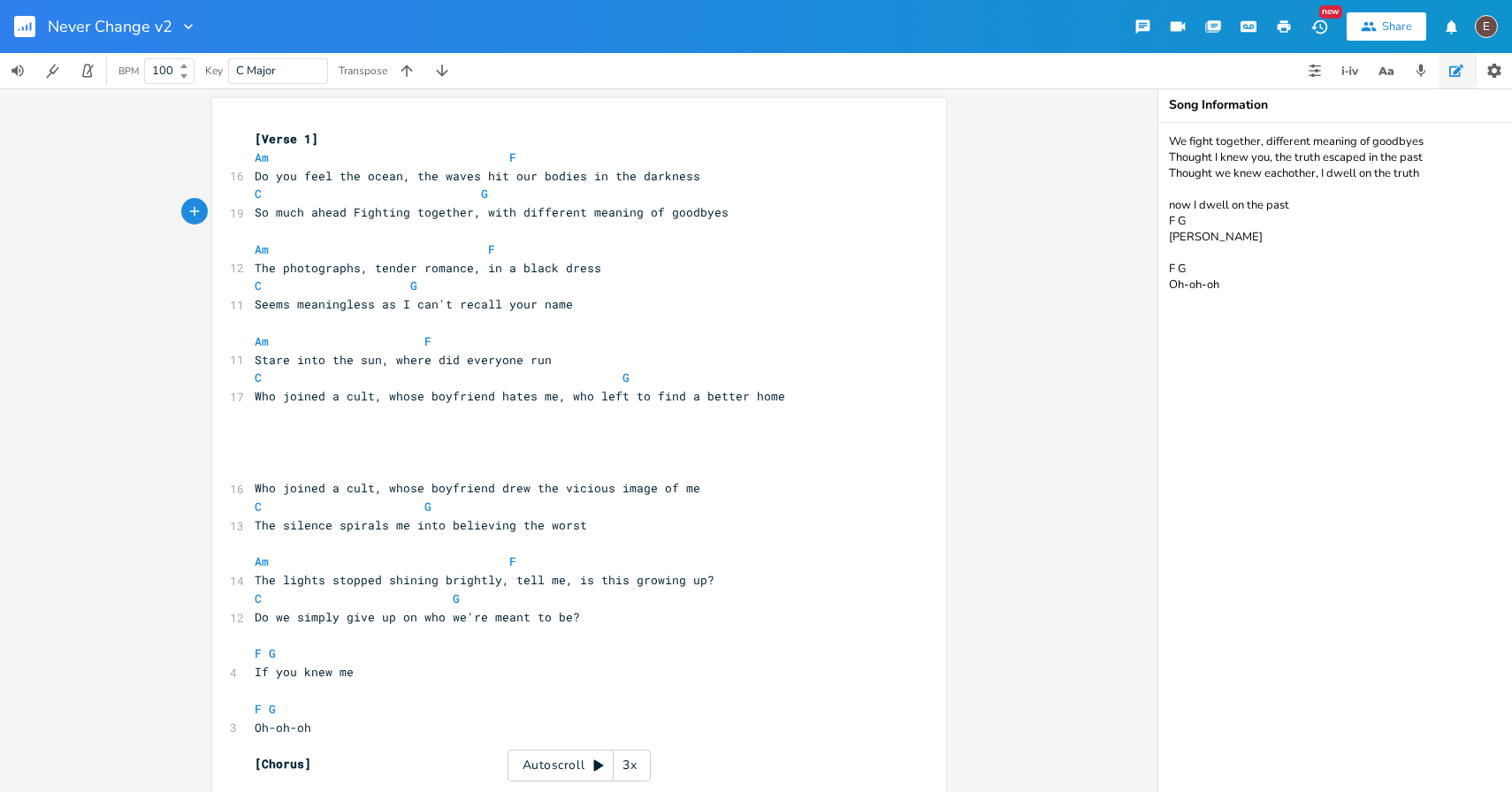
click at [461, 210] on span "So much ahead Fighting together, with different meaning of goodbyes" at bounding box center [492, 212] width 473 height 15
click at [376, 210] on span "So much ahead, with different meaning of goodbyes" at bounding box center [428, 212] width 347 height 15
type textarea "with"
click at [376, 210] on span "So much ahead, with different meaning of goodbyes" at bounding box center [428, 212] width 347 height 15
drag, startPoint x: 465, startPoint y: 266, endPoint x: 369, endPoint y: 262, distance: 96.1
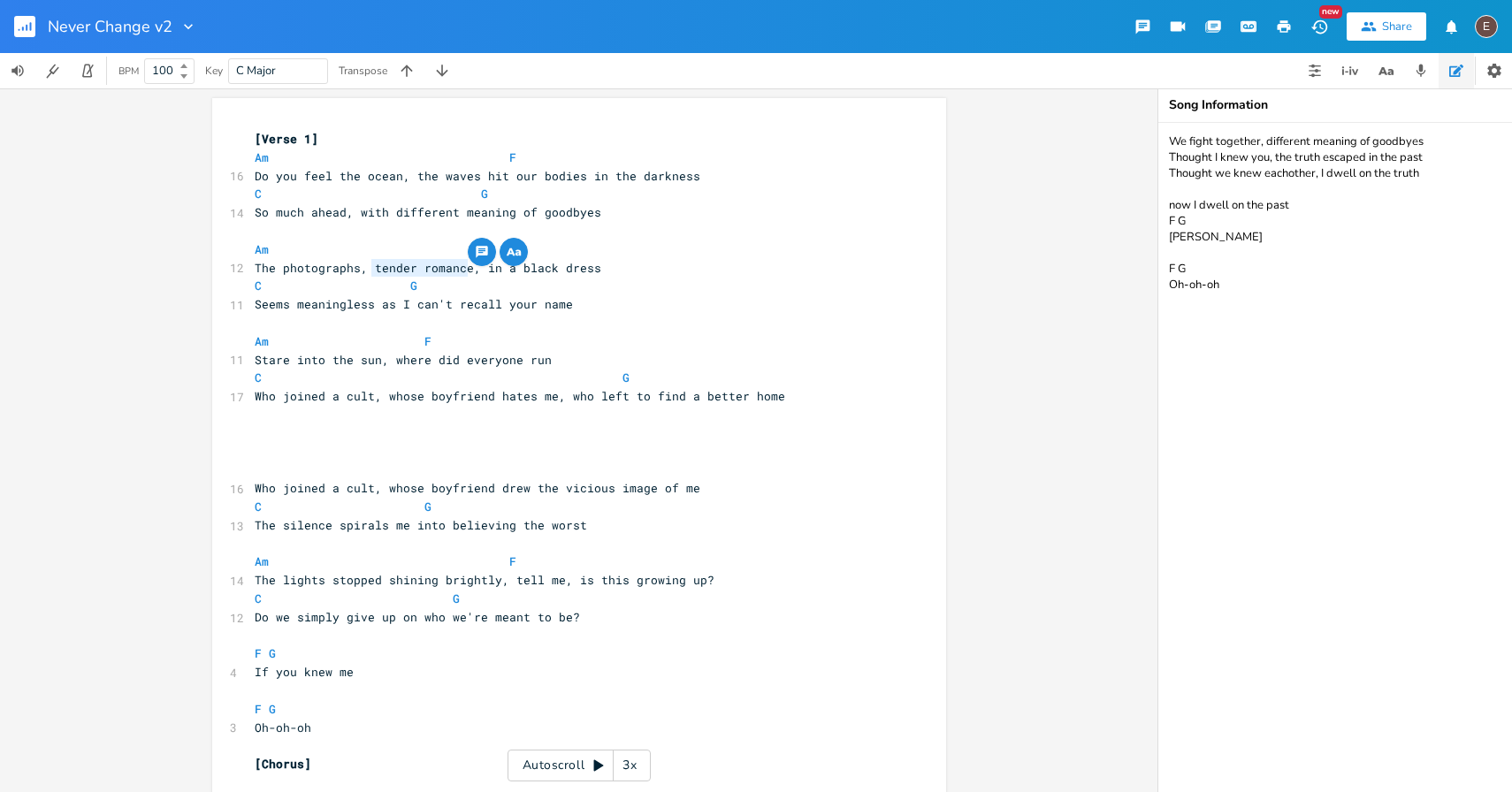
click at [369, 262] on span "The photographs, tender romance, in a black dress" at bounding box center [428, 268] width 347 height 15
type textarea "silly dances"
click at [586, 290] on pre "C G" at bounding box center [570, 285] width 639 height 18
click at [350, 211] on span "So much ahead, with different meaning of goodbyes" at bounding box center [428, 212] width 347 height 15
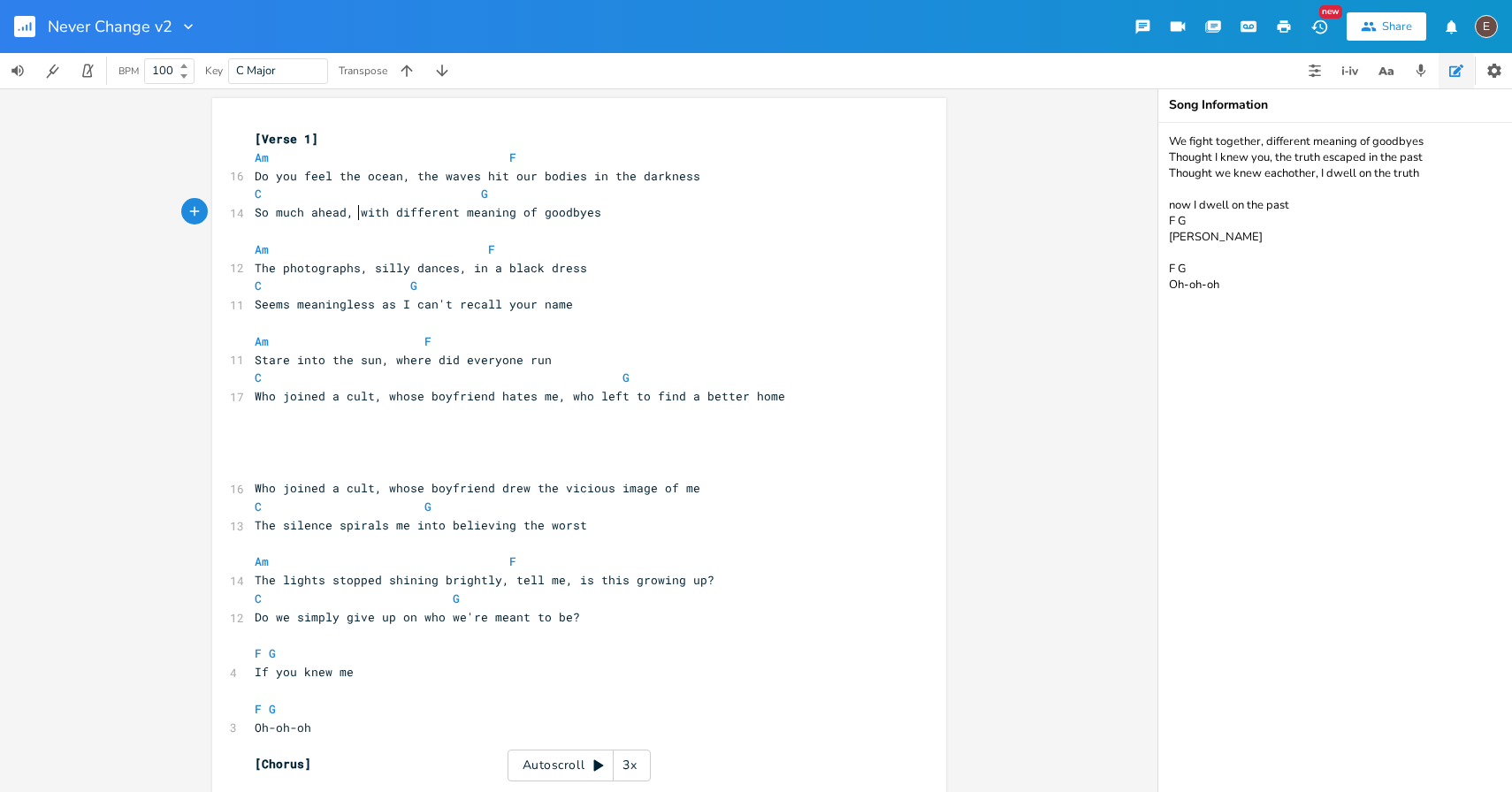
click at [350, 211] on span "So much ahead, with different meaning of goodbyes" at bounding box center [428, 212] width 347 height 15
click at [381, 220] on pre "So much ahead, with different meaning of goodbyes" at bounding box center [570, 212] width 639 height 18
click at [354, 213] on span "So much ahead, with different meaning of goodbyes" at bounding box center [428, 212] width 347 height 15
click at [376, 213] on span "So much ahead, with different meaning of goodbyes" at bounding box center [428, 212] width 347 height 15
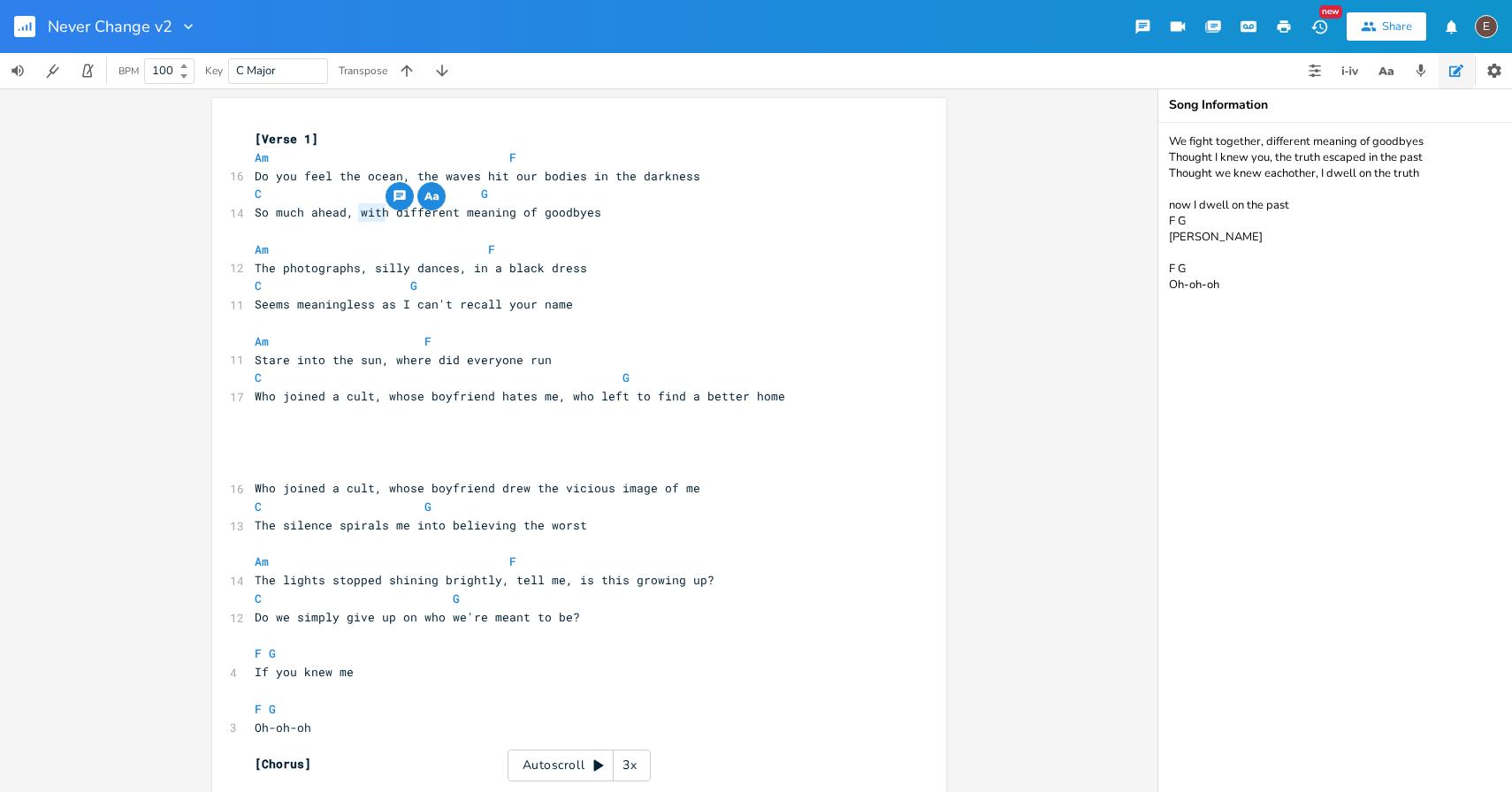
type textarea "with"
click at [354, 212] on span "So much ahead, with different meaning of goodbyes" at bounding box center [428, 212] width 347 height 15
click at [380, 214] on span "So much ahead, with different meaning of goodbyes" at bounding box center [428, 212] width 347 height 15
type textarea "with"
click at [380, 214] on span "So much ahead, with different meaning of goodbyes" at bounding box center [428, 212] width 347 height 15
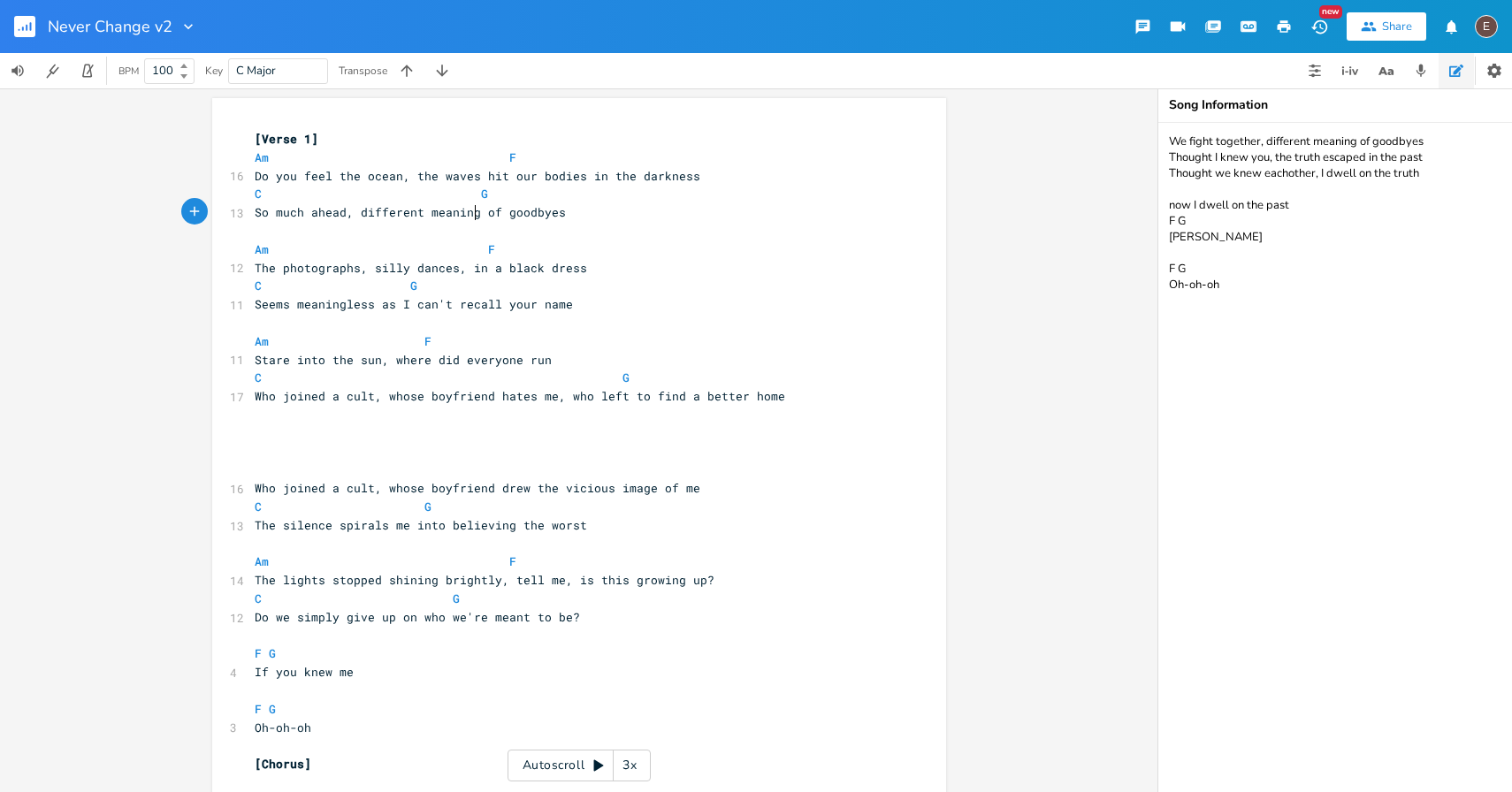
click at [471, 212] on span "So much ahead, different meaning of goodbyes" at bounding box center [411, 212] width 311 height 15
type textarea "s"
click at [351, 212] on span "So much ahead, different meanings of goodbyes" at bounding box center [414, 212] width 318 height 15
type textarea "wish I knew the"
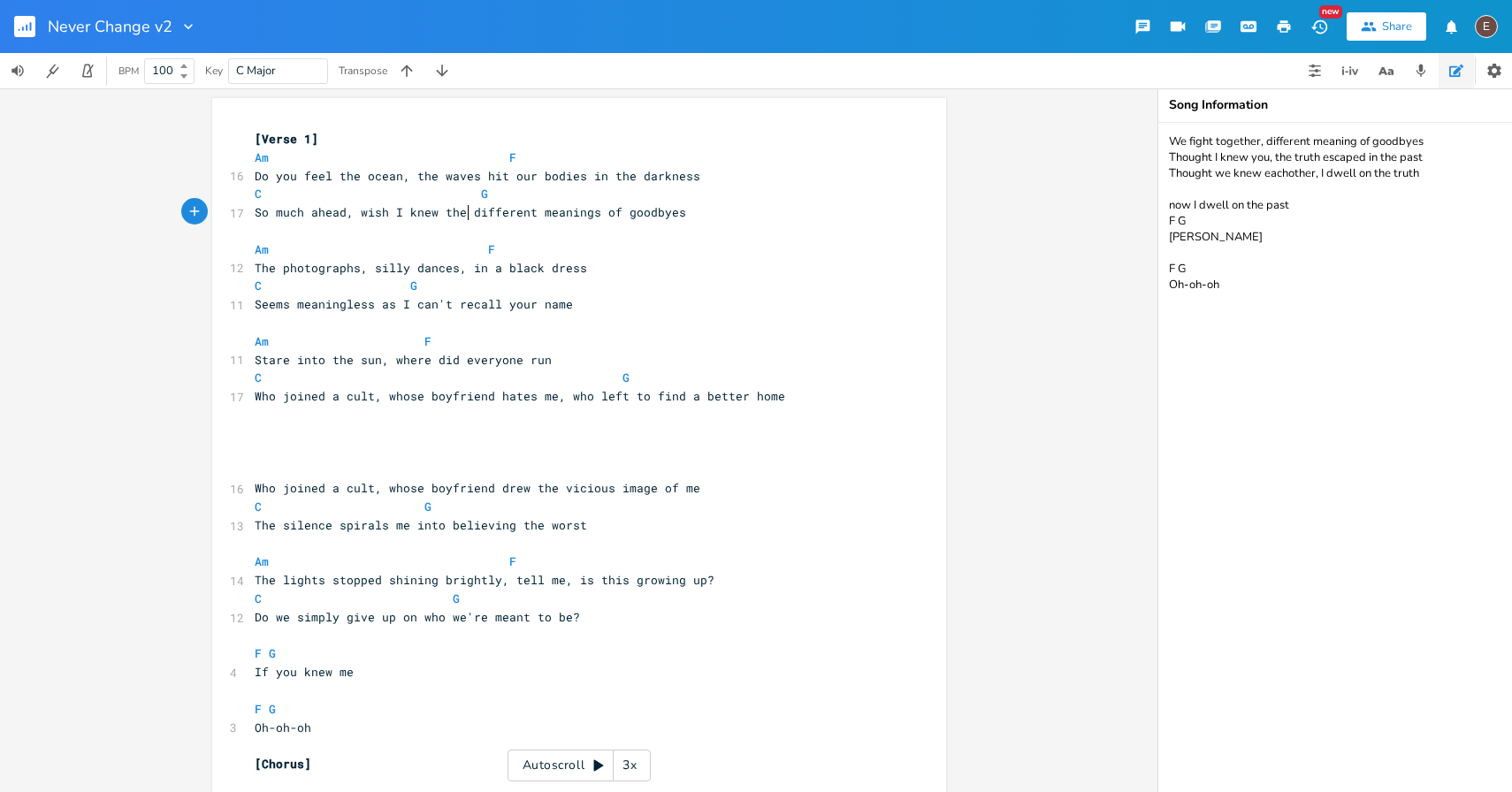
scroll to position [0, 85]
click at [701, 218] on pre "So much ahead, wish I knew the different meanings of goodbyes" at bounding box center [570, 212] width 639 height 18
type textarea "our bodies"
drag, startPoint x: 577, startPoint y: 178, endPoint x: 505, endPoint y: 182, distance: 72.1
click at [505, 182] on span "Do you feel the ocean, the waves hit our bodies in the darkness" at bounding box center [477, 176] width 445 height 15
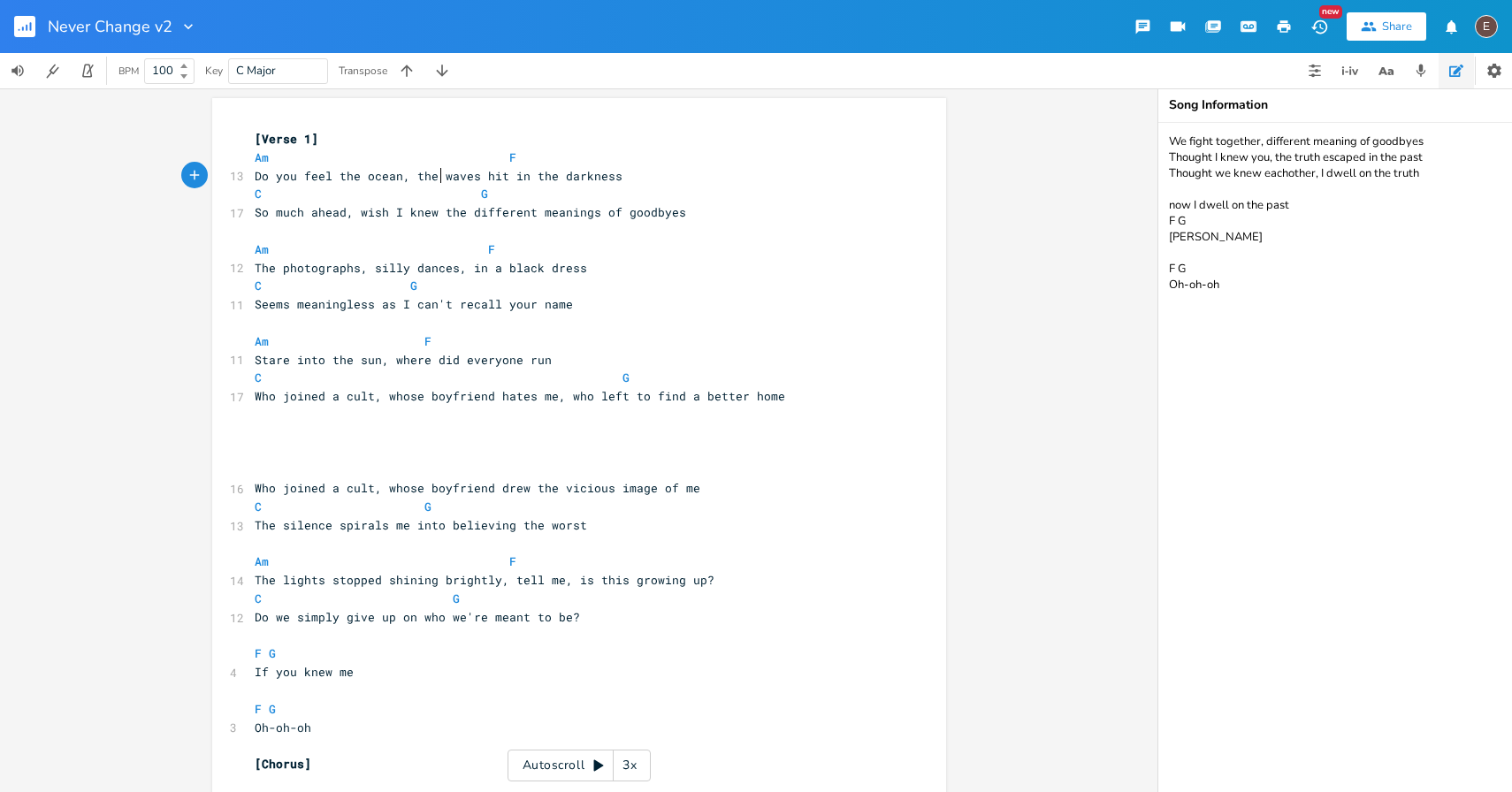
click at [433, 173] on span "Do you feel the ocean, the waves hit in the darkness" at bounding box center [439, 176] width 368 height 15
type textarea "wayh"
type textarea "the"
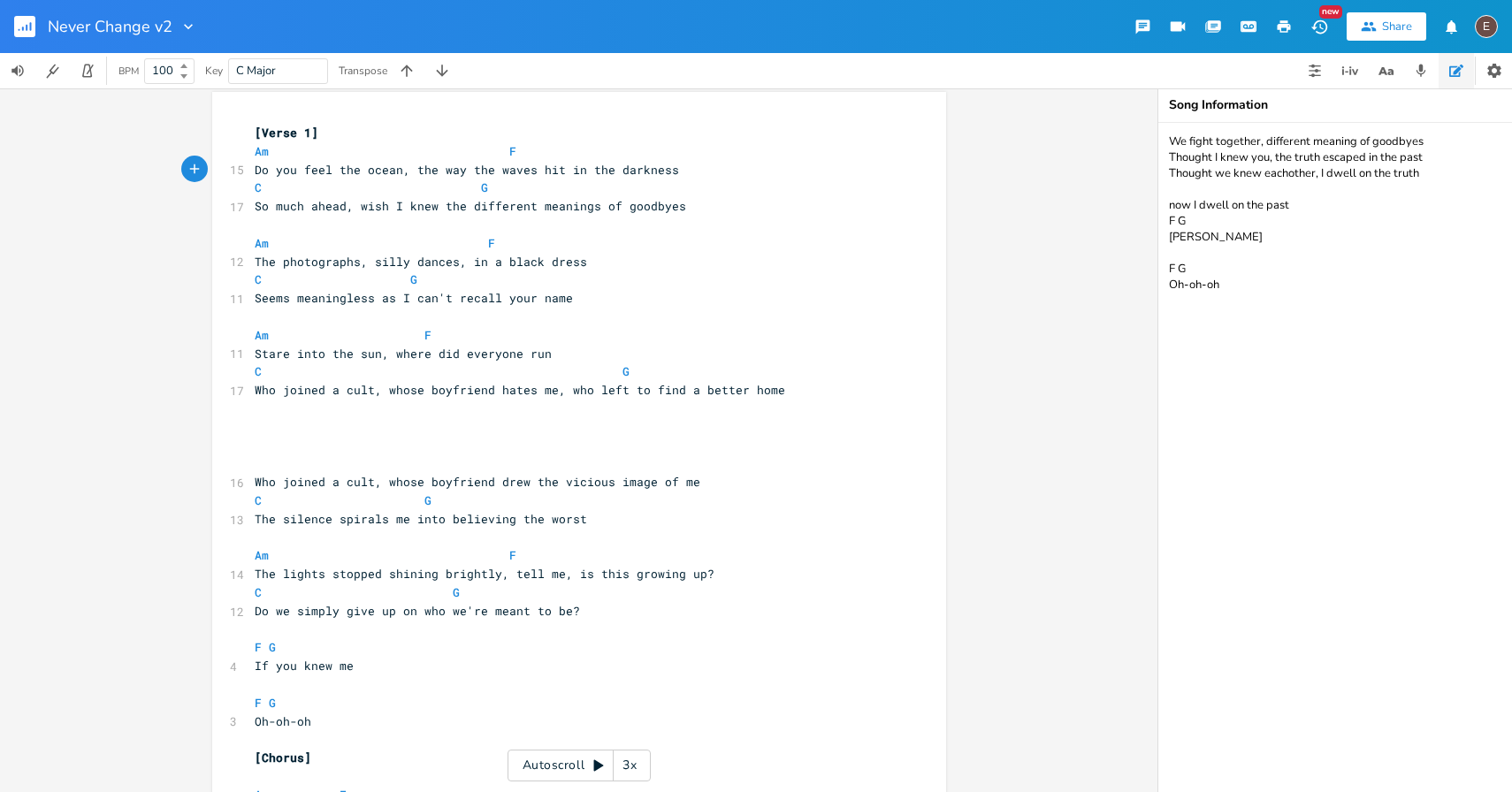
scroll to position [9, 0]
click at [302, 198] on span "So much ahead, wish I knew the different meanings of goodbyes" at bounding box center [471, 204] width 431 height 15
click at [255, 203] on span "So much ahead, wish I knew the different meanings of goodbyes" at bounding box center [471, 204] width 431 height 15
click at [345, 208] on span "So much ahead, wish I knew the different meanings of goodbyes" at bounding box center [471, 204] width 431 height 15
click at [255, 206] on span "So much ahead, wish I knew the different meanings of goodbyes" at bounding box center [471, 204] width 431 height 15
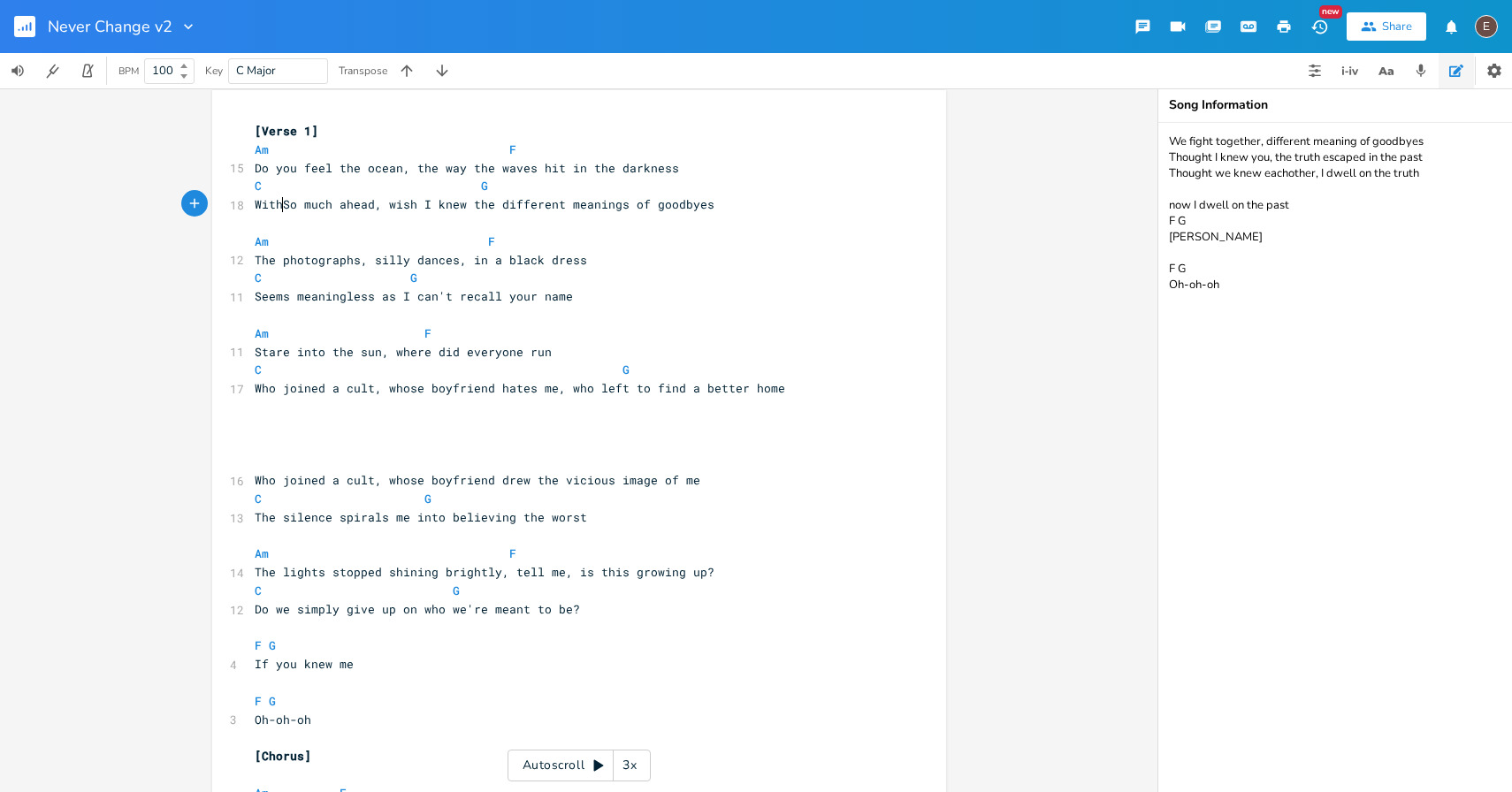
type textarea "With"
type textarea "s"
type textarea "wish I"
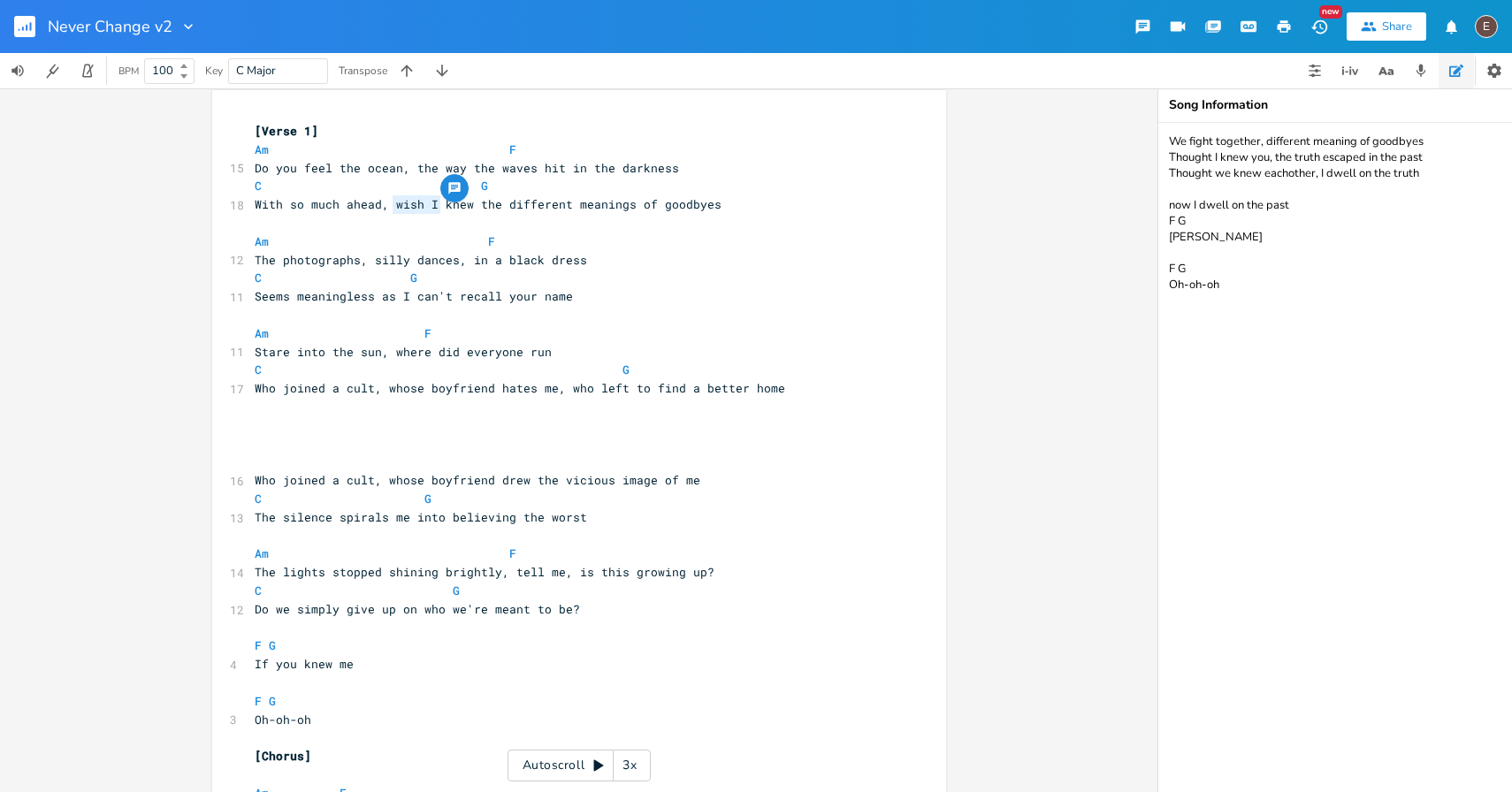
drag, startPoint x: 432, startPoint y: 206, endPoint x: 387, endPoint y: 205, distance: 45.0
click at [387, 205] on span "With so much ahead, wish I knew the different meanings of goodbyes" at bounding box center [488, 204] width 467 height 15
click at [466, 208] on span "With so much ahead, wish I knew the different meanings of goodbyes" at bounding box center [488, 204] width 467 height 15
drag, startPoint x: 623, startPoint y: 209, endPoint x: 472, endPoint y: 212, distance: 151.0
click at [472, 212] on pre "With so much ahead, wish I knew the different meanings of goodbyes" at bounding box center [570, 204] width 639 height 18
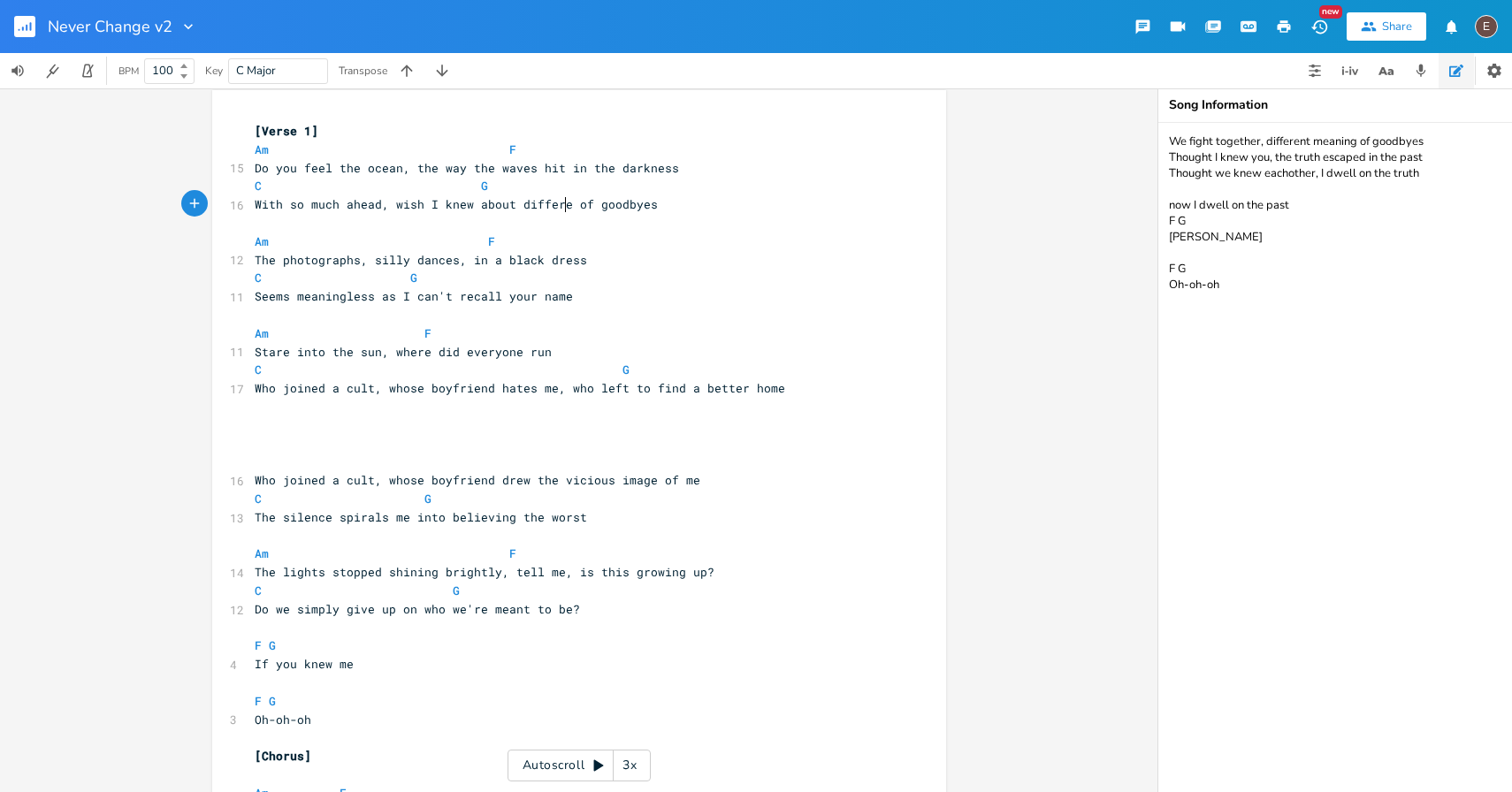
type textarea "about different"
click at [585, 210] on span "With so much ahead, wish I knew about different of goodbyes" at bounding box center [464, 204] width 417 height 15
type textarea "of"
click at [585, 210] on span "With so much ahead, wish I knew about different of goodbyes" at bounding box center [464, 204] width 417 height 15
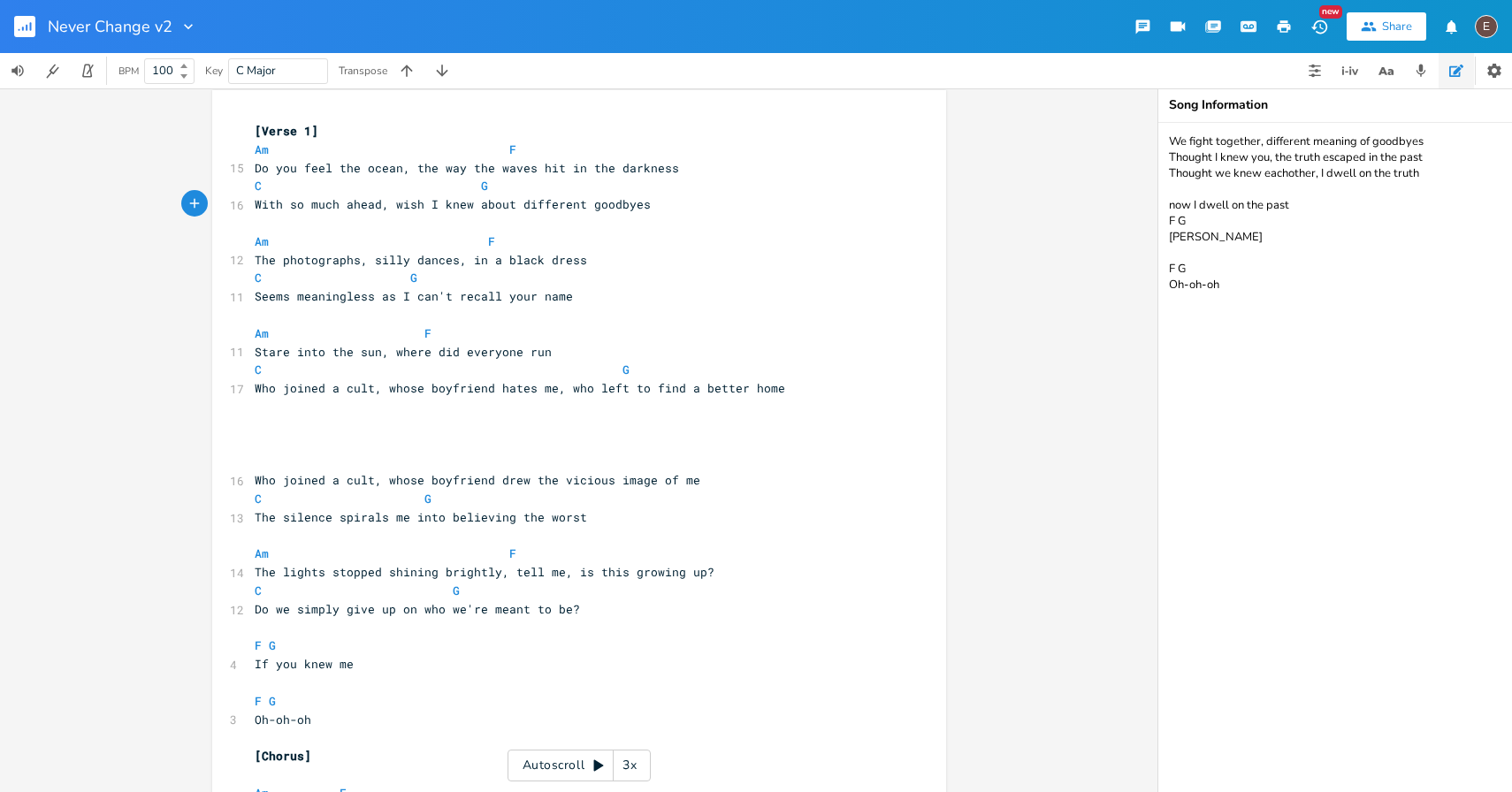
click at [829, 404] on pre "​" at bounding box center [570, 407] width 639 height 18
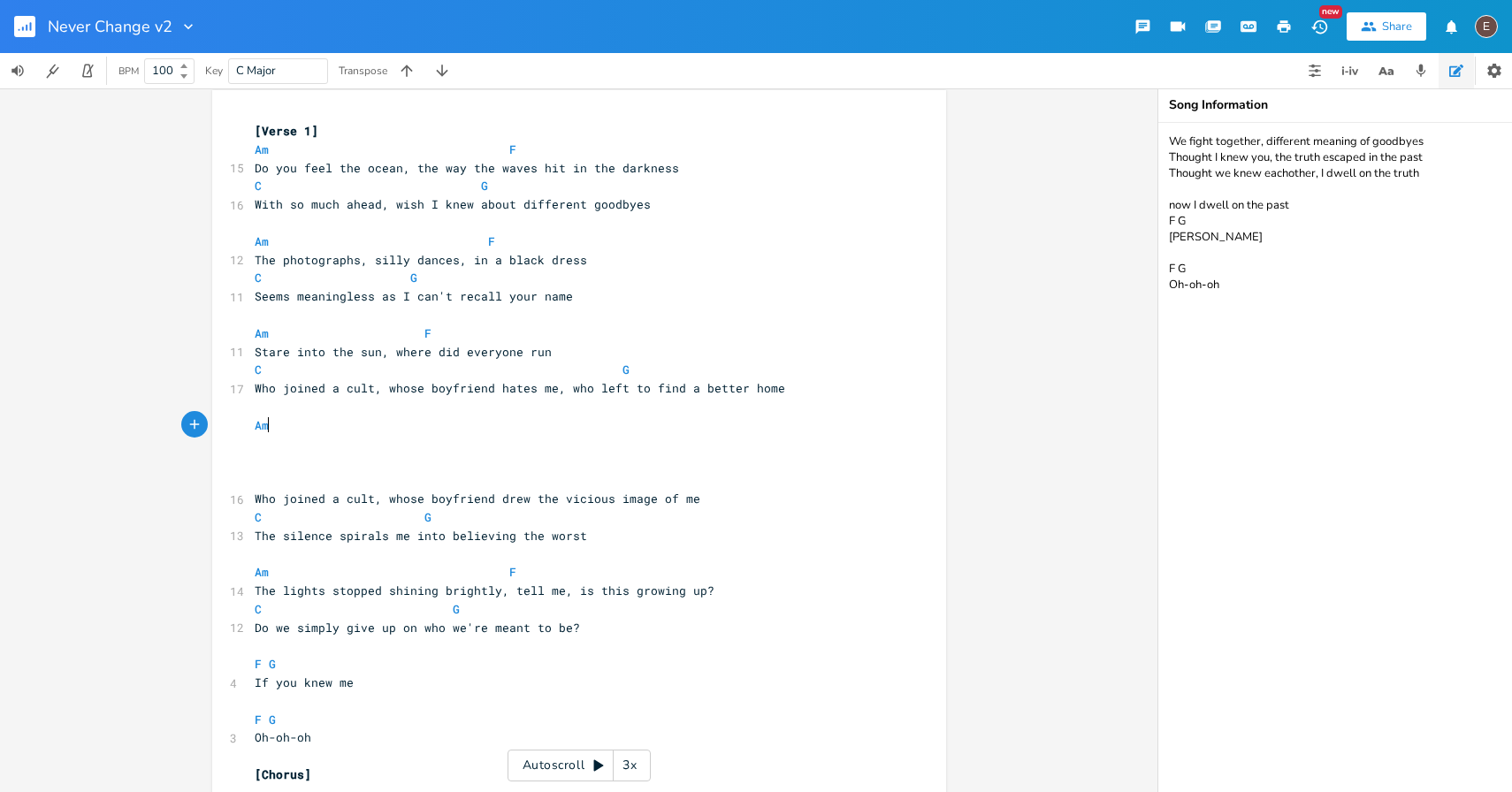
type textarea "Am"
type textarea "F"
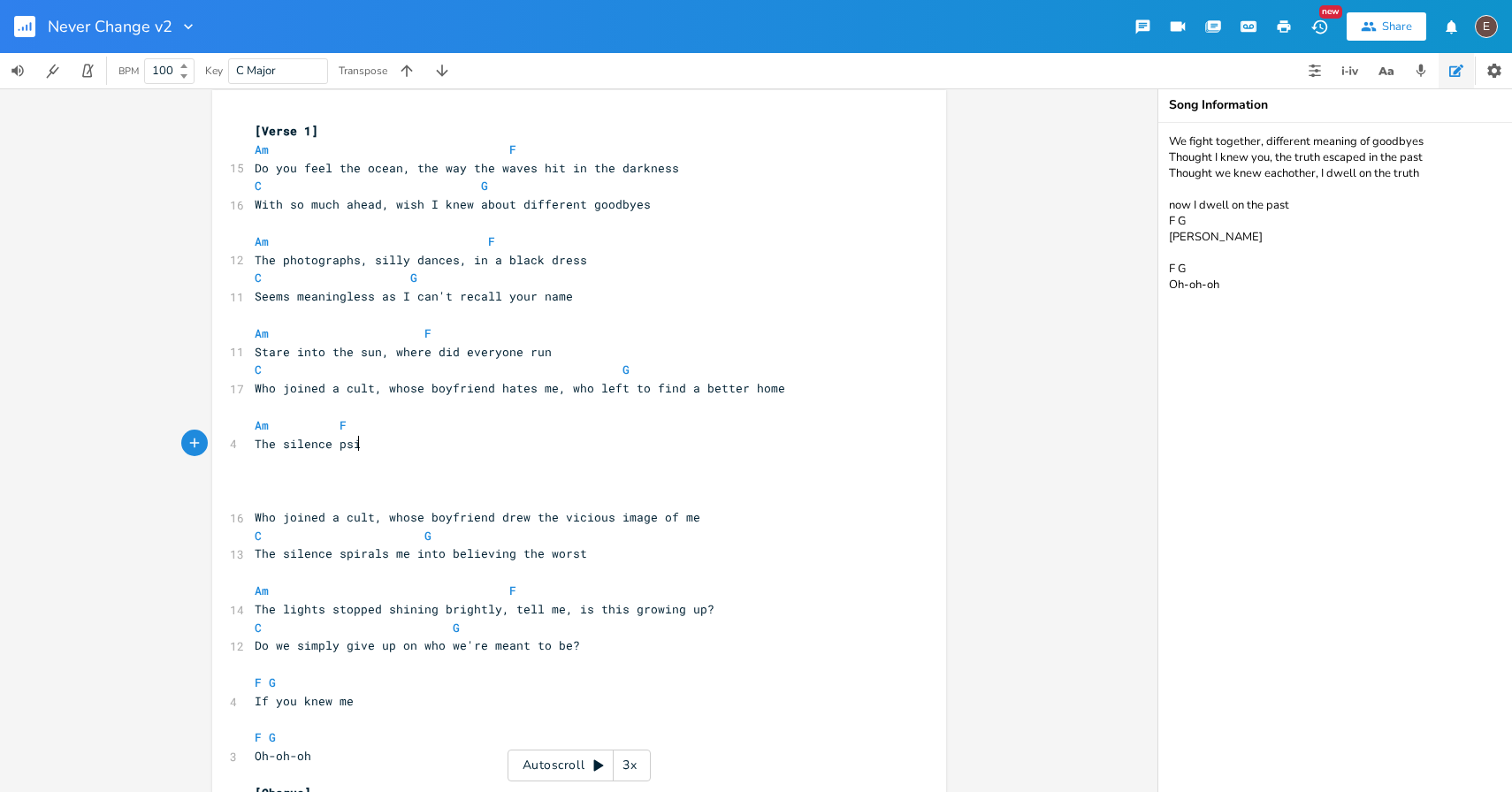
scroll to position [0, 80]
type textarea "The silence psir"
type textarea "spiralsme"
type textarea "me"
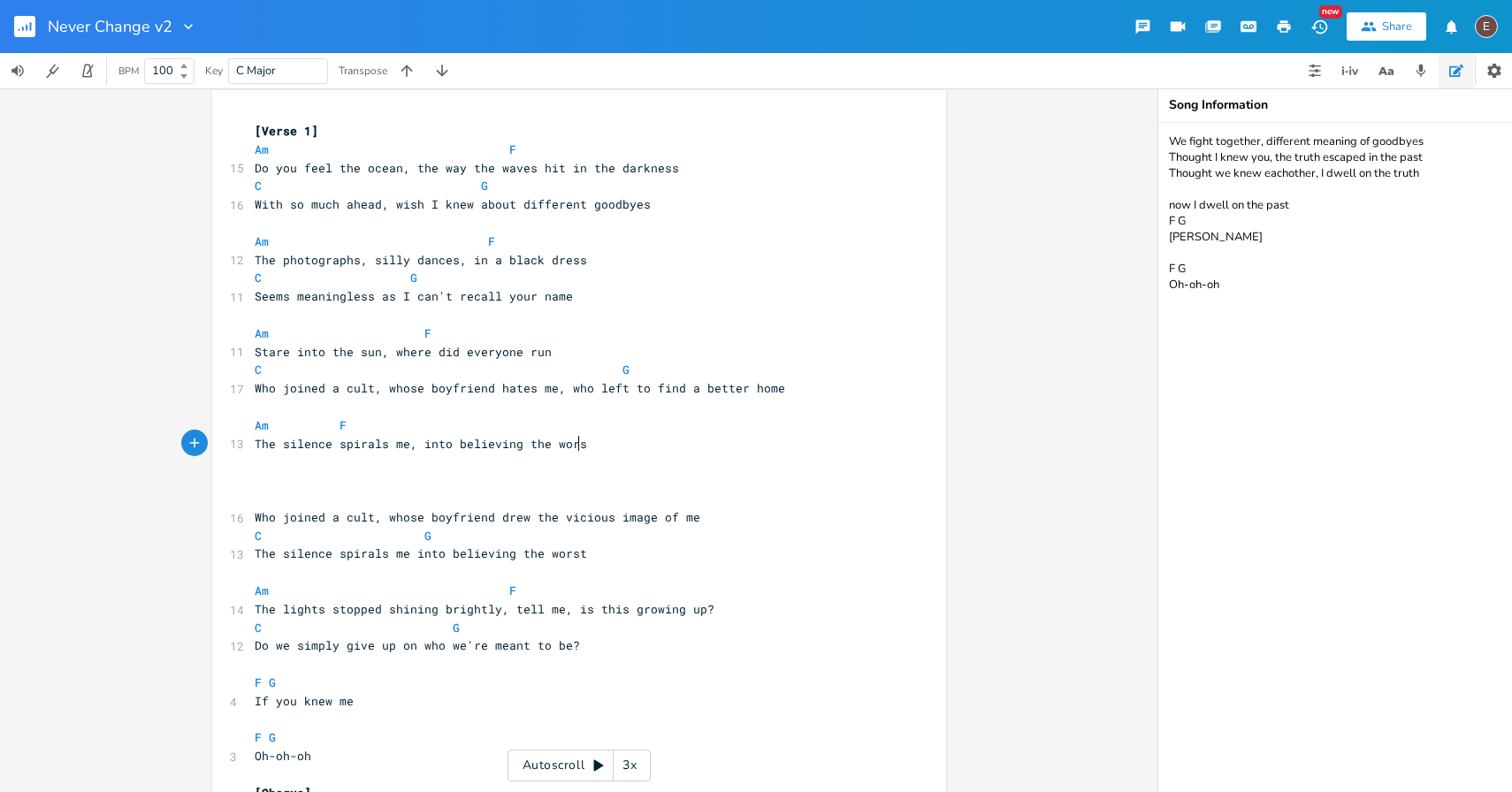
type textarea ", into believing the worst"
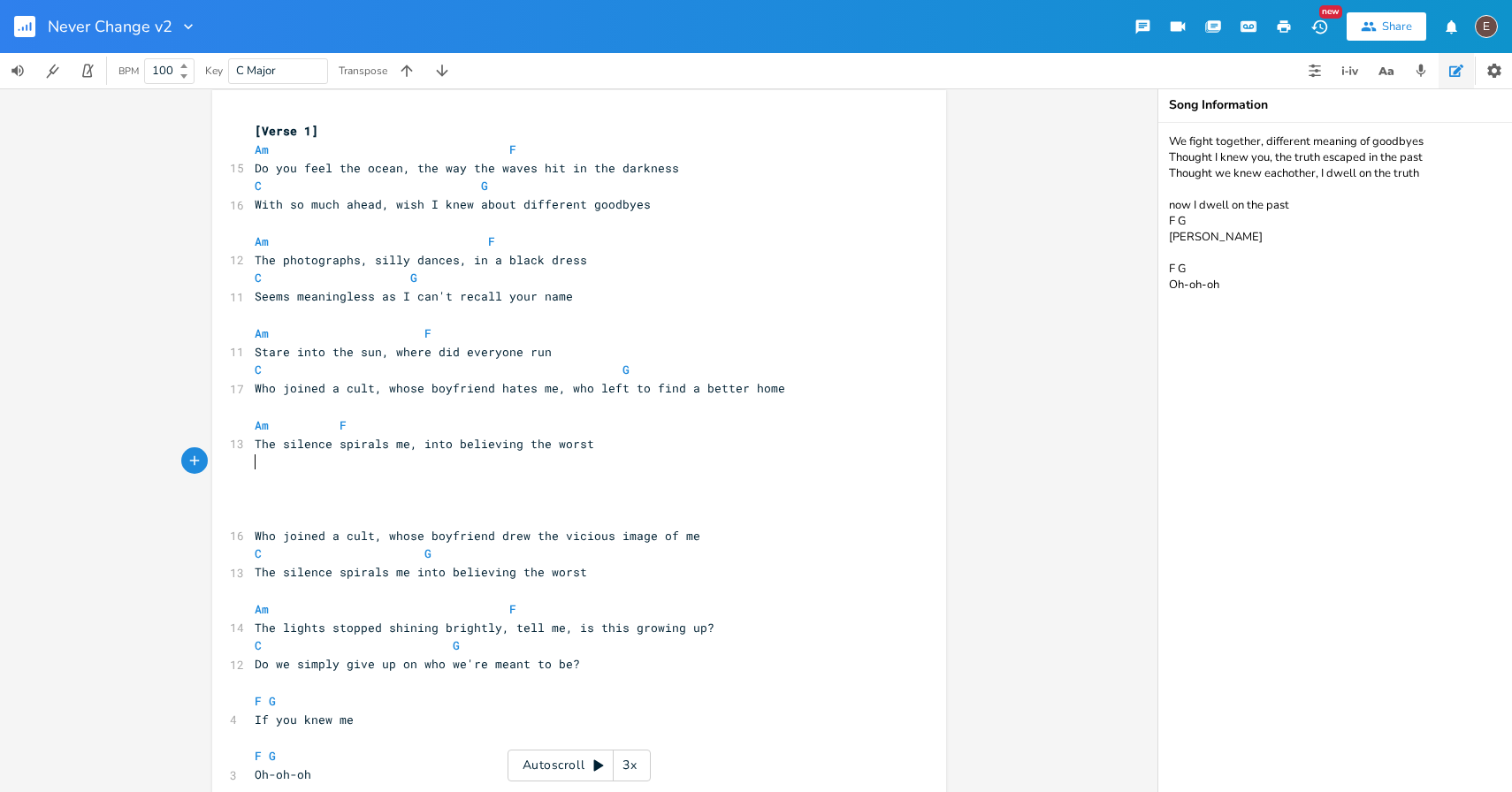
type textarea "C"
type textarea "G"
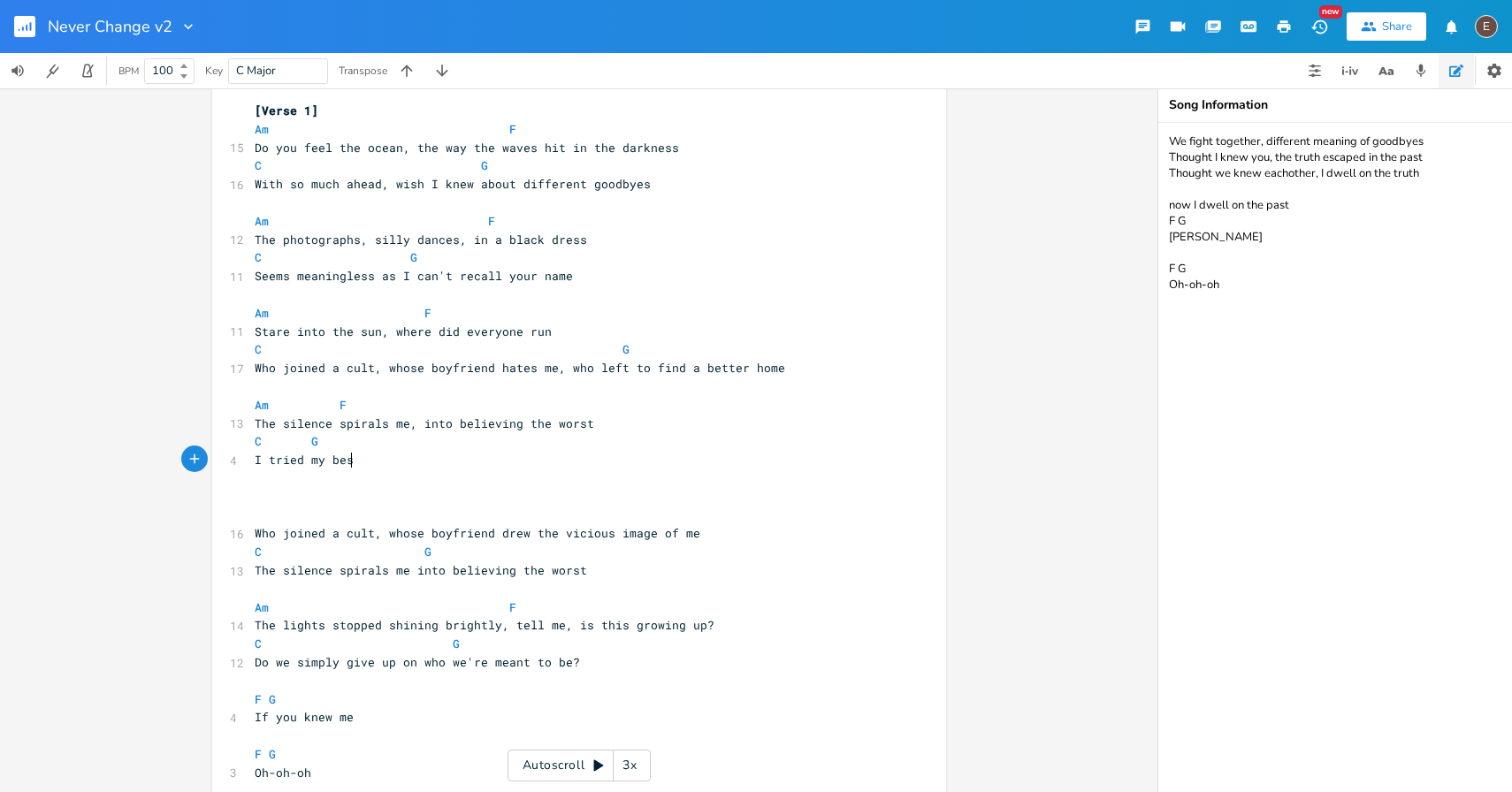
scroll to position [0, 77]
type textarea "I tried my best but is st"
type textarea "this growing up?"
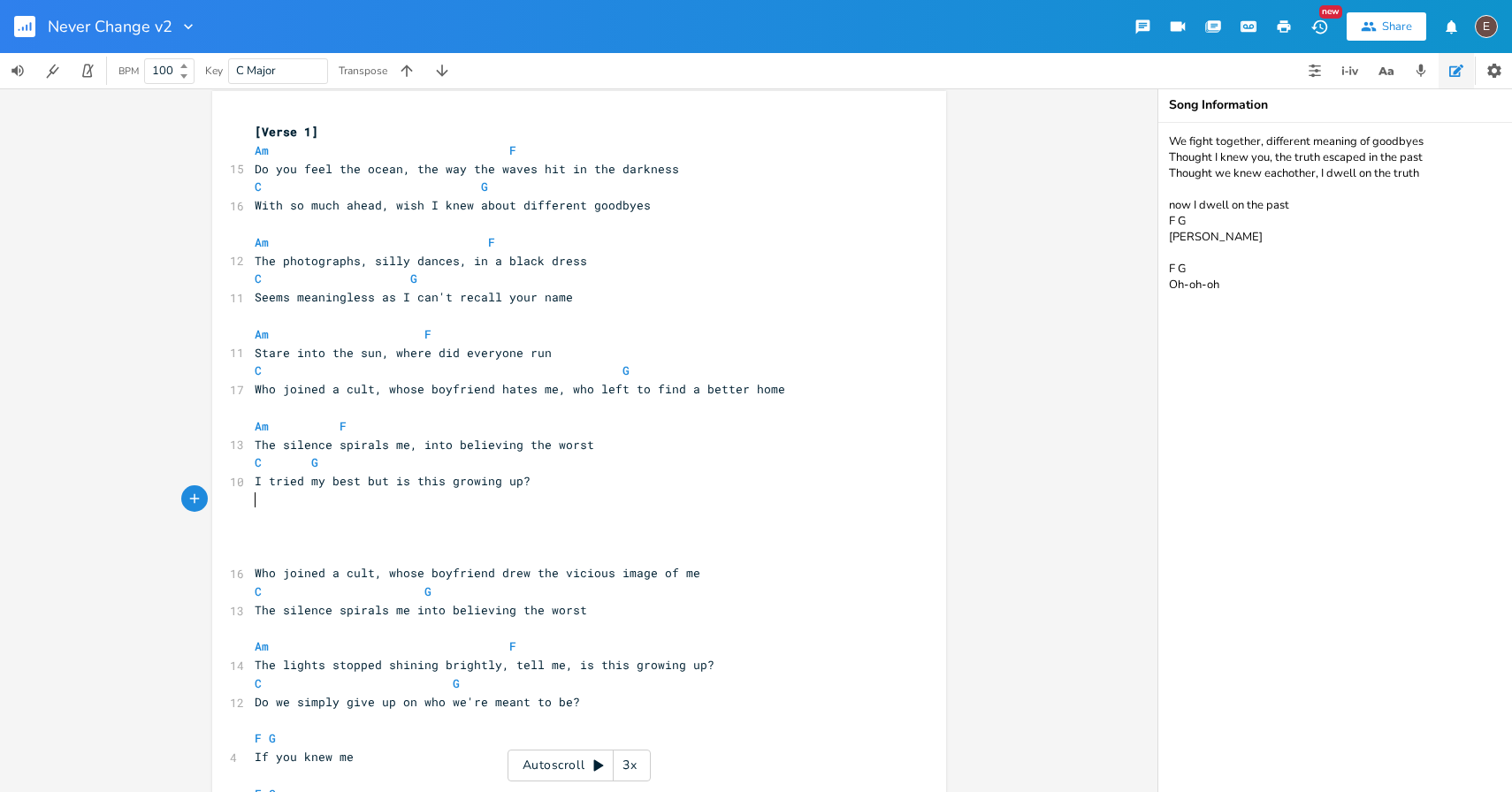
scroll to position [0, 0]
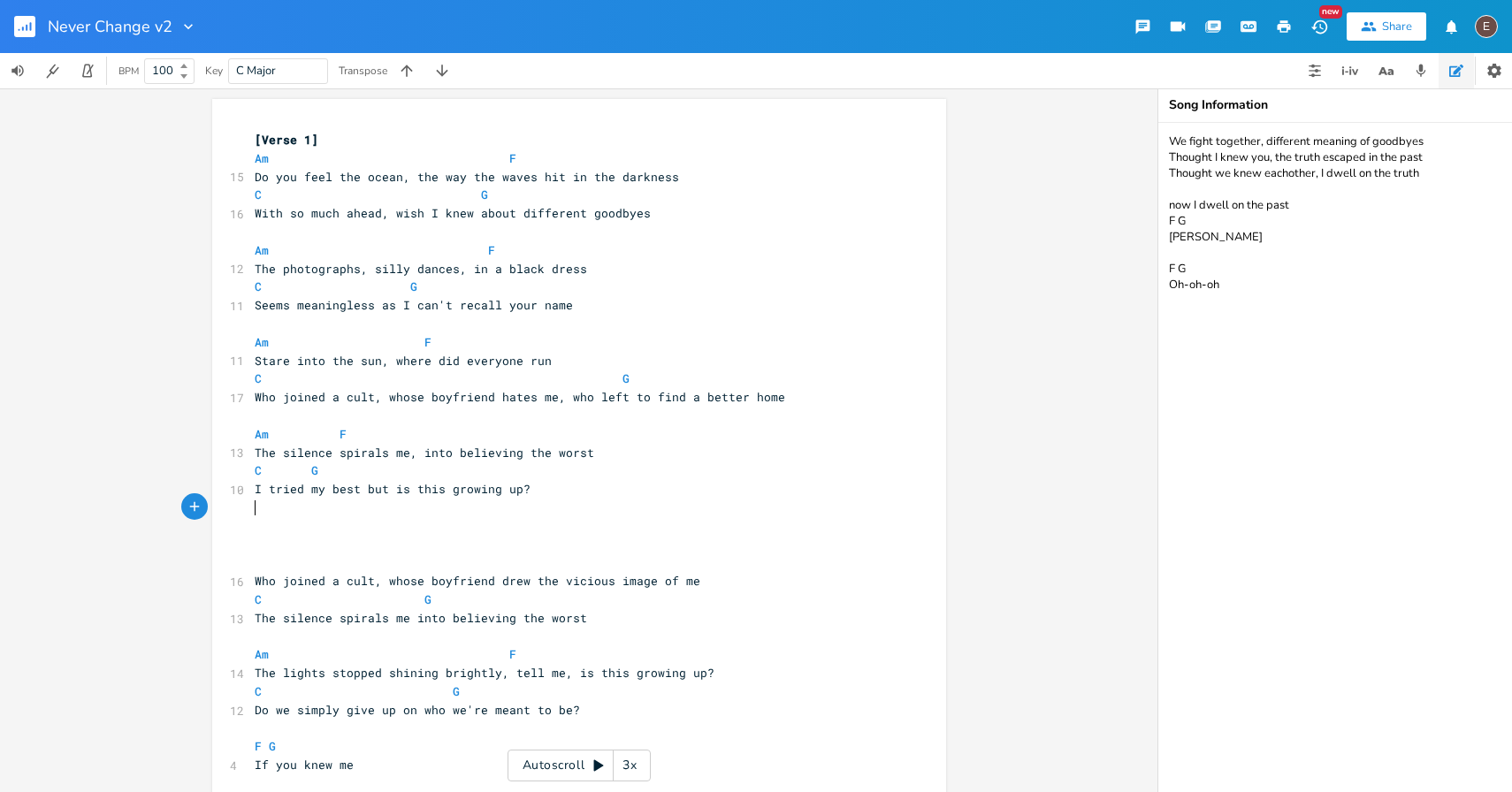
click at [358, 519] on pre "​" at bounding box center [570, 525] width 639 height 18
type textarea "F"
type textarea "G"
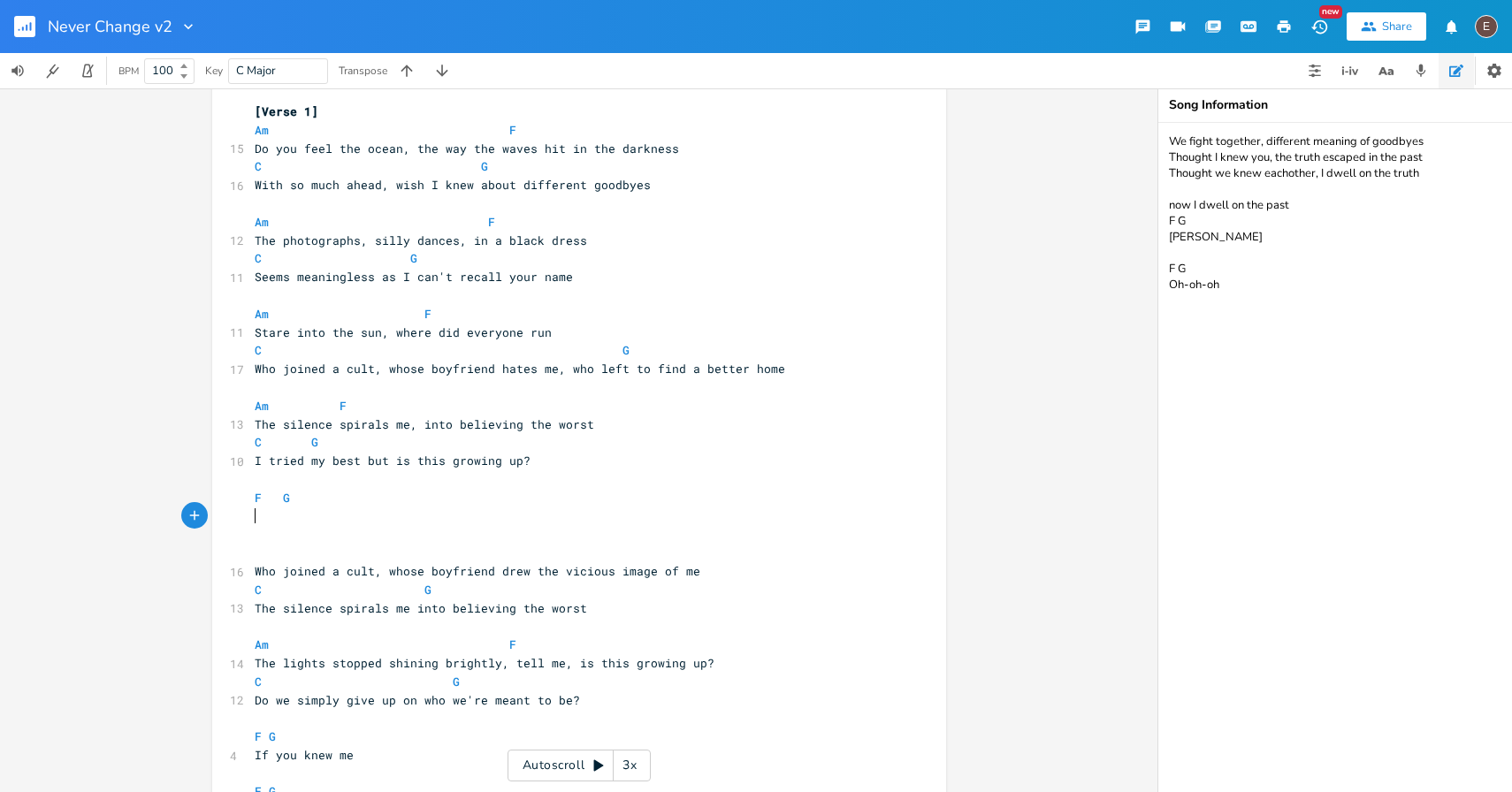
scroll to position [21, 0]
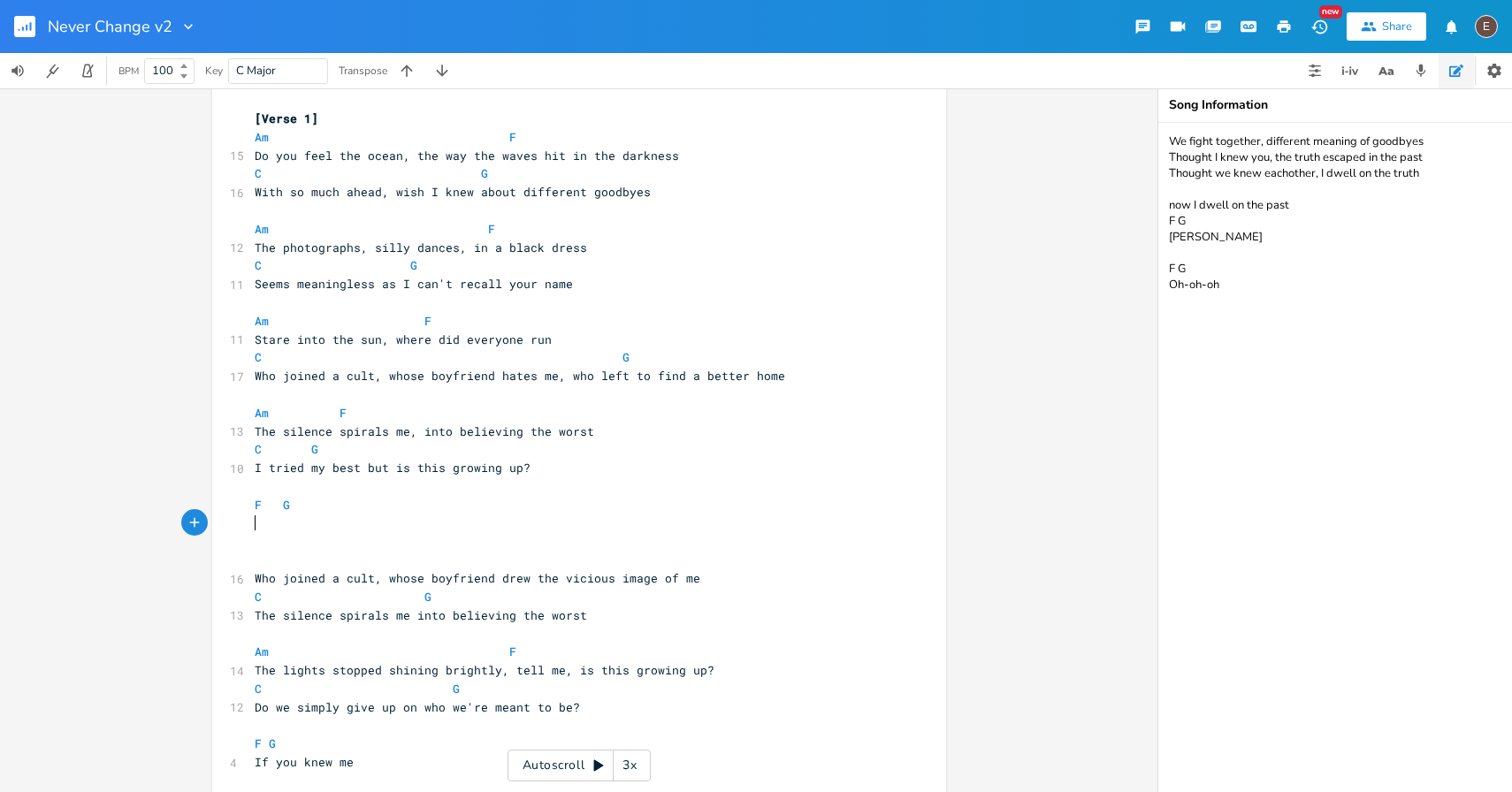
type textarea "e"
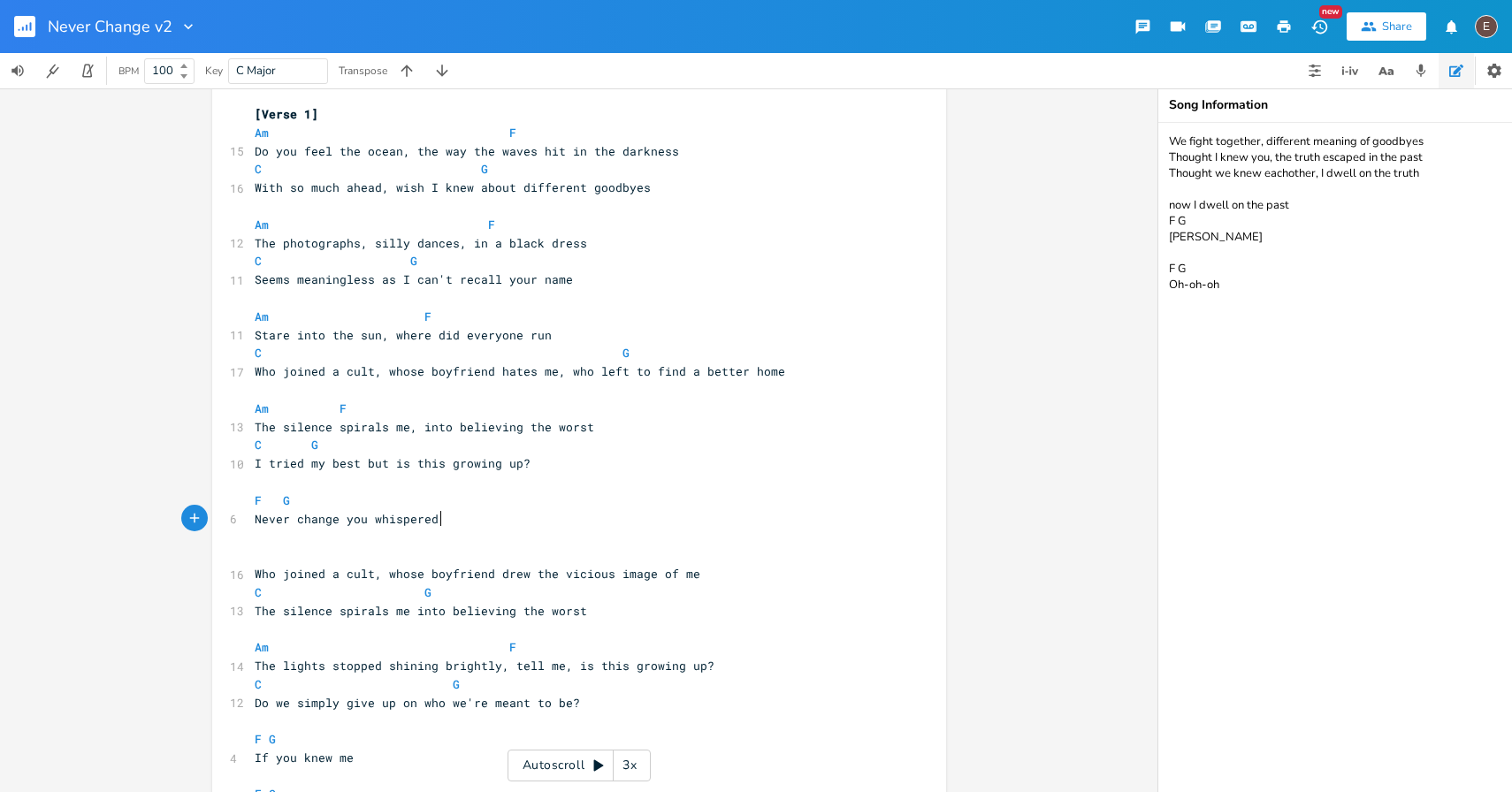
scroll to position [0, 156]
type textarea "Never change you whispered into my ears"
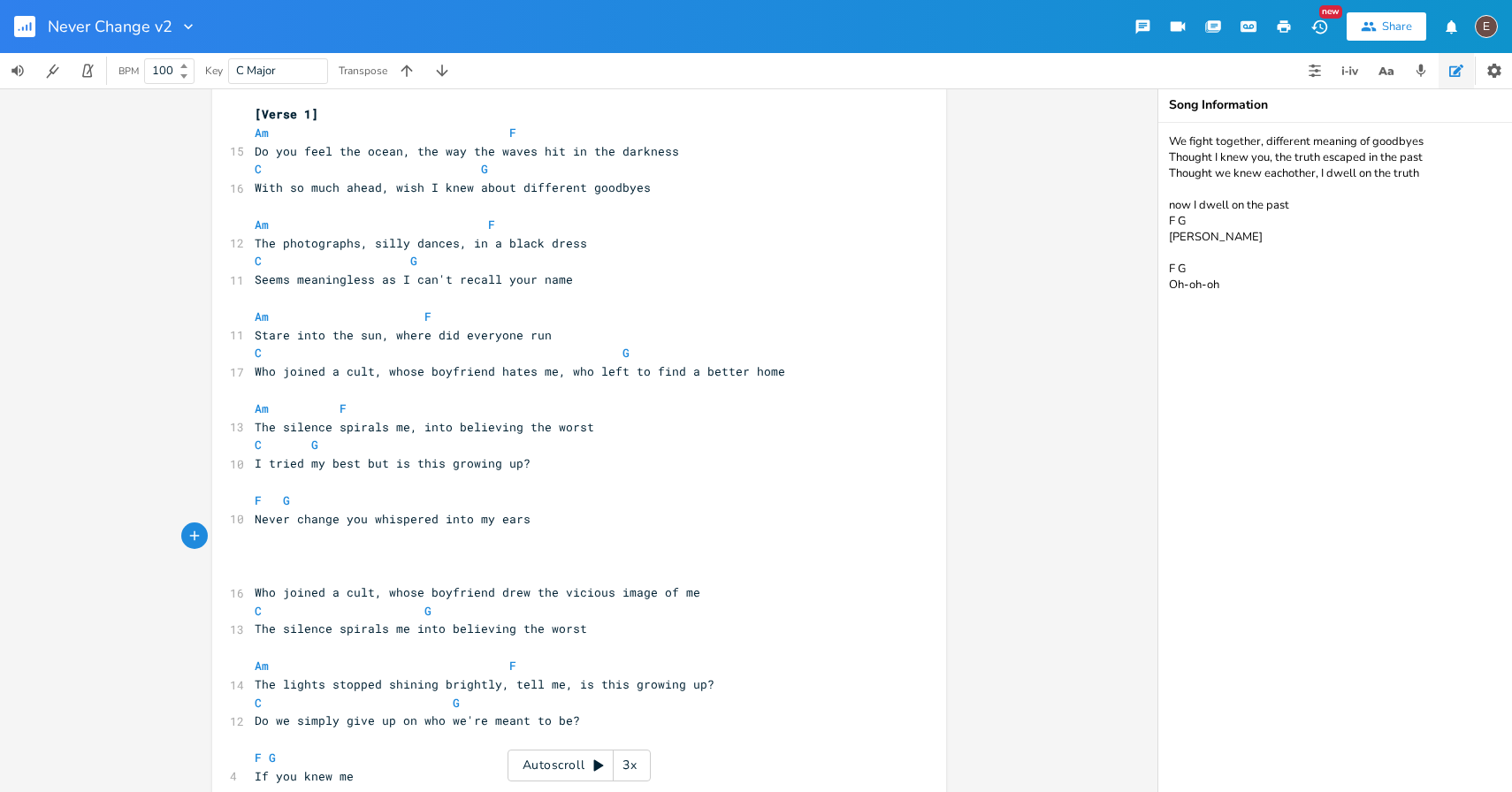
type textarea "F"
type textarea "G"
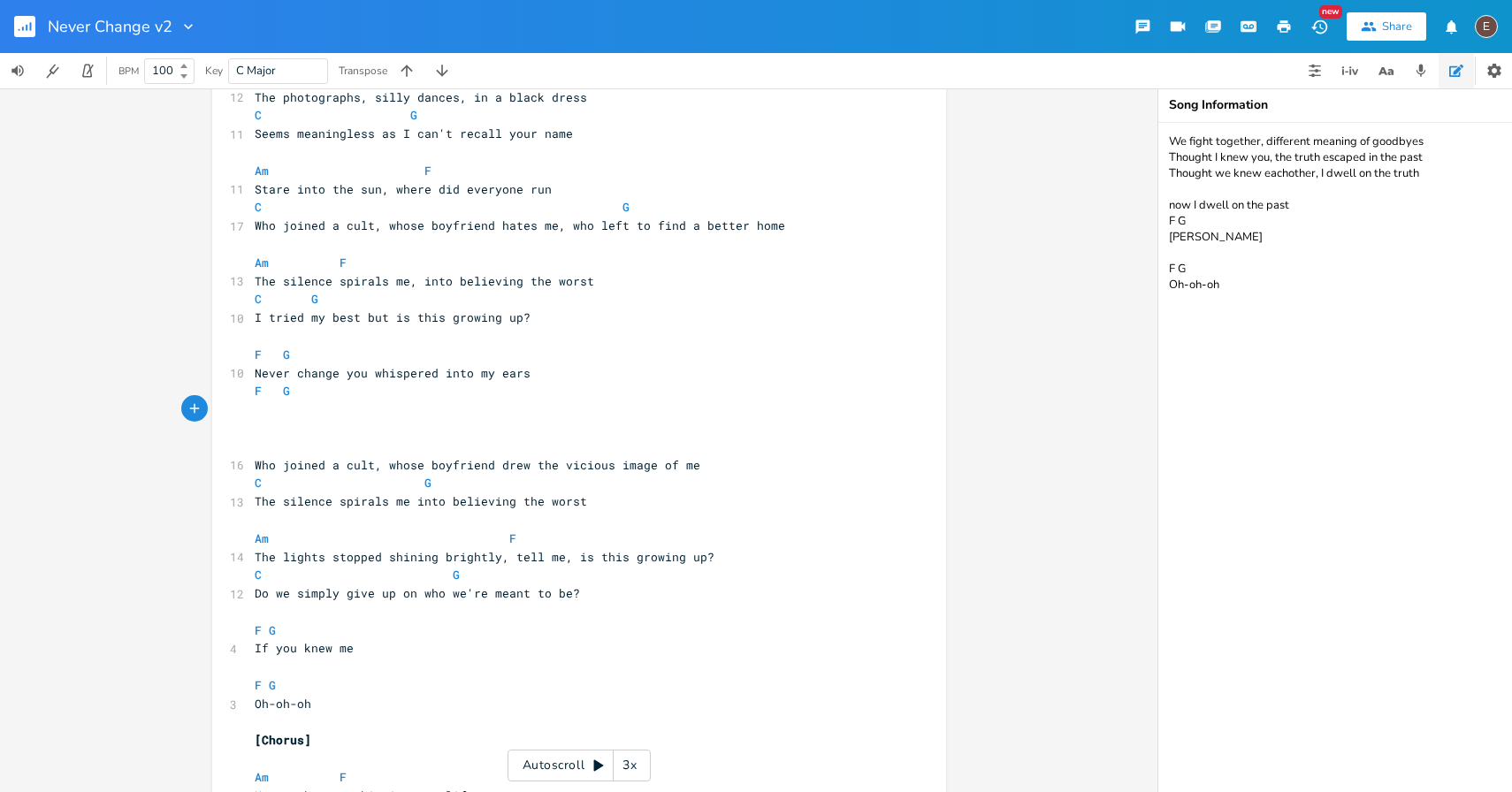
scroll to position [146, 0]
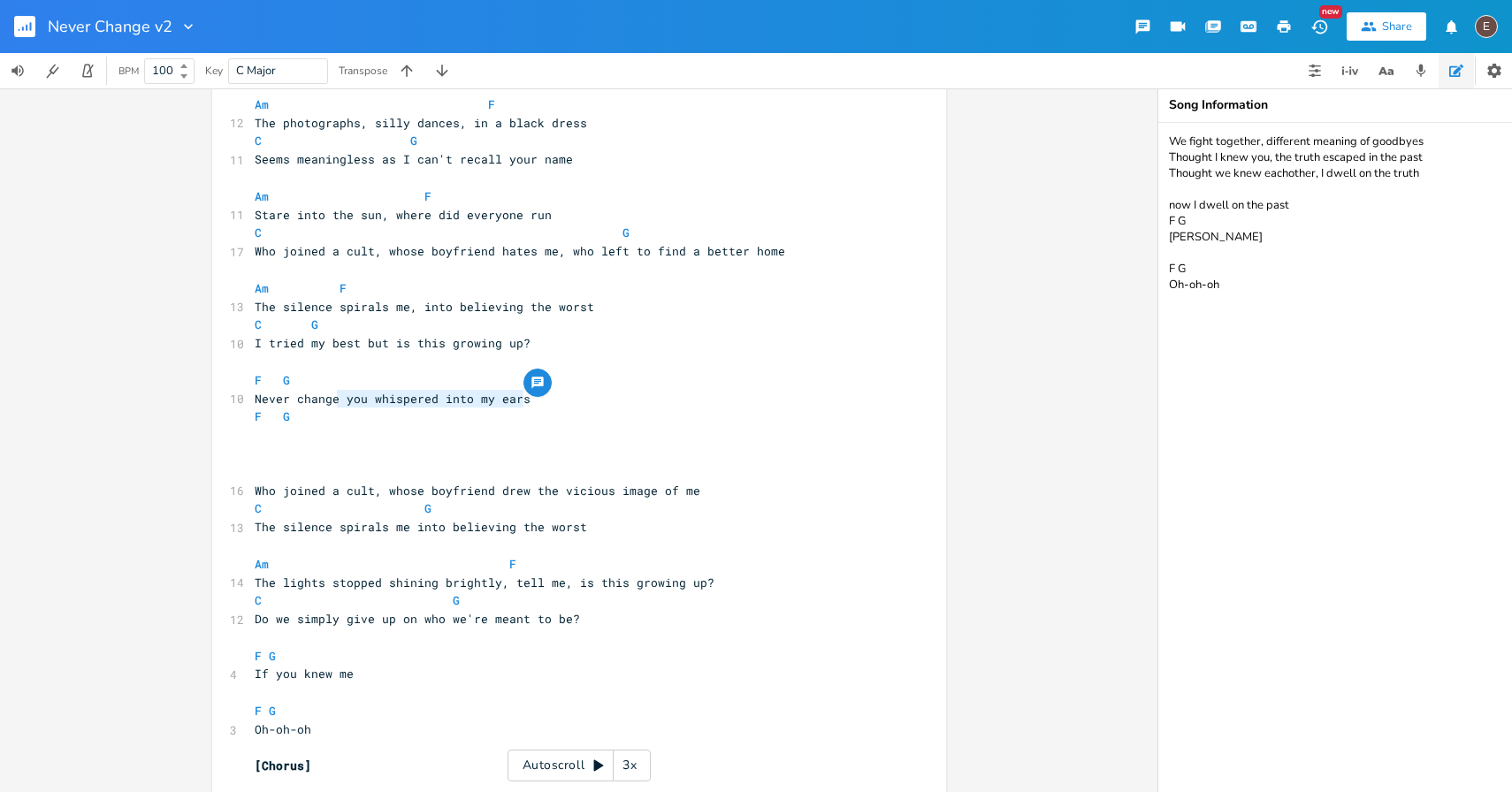
type textarea "you whispered into my ears"
drag, startPoint x: 521, startPoint y: 400, endPoint x: 338, endPoint y: 401, distance: 183.0
click at [338, 401] on span "Never change you whispered into my ears" at bounding box center [392, 398] width 275 height 15
click at [383, 439] on pre "​" at bounding box center [570, 435] width 639 height 18
click at [377, 427] on pre "​" at bounding box center [570, 435] width 639 height 18
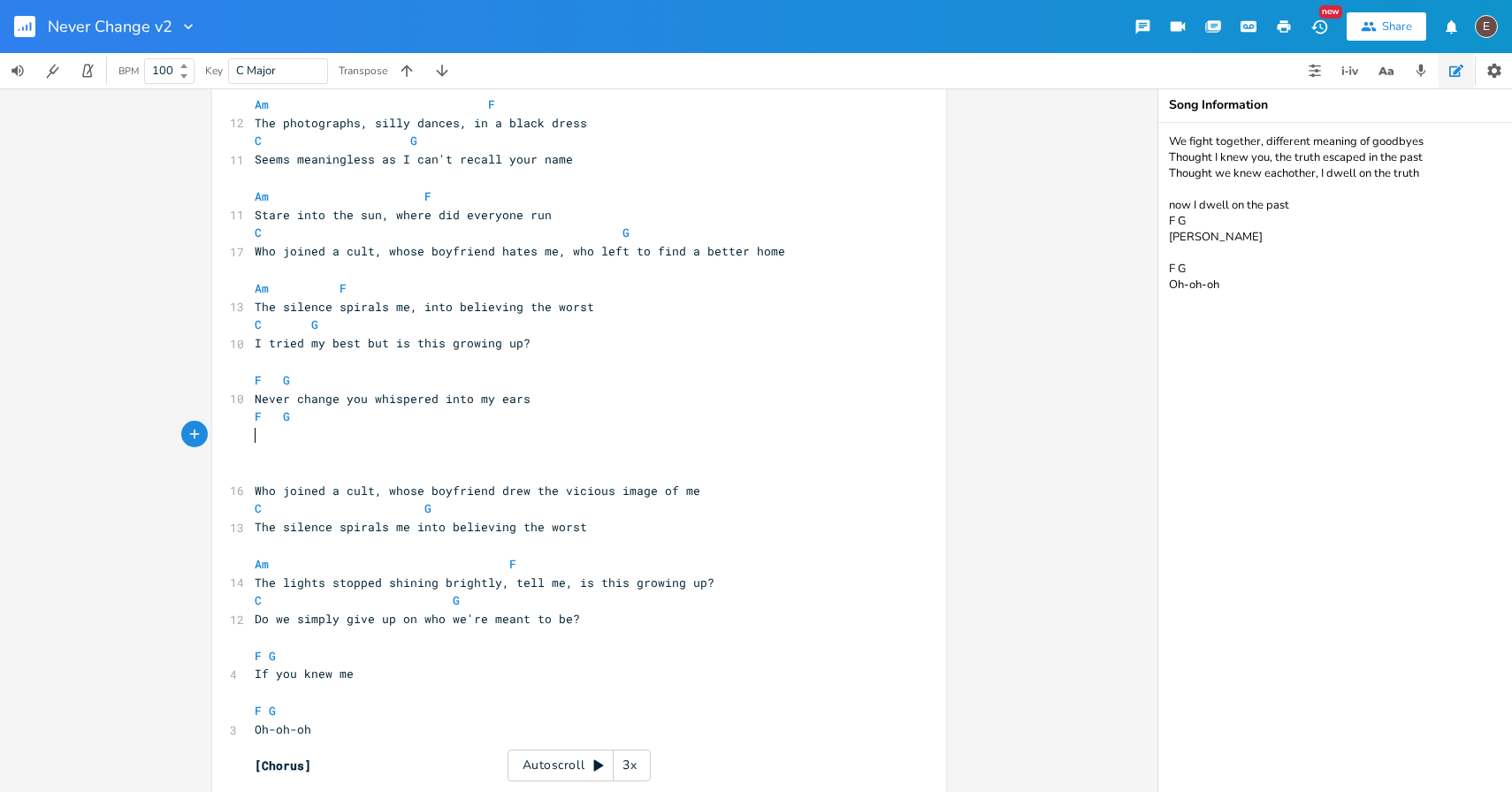
click at [377, 427] on pre "​" at bounding box center [570, 435] width 639 height 18
click at [328, 410] on pre "F G" at bounding box center [570, 416] width 639 height 18
type textarea "G"
drag, startPoint x: 328, startPoint y: 410, endPoint x: 255, endPoint y: 411, distance: 73.0
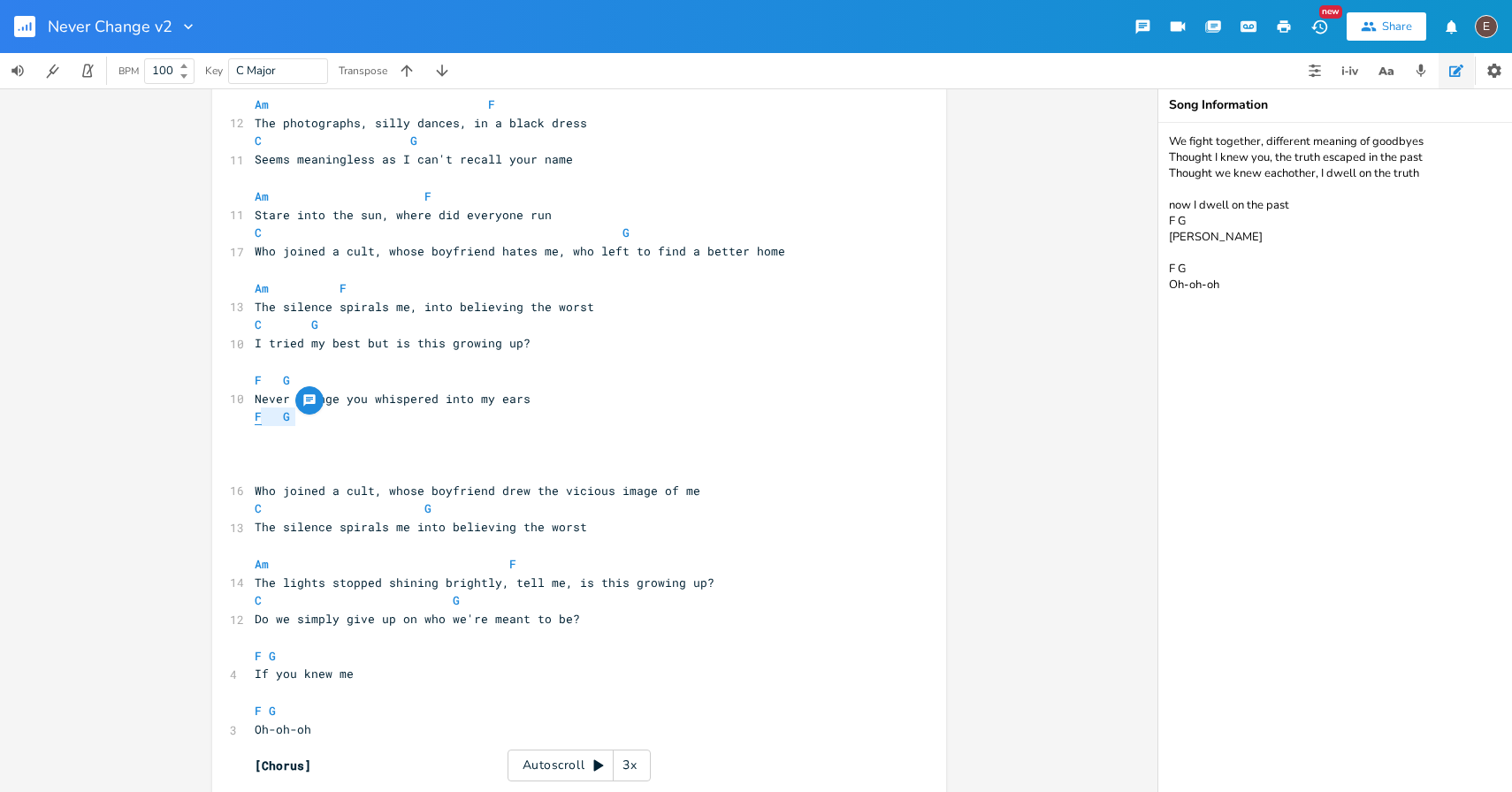
click at [255, 411] on pre "F G" at bounding box center [570, 416] width 639 height 18
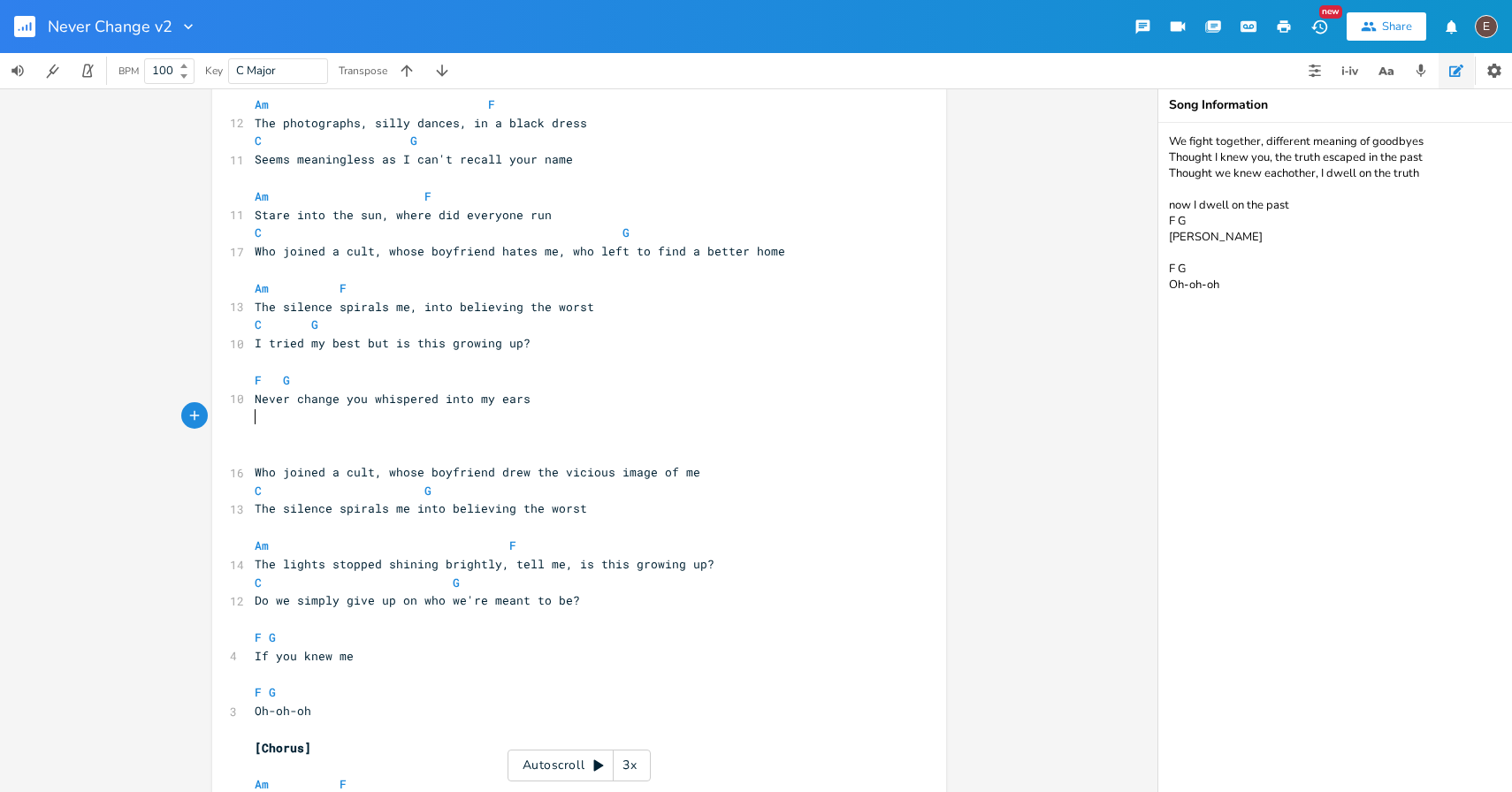
click at [360, 418] on pre "​" at bounding box center [570, 416] width 639 height 18
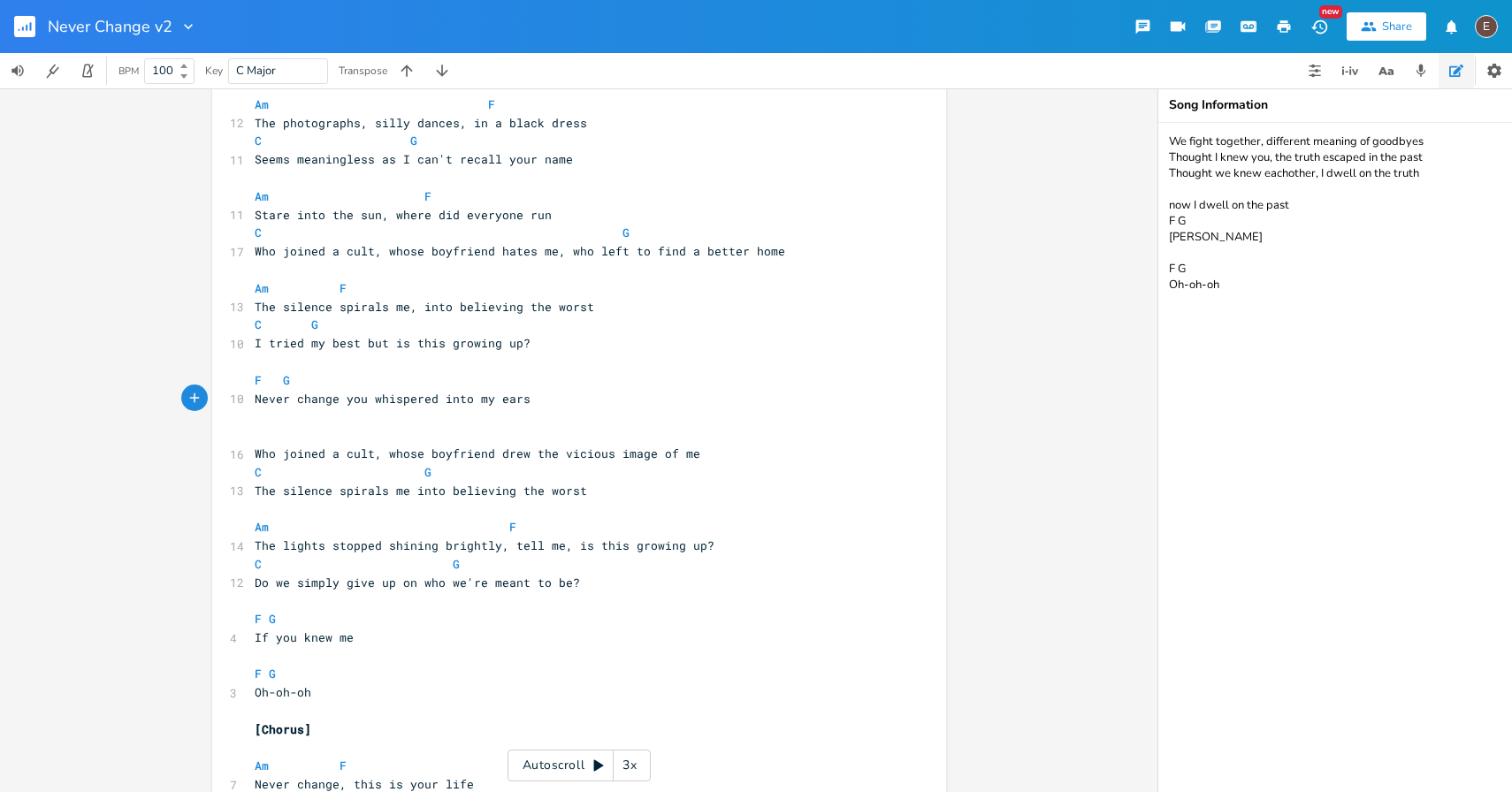
click at [290, 407] on pre "Never change you whispered into my ears" at bounding box center [570, 398] width 639 height 18
click at [295, 419] on pre "​" at bounding box center [570, 416] width 639 height 18
click at [529, 401] on pre "Never change you whispered into my ears" at bounding box center [570, 398] width 639 height 18
drag, startPoint x: 523, startPoint y: 400, endPoint x: 368, endPoint y: 394, distance: 155.1
click at [368, 394] on span "Never change you whispered into my ears" at bounding box center [392, 398] width 275 height 15
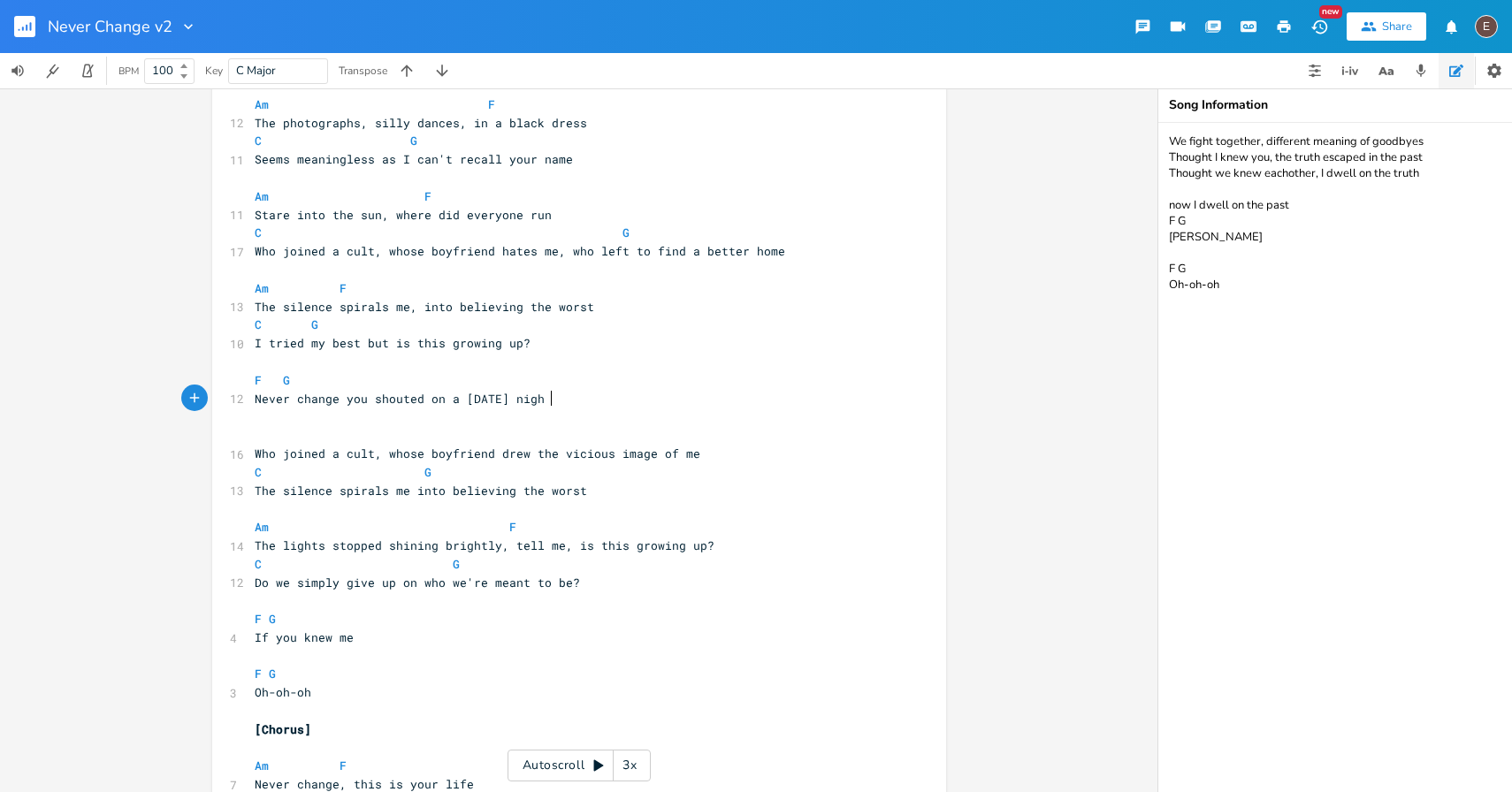
type textarea "shouted on a [DATE] nigh"
type textarea "t"
type textarea "Am F The lights stopped shining brightly, tell me, is this growing up? C G Do w…"
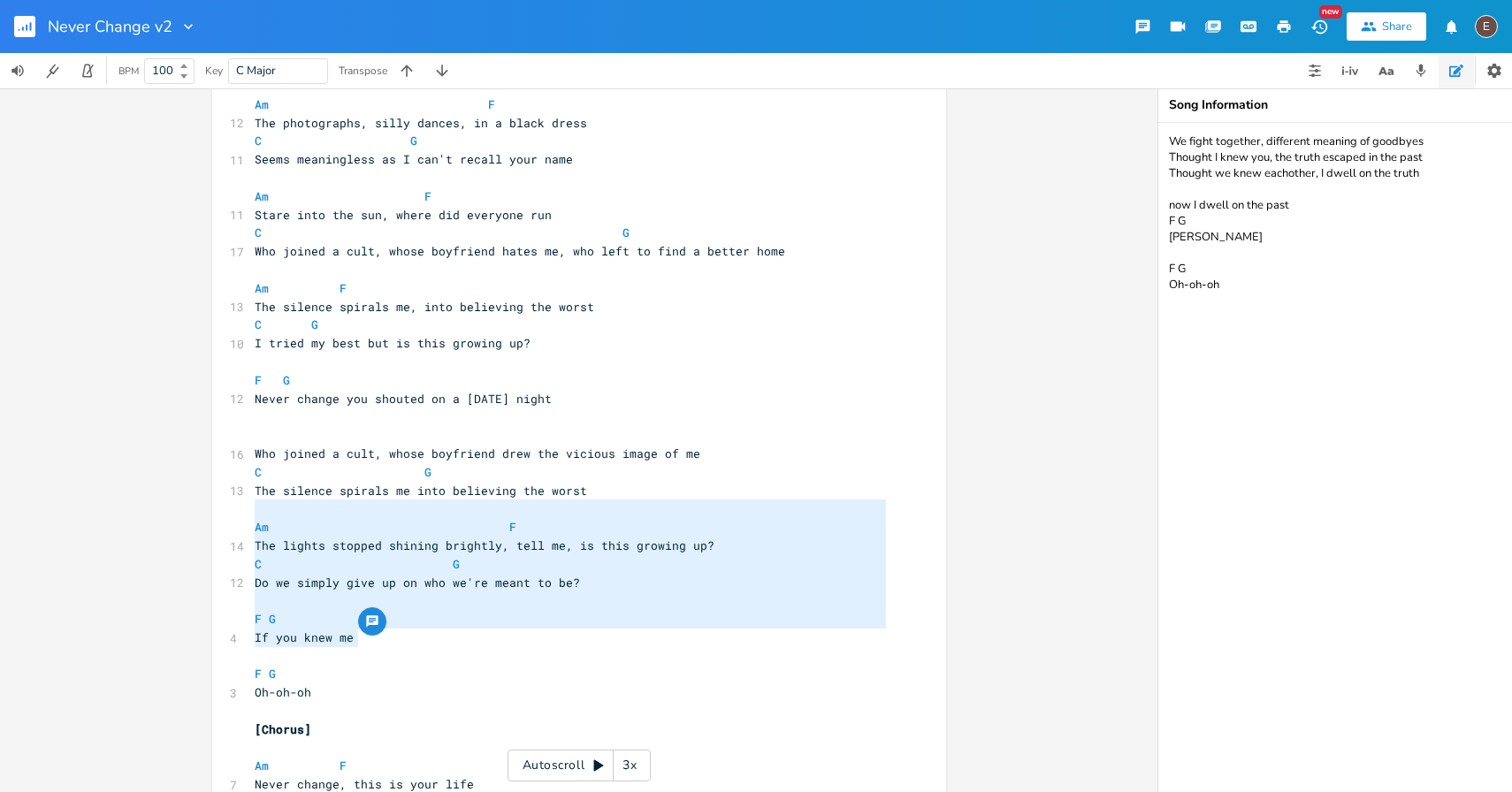
drag, startPoint x: 378, startPoint y: 636, endPoint x: 250, endPoint y: 517, distance: 174.8
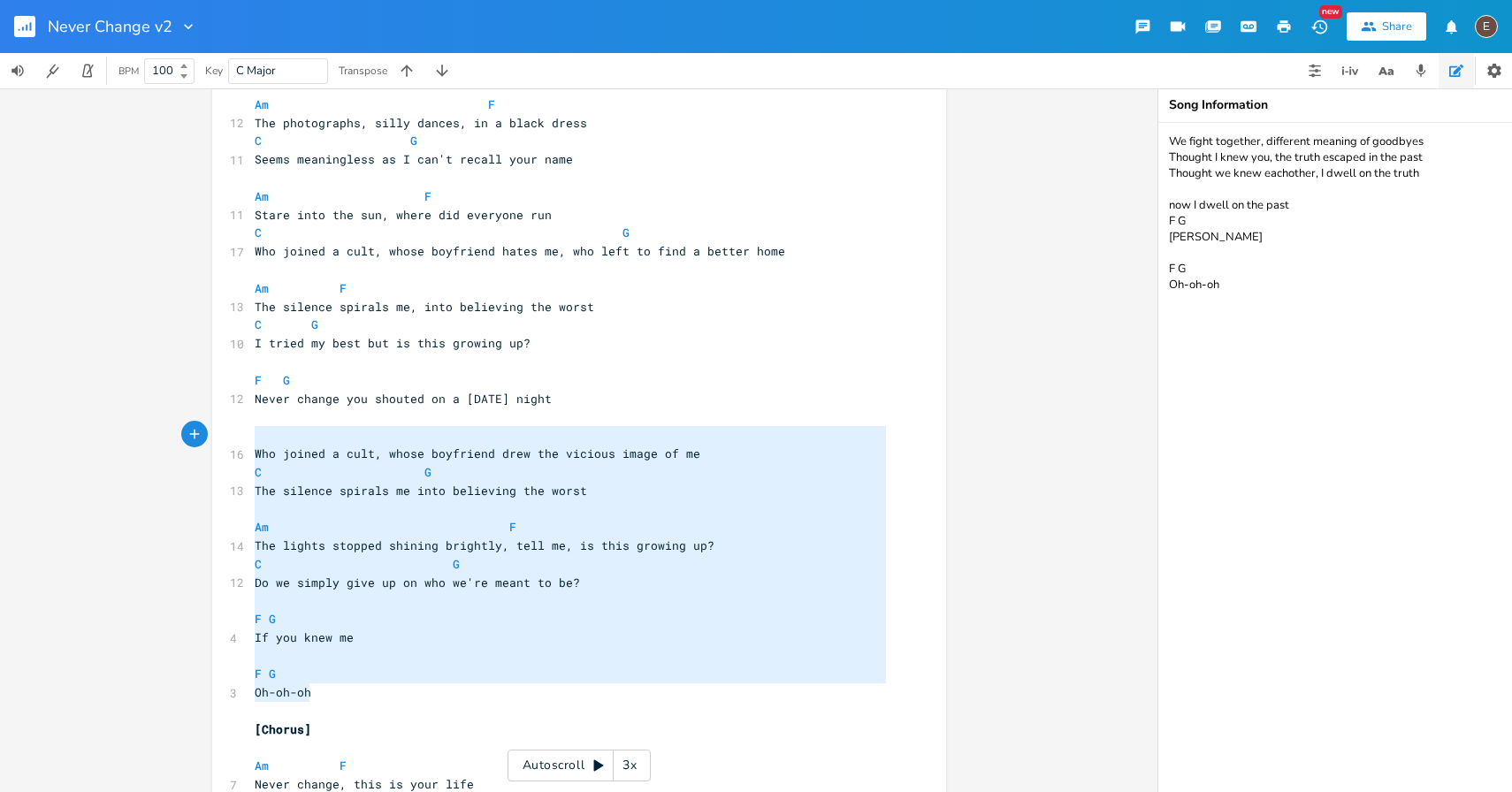
type textarea "Who joined a cult, whose boyfriend drew the vicious image of me C G The silence…"
drag, startPoint x: 348, startPoint y: 696, endPoint x: 243, endPoint y: 452, distance: 265.6
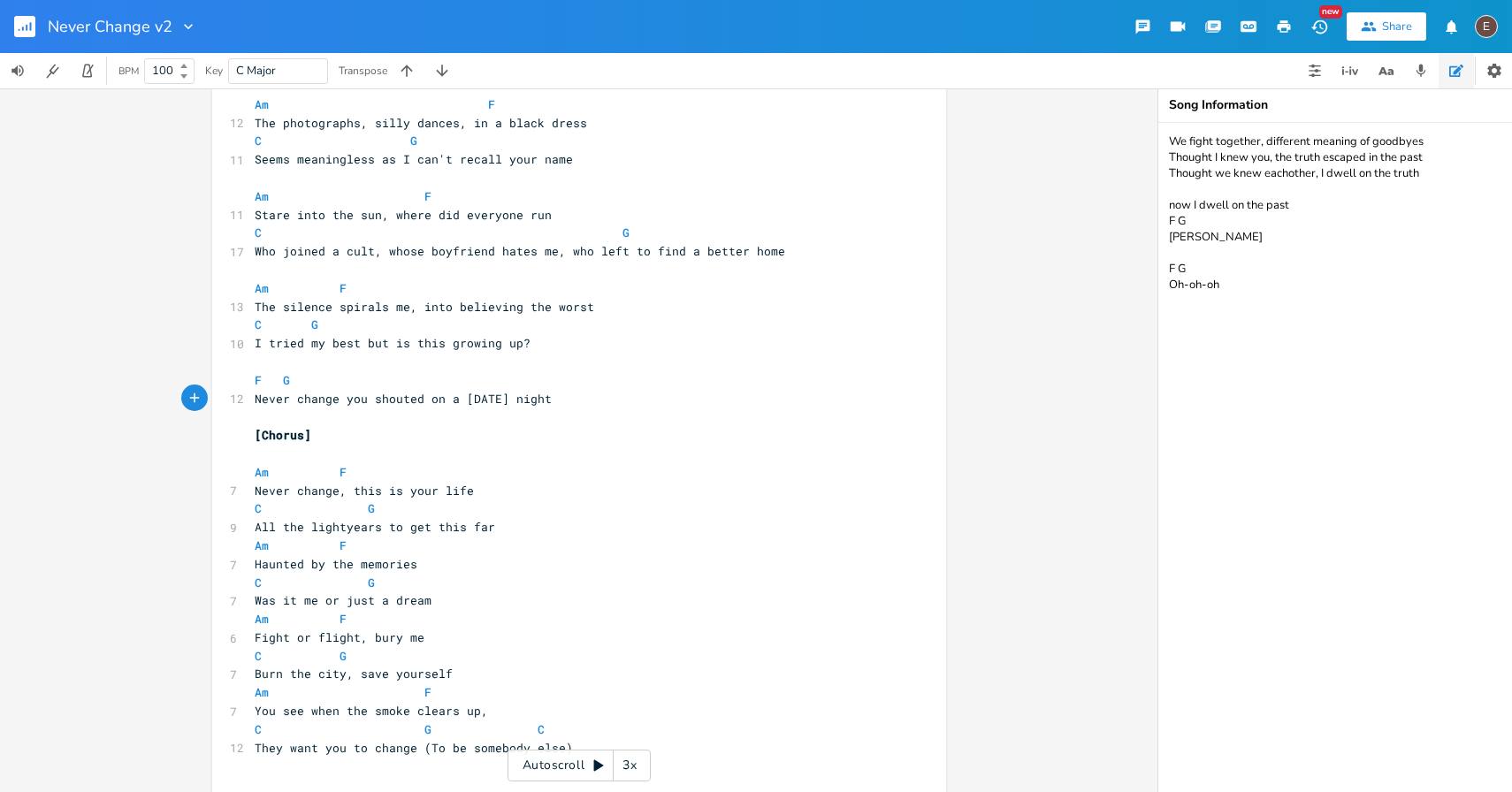
click at [1270, 275] on textarea "We fight together, different meaning of goodbyes Thought I knew you, the truth …" at bounding box center [1335, 457] width 354 height 669
paste textarea "Who joined a cult, whose boyfriend drew the vicious image of me C G The silence…"
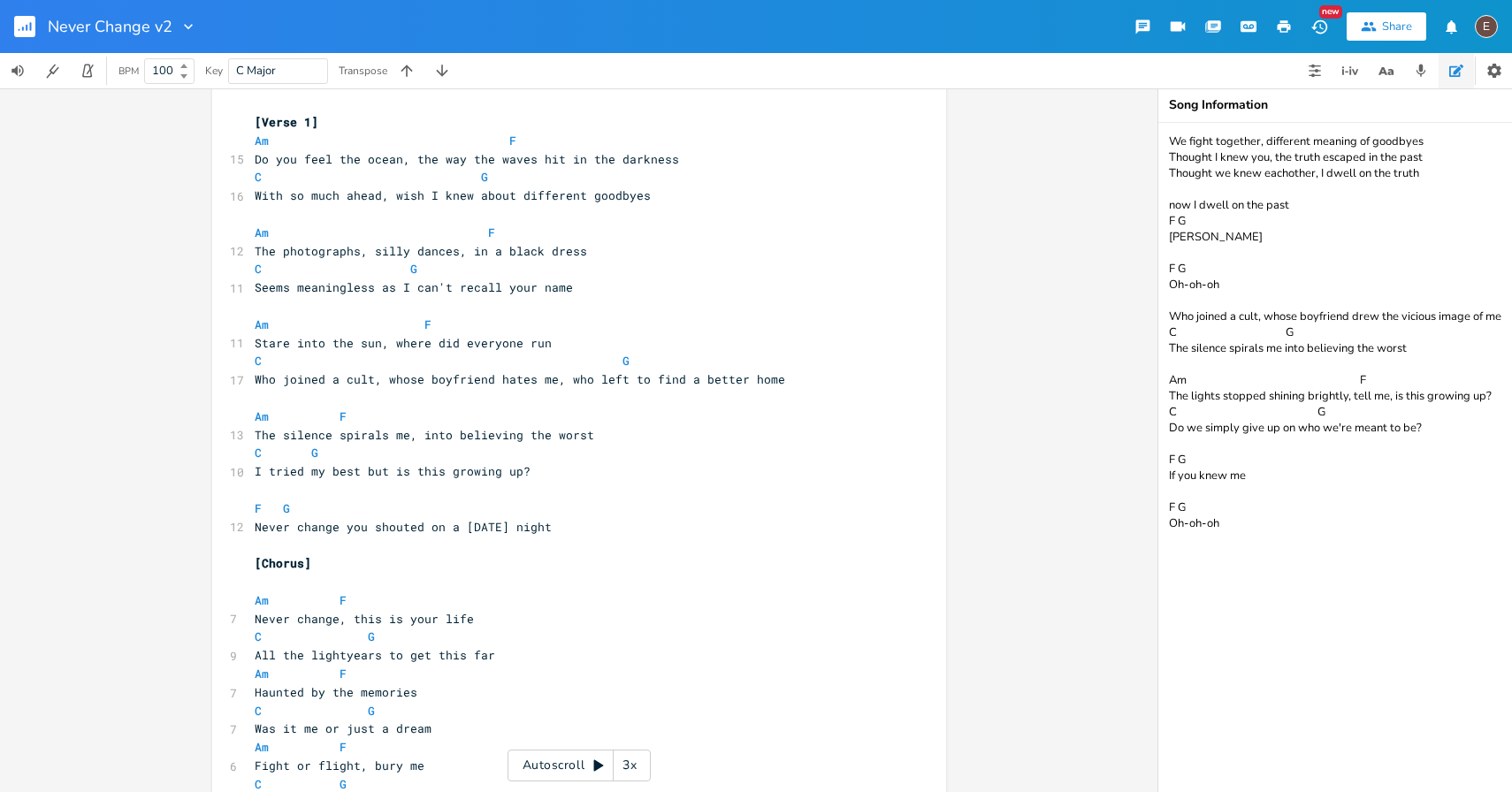
scroll to position [0, 0]
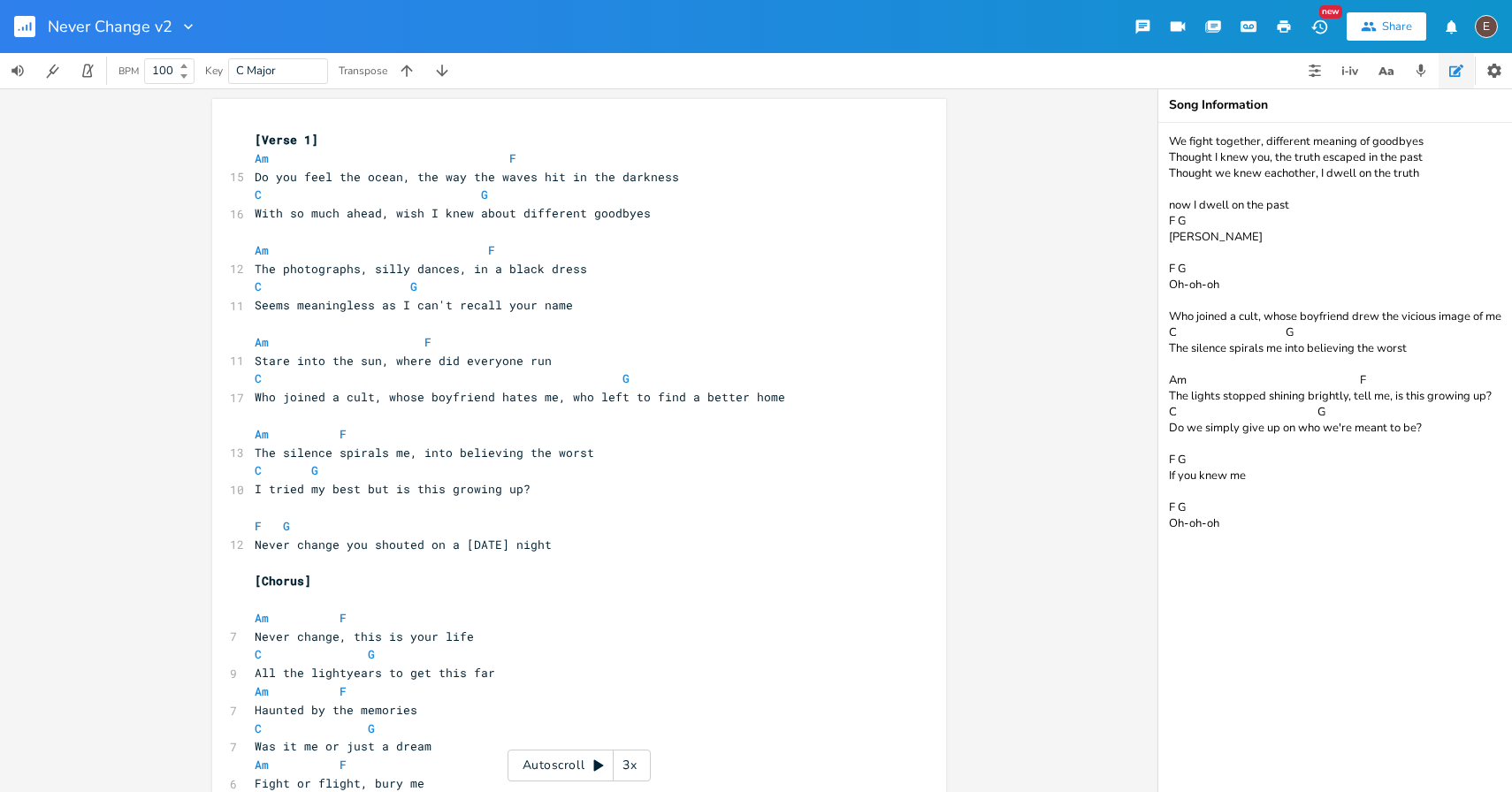
type textarea "We fight together, different meaning of goodbyes Thought I knew you, the truth …"
click at [556, 214] on span "With so much ahead, wish I knew about different goodbyes" at bounding box center [453, 212] width 396 height 15
type textarea "different"
click at [556, 214] on span "With so much ahead, wish I knew about different goodbyes" at bounding box center [453, 212] width 396 height 15
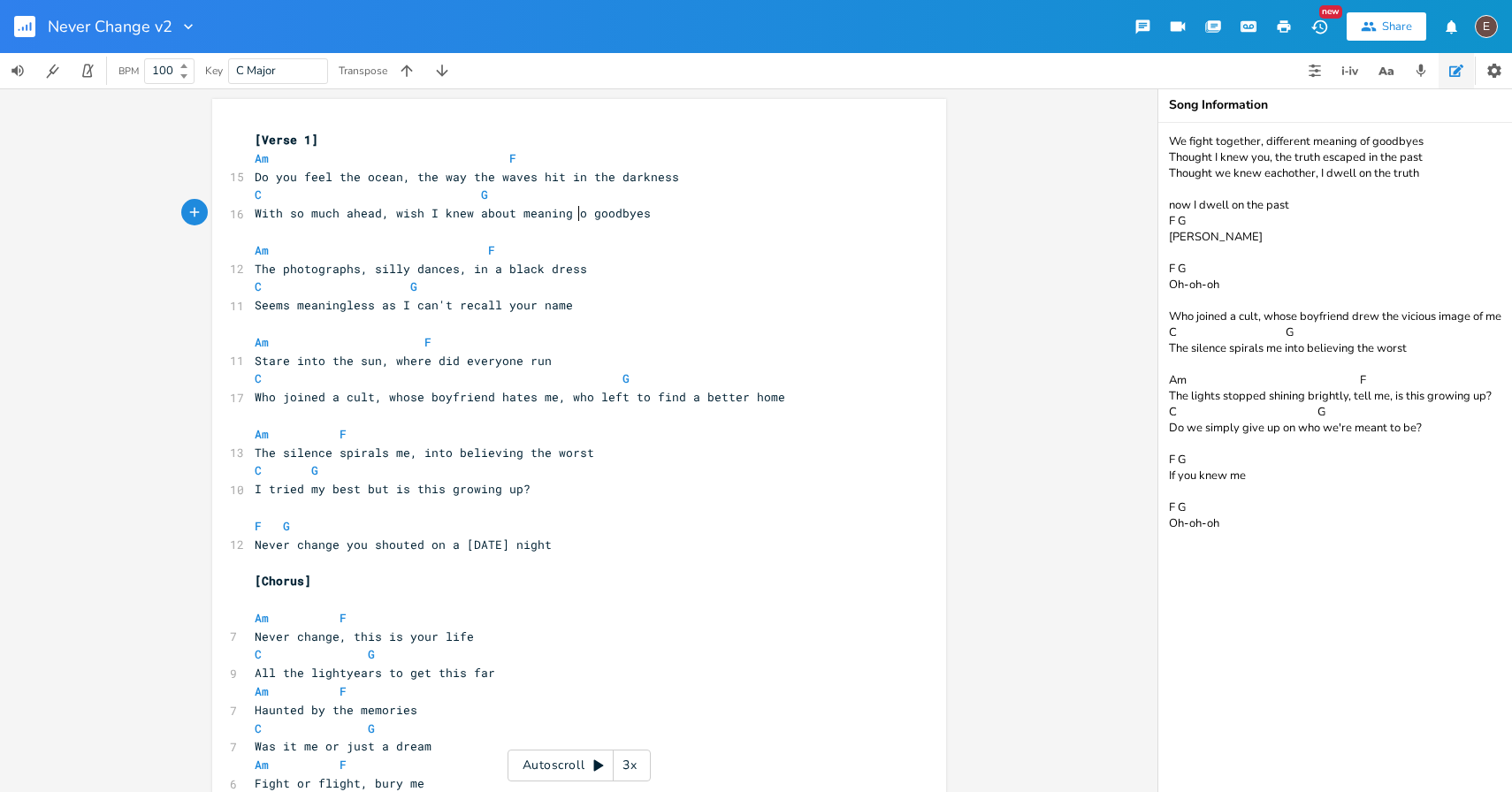
type textarea "meaning of"
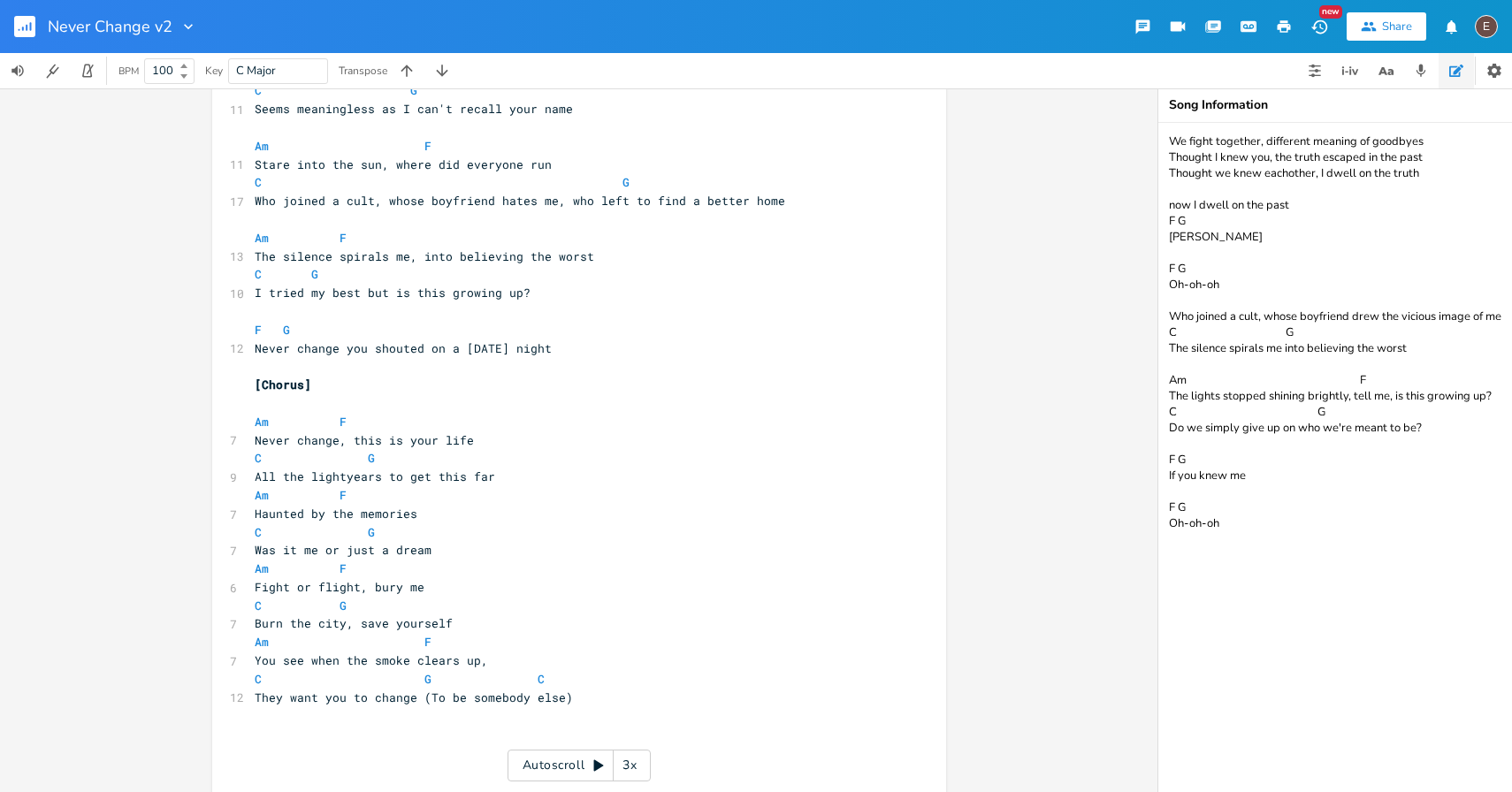
scroll to position [0, 0]
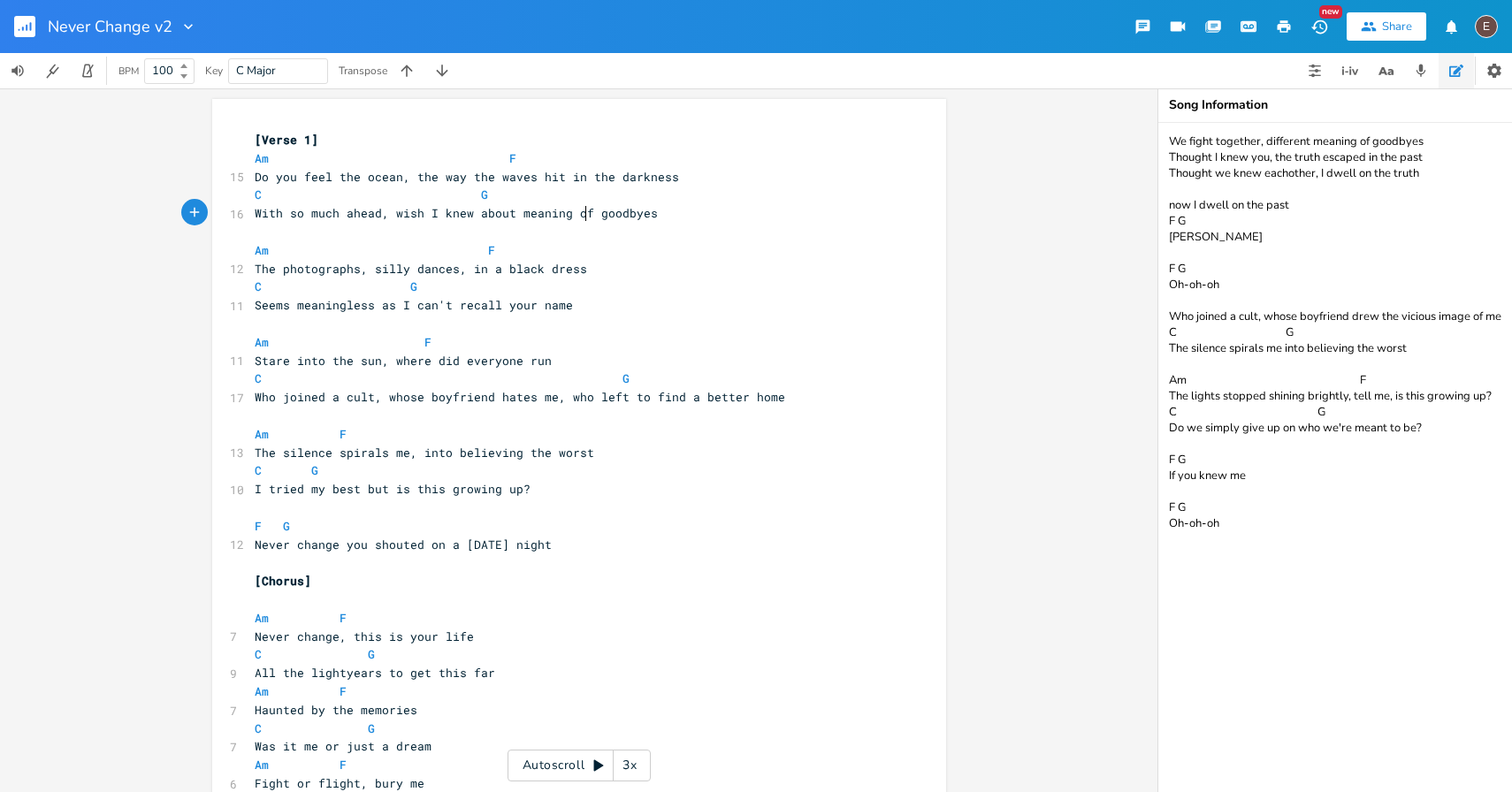
click at [556, 214] on span "With so much ahead, wish I knew about meaning of goodbyes" at bounding box center [456, 212] width 403 height 15
click at [555, 212] on span "With so much ahead, wish I knew about meaning of goodbyes" at bounding box center [456, 212] width 403 height 15
type textarea "meaning"
click at [555, 212] on span "With so much ahead, wish I knew about meaning of goodbyes" at bounding box center [456, 212] width 403 height 15
click at [339, 436] on span "F" at bounding box center [342, 434] width 7 height 16
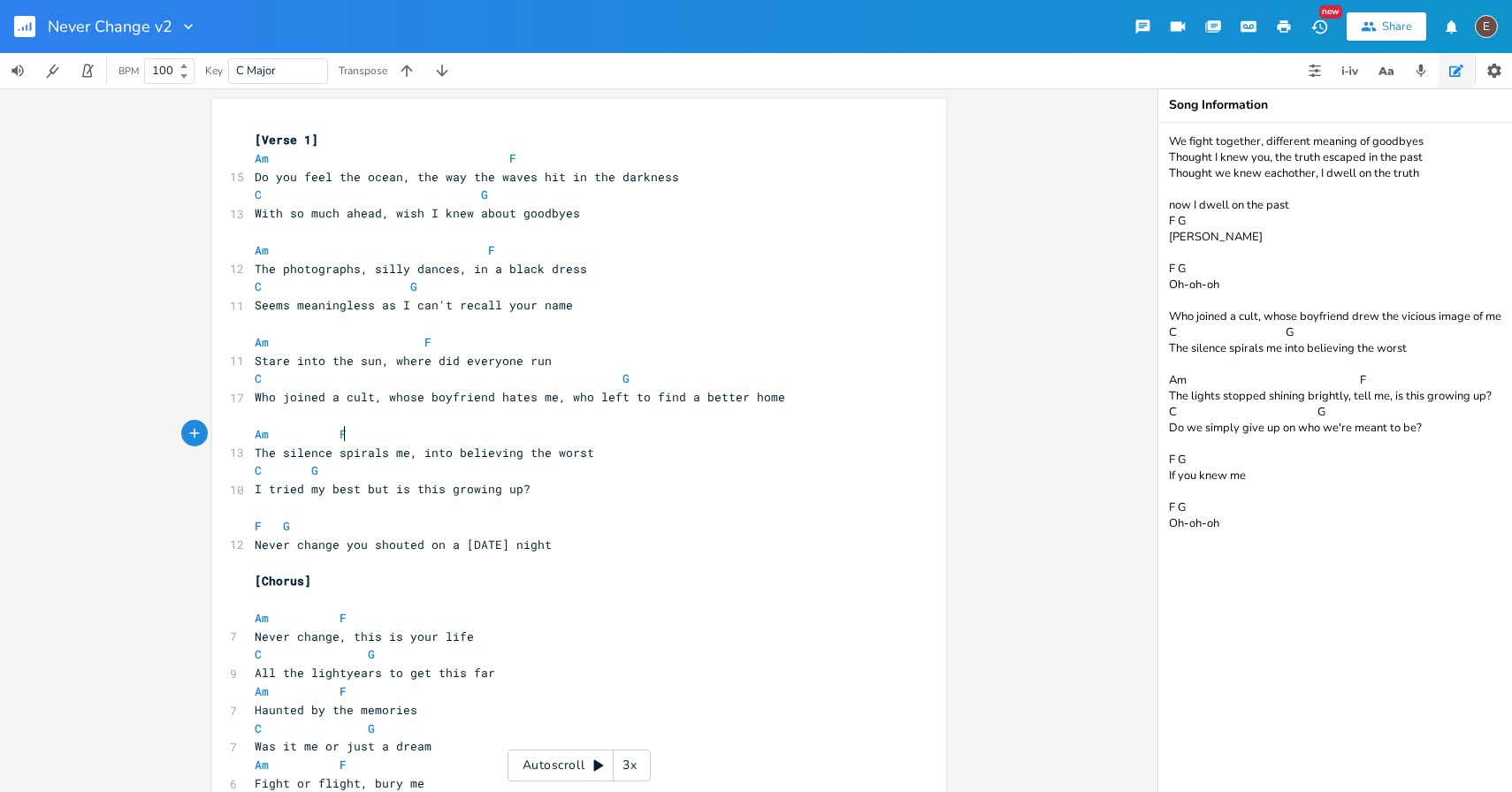
click at [495, 439] on pre "Am F" at bounding box center [570, 434] width 639 height 18
click at [393, 492] on span "I tried my best but is this growing up?" at bounding box center [392, 489] width 275 height 15
drag, startPoint x: 440, startPoint y: 490, endPoint x: 245, endPoint y: 494, distance: 195.0
click at [251, 494] on pre "I tried my best but is this growing up?" at bounding box center [570, 489] width 639 height 18
type textarea "this can't be"
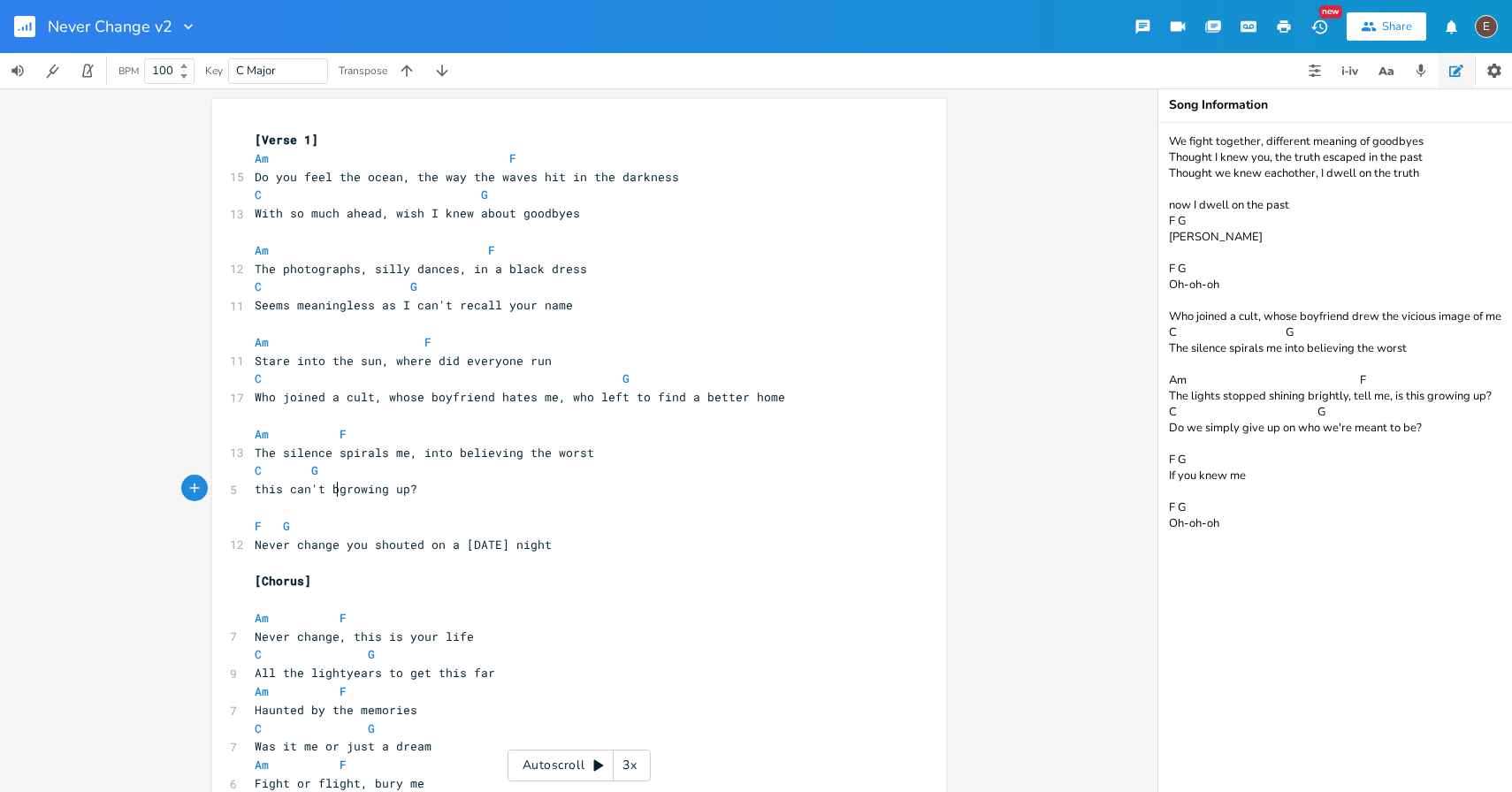
scroll to position [0, 66]
click at [500, 475] on pre "C G" at bounding box center [570, 470] width 639 height 18
click at [479, 491] on pre "this can't be growing up?" at bounding box center [570, 489] width 639 height 18
click at [701, 393] on span "Who joined a cult, whose boyfriend hates me, who left to find a better home" at bounding box center [520, 397] width 530 height 15
type textarea "better"
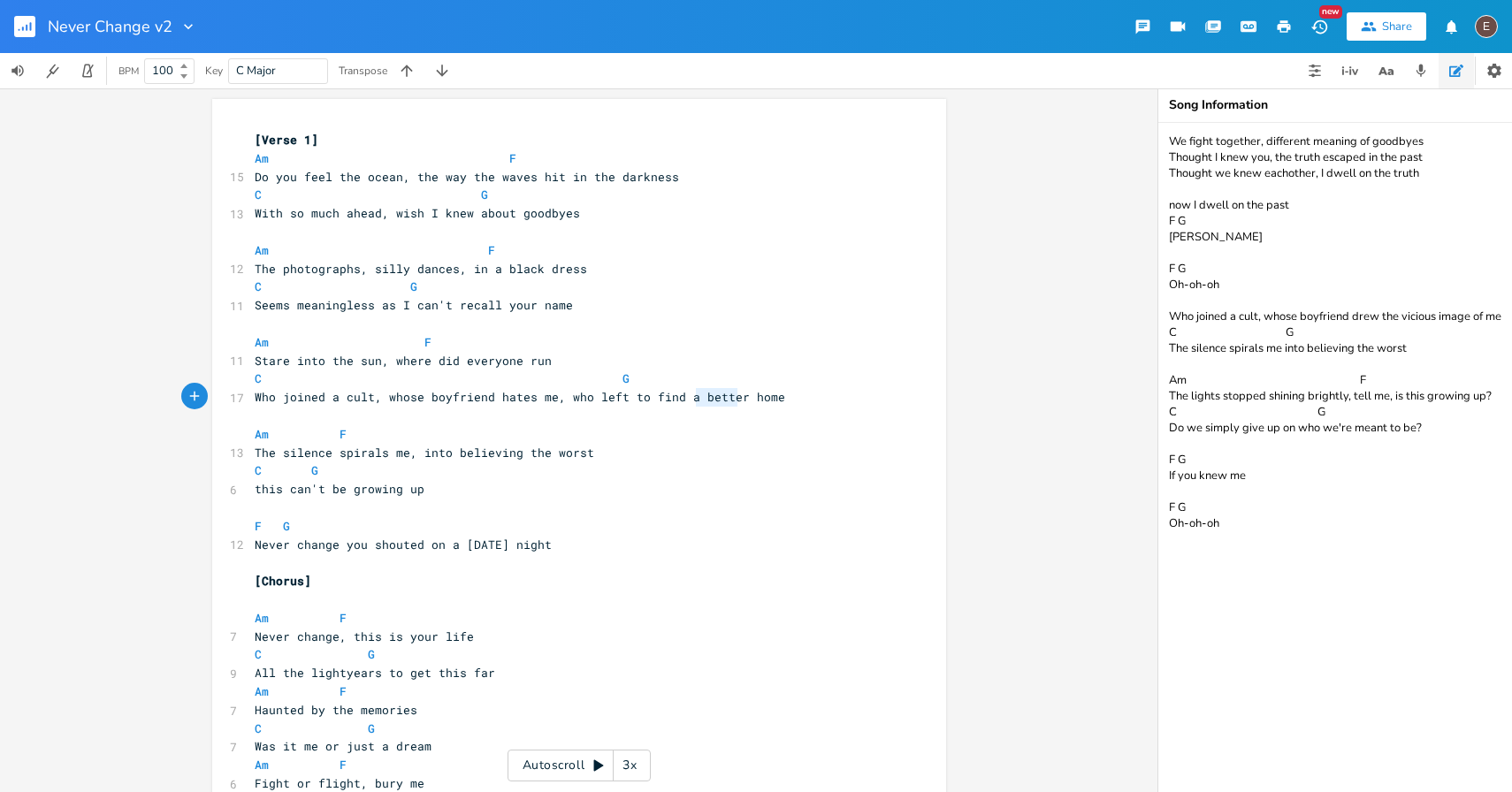
click at [701, 393] on span "Who joined a cult, whose boyfriend hates me, who left to find a better home" at bounding box center [520, 397] width 530 height 15
click at [326, 491] on span "this can't be growing up" at bounding box center [340, 489] width 170 height 15
click at [348, 493] on span "this can't be growing up" at bounding box center [340, 489] width 170 height 15
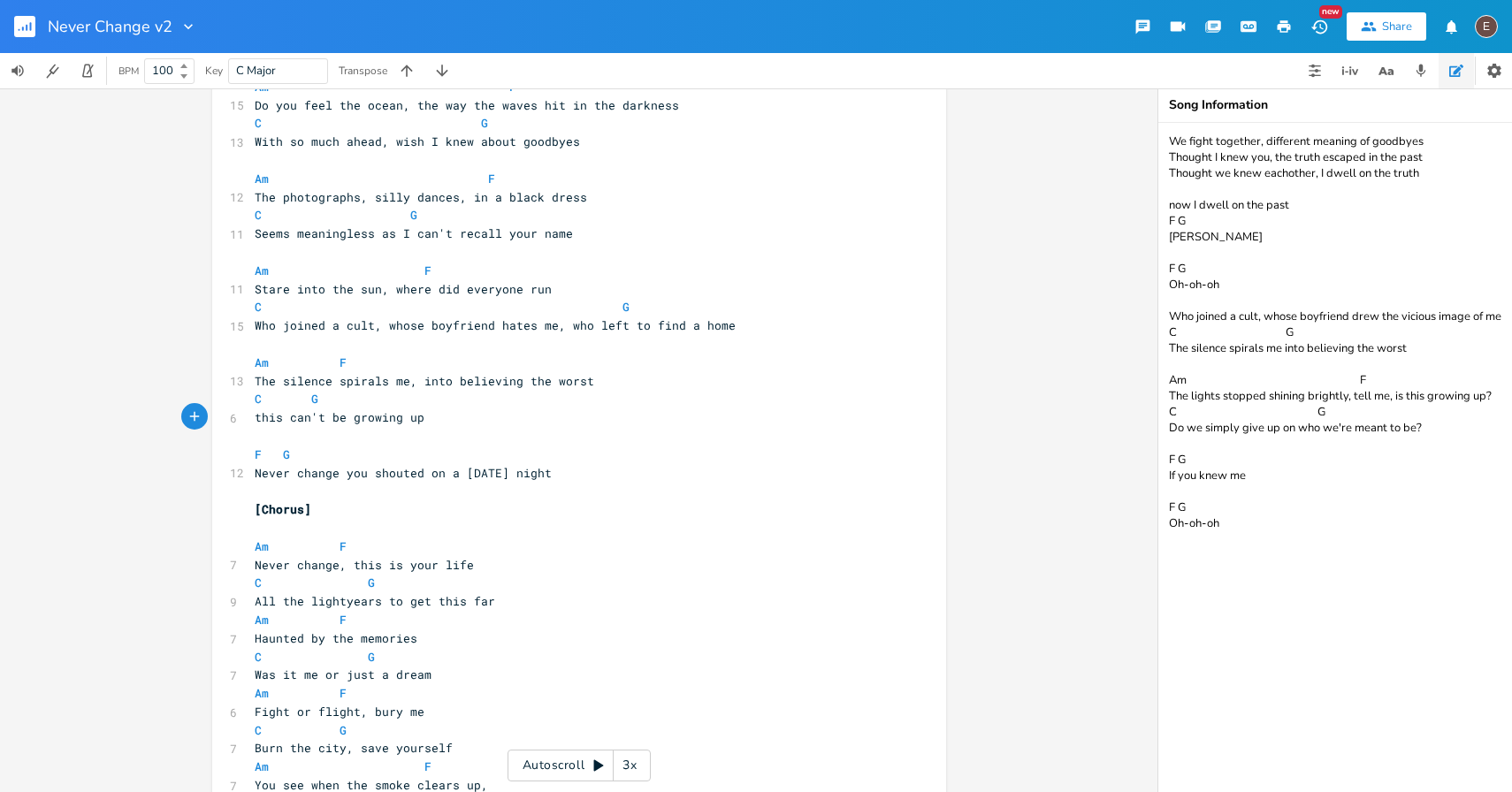
scroll to position [76, 0]
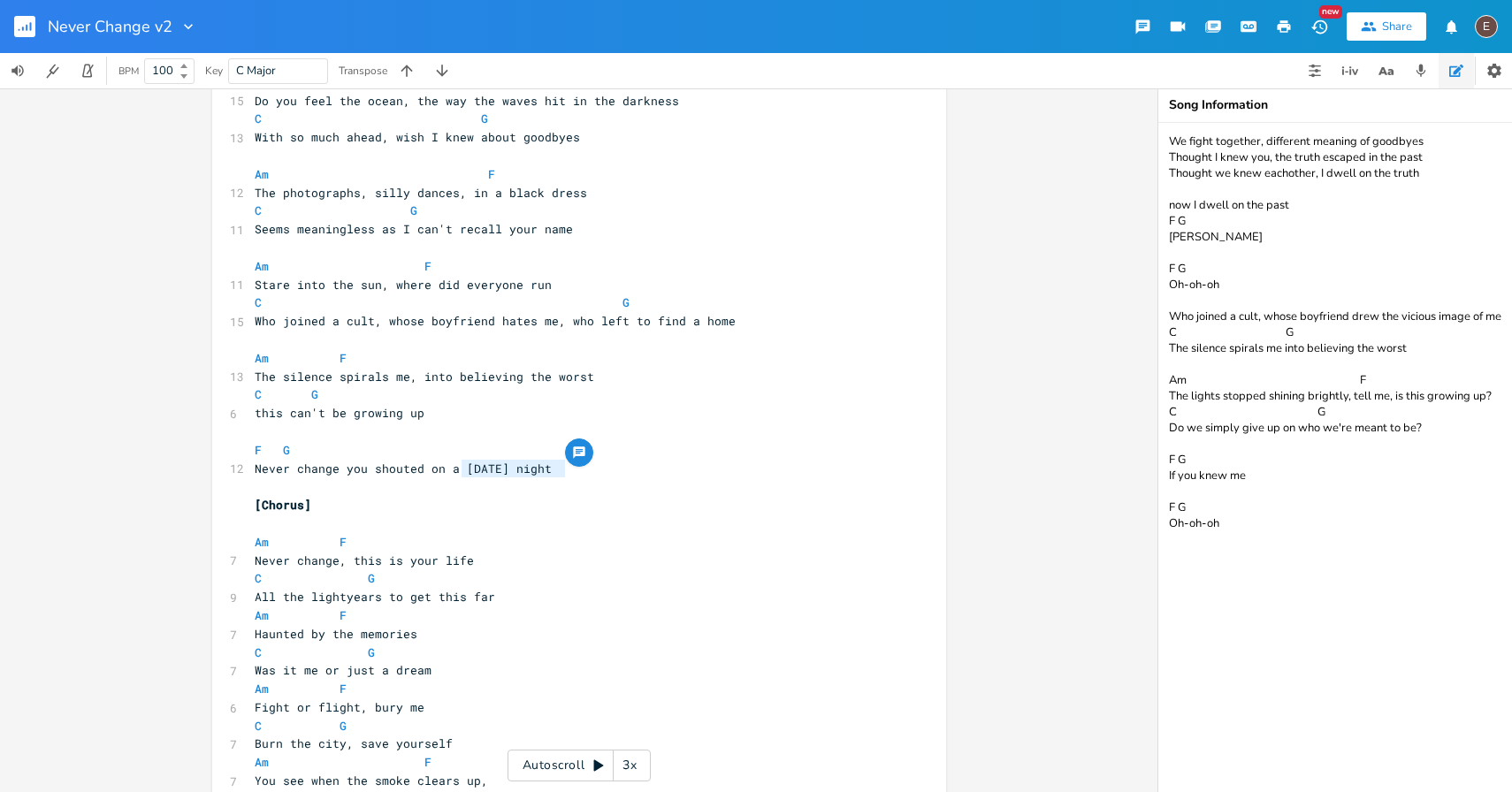
drag, startPoint x: 559, startPoint y: 468, endPoint x: 457, endPoint y: 465, distance: 102.0
click at [457, 465] on pre "Never change you shouted on a [DATE] night" at bounding box center [570, 468] width 639 height 18
type textarea "[DATE] night"
click at [494, 467] on span "Never change you shouted on a [DATE] night" at bounding box center [403, 468] width 297 height 15
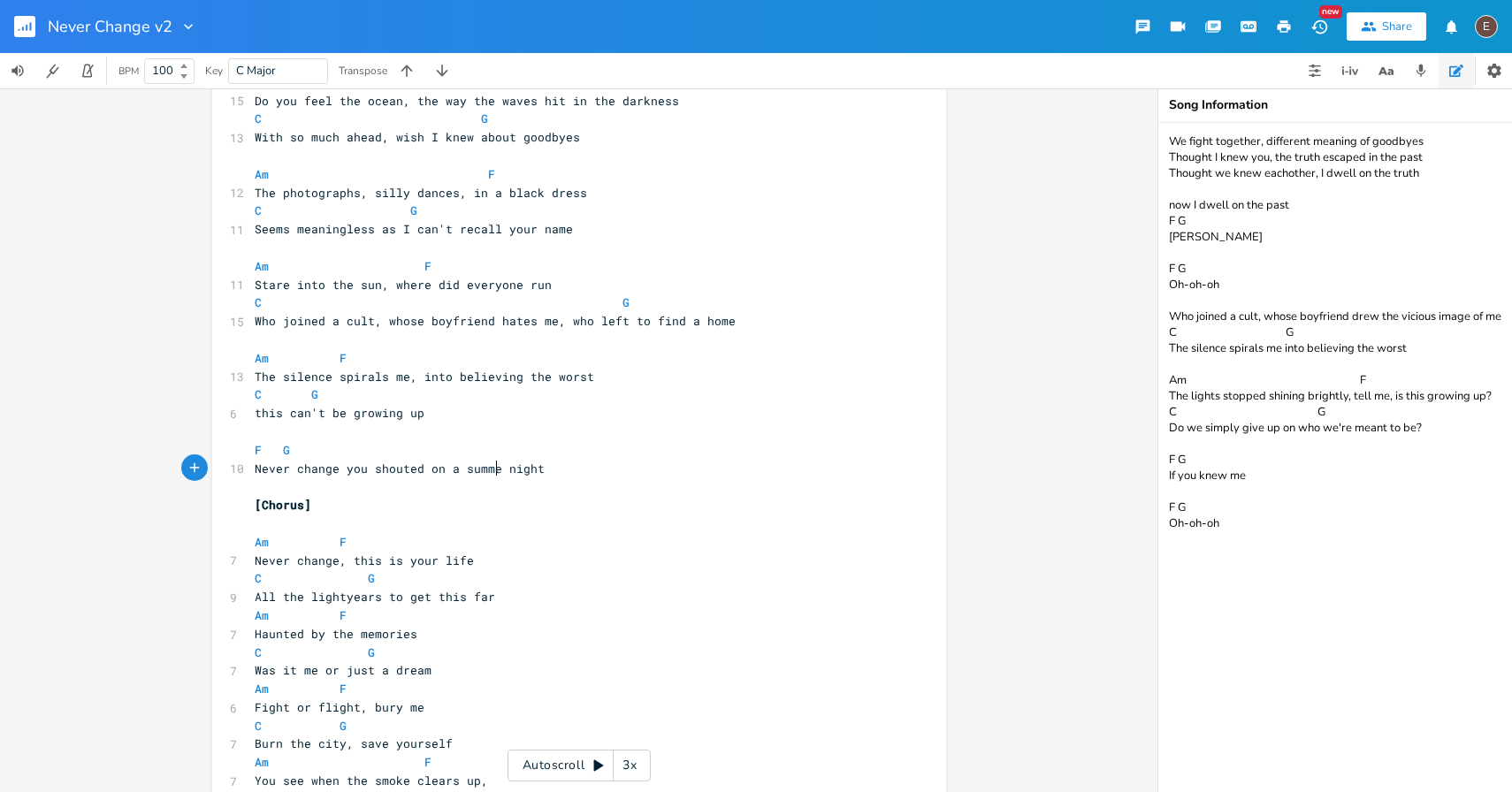
scroll to position [0, 49]
type textarea "[PERSON_NAME]'"
